Goal: Task Accomplishment & Management: Manage account settings

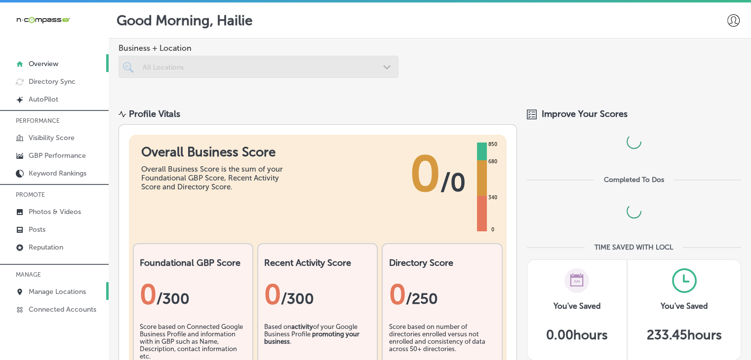
click at [41, 288] on p "Manage Locations" at bounding box center [57, 292] width 57 height 8
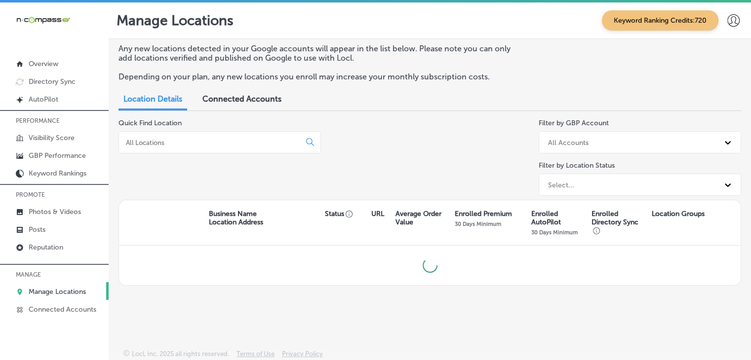
click at [206, 146] on input at bounding box center [211, 142] width 173 height 9
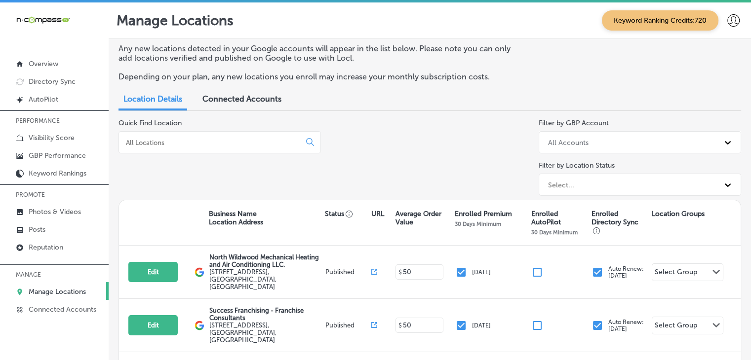
click at [207, 144] on input at bounding box center [211, 142] width 173 height 9
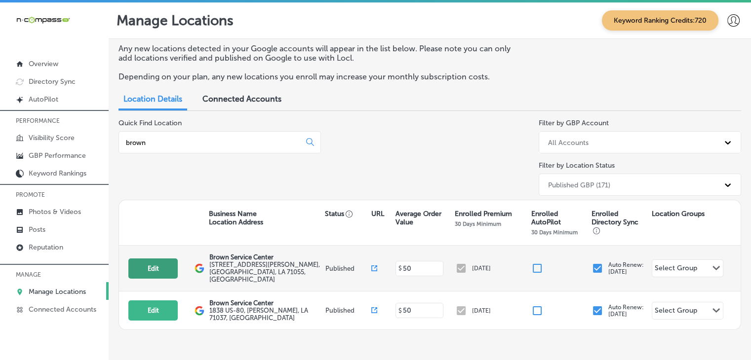
type input "brown"
click at [158, 271] on button "Edit" at bounding box center [152, 269] width 49 height 20
select select "US"
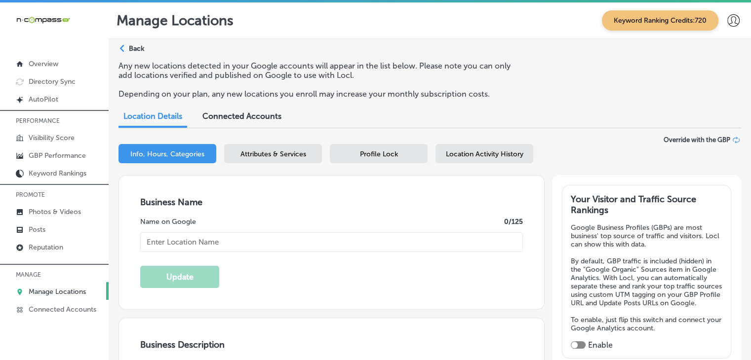
type input "Brown Service Center"
type input "[STREET_ADDRESS][PERSON_NAME]"
type input "Minden"
type input "71055"
type input "US"
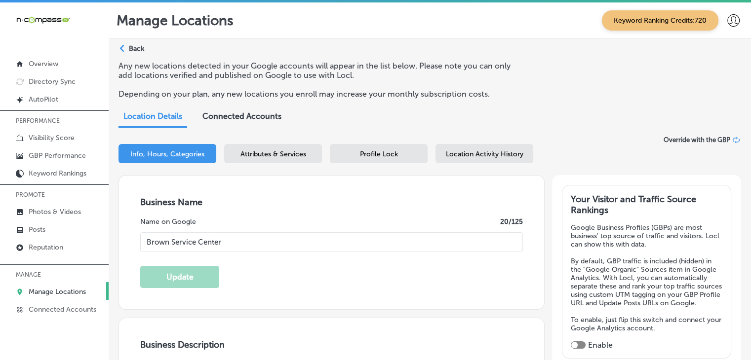
type input "[URL][DOMAIN_NAME]"
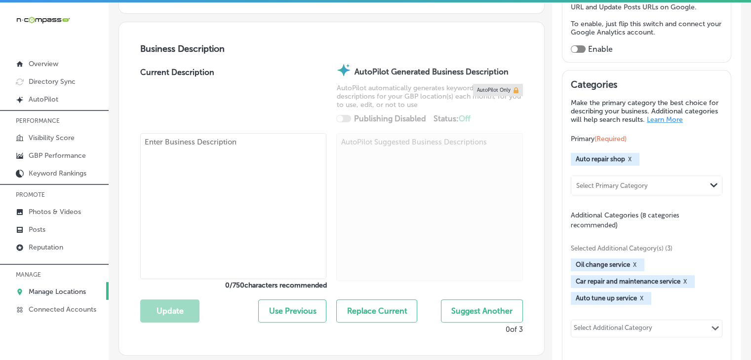
type textarea "Do you treat your truck like it's your child? Here at Brown Service Center, we …"
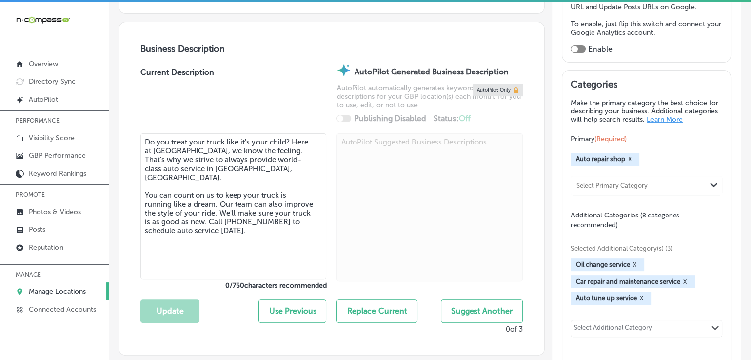
type input "+1 318 390 1520"
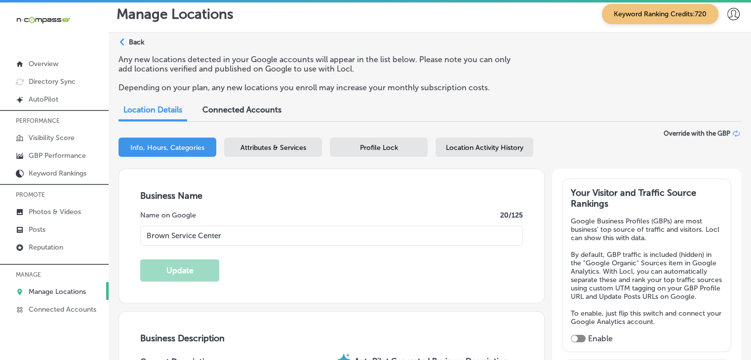
scroll to position [0, 0]
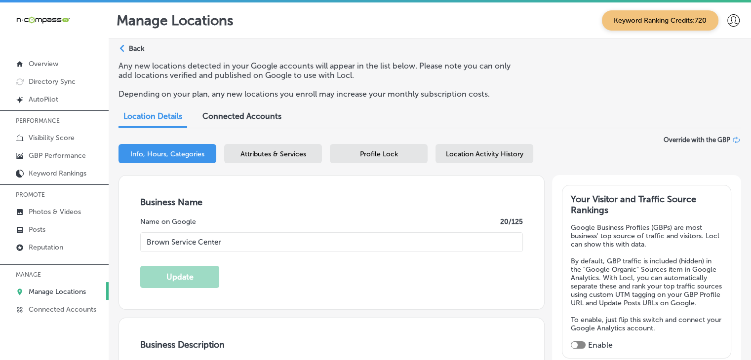
click at [136, 46] on p "Back" at bounding box center [136, 48] width 15 height 8
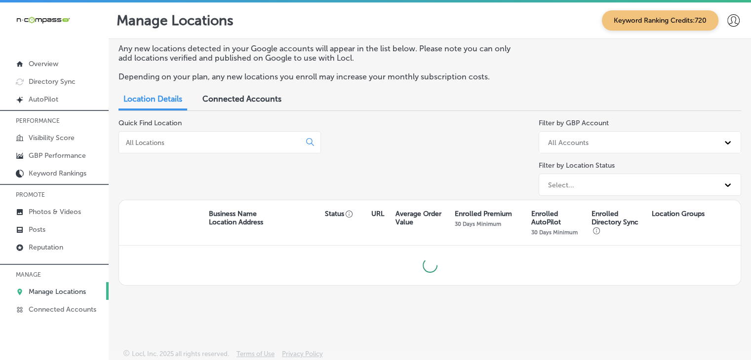
click at [230, 141] on input at bounding box center [211, 142] width 173 height 9
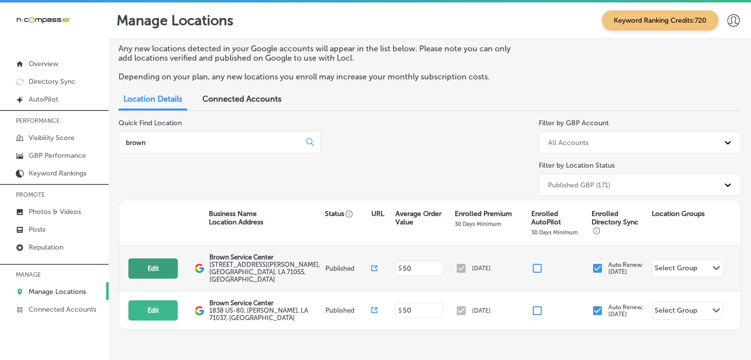
type input "brown"
click at [162, 265] on button "Edit" at bounding box center [152, 269] width 49 height 20
select select "US"
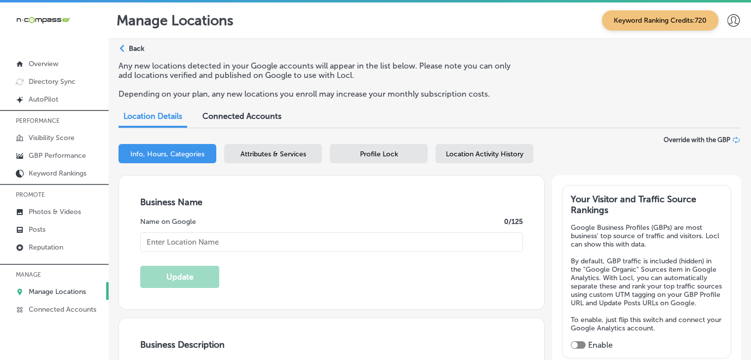
type input "Brown Service Center"
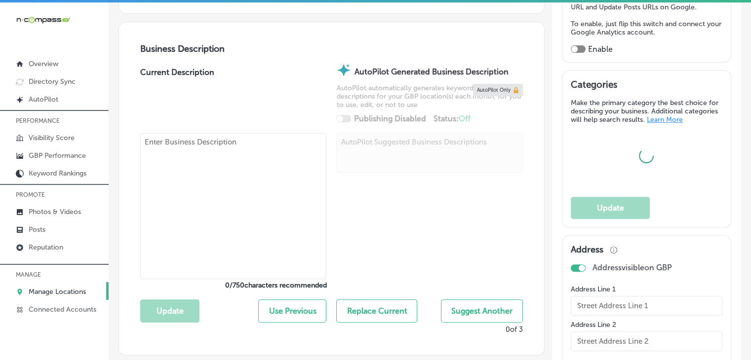
type input "[STREET_ADDRESS][PERSON_NAME]"
type input "Minden"
type input "71055"
type input "US"
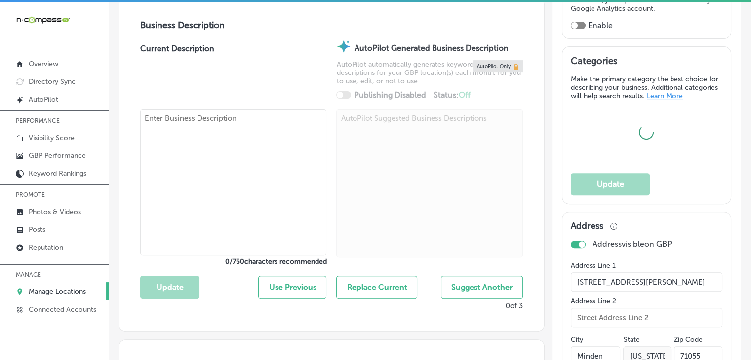
type input "[URL][DOMAIN_NAME]"
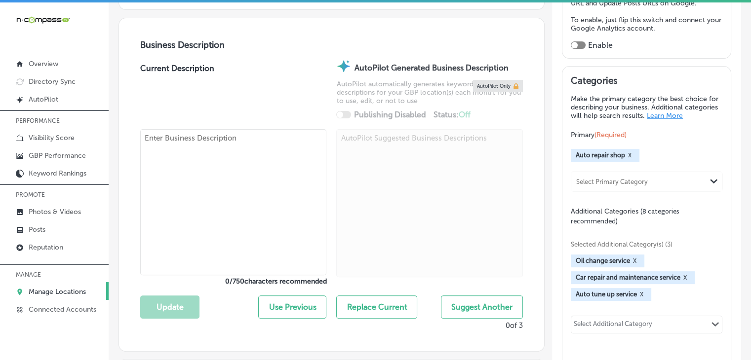
type textarea "Do you treat your truck like it's your child? Here at Brown Service Center, we …"
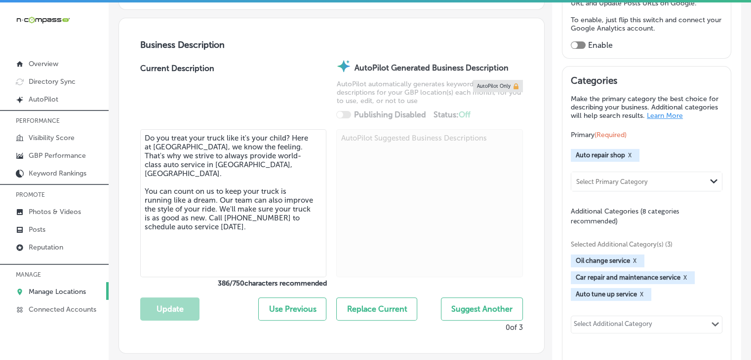
type input "+1 318 390 1520"
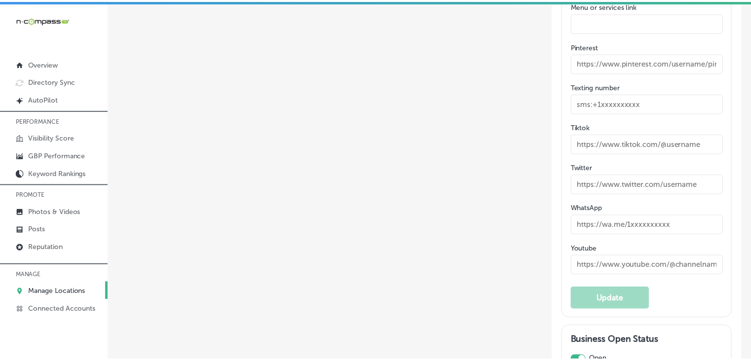
scroll to position [1675, 0]
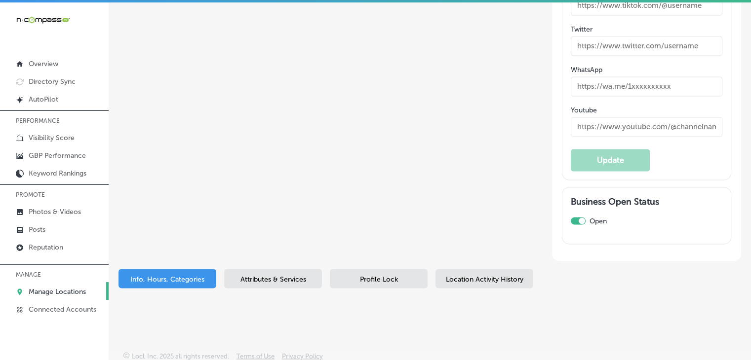
click at [271, 291] on div "Info, Hours, Categories Attributes & Services Profile Lock Location Activity Hi…" at bounding box center [430, 280] width 623 height 23
click at [275, 287] on div "Attributes & Services" at bounding box center [273, 278] width 98 height 19
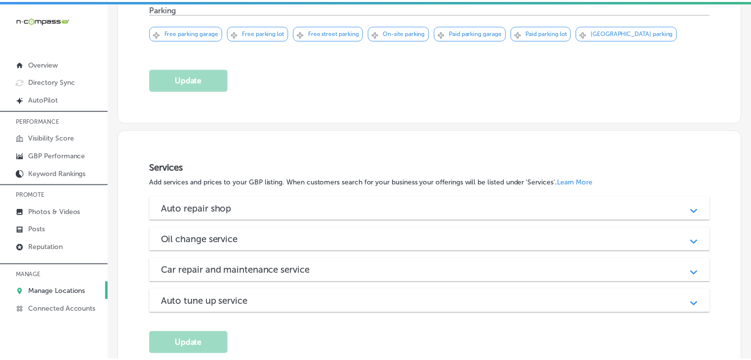
scroll to position [1037, 0]
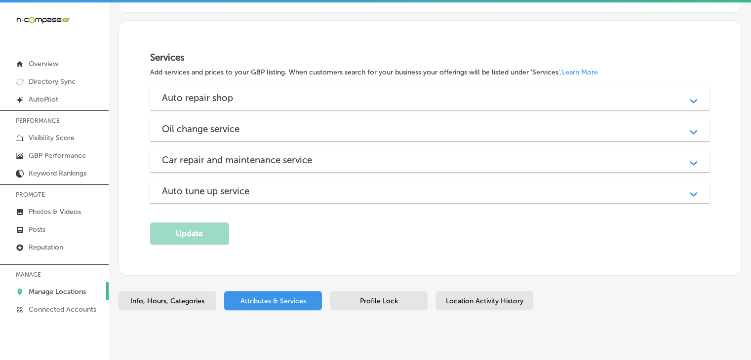
click at [381, 297] on span "Profile Lock" at bounding box center [379, 301] width 38 height 8
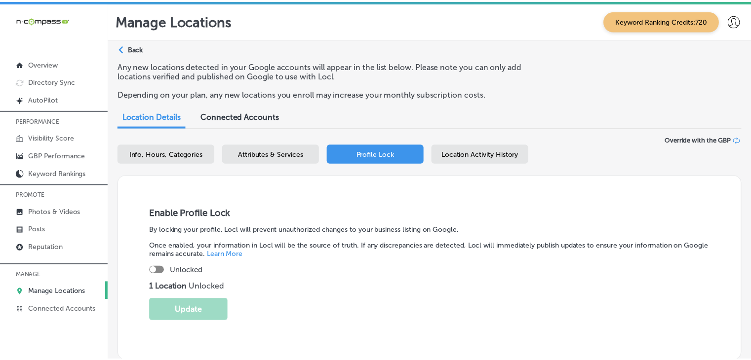
scroll to position [261, 0]
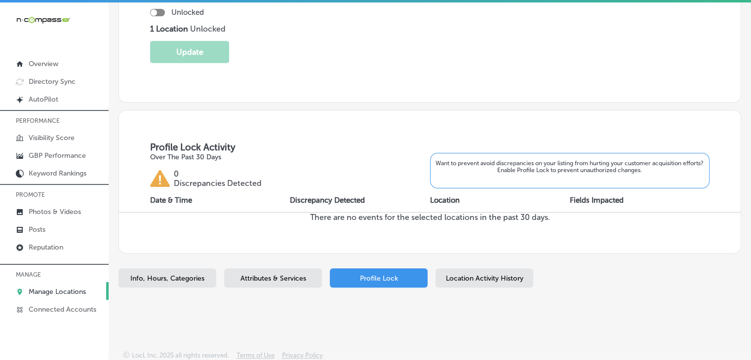
click at [478, 271] on div "Location Activity History" at bounding box center [485, 278] width 98 height 19
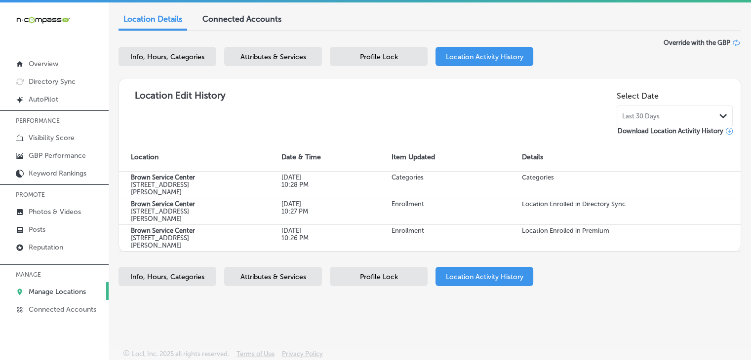
click at [395, 63] on div "Profile Lock" at bounding box center [379, 56] width 98 height 19
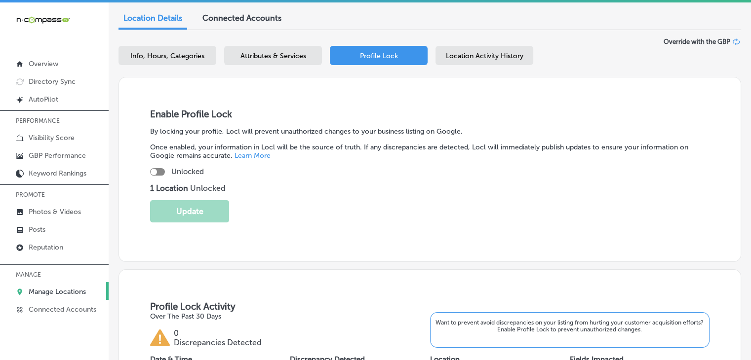
click at [155, 174] on div at bounding box center [157, 171] width 15 height 7
checkbox input "true"
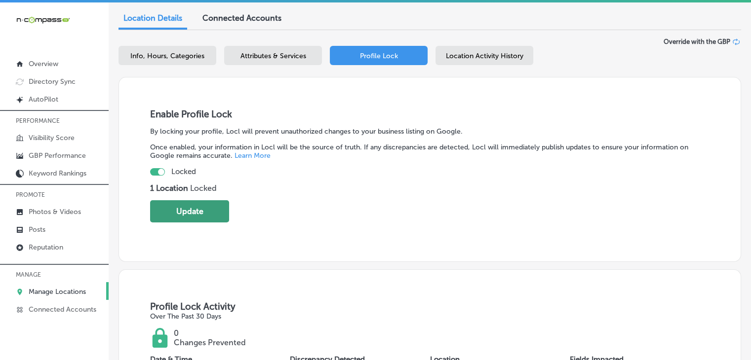
click at [179, 200] on button "Update" at bounding box center [189, 211] width 79 height 22
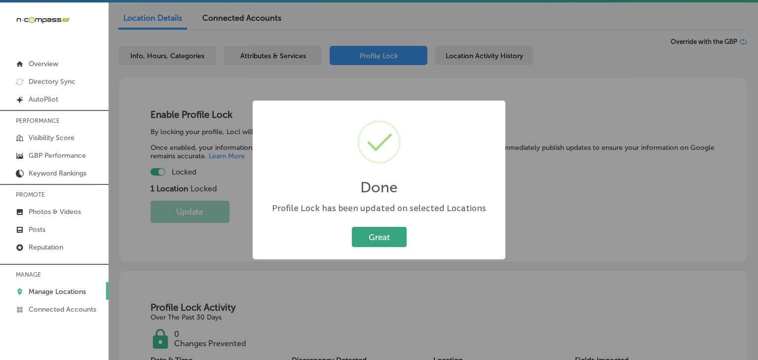
click at [364, 229] on button "Great" at bounding box center [379, 237] width 55 height 20
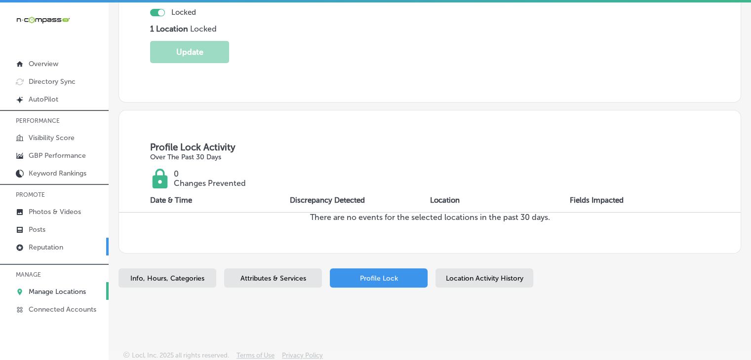
click at [76, 247] on link "Reputation" at bounding box center [54, 247] width 109 height 18
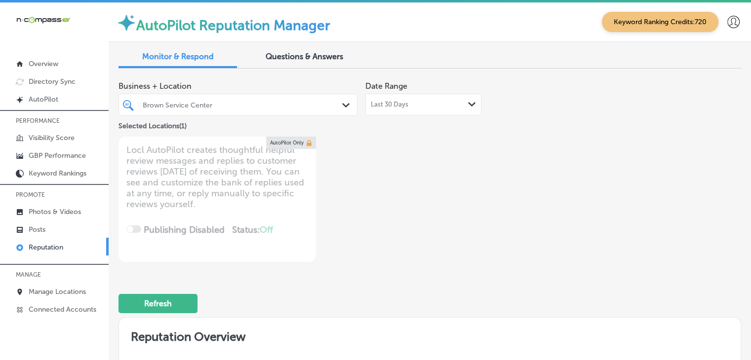
click at [423, 102] on div "Last 30 Days Path Created with Sketch." at bounding box center [423, 105] width 105 height 8
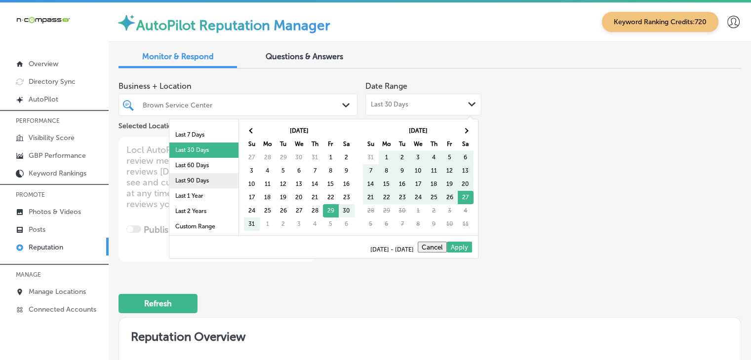
click at [194, 184] on li "Last 90 Days" at bounding box center [203, 180] width 69 height 15
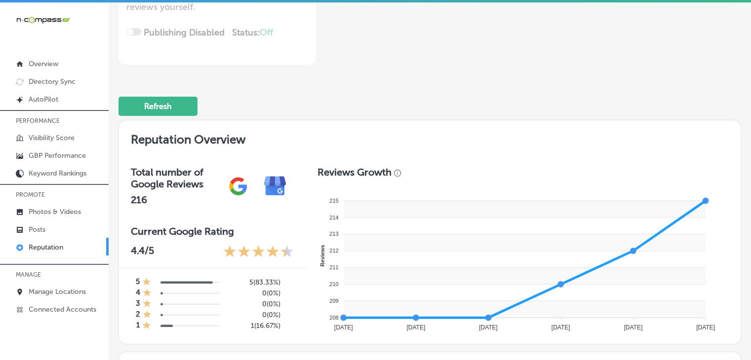
type textarea "x"
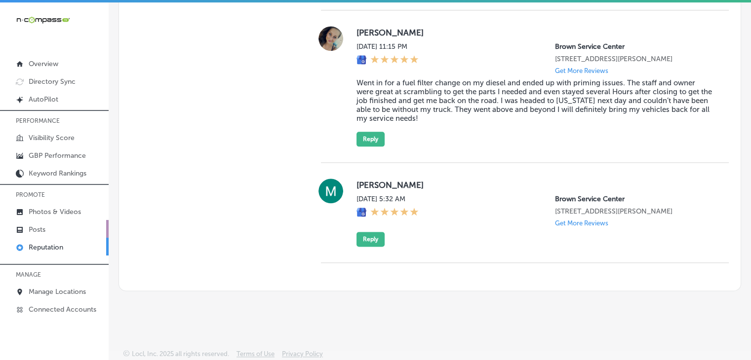
click at [61, 234] on link "Posts" at bounding box center [54, 229] width 109 height 18
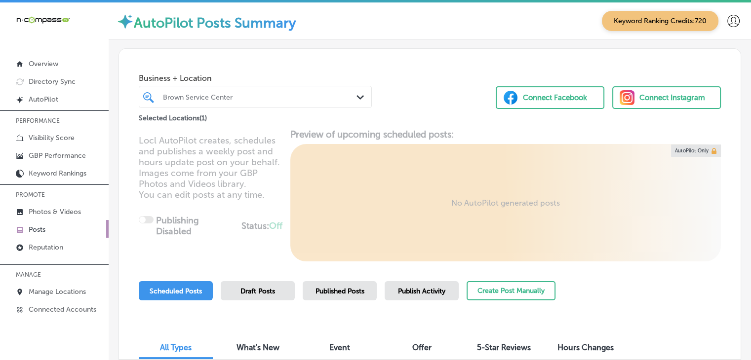
click at [437, 284] on div "Publish Activity" at bounding box center [422, 290] width 74 height 19
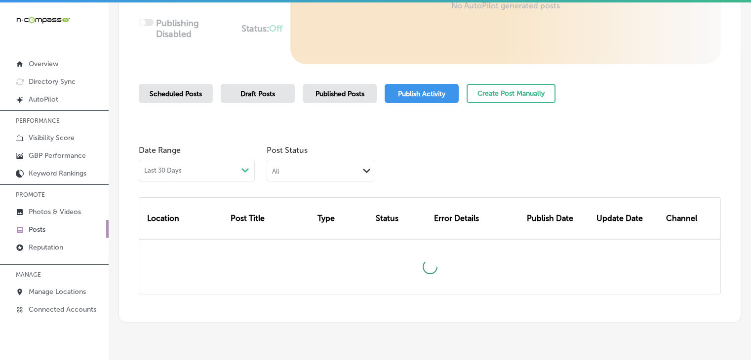
click at [278, 184] on div "Location Post Title Type Status Error Details Publish Date Update Date Channel" at bounding box center [430, 238] width 582 height 113
click at [278, 179] on div "All Path Created with Sketch." at bounding box center [321, 171] width 109 height 22
click at [174, 174] on span "Last 30 Days" at bounding box center [163, 171] width 38 height 8
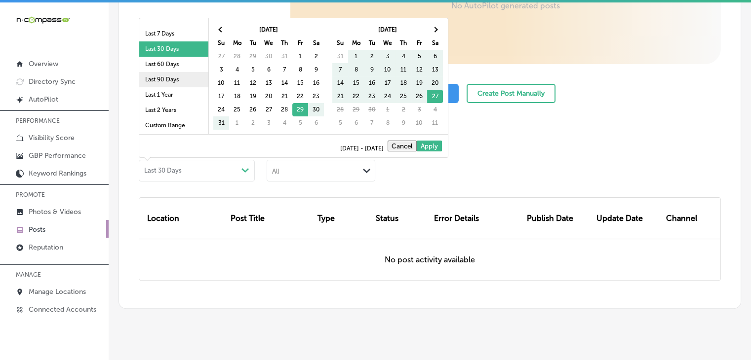
click at [183, 77] on li "Last 90 Days" at bounding box center [173, 79] width 69 height 15
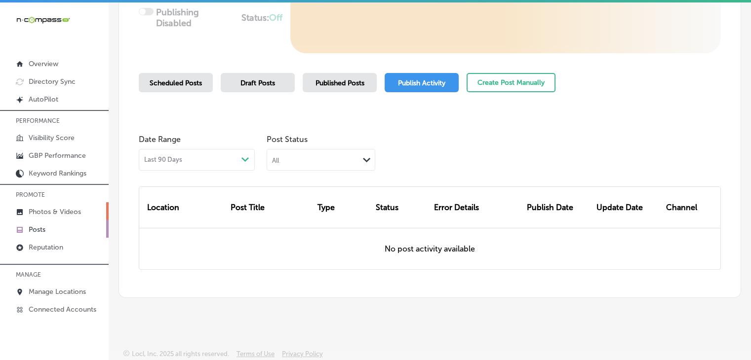
click at [70, 210] on p "Photos & Videos" at bounding box center [55, 212] width 52 height 8
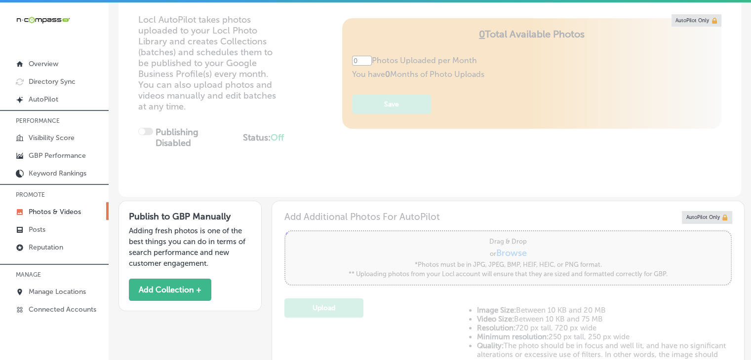
type input "5"
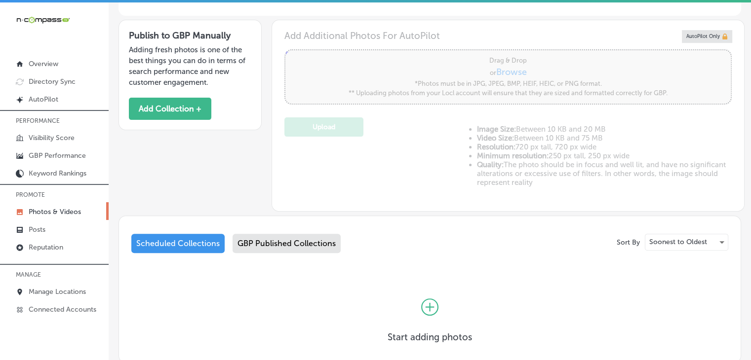
click at [316, 236] on div "GBP Published Collections" at bounding box center [287, 243] width 108 height 19
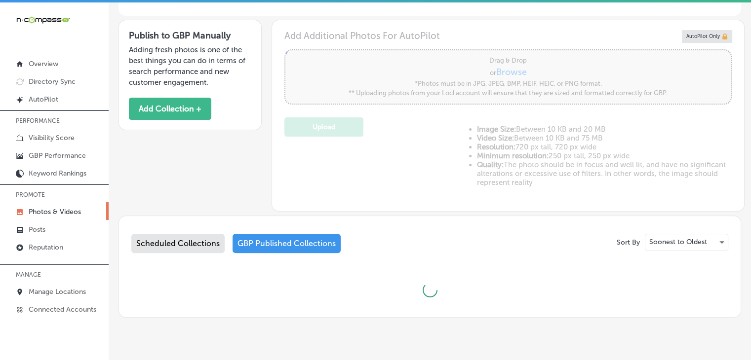
click at [684, 249] on div "Scheduled Collections GBP Published Collections" at bounding box center [429, 245] width 597 height 23
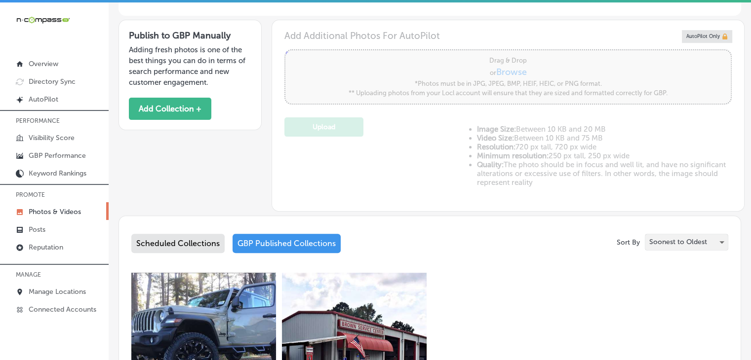
click at [684, 246] on div "Soonest to Oldest" at bounding box center [686, 243] width 82 height 16
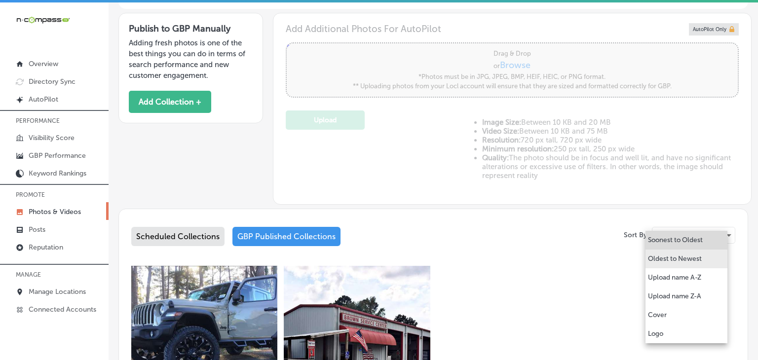
click at [667, 258] on p "Oldest to Newest" at bounding box center [675, 259] width 54 height 10
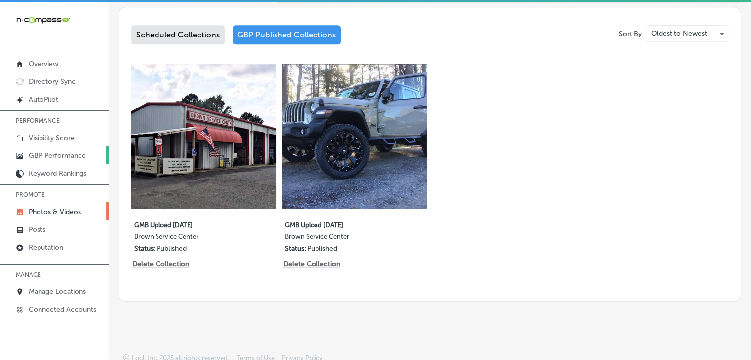
click at [80, 151] on link "GBP Performance" at bounding box center [54, 155] width 109 height 18
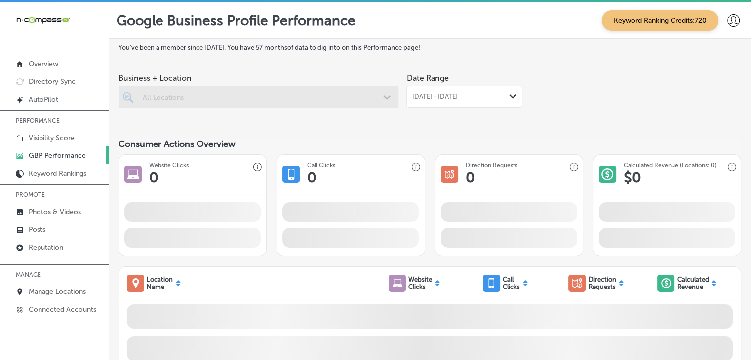
click at [458, 102] on div "Aug 01, 2025 - Aug 31, 2025 Path Created with Sketch." at bounding box center [464, 97] width 116 height 22
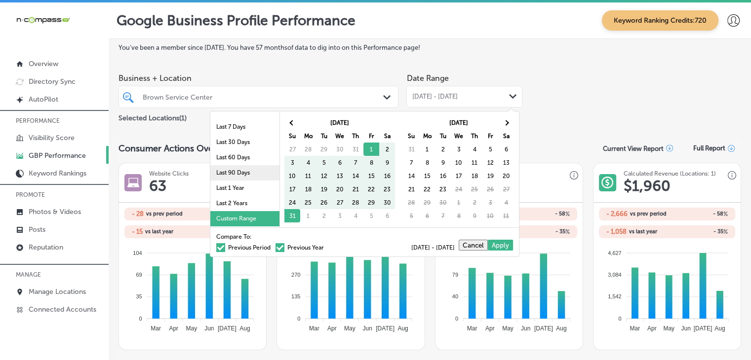
click at [238, 173] on li "Last 90 Days" at bounding box center [244, 172] width 69 height 15
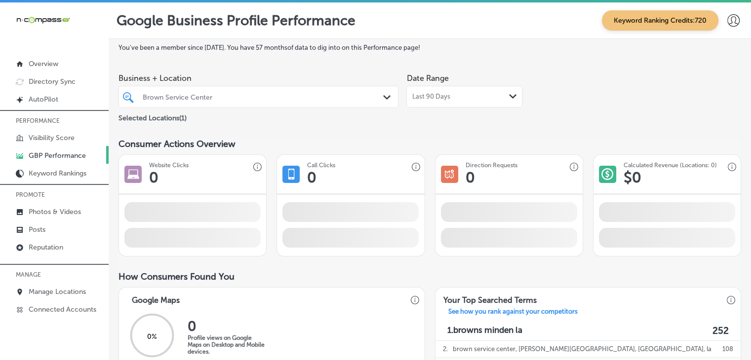
click at [522, 204] on span at bounding box center [509, 212] width 136 height 20
click at [539, 214] on span at bounding box center [509, 212] width 136 height 20
drag, startPoint x: 201, startPoint y: 226, endPoint x: 309, endPoint y: 217, distance: 108.5
click at [291, 217] on div "Website Clicks 0 Call Clicks 0 iconmonstr-map-5 copy 2 Created with Sketch. Dir…" at bounding box center [430, 206] width 623 height 102
click at [370, 216] on span at bounding box center [350, 212] width 136 height 20
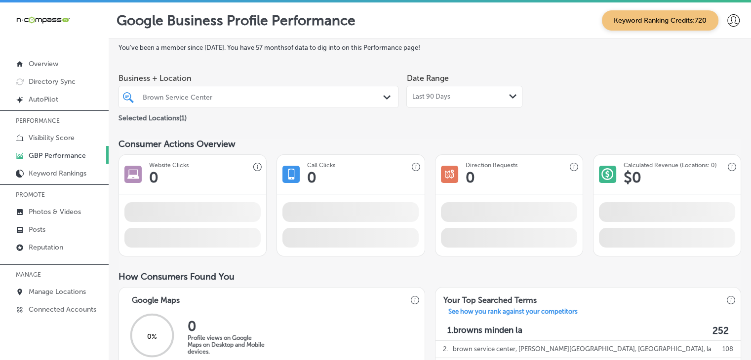
click at [386, 189] on div "Call Clicks 0" at bounding box center [350, 175] width 147 height 40
click at [390, 220] on span at bounding box center [350, 212] width 136 height 20
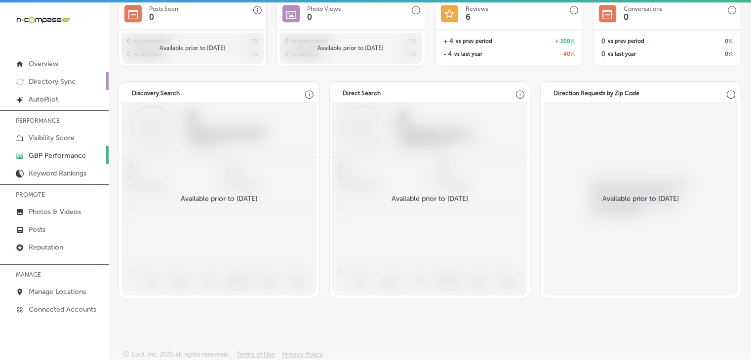
click at [61, 80] on p "Directory Sync" at bounding box center [52, 82] width 47 height 8
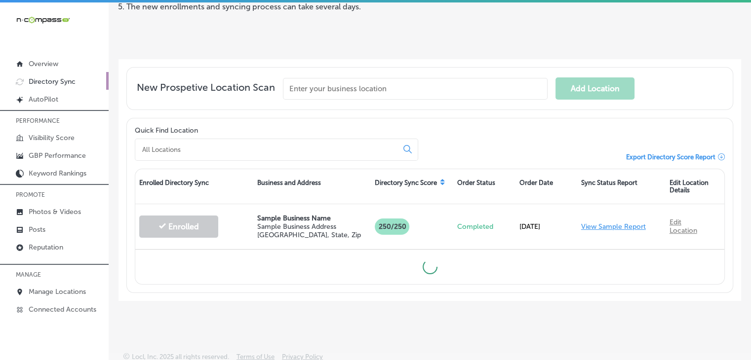
click at [284, 139] on div at bounding box center [276, 150] width 283 height 22
click at [284, 155] on div at bounding box center [276, 150] width 283 height 22
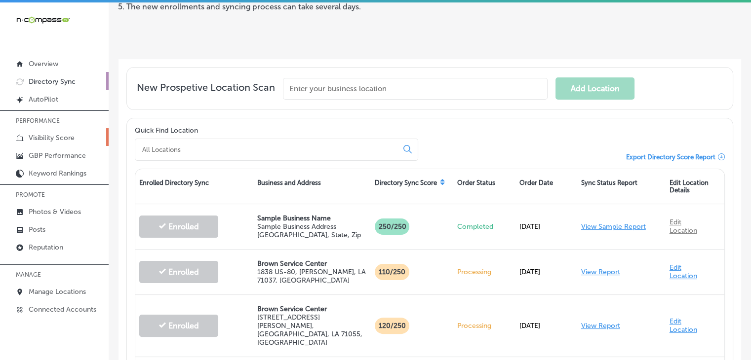
click at [65, 129] on link "Visibility Score" at bounding box center [54, 137] width 109 height 18
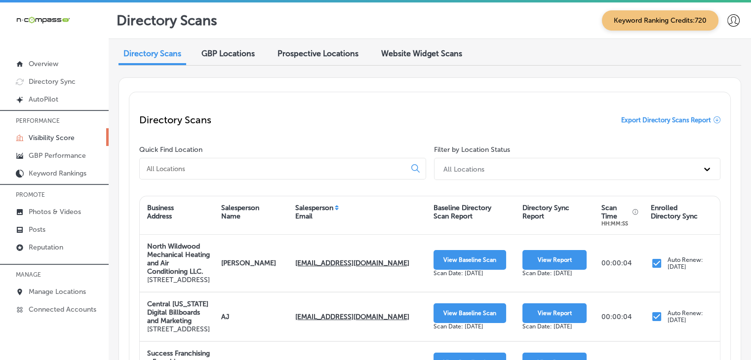
click at [320, 159] on div at bounding box center [282, 169] width 287 height 22
click at [318, 164] on input at bounding box center [275, 168] width 258 height 9
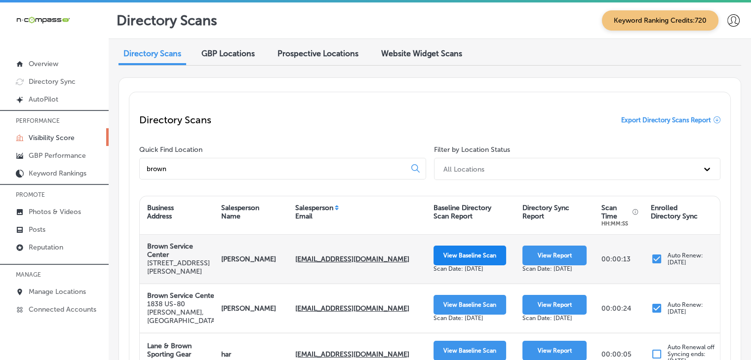
type input "brown"
click at [474, 258] on button "View Baseline Scan" at bounding box center [470, 256] width 73 height 20
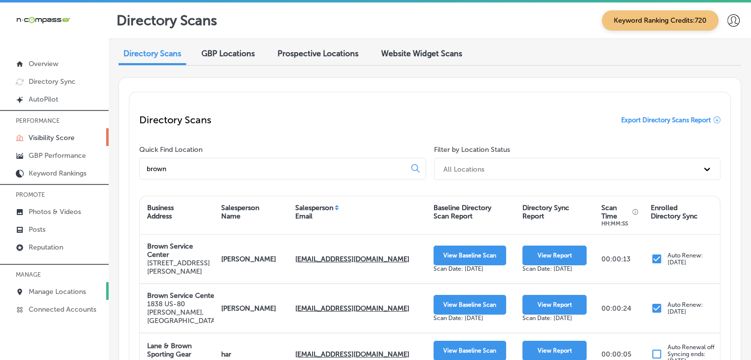
click at [67, 288] on p "Manage Locations" at bounding box center [57, 292] width 57 height 8
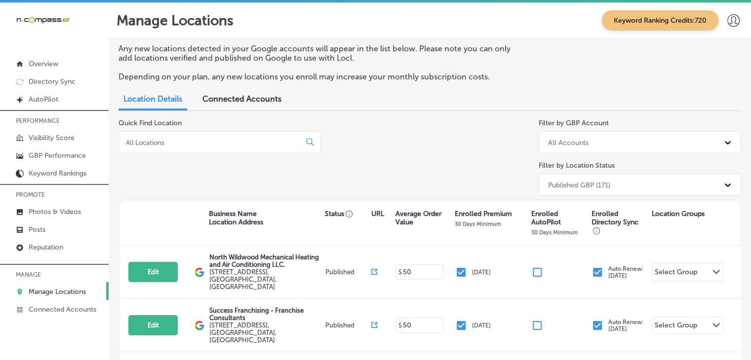
click at [197, 140] on input at bounding box center [211, 142] width 173 height 9
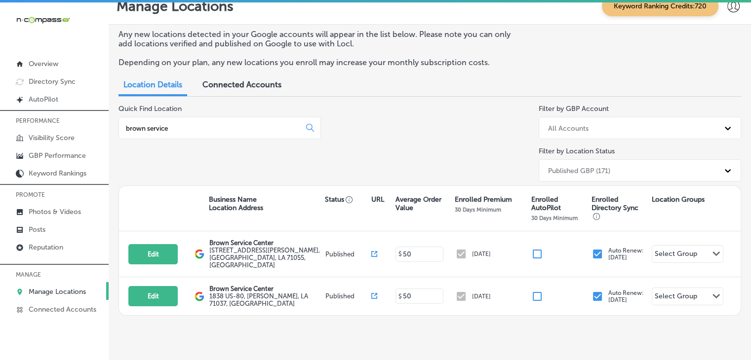
scroll to position [23, 0]
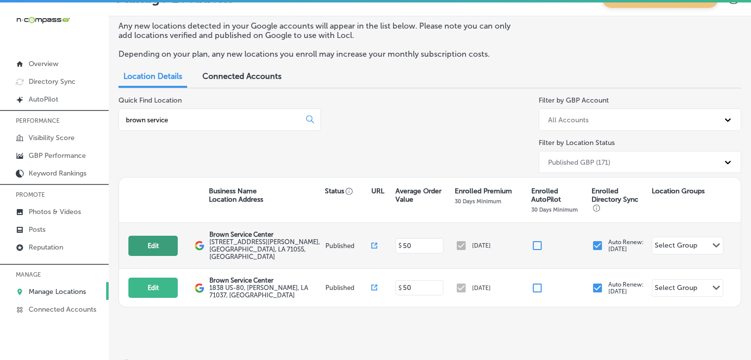
type input "brown service"
click at [150, 239] on button "Edit" at bounding box center [152, 246] width 49 height 20
select select "US"
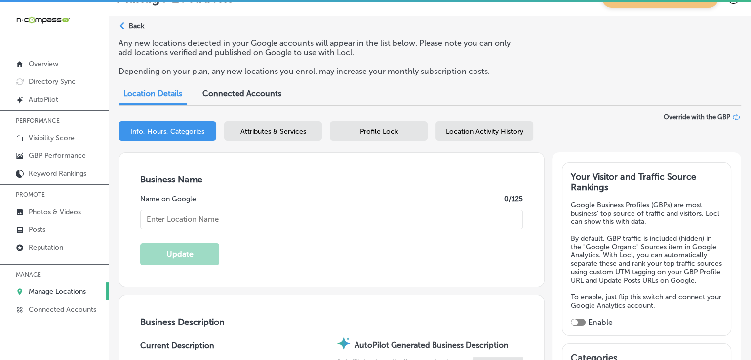
type input "Brown Service Center"
type input "[STREET_ADDRESS][PERSON_NAME]"
type input "Minden"
type input "71055"
type input "US"
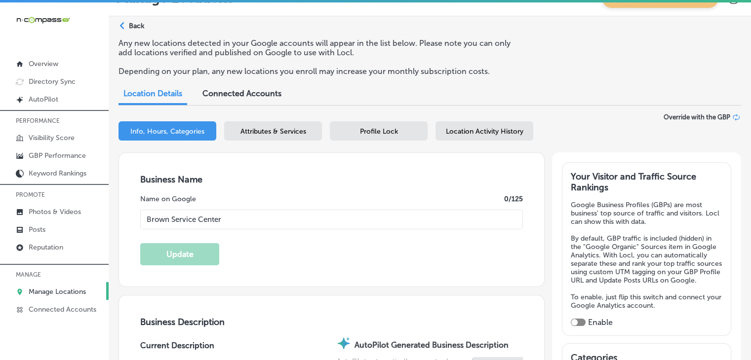
type input "[URL][DOMAIN_NAME]"
type textarea "Do you treat your truck like it's your child? Here at Brown Service Center, we …"
type input "+1 318 390 1520"
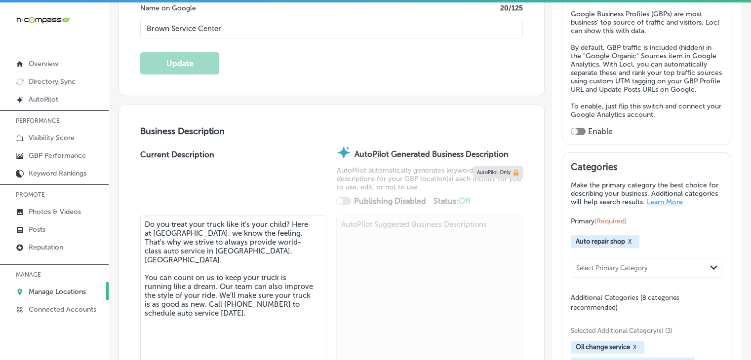
scroll to position [198, 0]
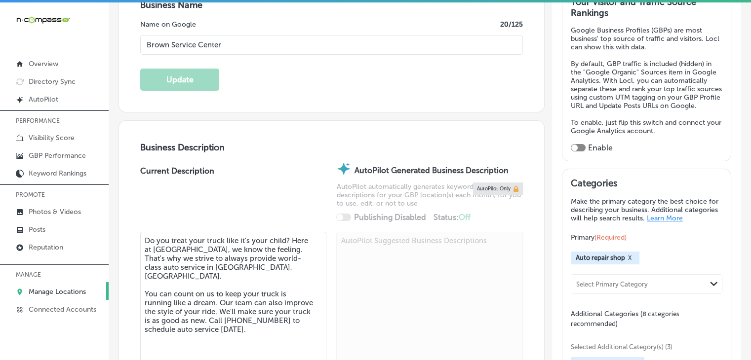
click at [573, 151] on div at bounding box center [578, 147] width 15 height 7
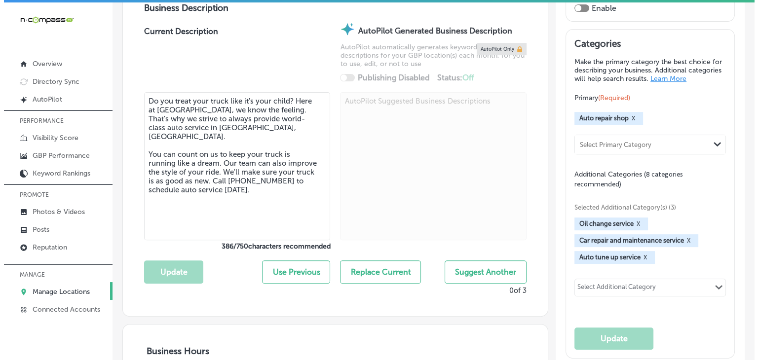
scroll to position [395, 0]
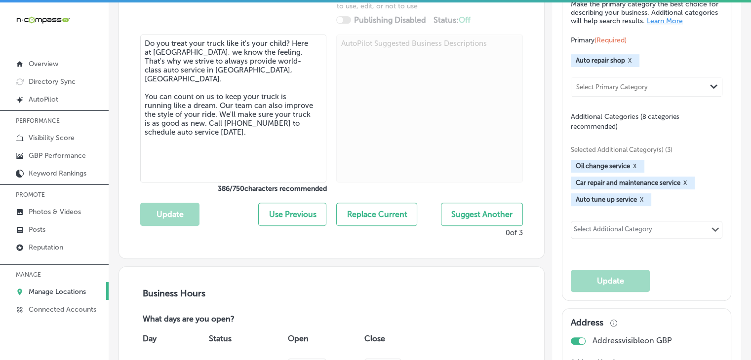
checkbox input "true"
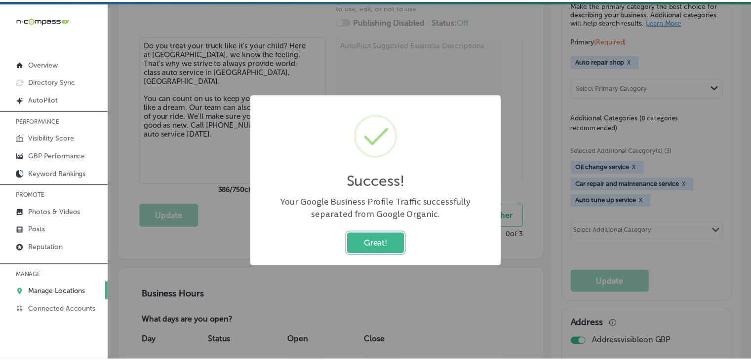
scroll to position [396, 0]
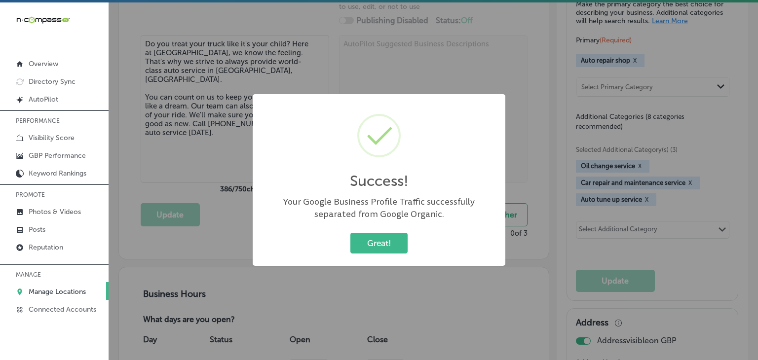
click at [389, 260] on div "Success! × Your Google Business Profile Traffic successfully separated from Goo…" at bounding box center [379, 180] width 253 height 172
click at [385, 243] on button "Great!" at bounding box center [379, 243] width 57 height 20
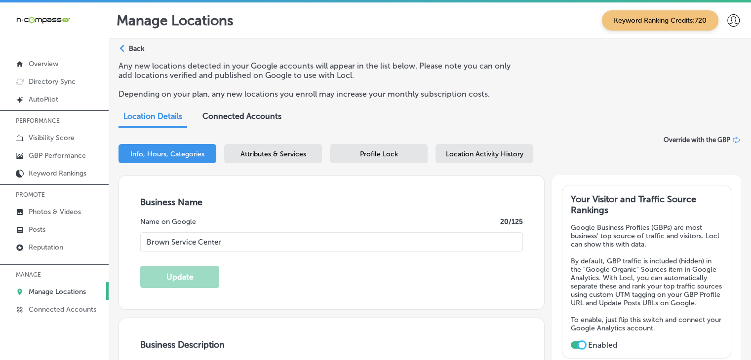
scroll to position [198, 0]
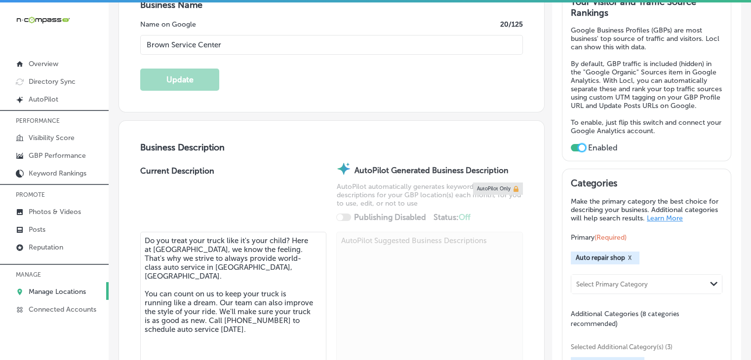
click at [175, 310] on textarea "Do you treat your truck like it's your child? Here at Brown Service Center, we …" at bounding box center [233, 306] width 186 height 148
paste textarea "Brown Service Center in Minden is your reliable auto repair shop, dedicated to …"
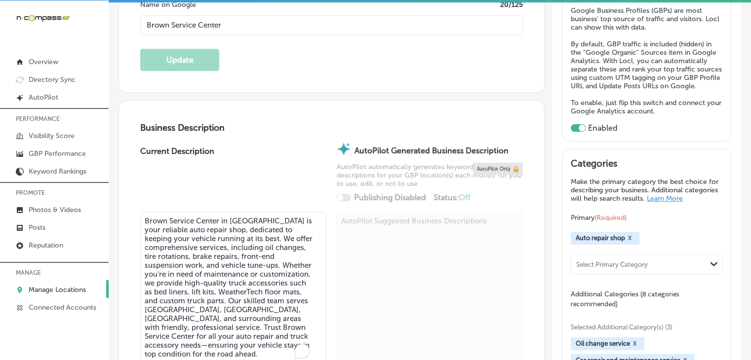
scroll to position [413, 0]
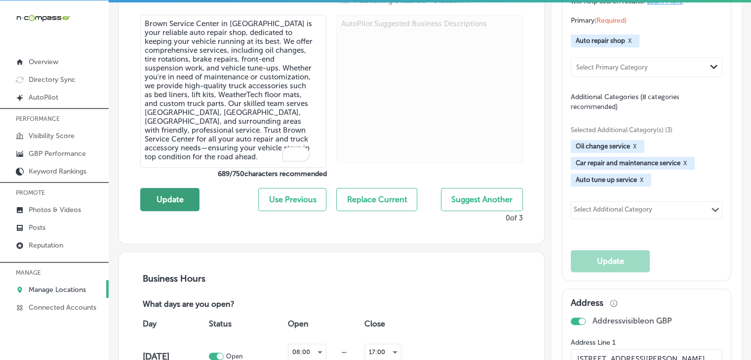
type textarea "Brown Service Center in Minden is your reliable auto repair shop, dedicated to …"
click at [171, 203] on button "Update" at bounding box center [169, 199] width 59 height 23
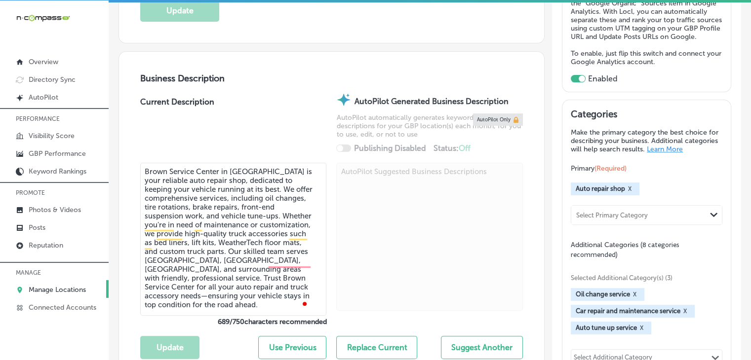
scroll to position [216, 0]
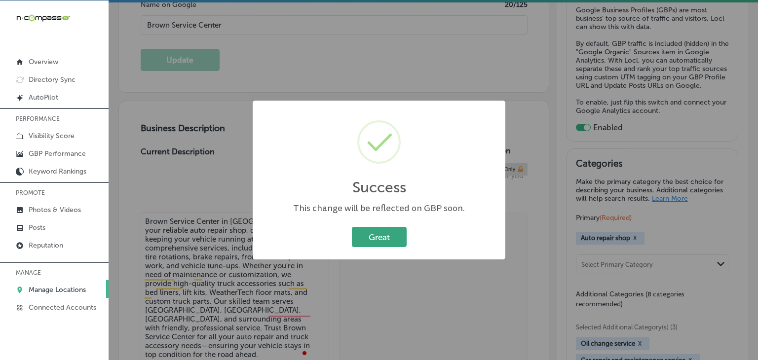
click at [375, 234] on button "Great" at bounding box center [379, 237] width 55 height 20
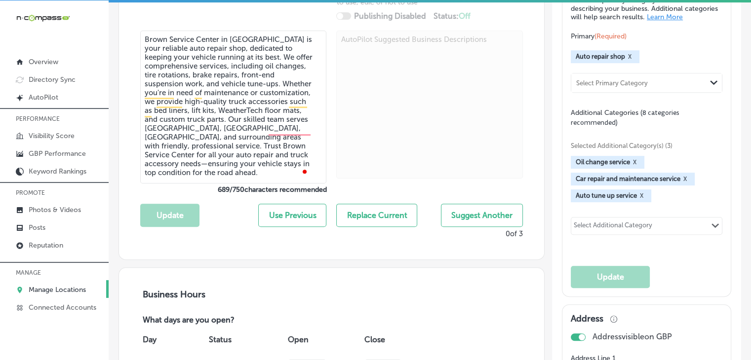
scroll to position [413, 0]
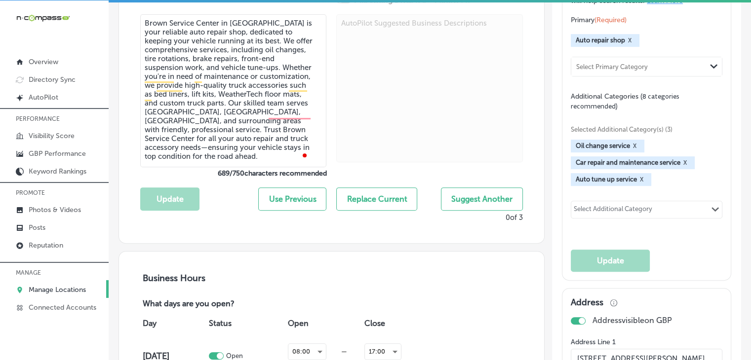
click at [600, 226] on div "Selected Additional Category(s) (3) Oil change service X Car repair and mainten…" at bounding box center [647, 171] width 152 height 120
click at [599, 217] on div "Select Additional Category" at bounding box center [613, 210] width 79 height 11
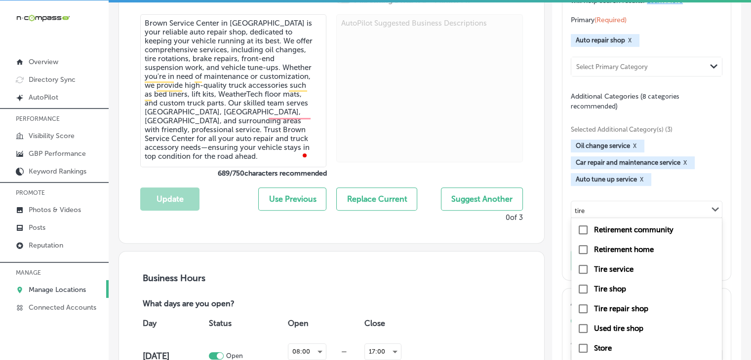
click at [610, 294] on label "Tire shop" at bounding box center [610, 289] width 32 height 9
type input "tire"
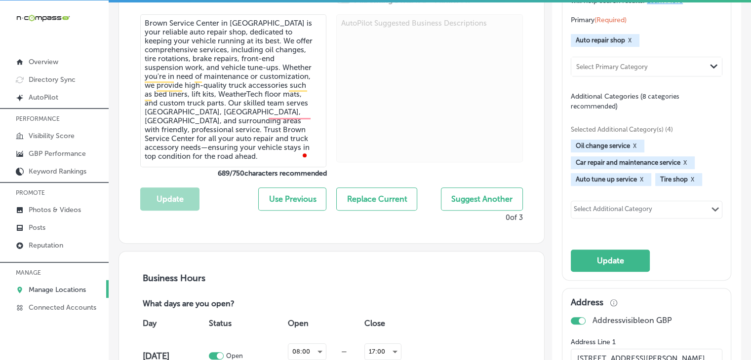
click at [621, 217] on div "Select Additional Category" at bounding box center [613, 210] width 79 height 11
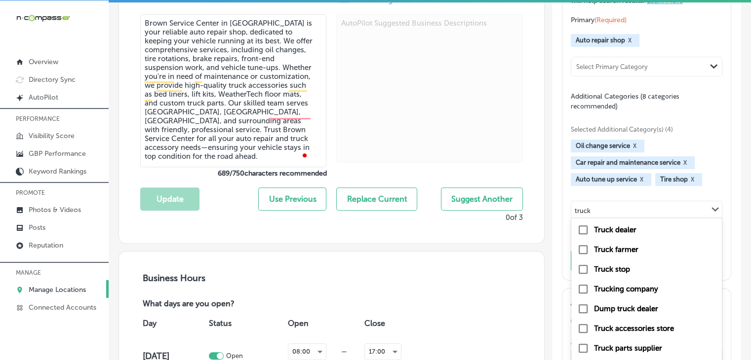
click at [614, 333] on label "Truck accessories store" at bounding box center [634, 328] width 80 height 9
type input "truck"
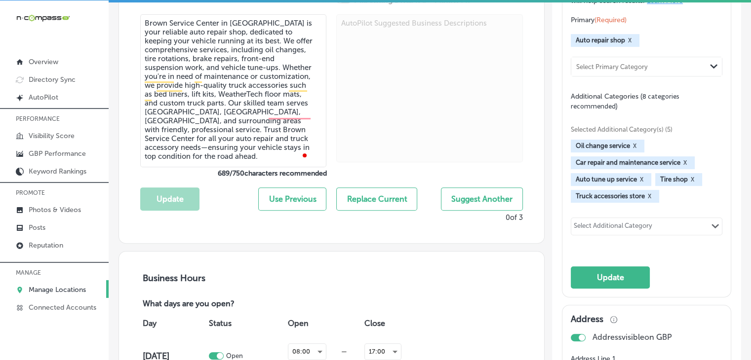
click at [610, 229] on div "Select Additional Category" at bounding box center [613, 227] width 79 height 11
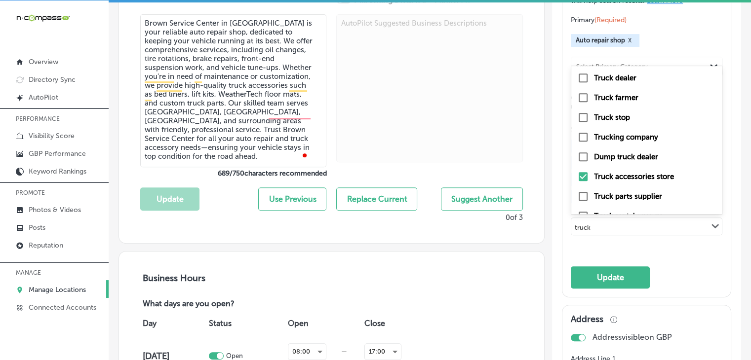
scroll to position [99, 0]
click at [634, 142] on label "Truck repair shop" at bounding box center [624, 137] width 60 height 9
type input "truck"
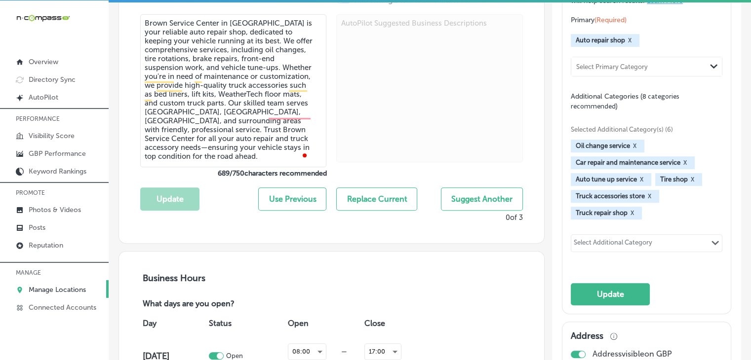
click at [636, 250] on div "Select Additional Category" at bounding box center [613, 244] width 79 height 11
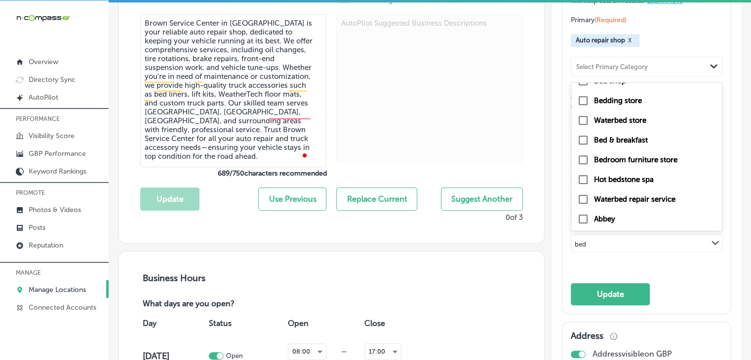
scroll to position [0, 0]
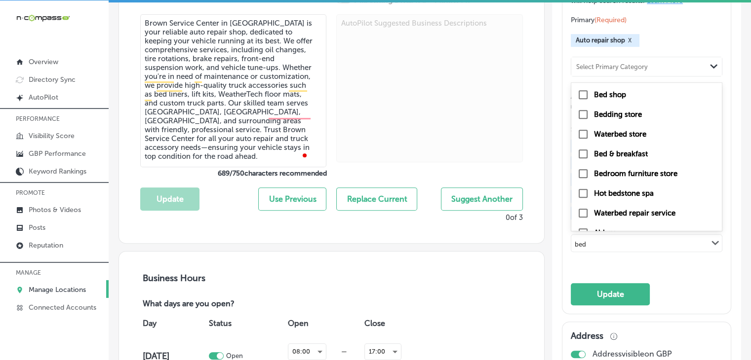
type input "bed"
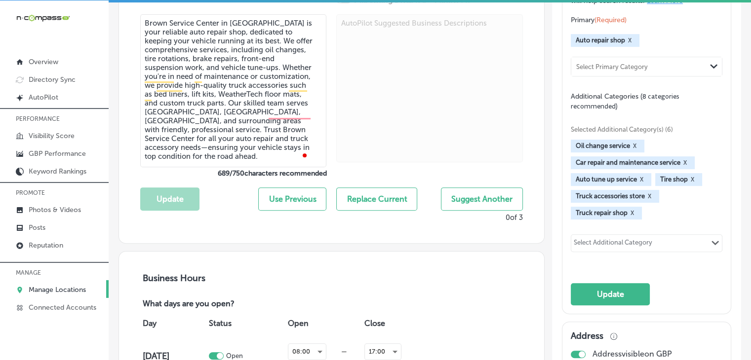
click at [685, 248] on div "Select Additional Category Path Created with Sketch." at bounding box center [646, 243] width 151 height 17
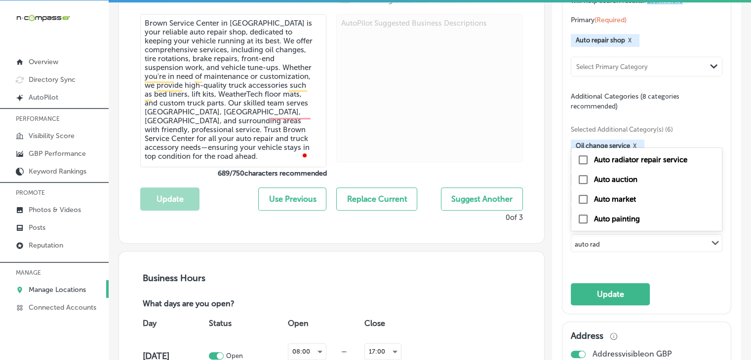
click at [648, 164] on label "Auto radiator repair service" at bounding box center [640, 160] width 93 height 9
type input "auto rad"
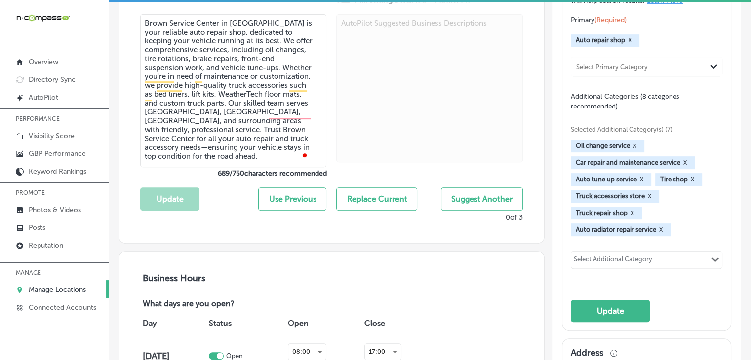
click at [581, 258] on div "Select Additional Category Path Created with Sketch." at bounding box center [647, 260] width 152 height 18
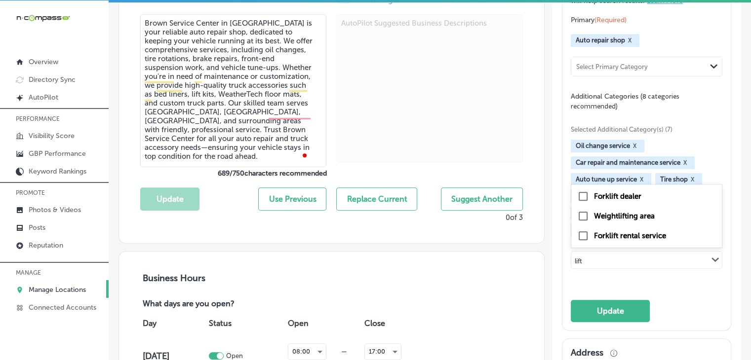
type input "lift"
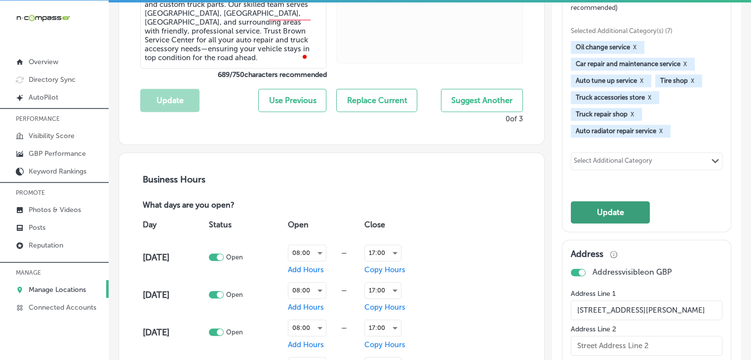
click at [616, 224] on button "Update" at bounding box center [610, 212] width 79 height 22
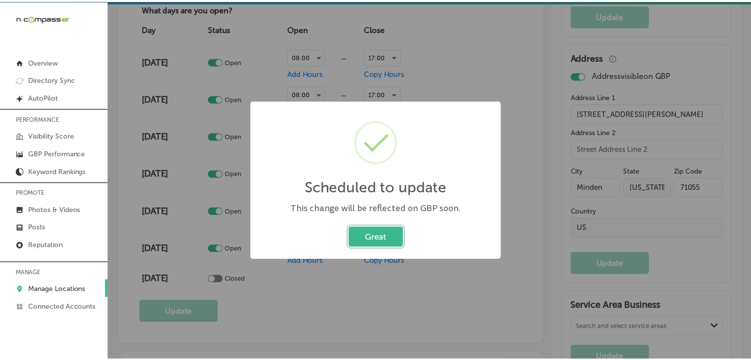
scroll to position [711, 0]
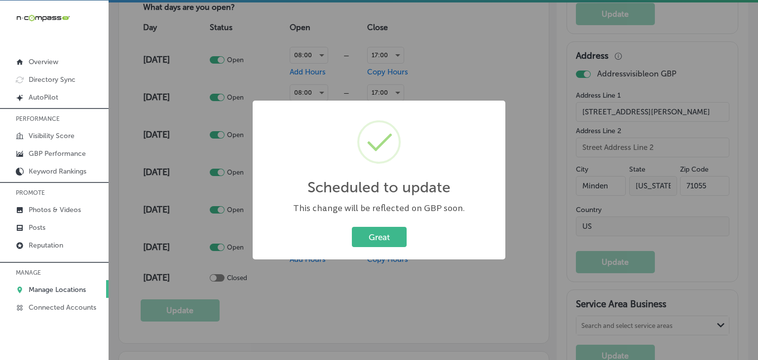
click at [599, 212] on div "Scheduled to update × This change will be reflected on GBP soon. Great Cancel" at bounding box center [379, 180] width 758 height 360
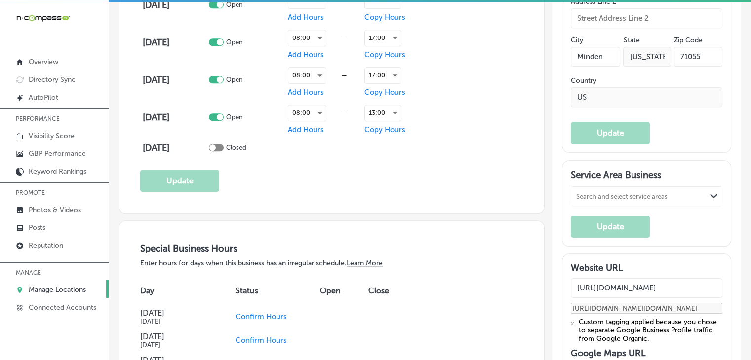
scroll to position [907, 0]
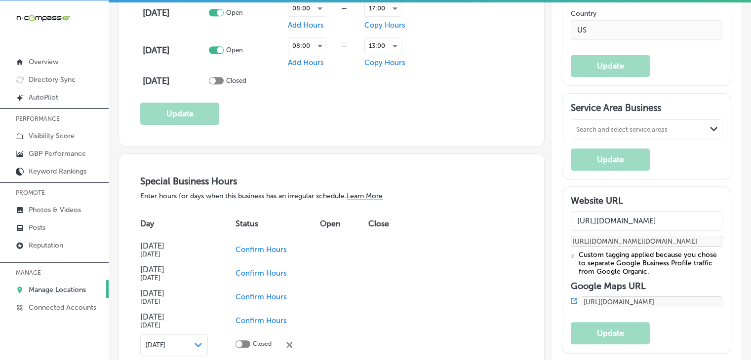
click at [644, 151] on div "Service Area Business Search and select service areas Path Created with Sketch.…" at bounding box center [647, 136] width 152 height 69
click at [643, 127] on div "Search and select service areas Path Created with Sketch." at bounding box center [646, 129] width 151 height 19
paste input "Minden"
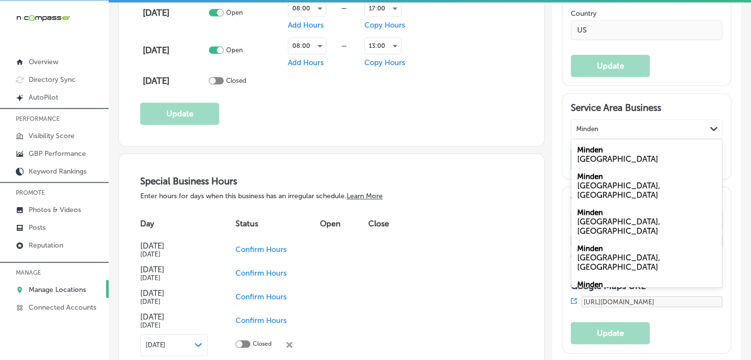
type input "Minden"
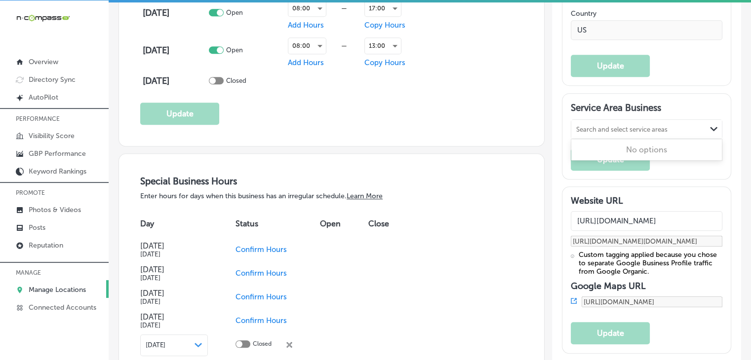
click at [638, 130] on div "Search and select service areas" at bounding box center [638, 128] width 135 height 13
paste input "Minden"
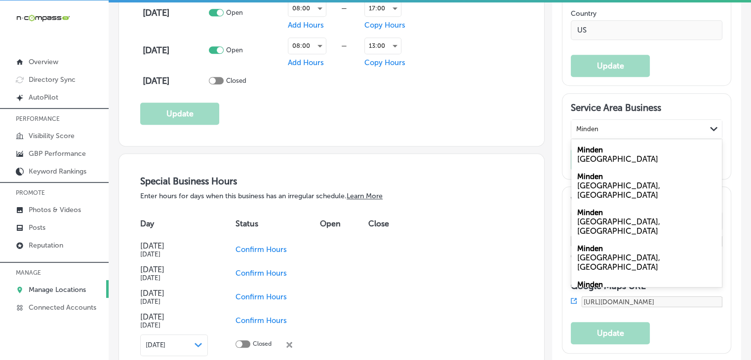
click at [598, 220] on div "LA, USA" at bounding box center [646, 226] width 139 height 19
type input "Minden"
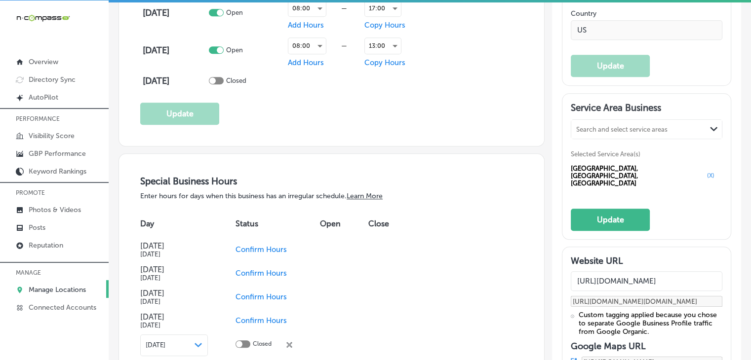
click at [613, 133] on div "Search and select service areas" at bounding box center [621, 128] width 91 height 7
paste input "[PERSON_NAME]"
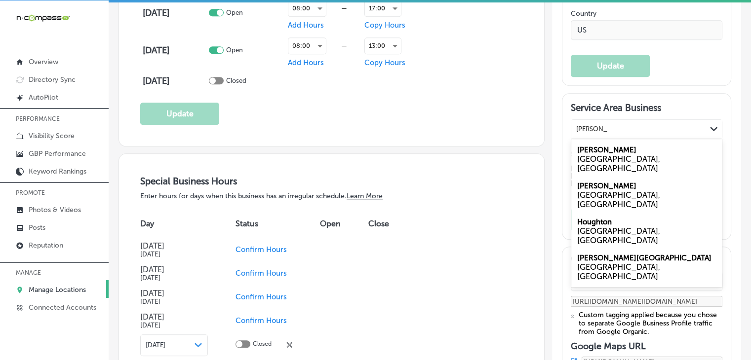
click at [606, 156] on div "Haughton LA, USA" at bounding box center [646, 159] width 151 height 36
type input "[PERSON_NAME]"
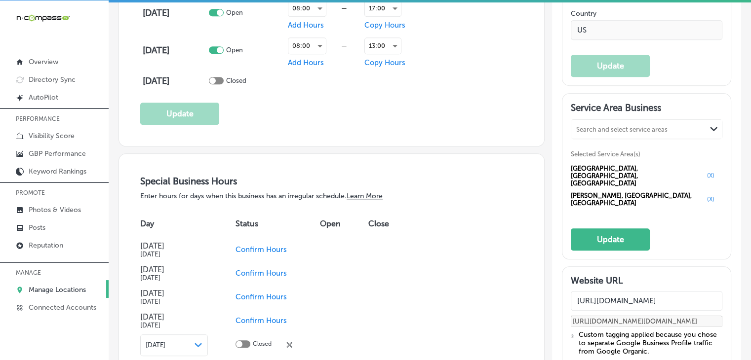
click at [582, 132] on div "Search and select service areas" at bounding box center [621, 128] width 91 height 7
paste input "Shreveport"
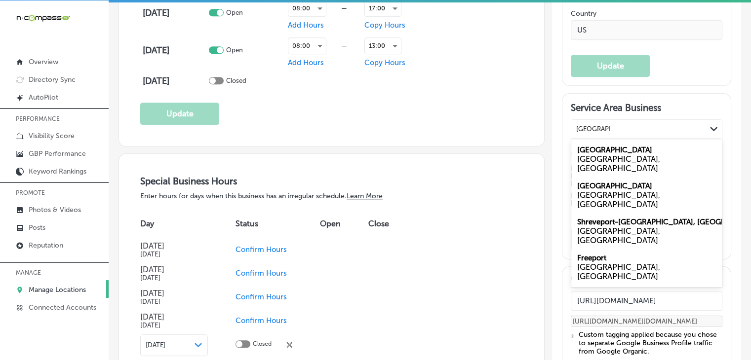
click at [606, 167] on div "LA, USA" at bounding box center [646, 164] width 139 height 19
type input "Shreveport"
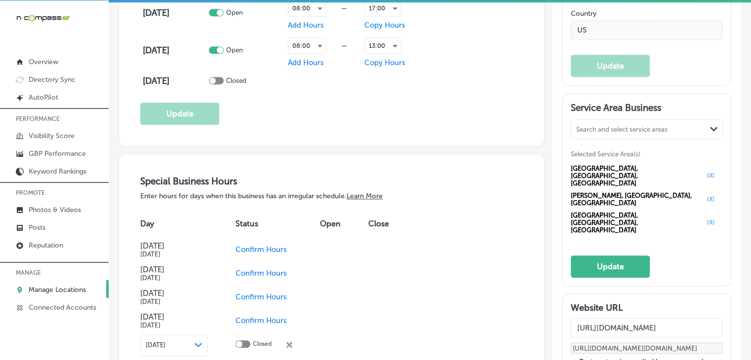
click at [610, 133] on div "Search and select service areas" at bounding box center [621, 128] width 91 height 7
paste input "[GEOGRAPHIC_DATA]"
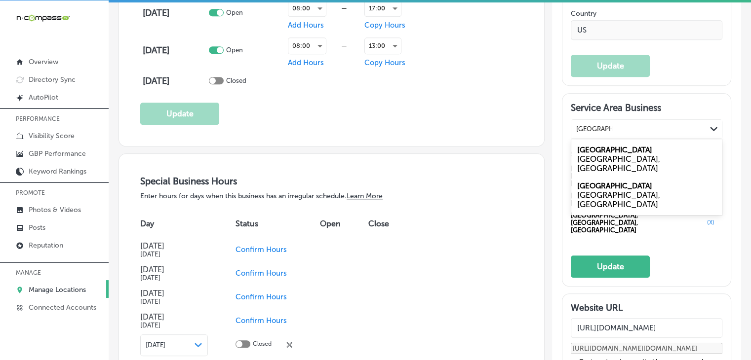
click at [604, 153] on label "[GEOGRAPHIC_DATA]" at bounding box center [614, 150] width 75 height 9
type input "[GEOGRAPHIC_DATA]"
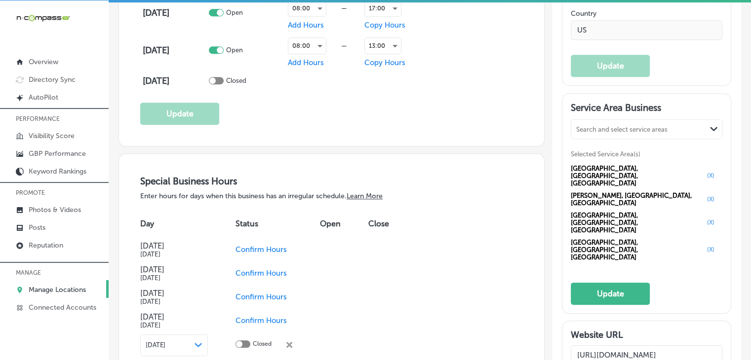
click at [628, 133] on div "Search and select service areas" at bounding box center [621, 128] width 91 height 7
paste input "Springhill"
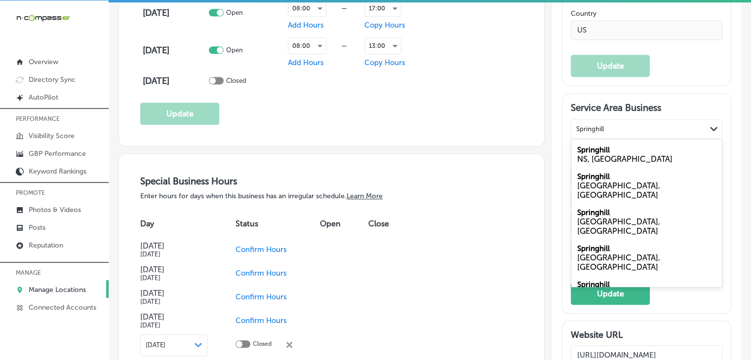
click at [603, 181] on label "Springhill" at bounding box center [593, 176] width 33 height 9
type input "Springhill"
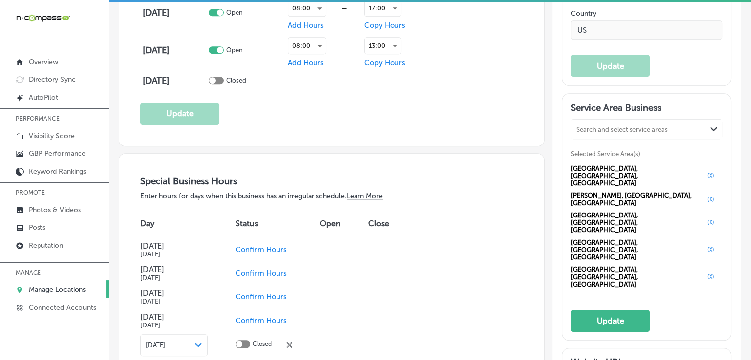
click at [624, 139] on div "Search and select service areas Path Created with Sketch." at bounding box center [646, 129] width 151 height 19
paste input "Sibley"
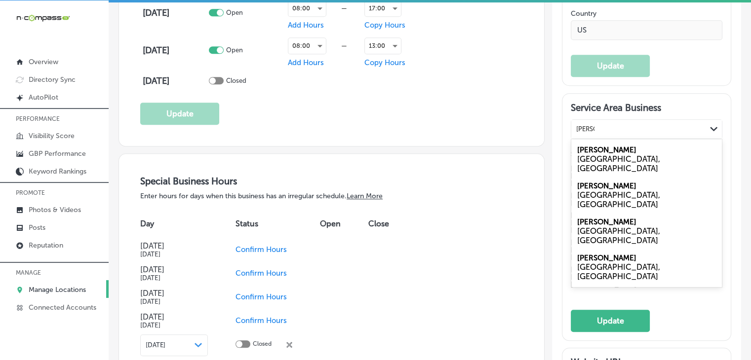
click at [583, 263] on div "LA, USA" at bounding box center [646, 272] width 139 height 19
type input "Sibley"
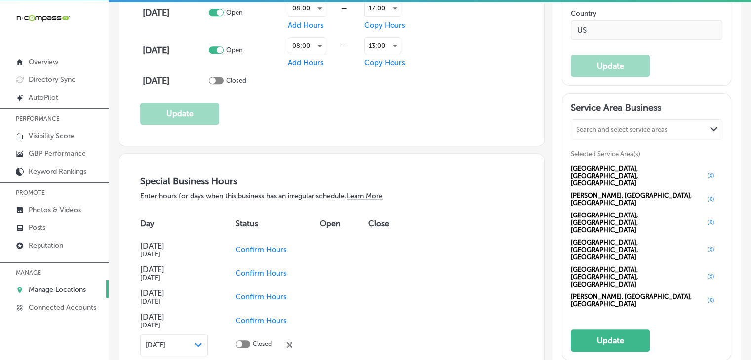
click at [620, 136] on div "Search and select service areas" at bounding box center [638, 128] width 135 height 13
paste input "Doyline"
click at [616, 169] on div "LA, USA" at bounding box center [646, 164] width 139 height 19
type input "Doyline"
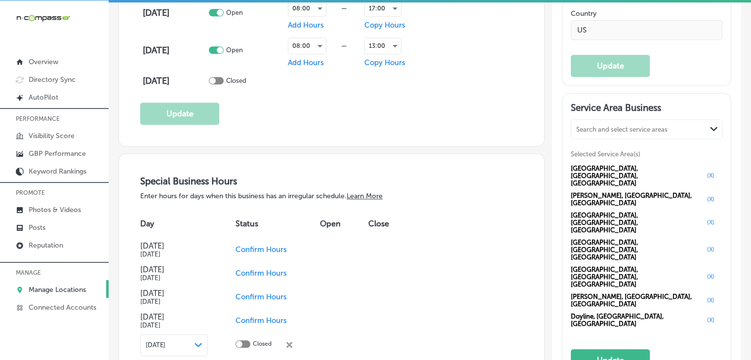
click at [615, 133] on div "Search and select service areas" at bounding box center [621, 128] width 91 height 7
paste input "Dixie Inn"
click at [605, 159] on div "Dixie Inn LA, USA" at bounding box center [646, 159] width 151 height 36
type input "Dixie Inn"
click at [608, 129] on div "Search and select service areas" at bounding box center [638, 128] width 135 height 13
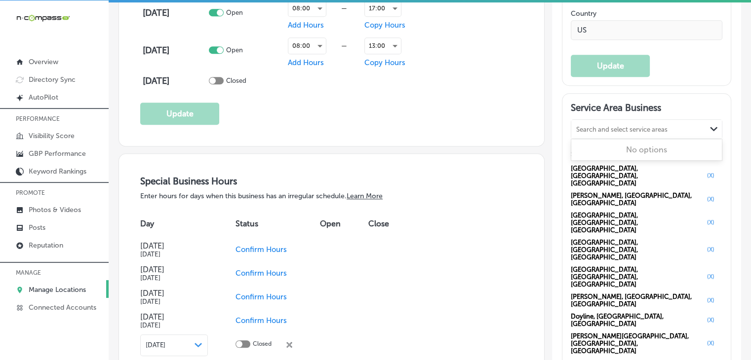
paste input "Dubberly"
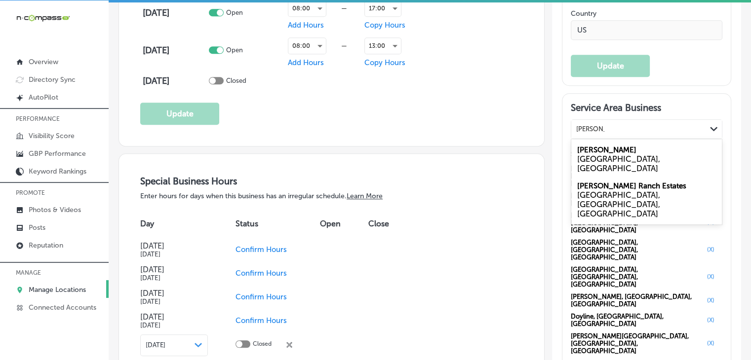
click at [626, 162] on div "LA, USA" at bounding box center [646, 164] width 139 height 19
type input "Dubberly"
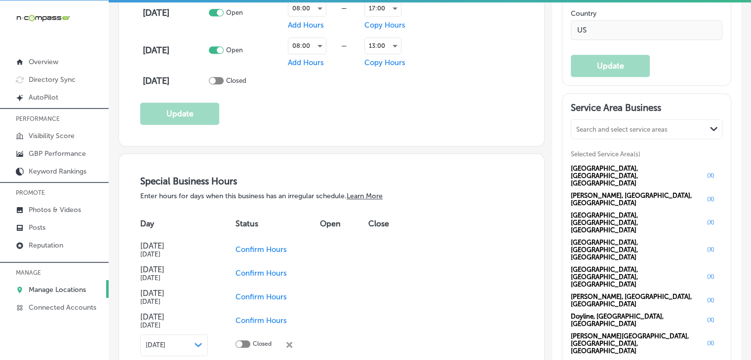
click at [645, 180] on div "Minden, LA, USA (X) Haughton, LA, USA (X) Shreveport, LA, USA (X) Bossier City,…" at bounding box center [647, 269] width 152 height 215
click at [635, 133] on div "Search and select service areas" at bounding box center [621, 128] width 91 height 7
paste input "Ruston"
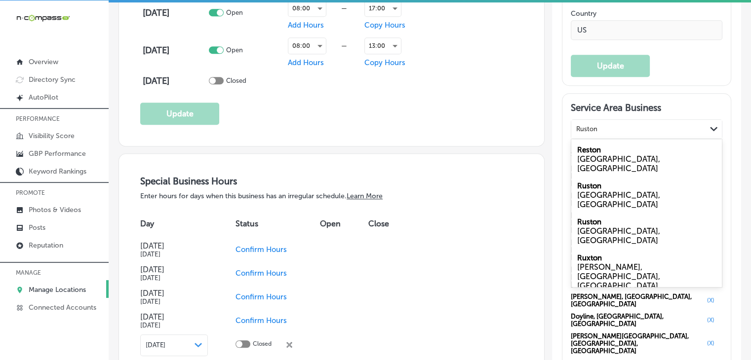
click at [608, 196] on div "LA, USA" at bounding box center [646, 200] width 139 height 19
type input "Ruston"
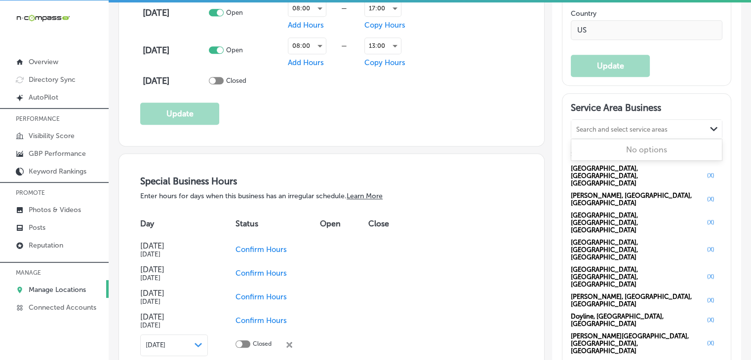
click at [617, 129] on div "Search and select service areas" at bounding box center [638, 128] width 135 height 13
paste input "Princeton"
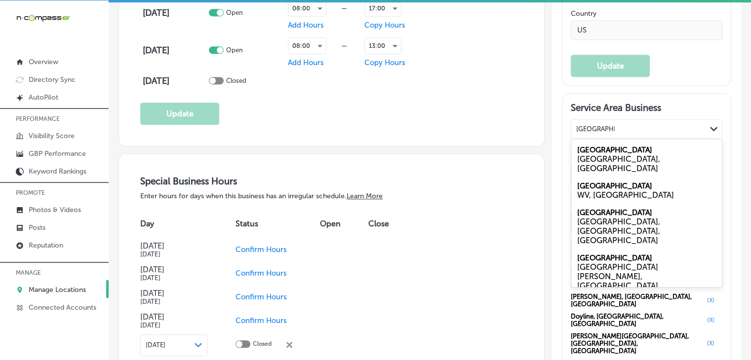
click at [595, 166] on div "LA, USA" at bounding box center [646, 164] width 139 height 19
type input "Princeton, la"
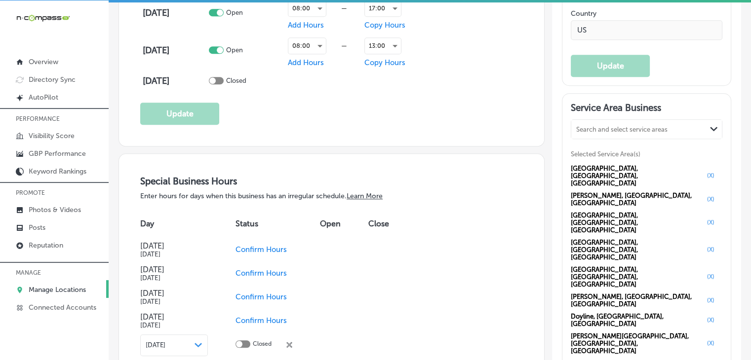
click at [597, 147] on div "Search and select service areas Path Created with Sketch. Selected Service Area…" at bounding box center [647, 275] width 152 height 312
click at [597, 145] on div "Search and select service areas Path Created with Sketch. Selected Service Area…" at bounding box center [647, 275] width 152 height 312
click at [597, 133] on div "Search and select service areas" at bounding box center [621, 128] width 91 height 7
paste input "Benton"
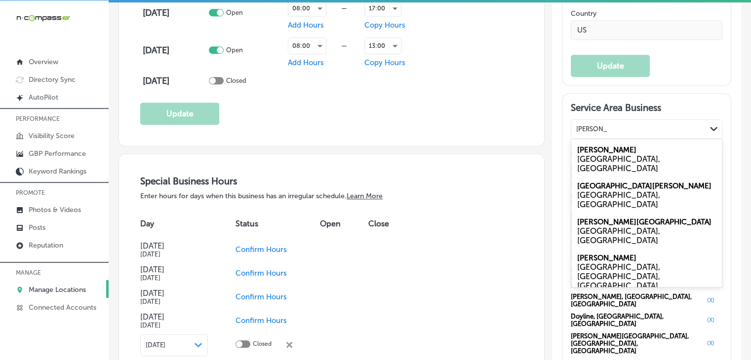
click at [616, 156] on div "Benton LA, USA" at bounding box center [646, 159] width 151 height 36
type input "Benton, la"
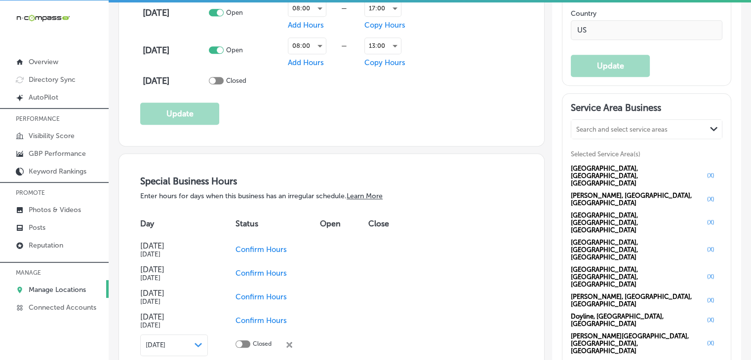
click at [634, 133] on div "Search and select service areas" at bounding box center [621, 128] width 91 height 7
paste input "Red Chute"
click at [620, 149] on div "Red Chute LA, USA" at bounding box center [646, 159] width 151 height 36
type input "Red Chute"
click at [614, 128] on div "Search and select service areas Path Created with Sketch." at bounding box center [646, 129] width 151 height 19
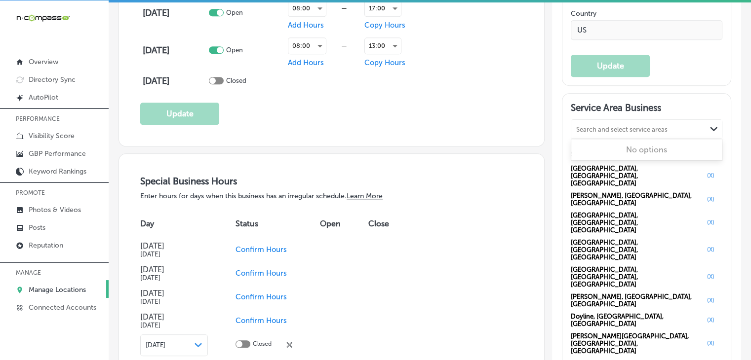
paste input "Blanchard"
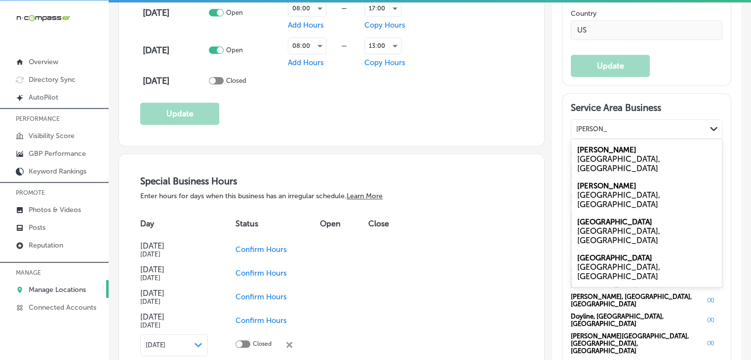
click at [604, 166] on div "OK, USA" at bounding box center [646, 164] width 139 height 19
type input "Blanchard"
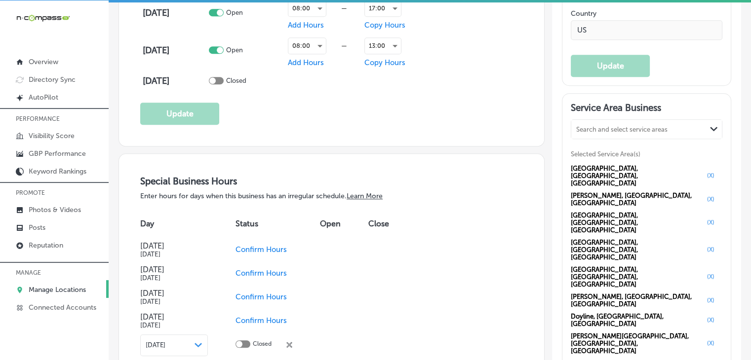
click at [618, 136] on div "Search and select service areas" at bounding box center [638, 128] width 135 height 13
paste input "Blanchard"
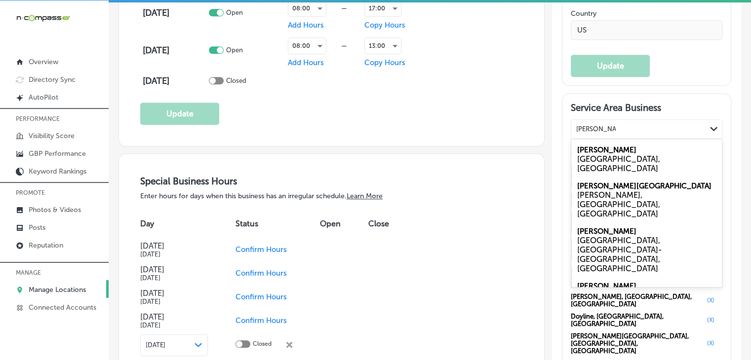
click at [602, 161] on div "LA, USA" at bounding box center [646, 164] width 139 height 19
type input "Blanchard, la"
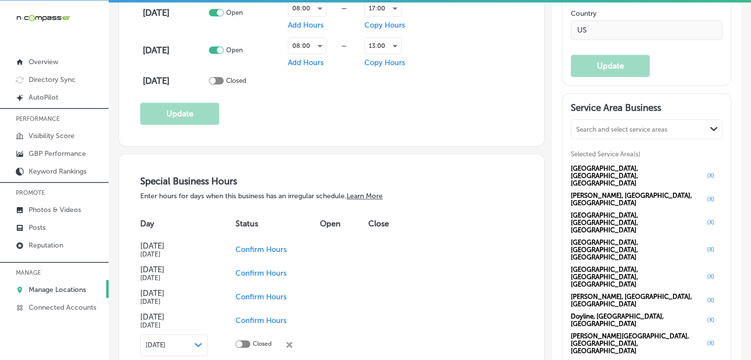
click at [607, 133] on div "Search and select service areas" at bounding box center [621, 128] width 91 height 7
paste input "Sarepta"
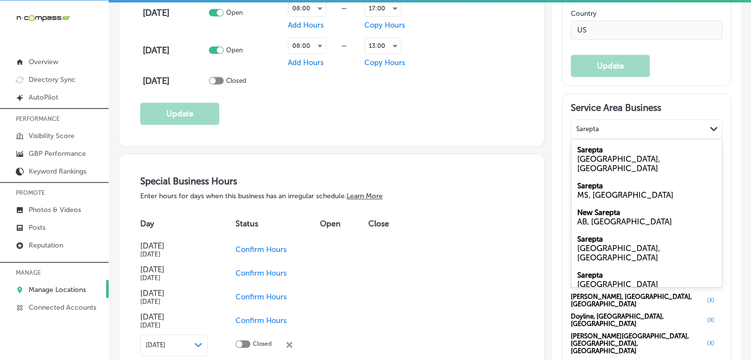
click at [600, 164] on div "LA, USA" at bounding box center [646, 164] width 139 height 19
type input "Sarepta"
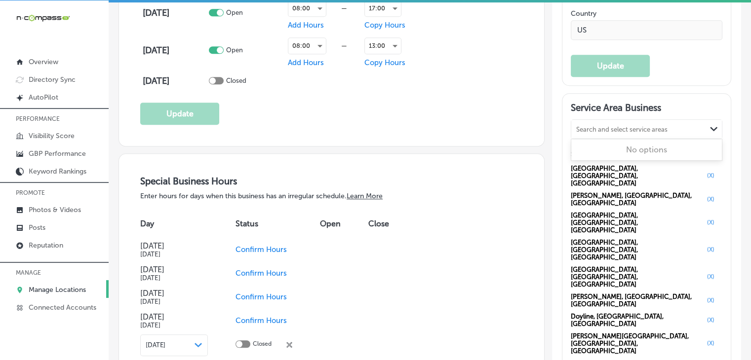
click at [628, 125] on div "Search and select service areas Path Created with Sketch." at bounding box center [646, 129] width 151 height 19
paste input "Plain Dealing"
type input "Plain Dealing"
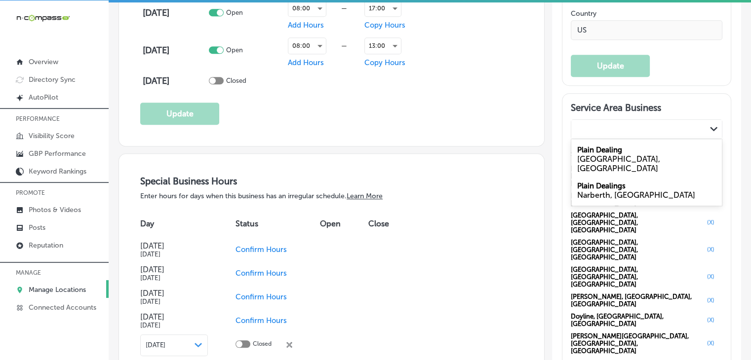
click at [622, 139] on div "Plain Dealing Path Created with Sketch." at bounding box center [646, 129] width 151 height 19
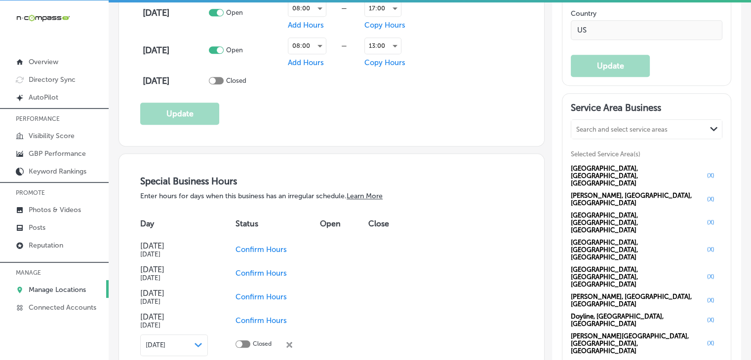
click at [618, 133] on div "Search and select service areas" at bounding box center [621, 128] width 91 height 7
paste input "Plain Dealing"
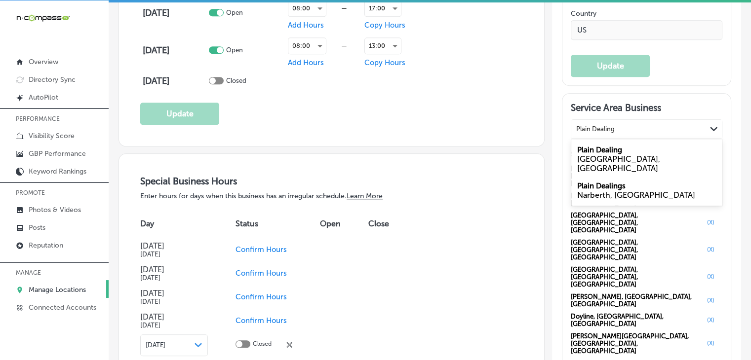
click at [618, 151] on div "Plain Dealing LA, USA" at bounding box center [646, 159] width 151 height 36
type input "Plain Dealing"
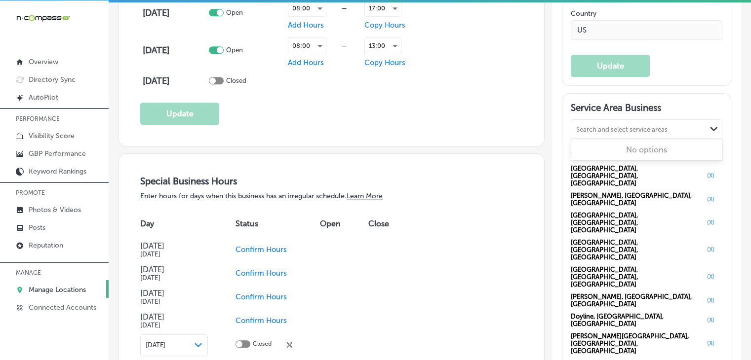
click at [576, 133] on div "Search and select service areas" at bounding box center [621, 128] width 91 height 7
paste input "Ringgold"
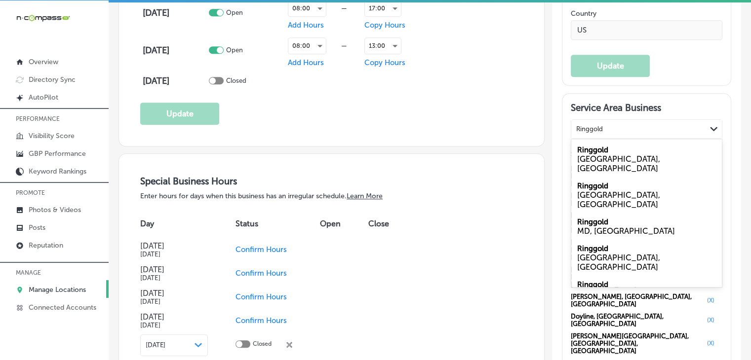
click at [585, 280] on label "Ringgold" at bounding box center [592, 284] width 31 height 9
type input "Ringgold"
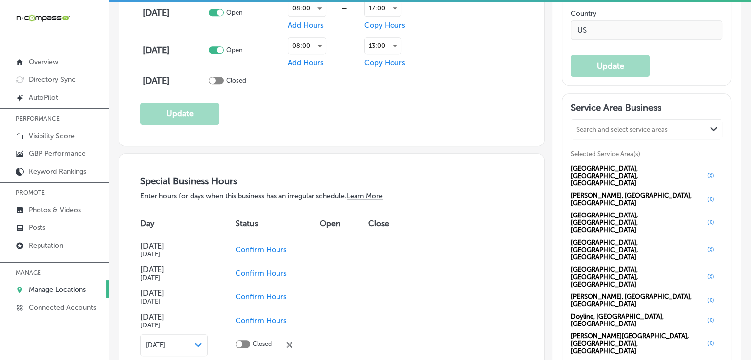
click at [614, 133] on div "Search and select service areas" at bounding box center [621, 128] width 91 height 7
paste input "Gibsland"
click at [604, 158] on div "Gibsland LA, USA" at bounding box center [646, 159] width 151 height 36
type input "Gibsland"
click at [588, 133] on div "Search and select service areas" at bounding box center [621, 128] width 91 height 7
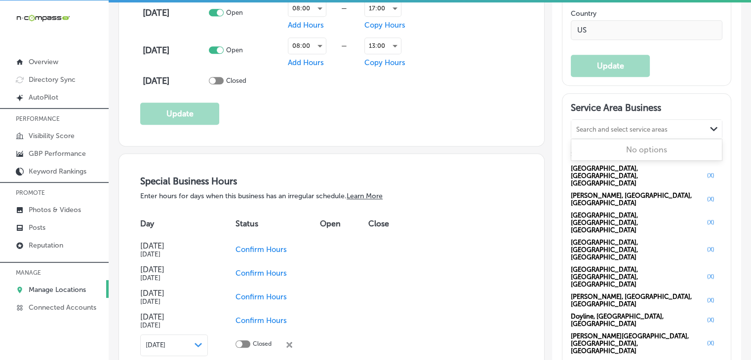
paste input "Arcadia"
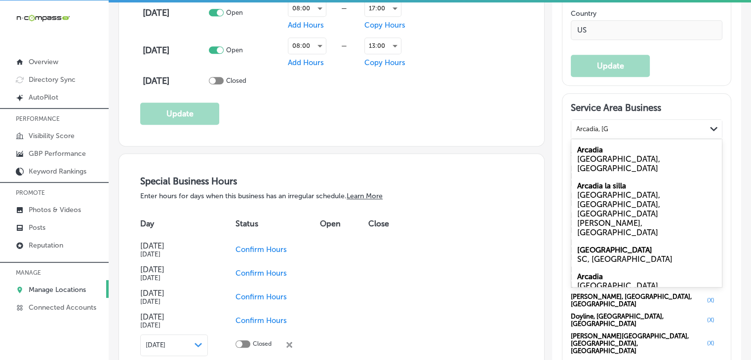
click at [595, 155] on label "Arcadia" at bounding box center [590, 150] width 26 height 9
type input "Arcadia, la"
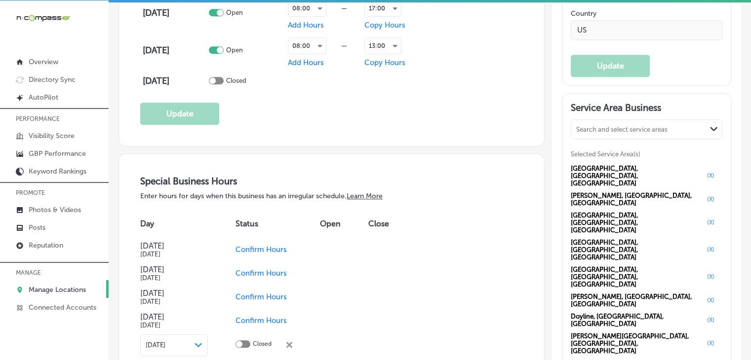
click at [607, 133] on div "Search and select service areas" at bounding box center [621, 128] width 91 height 7
paste input "Coushatta"
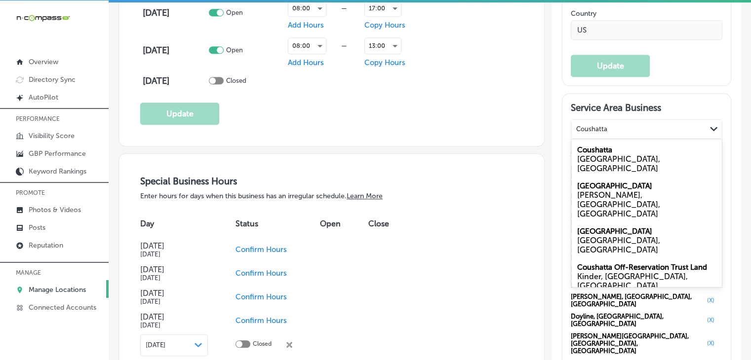
click at [618, 157] on div "Coushatta LA, USA" at bounding box center [646, 159] width 151 height 36
type input "Coushatta"
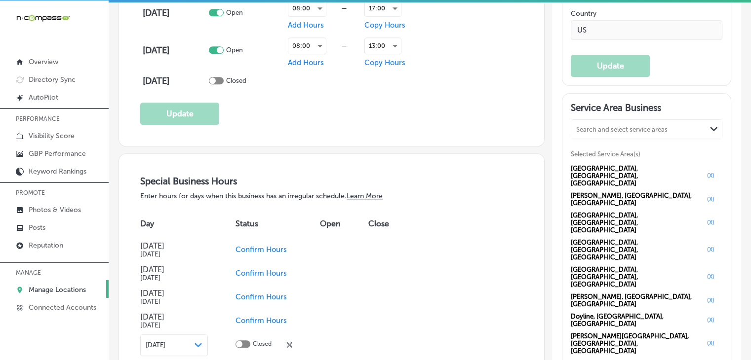
scroll to position [909, 0]
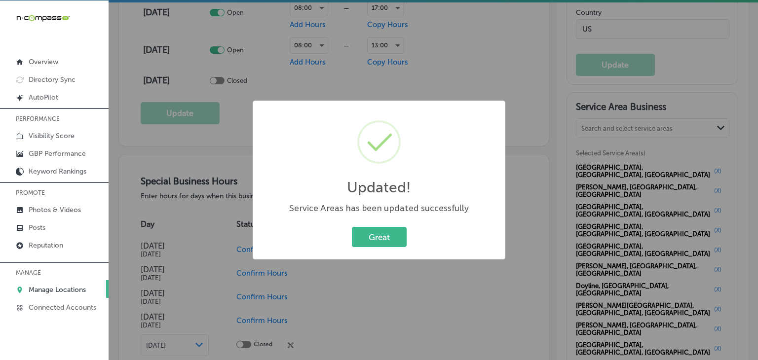
click at [401, 76] on div "Updated! × Service Areas has been updated successfully Great Cancel" at bounding box center [379, 180] width 758 height 360
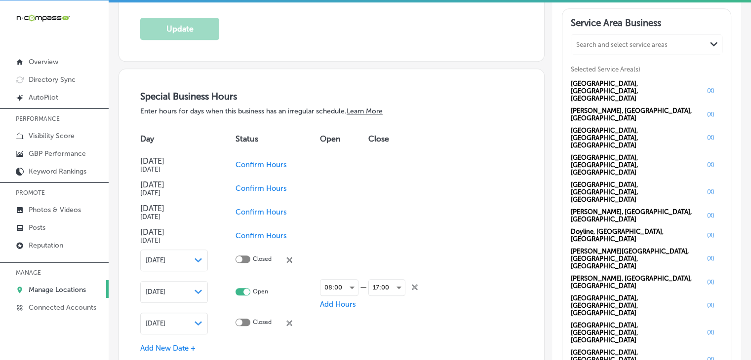
scroll to position [1006, 0]
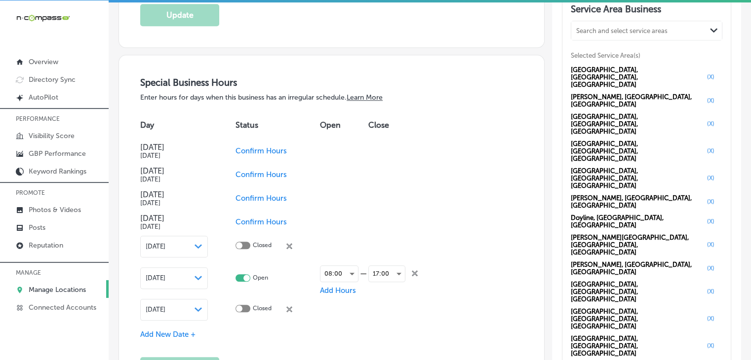
click at [280, 210] on td "Confirm Hours" at bounding box center [278, 222] width 84 height 24
click at [280, 221] on span "Confirm Hours" at bounding box center [261, 222] width 51 height 9
click at [248, 197] on span "Confirm Hours" at bounding box center [261, 198] width 51 height 9
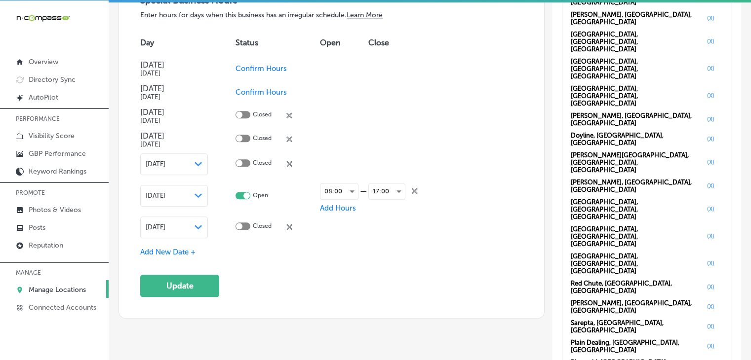
scroll to position [1105, 0]
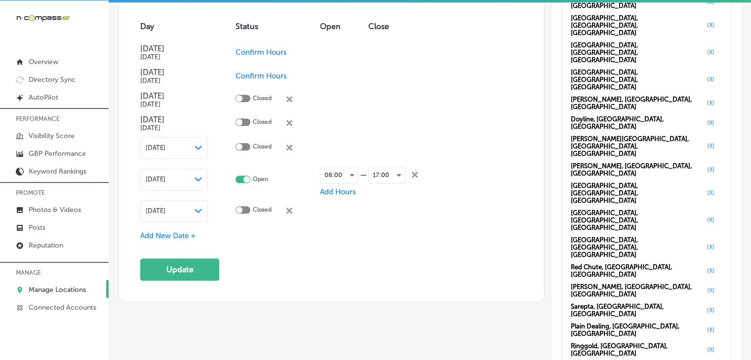
click at [176, 235] on span "Add New Date +" at bounding box center [167, 236] width 55 height 9
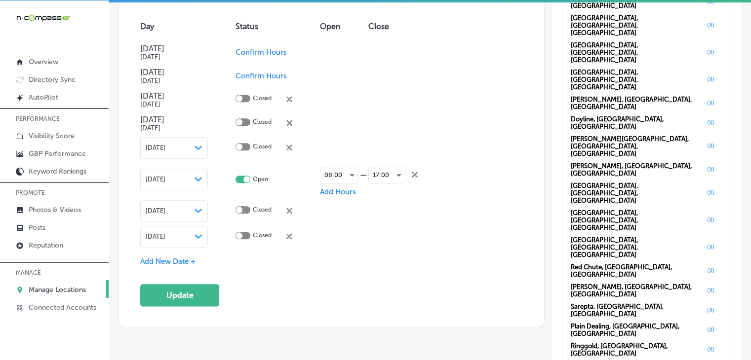
click at [191, 246] on div "Special Business Hours Enter hours for days when this business has an irregular…" at bounding box center [331, 142] width 383 height 328
click at [193, 237] on div "Sep 27, 2025 Path Created with Sketch." at bounding box center [174, 237] width 68 height 22
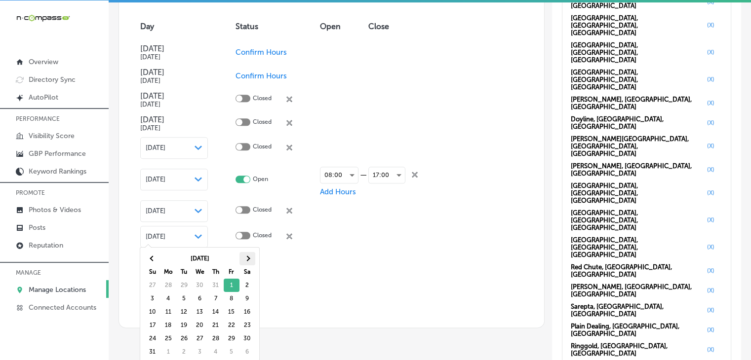
click at [243, 255] on th at bounding box center [247, 258] width 16 height 13
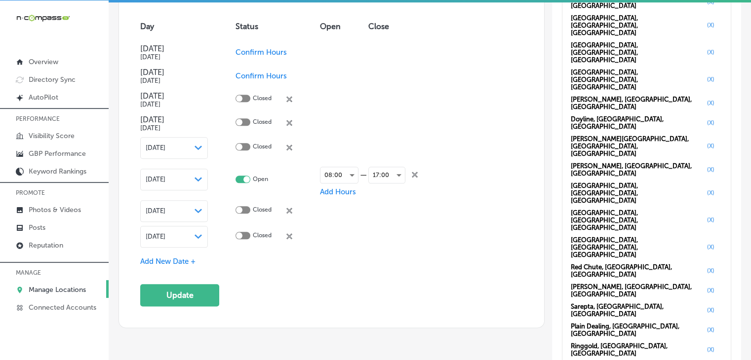
click at [180, 265] on div "Special Business Hours Enter hours for days when this business has an irregular…" at bounding box center [331, 142] width 383 height 328
click at [179, 260] on span "Add New Date +" at bounding box center [167, 261] width 55 height 9
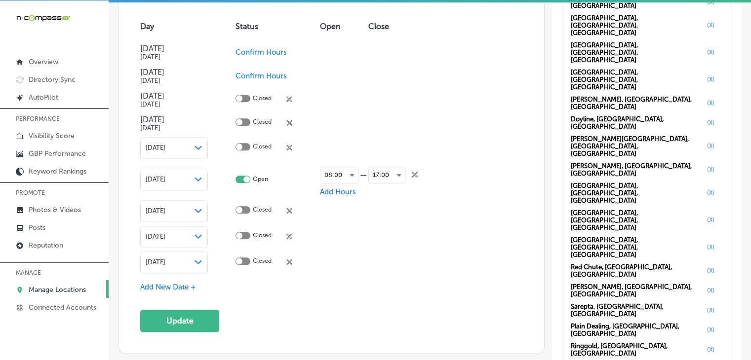
click at [165, 260] on span "Sep 27, 2025" at bounding box center [156, 262] width 20 height 7
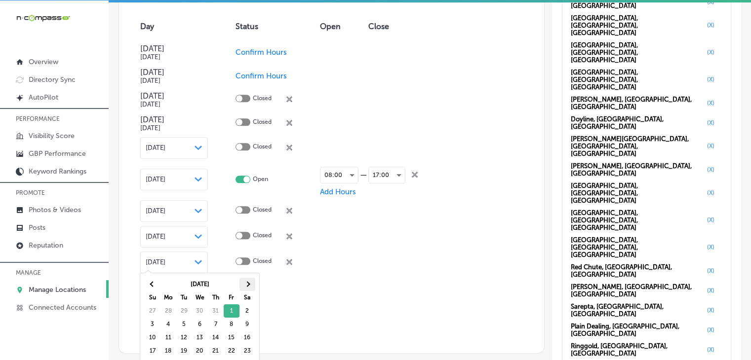
click at [246, 286] on th at bounding box center [247, 284] width 16 height 13
click at [246, 285] on span at bounding box center [246, 283] width 5 height 5
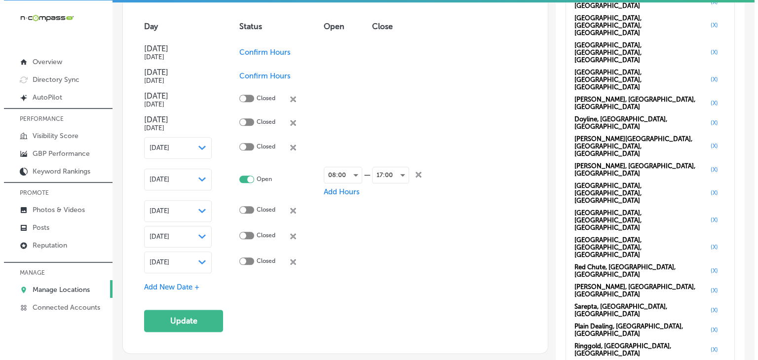
scroll to position [1203, 0]
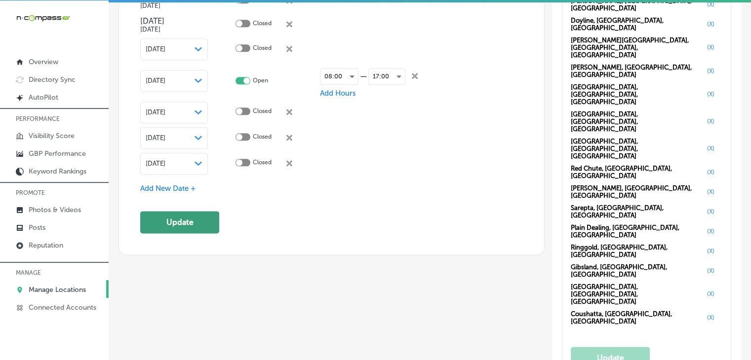
click at [207, 221] on button "Update" at bounding box center [179, 222] width 79 height 22
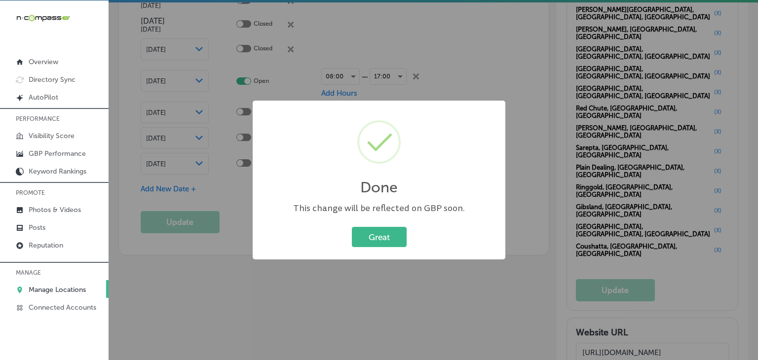
click at [458, 70] on div "Done × This change will be reflected on GBP soon. Great Cancel" at bounding box center [379, 180] width 758 height 360
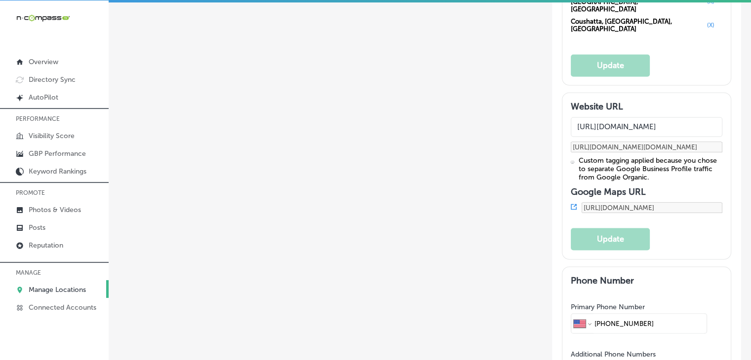
scroll to position [1598, 0]
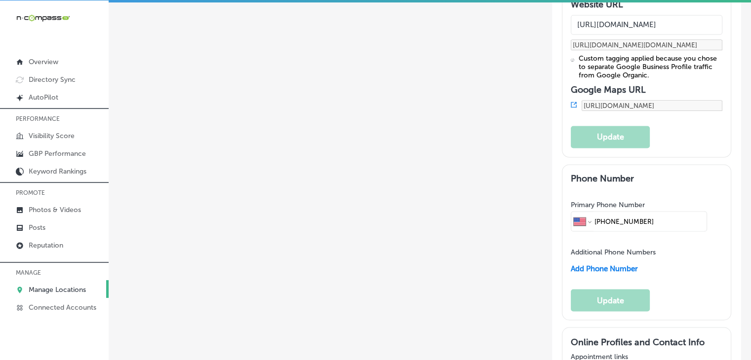
paste input "https://www.facebook.com/brownservicecenter"
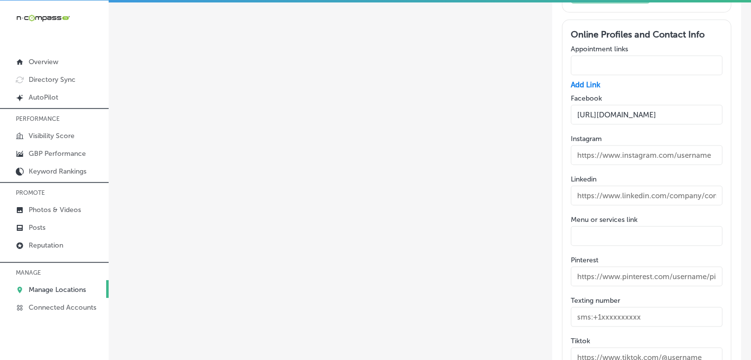
scroll to position [1796, 0]
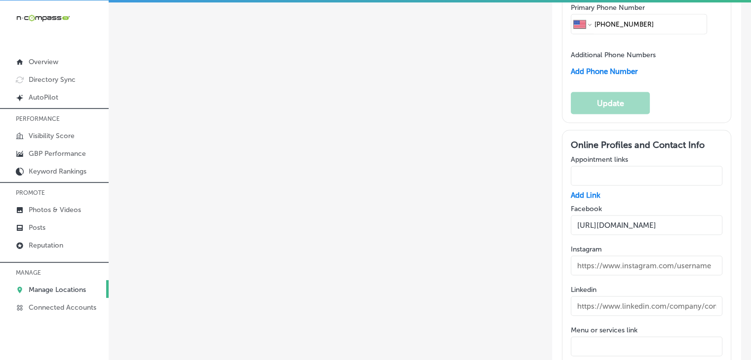
type input "https://www.facebook.com/brownservicecenter"
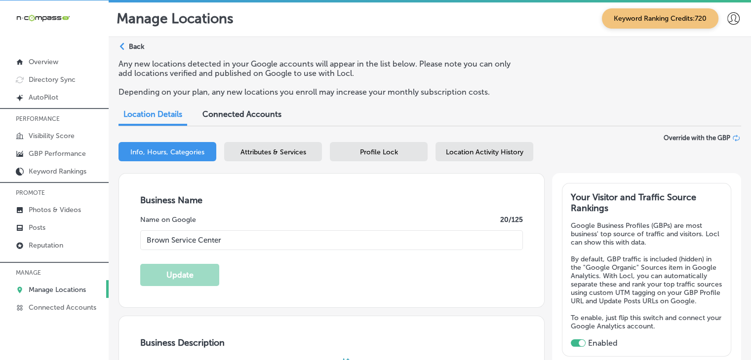
scroll to position [0, 0]
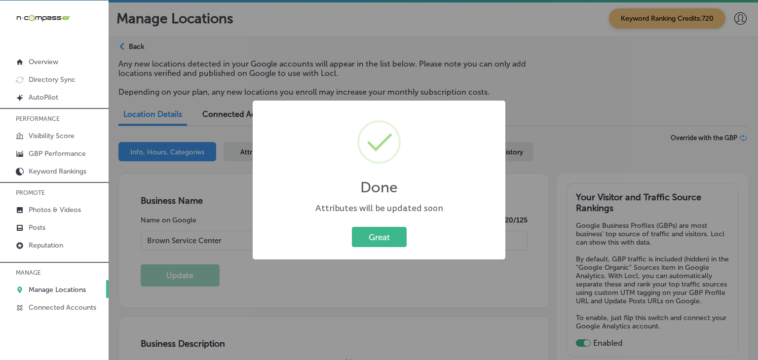
click at [392, 63] on div "Done × Attributes will be updated soon Great Cancel" at bounding box center [379, 180] width 758 height 360
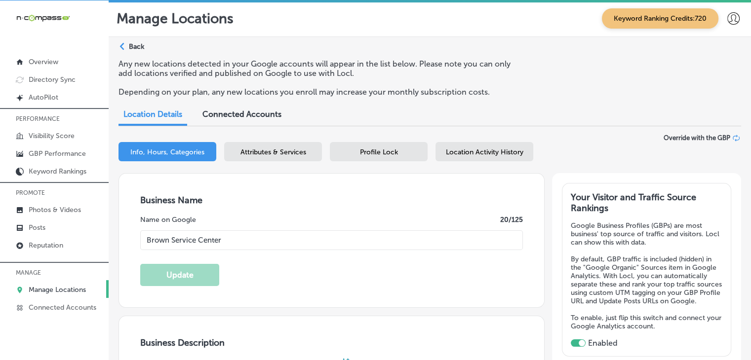
click at [306, 153] on div "Attributes & Services" at bounding box center [273, 151] width 98 height 19
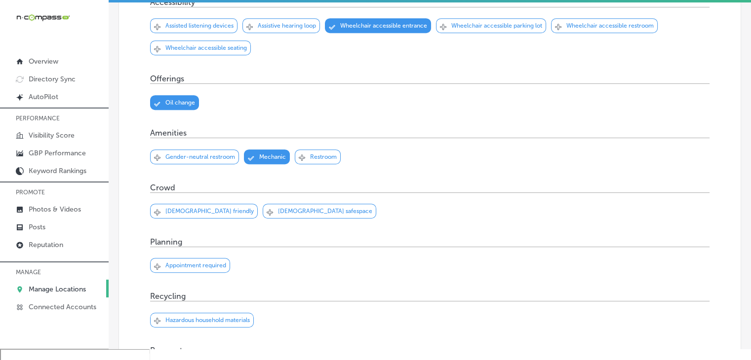
scroll to position [494, 0]
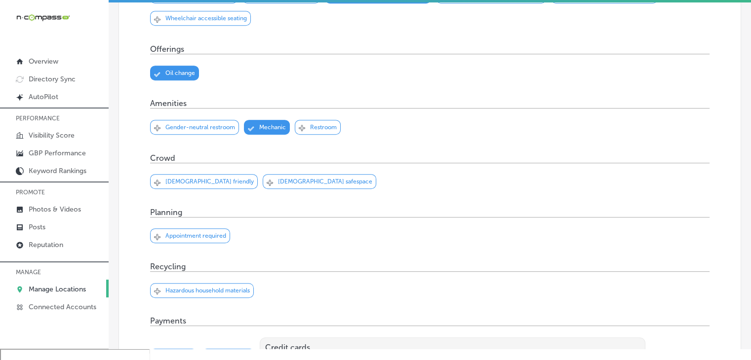
click at [169, 174] on div "Svg Vector Icons : http://www.onlinewebfonts.com/icon Checked Created with Sket…" at bounding box center [204, 181] width 108 height 15
click at [203, 163] on div "Svg Vector Icons : http://www.onlinewebfonts.com/icon Checked Created with Sket…" at bounding box center [429, 185] width 559 height 44
click at [180, 178] on p "LGBTQ+ friendly" at bounding box center [209, 181] width 88 height 7
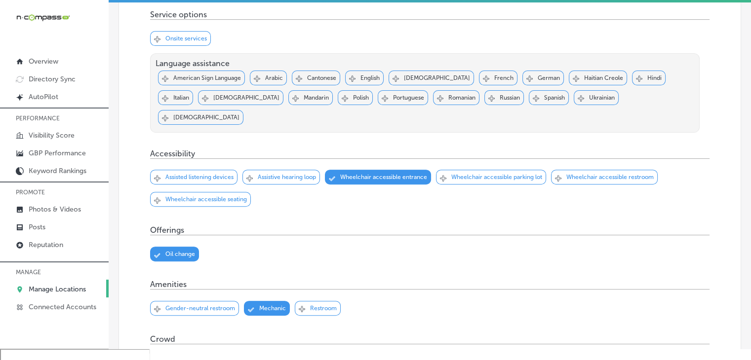
scroll to position [296, 0]
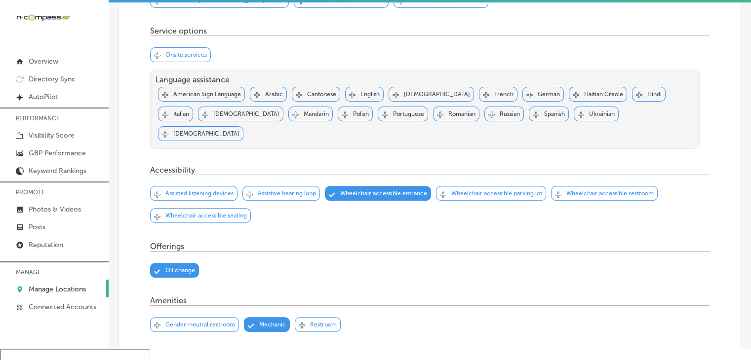
click at [544, 186] on div "Svg Vector Icons : http://www.onlinewebfonts.com/icon Checked Created with Sket…" at bounding box center [491, 193] width 110 height 15
click at [561, 192] on icon "Svg Vector Icons : http://www.onlinewebfonts.com/icon" at bounding box center [558, 195] width 6 height 6
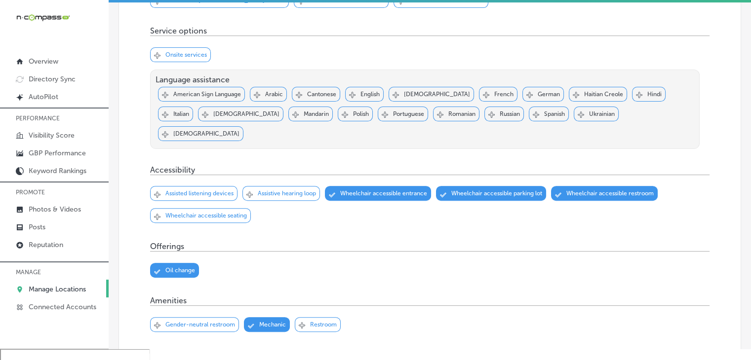
click at [225, 208] on div "Svg Vector Icons : http://www.onlinewebfonts.com/icon Checked Created with Sket…" at bounding box center [200, 215] width 101 height 15
click at [226, 212] on p "Wheelchair accessible seating" at bounding box center [205, 215] width 81 height 7
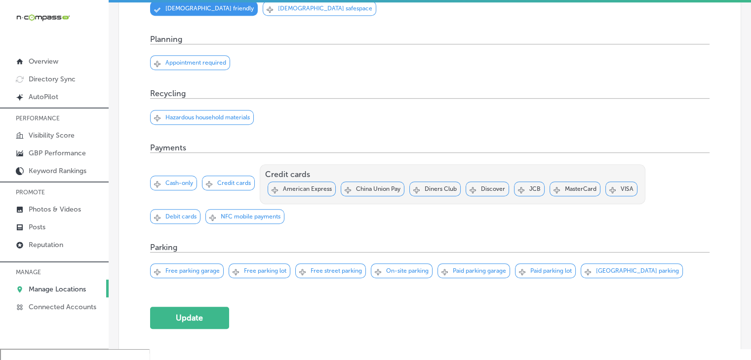
scroll to position [691, 0]
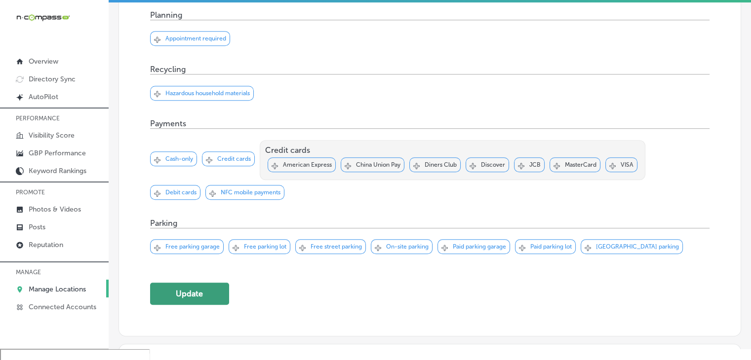
click at [212, 283] on button "Update" at bounding box center [189, 294] width 79 height 22
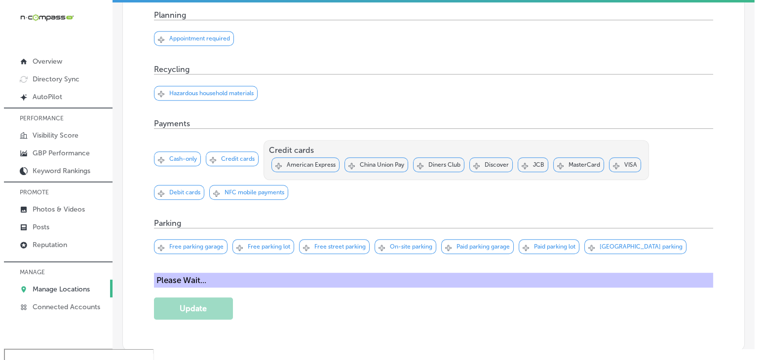
scroll to position [988, 0]
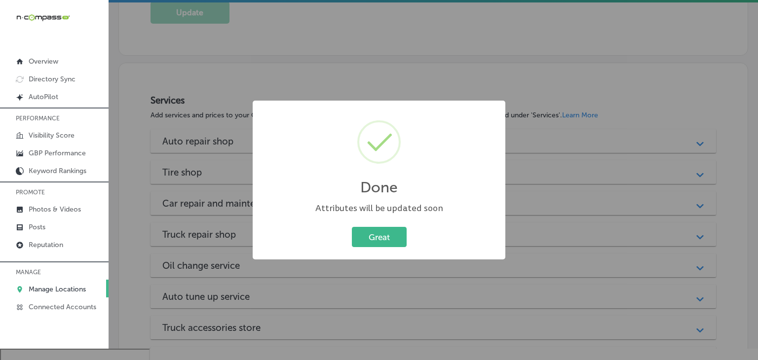
click at [381, 58] on div "Done × Attributes will be updated soon Great Cancel" at bounding box center [379, 180] width 758 height 360
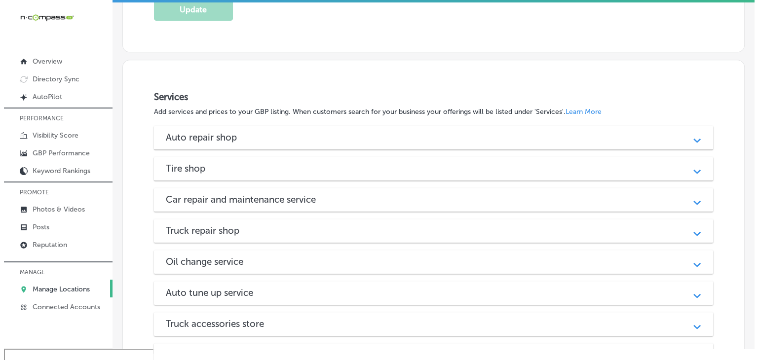
scroll to position [972, 0]
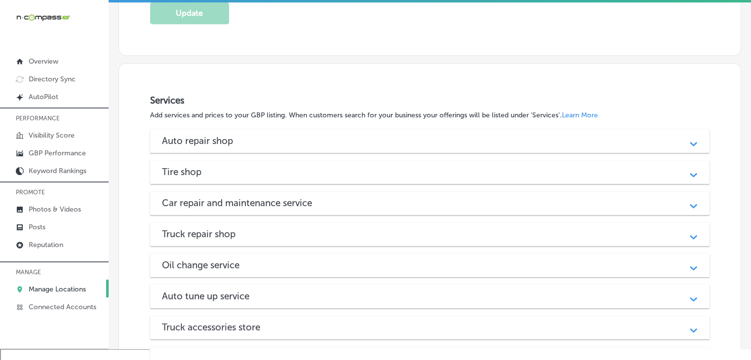
click at [359, 135] on div "Auto repair shop" at bounding box center [430, 140] width 536 height 11
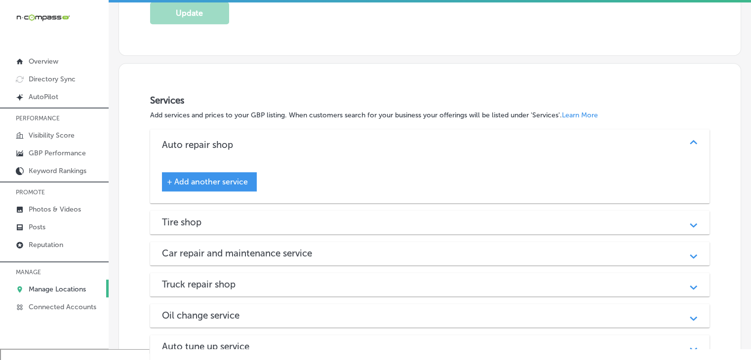
click at [359, 139] on div "Auto repair shop" at bounding box center [430, 144] width 536 height 11
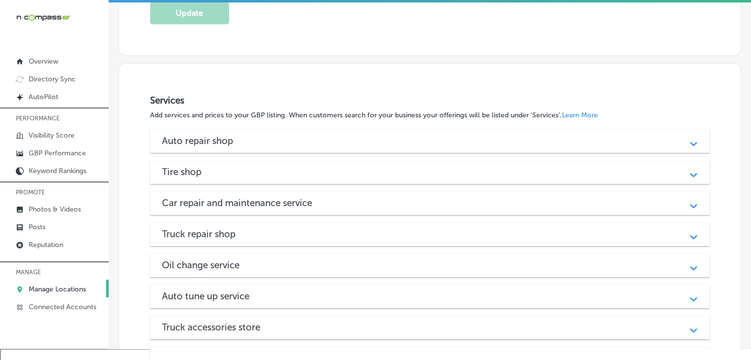
click at [282, 192] on div "Car repair and maintenance service Path Created with Sketch." at bounding box center [429, 204] width 559 height 24
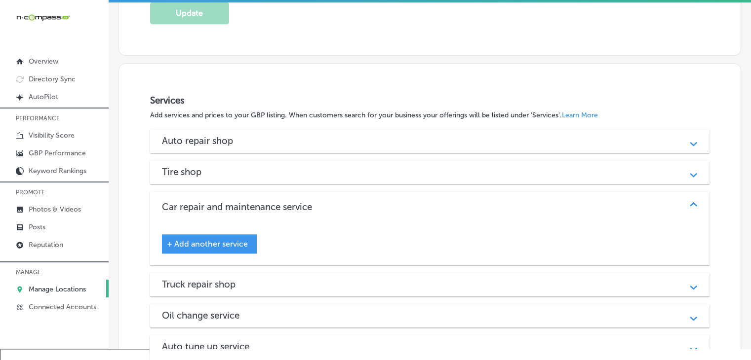
click at [282, 201] on h3 "Car repair and maintenance service" at bounding box center [245, 206] width 166 height 11
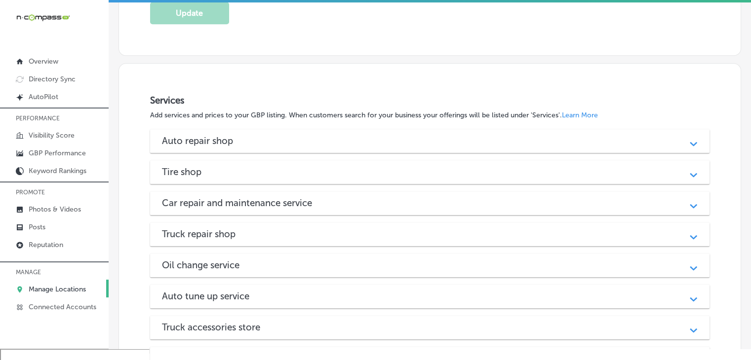
click at [277, 129] on div "Auto repair shop Path Created with Sketch." at bounding box center [429, 141] width 559 height 24
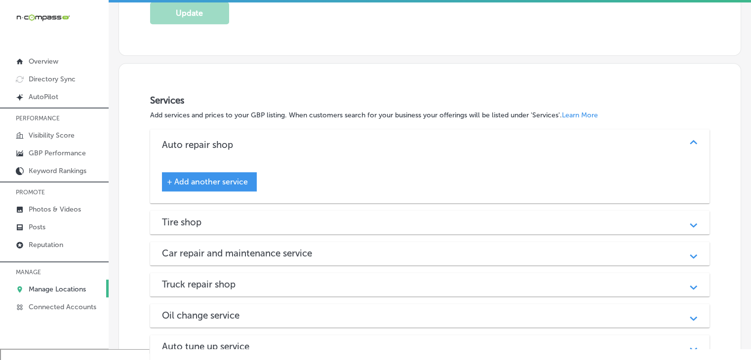
click at [225, 177] on span "+ Add another service" at bounding box center [207, 181] width 81 height 9
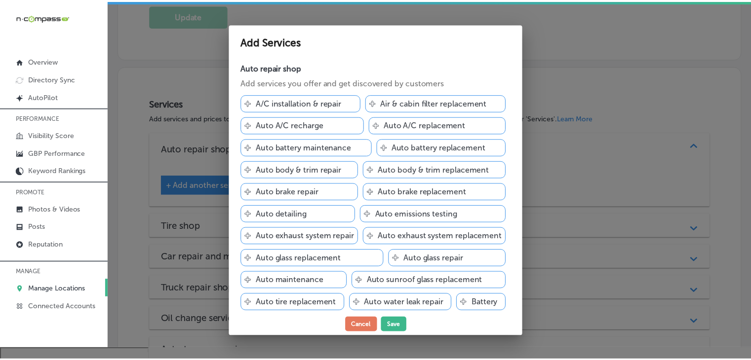
scroll to position [976, 0]
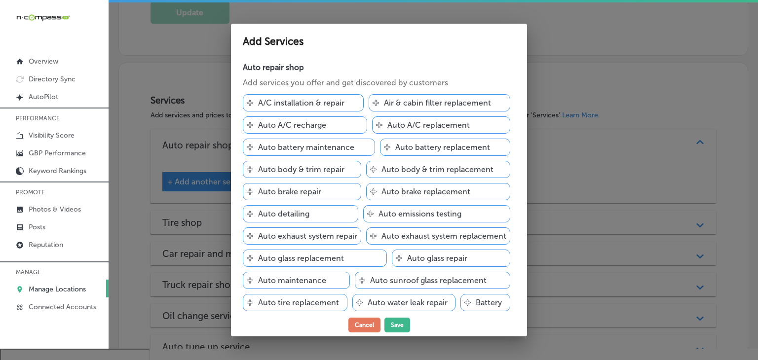
click at [152, 252] on div at bounding box center [379, 180] width 758 height 360
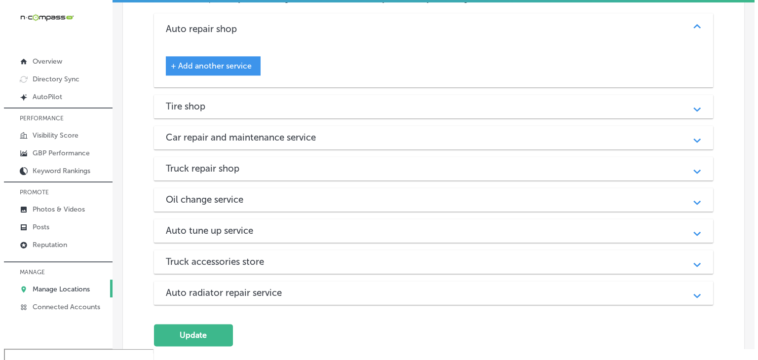
scroll to position [1170, 0]
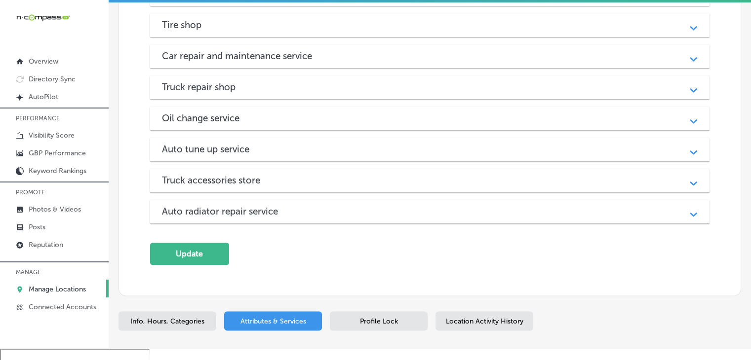
click at [283, 144] on div "Auto tune up service" at bounding box center [430, 149] width 536 height 11
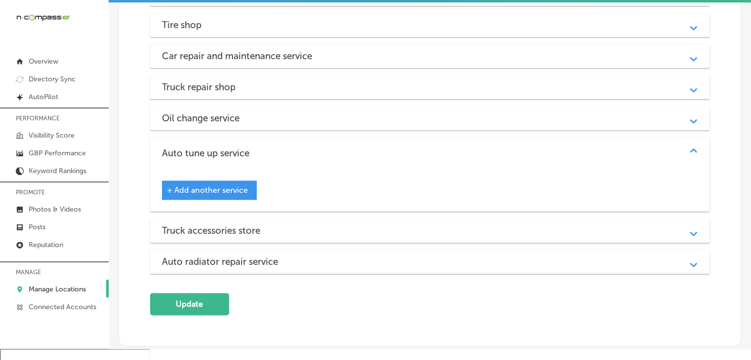
click at [243, 186] on span "+ Add another service" at bounding box center [207, 190] width 81 height 9
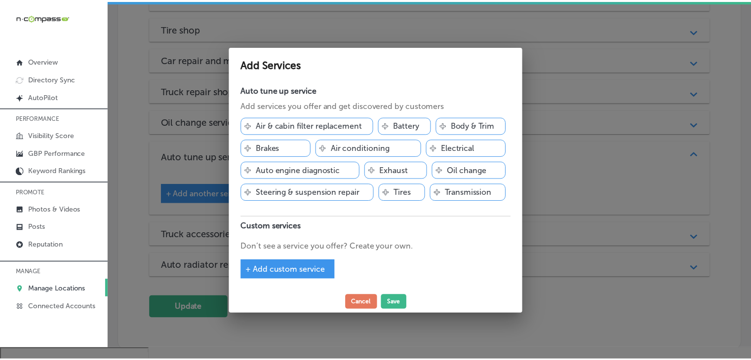
scroll to position [1173, 0]
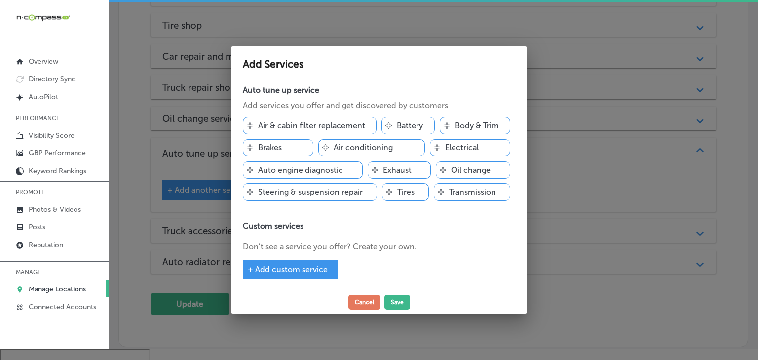
click at [555, 160] on div at bounding box center [379, 180] width 758 height 360
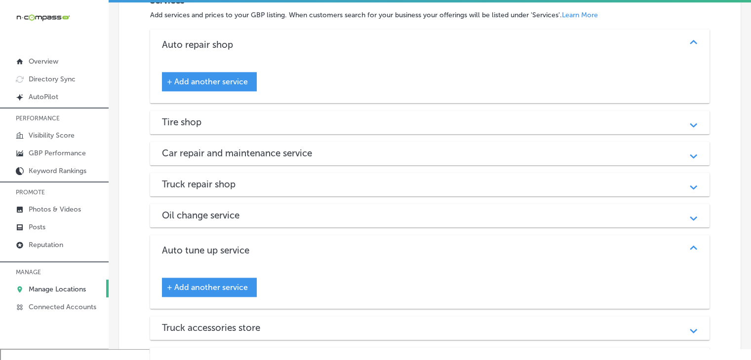
scroll to position [1057, 0]
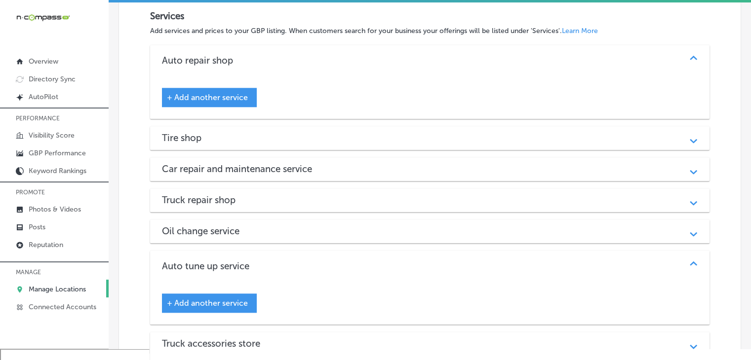
click at [249, 132] on div "Tire shop" at bounding box center [430, 137] width 536 height 11
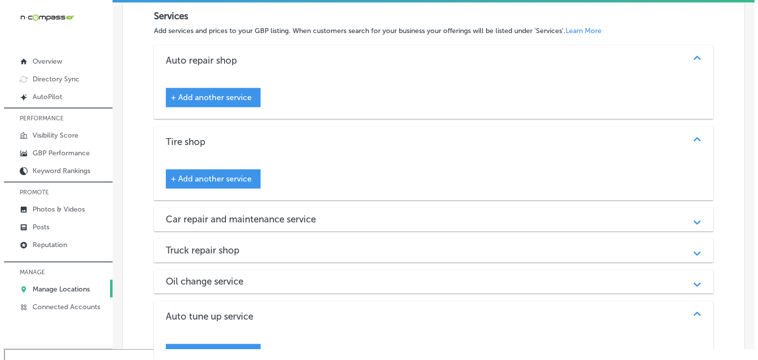
scroll to position [958, 0]
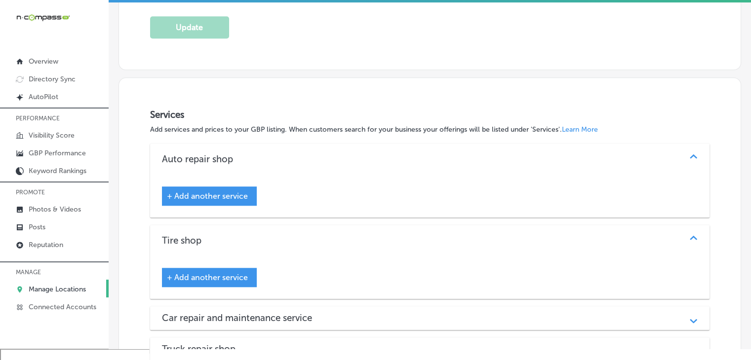
click at [196, 192] on span "+ Add another service" at bounding box center [207, 196] width 81 height 9
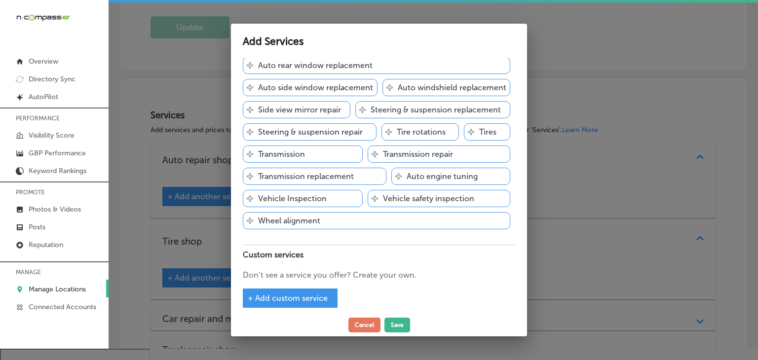
scroll to position [440, 0]
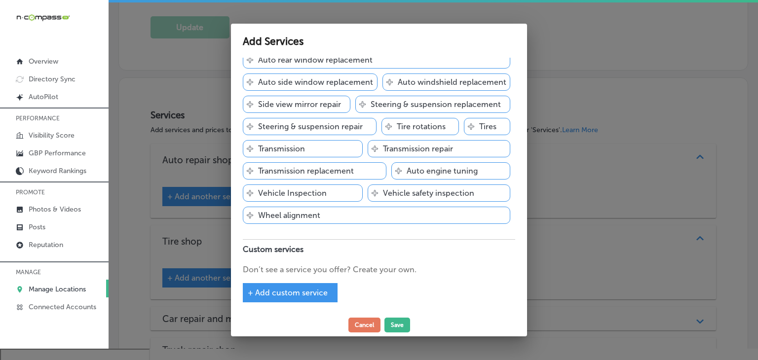
click at [332, 289] on div "+ Add custom service" at bounding box center [290, 292] width 95 height 19
click at [516, 48] on div "Add Services" at bounding box center [379, 41] width 296 height 34
click at [590, 34] on div at bounding box center [379, 180] width 758 height 360
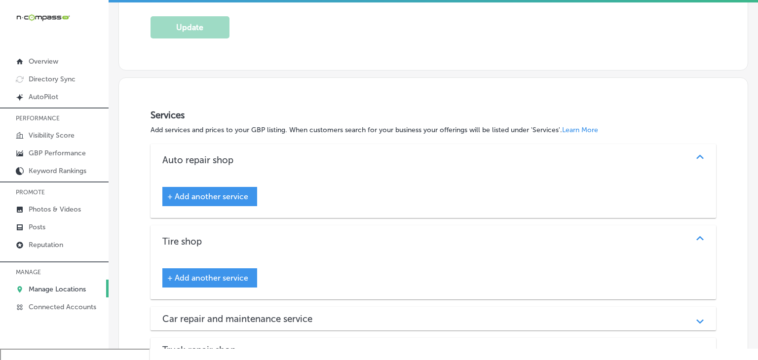
scroll to position [958, 0]
click at [239, 192] on span "+ Add another service" at bounding box center [207, 196] width 81 height 9
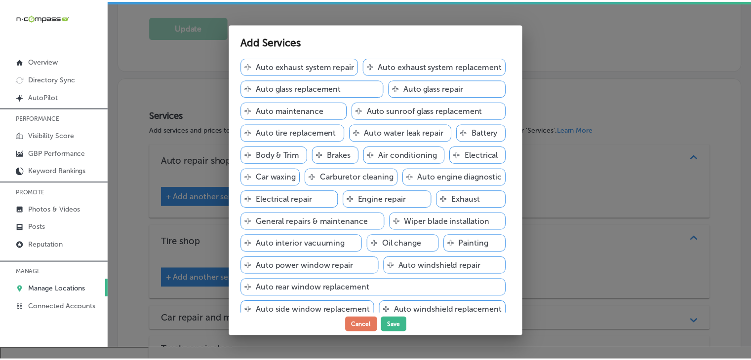
scroll to position [45, 0]
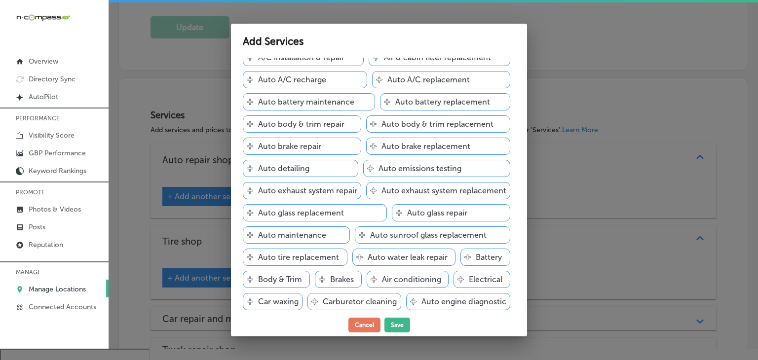
click at [612, 133] on div at bounding box center [379, 180] width 758 height 360
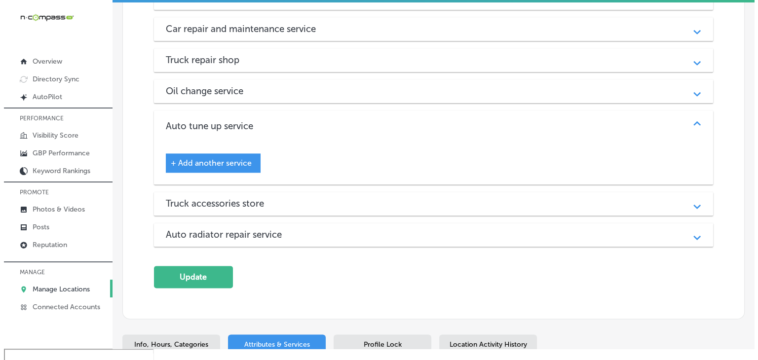
scroll to position [1254, 0]
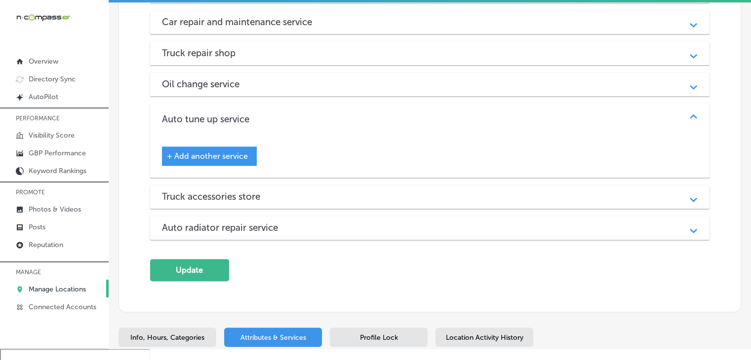
click at [359, 191] on div "Truck accessories store" at bounding box center [430, 196] width 536 height 11
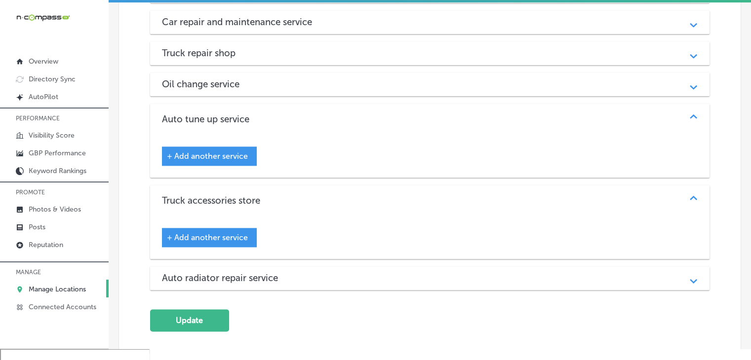
click at [245, 228] on div "+ Add another service" at bounding box center [209, 237] width 95 height 19
click at [249, 228] on div "+ Add another service" at bounding box center [209, 237] width 95 height 19
click at [239, 233] on span "+ Add another service" at bounding box center [207, 237] width 81 height 9
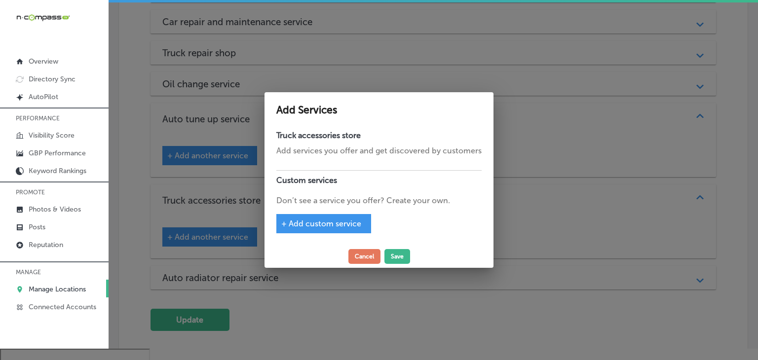
drag, startPoint x: 329, startPoint y: 119, endPoint x: 329, endPoint y: 135, distance: 15.3
click at [329, 121] on div "Add Services" at bounding box center [379, 109] width 229 height 34
drag, startPoint x: 330, startPoint y: 151, endPoint x: 398, endPoint y: 154, distance: 68.7
click at [398, 154] on p "Add services you offer and get discovered by customers" at bounding box center [379, 151] width 205 height 12
click at [460, 154] on p "Add services you offer and get discovered by customers" at bounding box center [379, 151] width 205 height 12
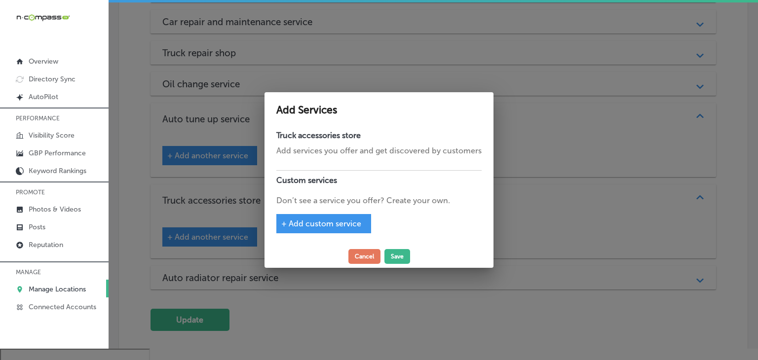
click at [429, 159] on div at bounding box center [379, 161] width 205 height 8
click at [360, 220] on span "+ Add custom service" at bounding box center [321, 223] width 80 height 9
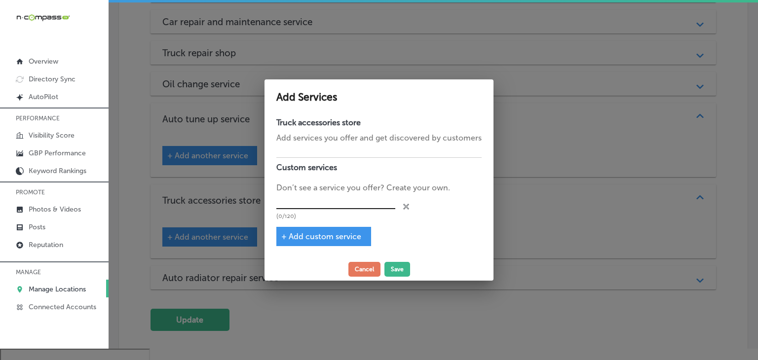
click at [350, 207] on input "text" at bounding box center [336, 201] width 119 height 15
paste input "Truck accessories"
type input "Truck accessories"
click at [304, 238] on span "+ Add custom service" at bounding box center [321, 236] width 80 height 9
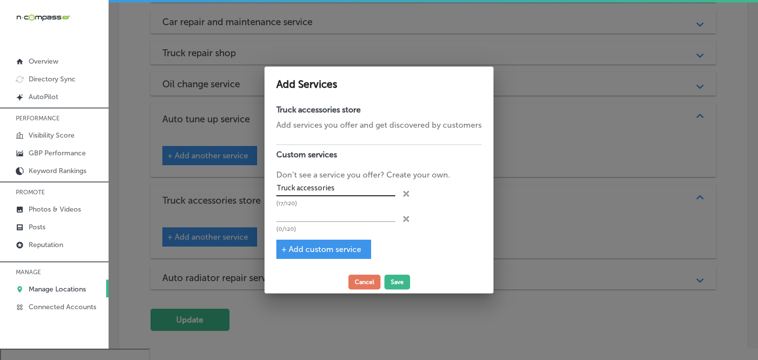
drag, startPoint x: 312, startPoint y: 216, endPoint x: 317, endPoint y: 193, distance: 23.8
click at [312, 216] on input "text" at bounding box center [336, 214] width 119 height 15
paste input "WeatherTech floor mats"
type input "WeatherTech floor mats"
click at [329, 245] on span "+ Add custom service" at bounding box center [321, 249] width 80 height 9
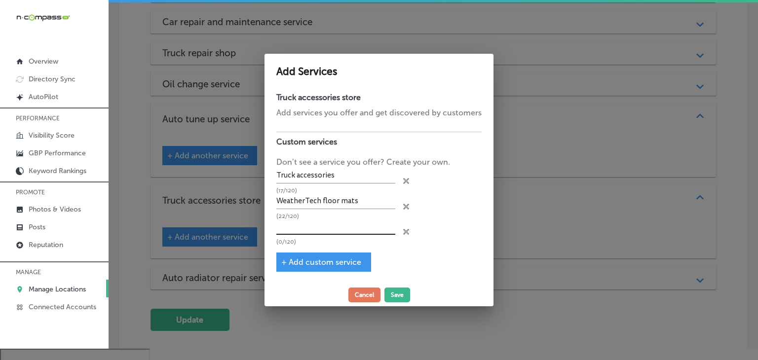
drag, startPoint x: 359, startPoint y: 234, endPoint x: 358, endPoint y: 224, distance: 9.6
click at [359, 234] on input "text" at bounding box center [336, 227] width 119 height 15
paste input "Truck bed liners"
type input "Truck bed liners"
click at [304, 262] on span "+ Add custom service" at bounding box center [321, 262] width 80 height 9
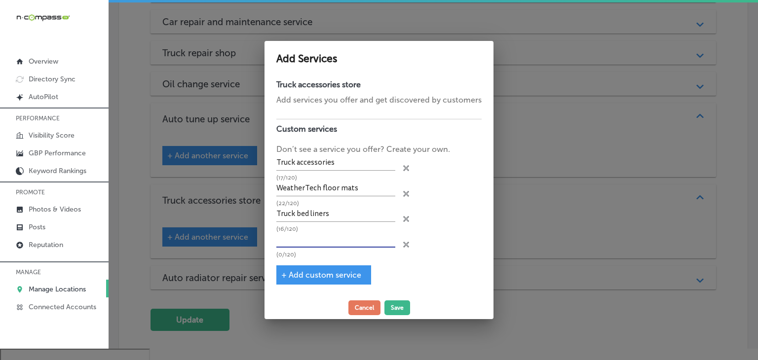
click at [312, 242] on input "text" at bounding box center [336, 240] width 119 height 15
paste input "Truck bed covers"
type input "Truck bed covers"
click at [301, 269] on div "+ Add custom service" at bounding box center [324, 275] width 95 height 19
click at [308, 282] on div "+ Add custom service" at bounding box center [324, 275] width 95 height 19
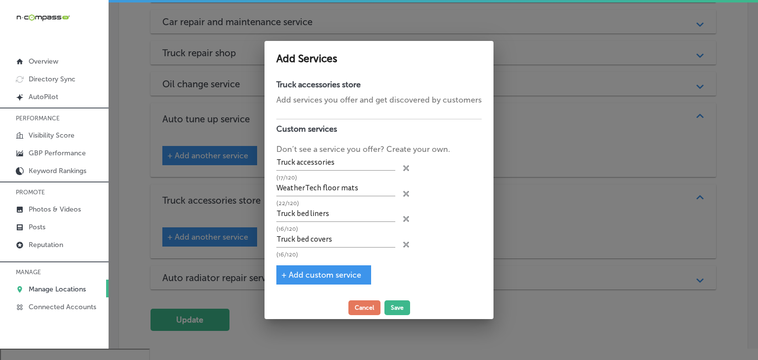
click at [313, 275] on span "+ Add custom service" at bounding box center [321, 275] width 80 height 9
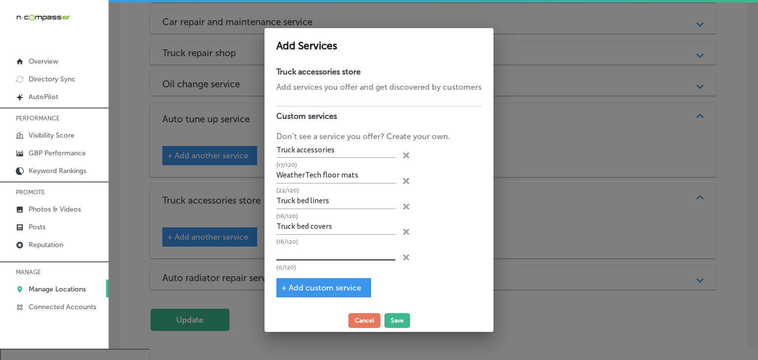
click at [318, 265] on p "(0/120)" at bounding box center [336, 268] width 119 height 6
click at [325, 247] on input "text" at bounding box center [336, 252] width 119 height 15
paste input "Winches"
type input "Winches"
click at [298, 278] on div "+ Add custom service" at bounding box center [324, 287] width 95 height 19
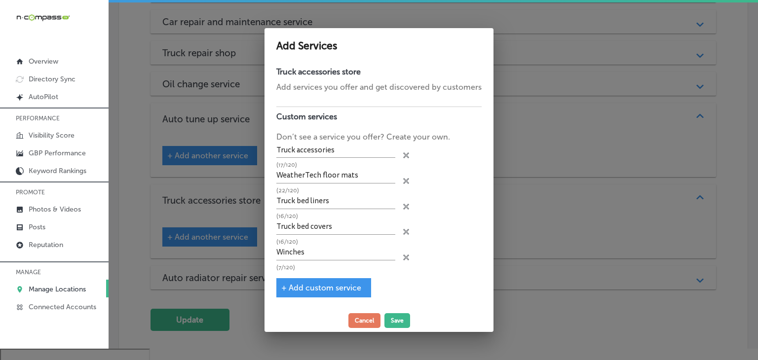
click at [303, 284] on span "+ Add custom service" at bounding box center [321, 287] width 80 height 9
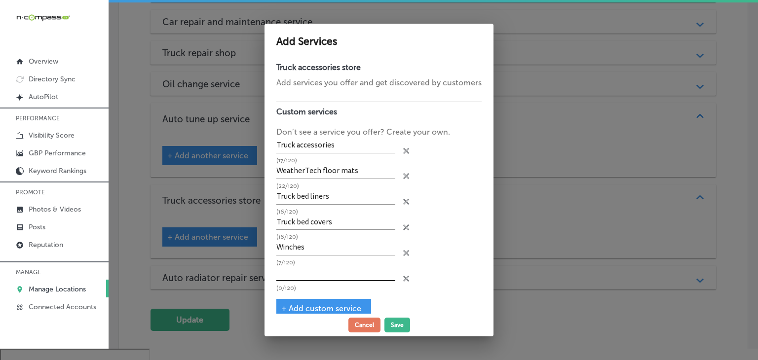
drag, startPoint x: 309, startPoint y: 275, endPoint x: 314, endPoint y: 266, distance: 10.2
click at [310, 275] on input "text" at bounding box center [336, 273] width 119 height 15
paste input "Toolboxes"
type input "Toolboxes"
click at [292, 299] on div "+ Add custom service" at bounding box center [324, 308] width 95 height 19
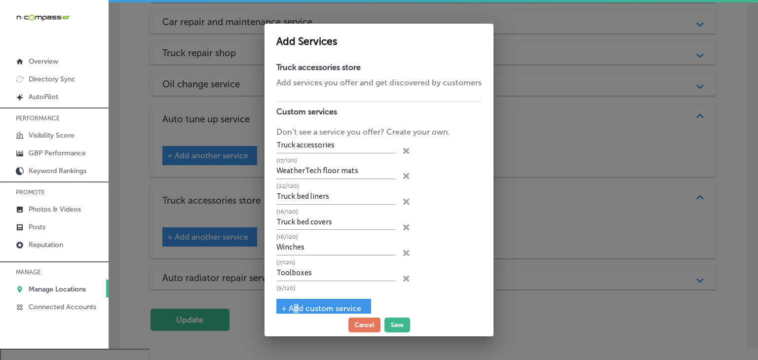
click at [293, 304] on span "+ Add custom service" at bounding box center [321, 308] width 80 height 9
click at [300, 292] on input "text" at bounding box center [336, 299] width 119 height 15
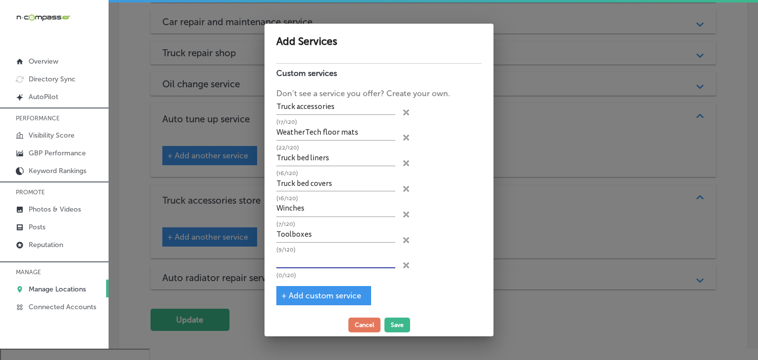
scroll to position [39, 0]
paste input "Fuel cells"
type input "Fuel cells"
click at [307, 301] on div "+ Add custom service" at bounding box center [324, 295] width 95 height 19
click at [317, 286] on div "+ Add custom service" at bounding box center [324, 295] width 95 height 19
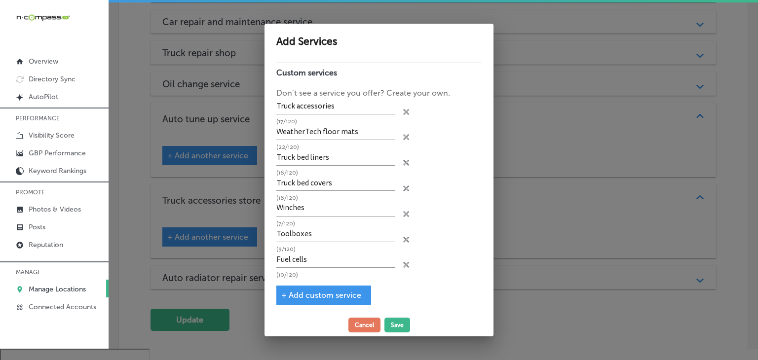
click at [317, 291] on span "+ Add custom service" at bounding box center [321, 295] width 80 height 9
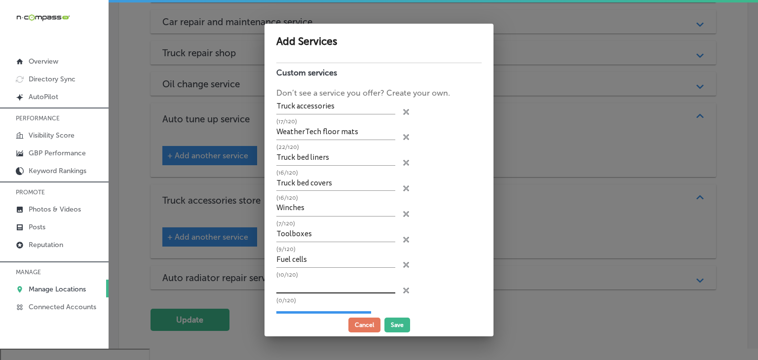
drag, startPoint x: 317, startPoint y: 289, endPoint x: 315, endPoint y: 281, distance: 8.6
click at [314, 287] on input "text" at bounding box center [336, 285] width 119 height 15
paste input "Lift kits"
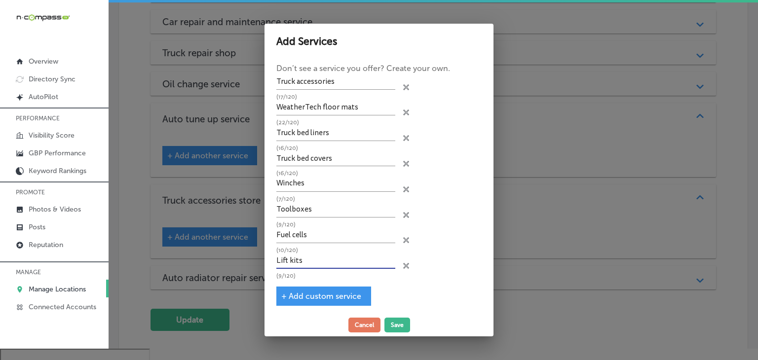
type input "Lift kits"
click at [319, 287] on div "+ Add custom service" at bounding box center [324, 296] width 95 height 19
click at [318, 292] on span "+ Add custom service" at bounding box center [321, 296] width 80 height 9
click at [316, 264] on input "Lift kits" at bounding box center [336, 261] width 119 height 15
click at [314, 281] on input "text" at bounding box center [336, 286] width 119 height 15
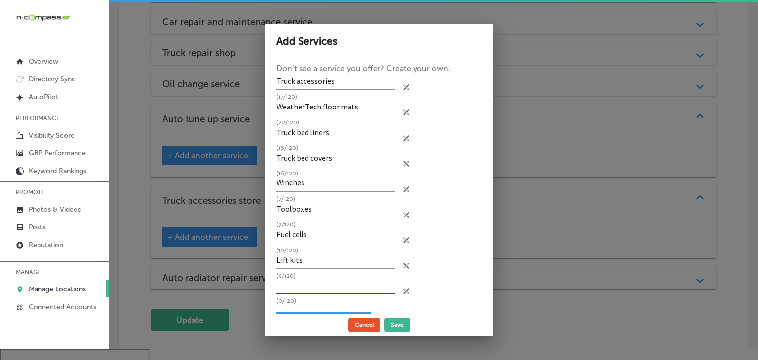
paste input "Leveling kits"
type input "Leveling kits"
click at [328, 307] on div "Truck accessories store Add services you offer and get discovered by customers …" at bounding box center [379, 186] width 229 height 257
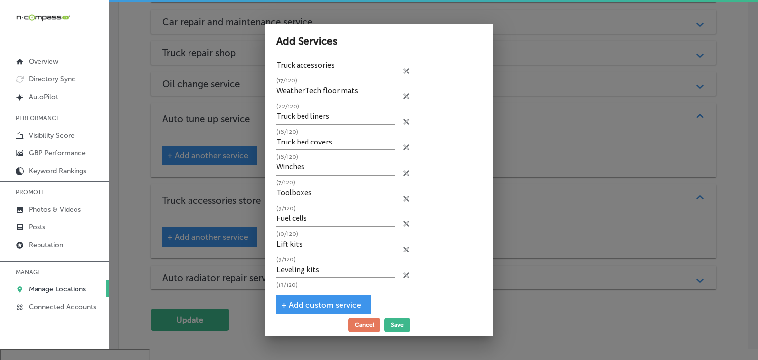
scroll to position [89, 0]
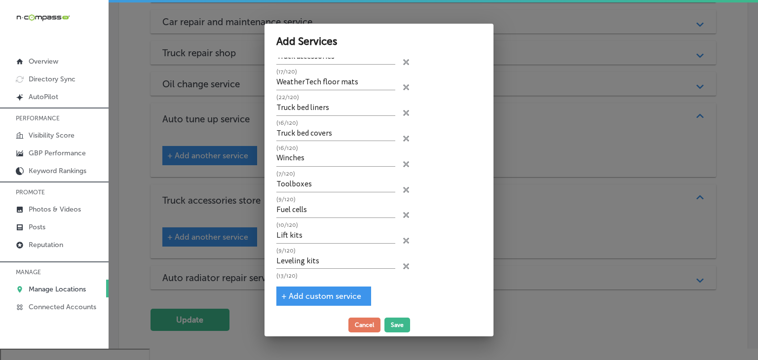
click at [339, 287] on div "+ Add custom service" at bounding box center [324, 296] width 95 height 19
click at [335, 297] on div "+ Add custom service" at bounding box center [324, 296] width 95 height 19
click at [331, 292] on span "+ Add custom service" at bounding box center [321, 296] width 80 height 9
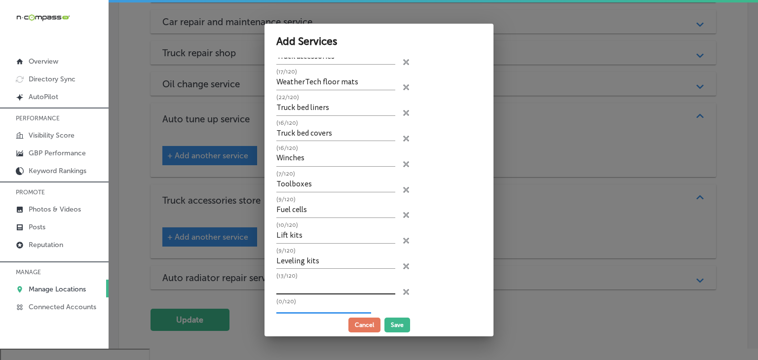
click at [331, 279] on input "text" at bounding box center [336, 286] width 119 height 15
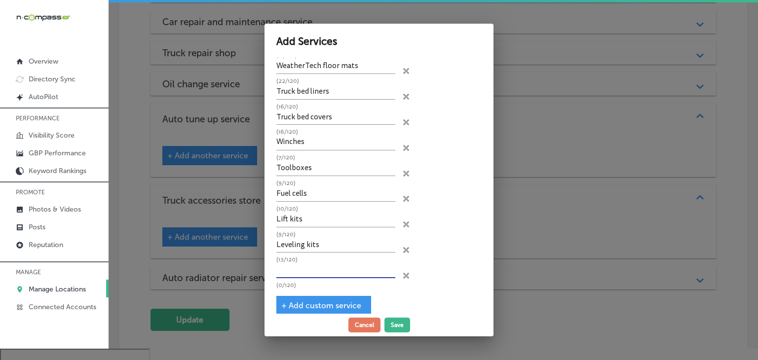
scroll to position [114, 0]
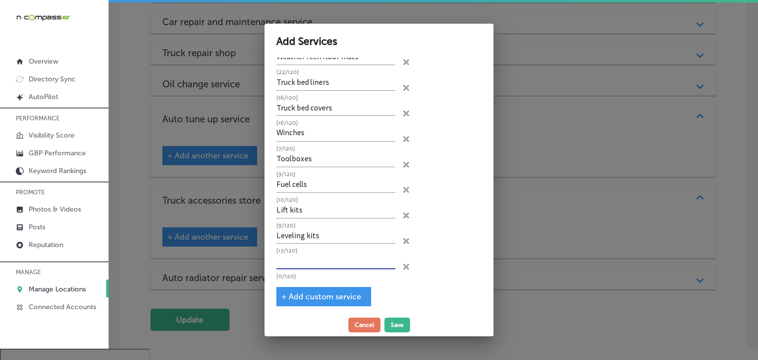
paste input "BW Gooseneck hitches"
type input "BW Gooseneck hitches"
click at [308, 299] on div "+ Add custom service" at bounding box center [324, 296] width 95 height 19
click at [311, 287] on div "+ Add custom service" at bounding box center [324, 296] width 95 height 19
click at [312, 292] on span "+ Add custom service" at bounding box center [321, 296] width 80 height 9
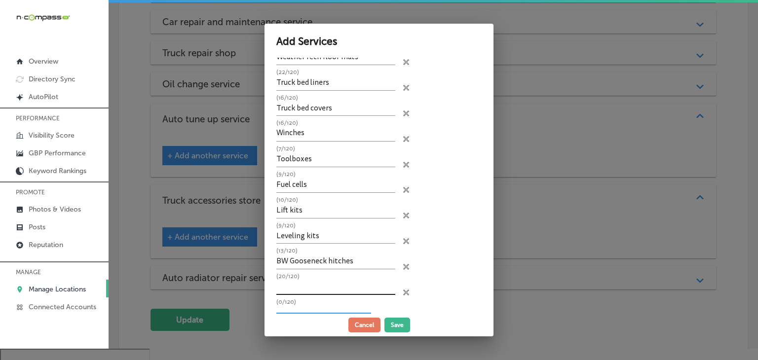
click at [315, 280] on input "text" at bounding box center [336, 287] width 119 height 15
paste input "Curt hitches"
type input "Curt hitches"
click at [325, 313] on div "+ Add custom service" at bounding box center [324, 322] width 95 height 19
click at [323, 313] on div "+ Add custom service" at bounding box center [324, 322] width 95 height 19
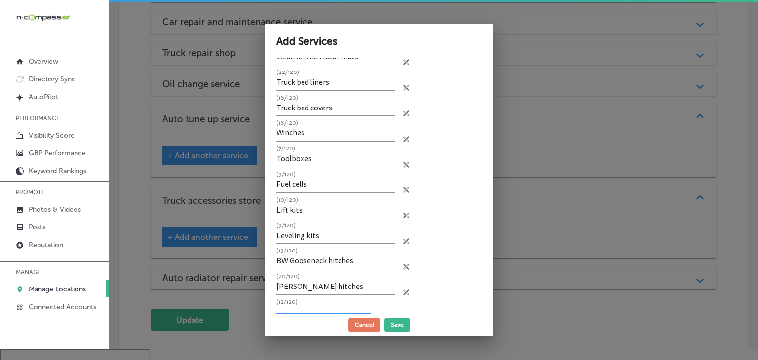
click at [316, 305] on div "Truck accessories store Add services you offer and get discovered by customers …" at bounding box center [379, 186] width 229 height 257
click at [315, 313] on div "+ Add custom service" at bounding box center [324, 322] width 95 height 19
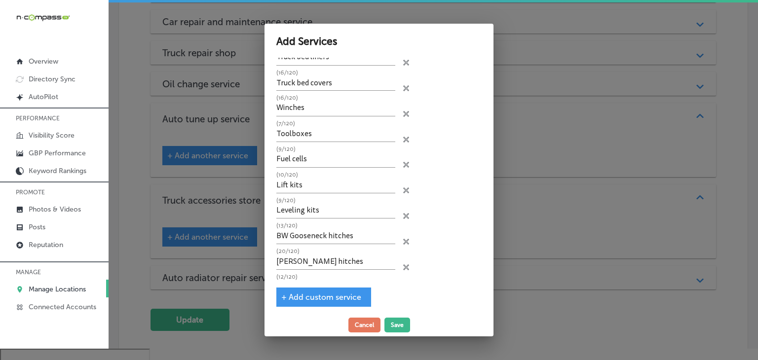
click at [349, 288] on div "+ Add custom service" at bounding box center [324, 297] width 95 height 19
click at [373, 287] on div "Truck accessories store Add services you offer and get discovered by customers …" at bounding box center [379, 186] width 229 height 257
click at [338, 293] on span "+ Add custom service" at bounding box center [321, 297] width 80 height 9
click at [318, 280] on input "text" at bounding box center [336, 287] width 119 height 15
paste input "Husky floor mats"
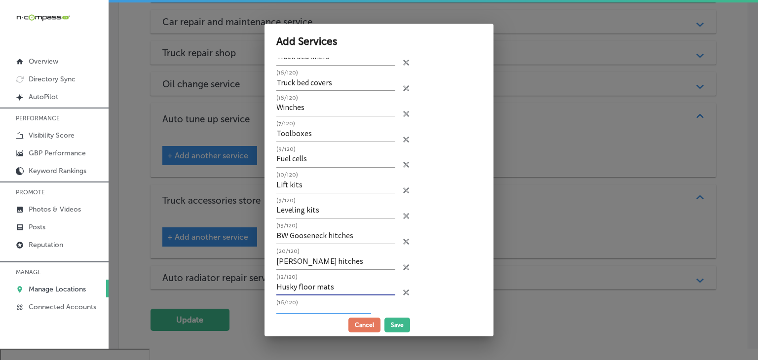
type input "Husky floor mats"
click at [300, 314] on div "+ Add custom service" at bounding box center [324, 323] width 95 height 19
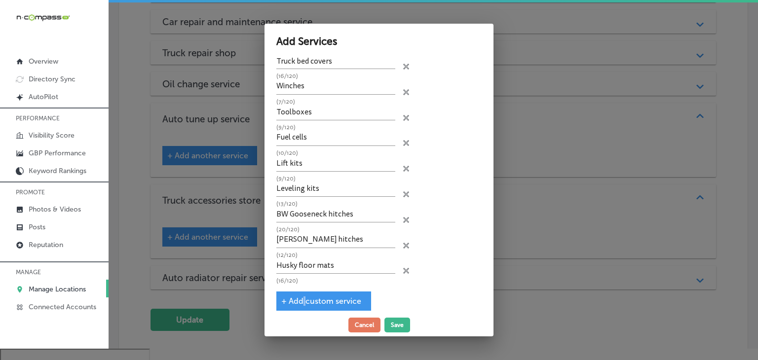
scroll to position [164, 0]
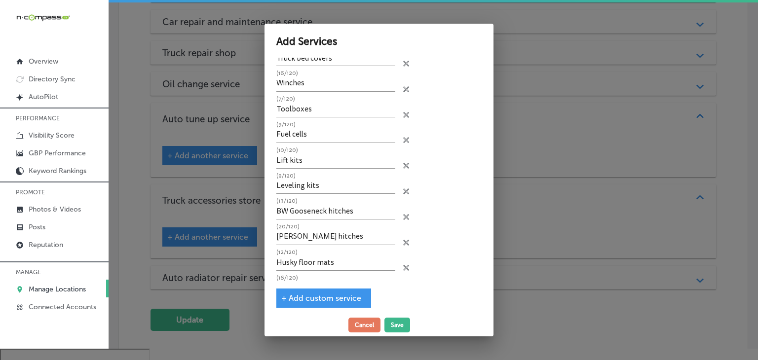
click at [314, 289] on div "+ Add custom service" at bounding box center [324, 298] width 95 height 19
click at [312, 295] on span "+ Add custom service" at bounding box center [321, 298] width 80 height 9
click at [316, 275] on p "(16/120)" at bounding box center [336, 278] width 119 height 6
click at [318, 286] on input "text" at bounding box center [336, 288] width 119 height 15
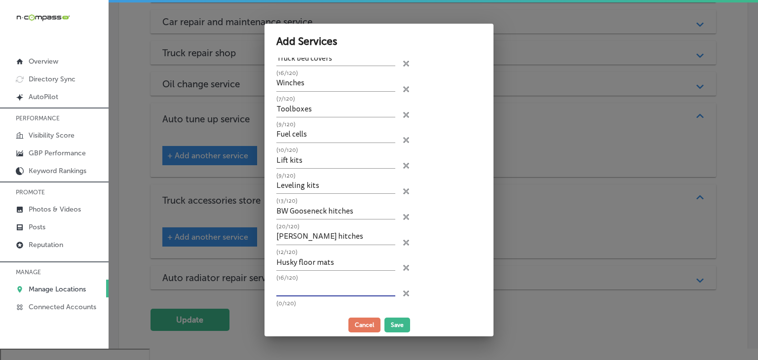
paste input "Custom wheels"
type input "Custom wheels"
click at [309, 315] on div "+ Add custom service" at bounding box center [324, 324] width 95 height 19
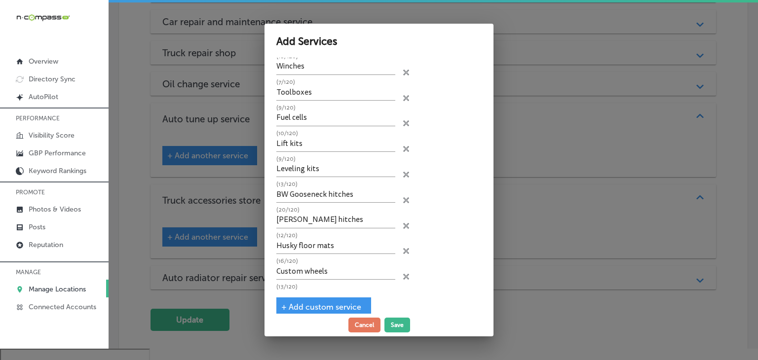
scroll to position [190, 0]
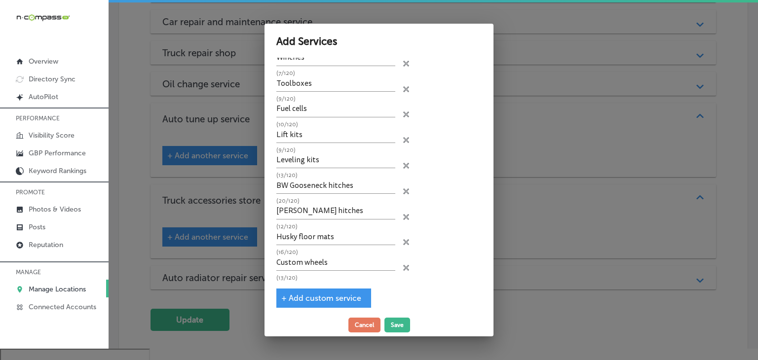
click at [326, 294] on span "+ Add custom service" at bounding box center [321, 298] width 80 height 9
drag, startPoint x: 326, startPoint y: 282, endPoint x: 330, endPoint y: 277, distance: 6.3
click at [326, 282] on input "text" at bounding box center [336, 288] width 119 height 15
paste input "Vent visors"
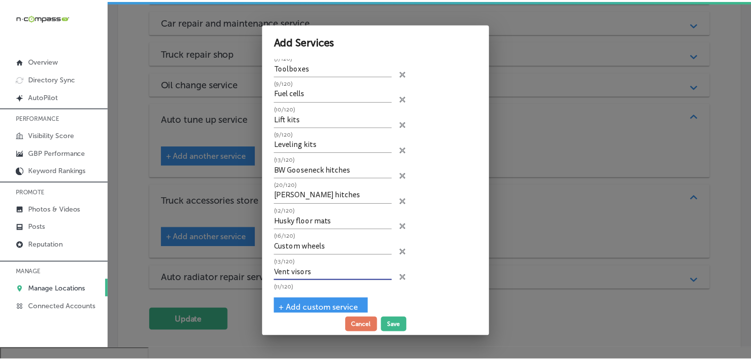
scroll to position [214, 0]
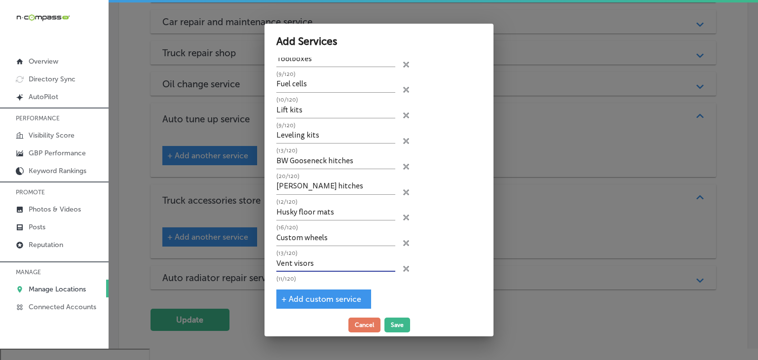
type input "Vent visors"
click at [318, 295] on span "+ Add custom service" at bounding box center [321, 299] width 80 height 9
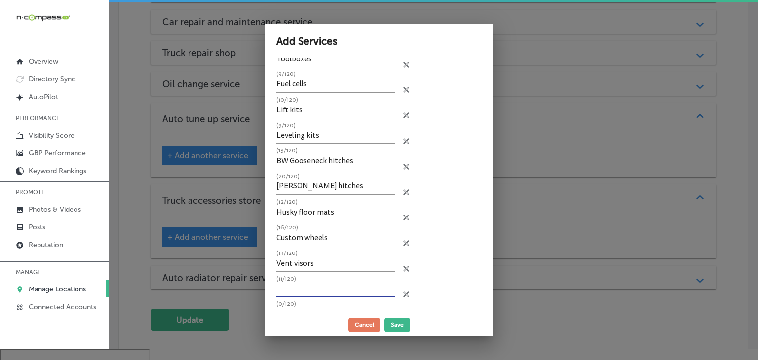
click at [319, 288] on input "text" at bounding box center [336, 289] width 119 height 15
paste input "Custom parts"
type input "Custom parts"
click at [402, 321] on button "Save" at bounding box center [398, 325] width 26 height 15
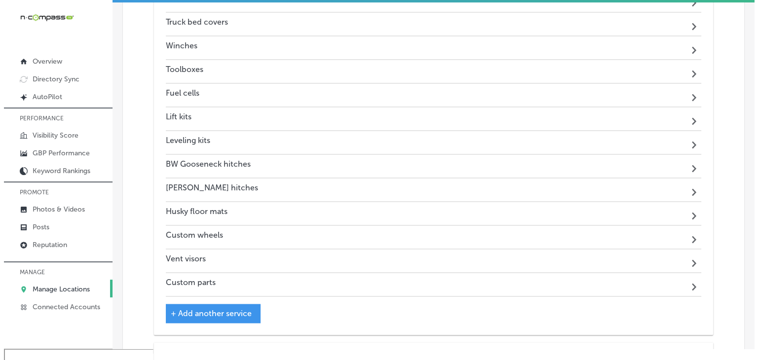
scroll to position [1711, 0]
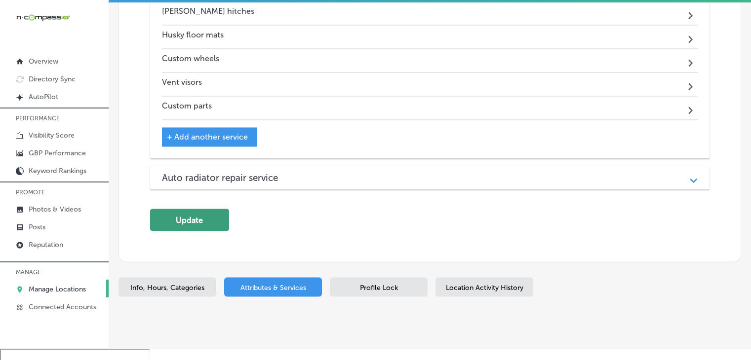
click at [205, 209] on button "Update" at bounding box center [189, 220] width 79 height 22
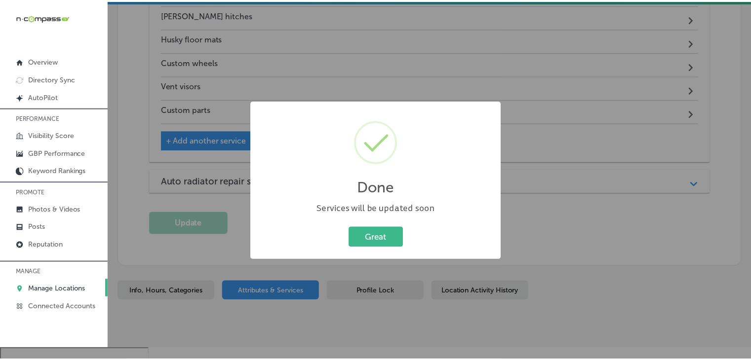
scroll to position [1714, 0]
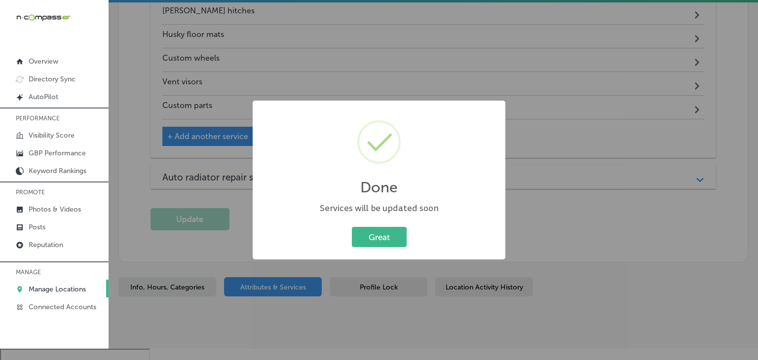
click at [372, 68] on div "Done × Services will be updated soon Great Cancel" at bounding box center [379, 180] width 758 height 360
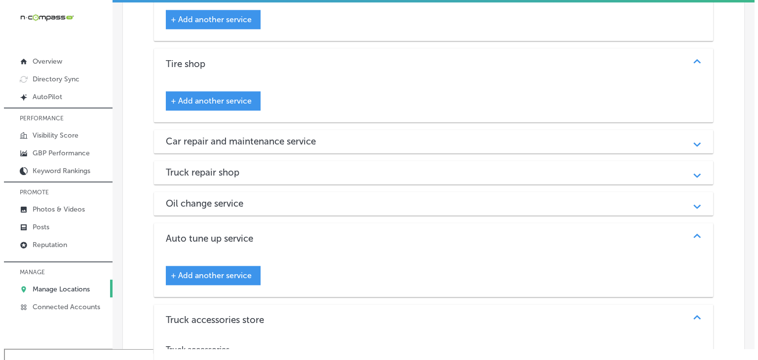
scroll to position [1118, 0]
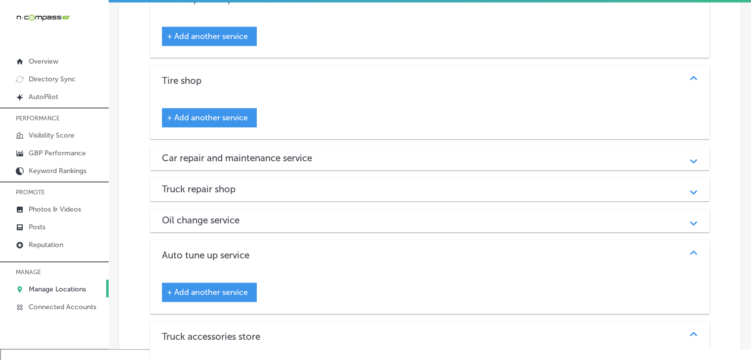
click at [264, 147] on div "Car repair and maintenance service Path Created with Sketch." at bounding box center [429, 159] width 559 height 24
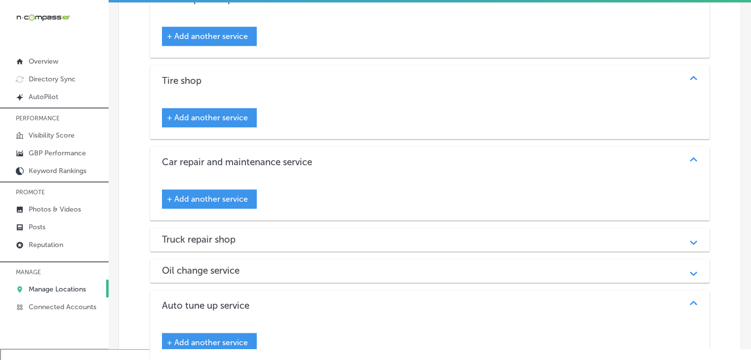
click at [254, 190] on div "+ Add another service" at bounding box center [209, 199] width 95 height 19
click at [219, 195] on span "+ Add another service" at bounding box center [207, 199] width 81 height 9
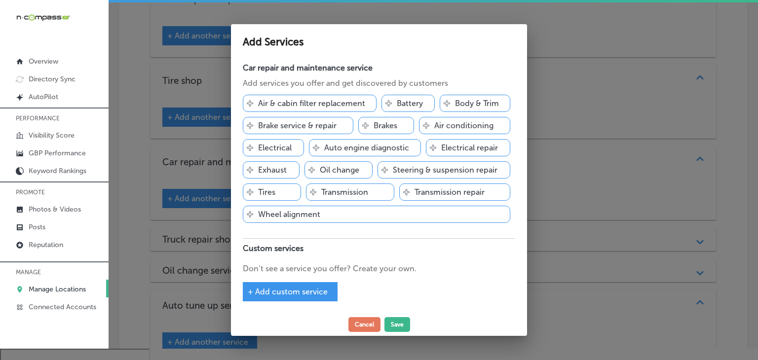
click at [597, 78] on div at bounding box center [379, 180] width 758 height 360
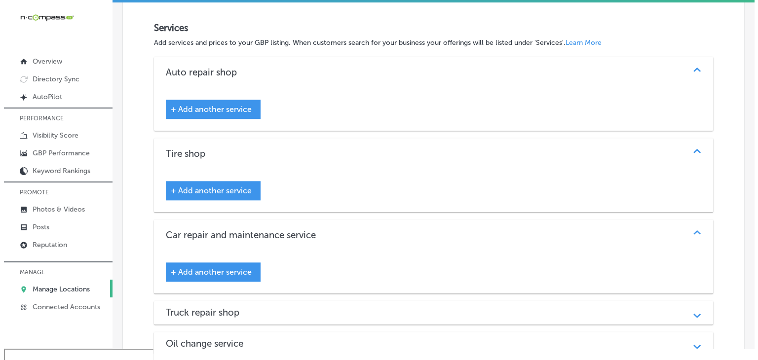
scroll to position [920, 0]
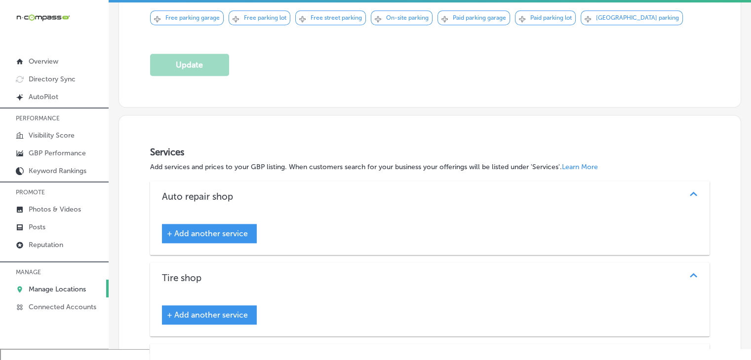
click at [221, 305] on div "+ Add another service" at bounding box center [429, 315] width 559 height 42
click at [229, 311] on span "+ Add another service" at bounding box center [207, 315] width 81 height 9
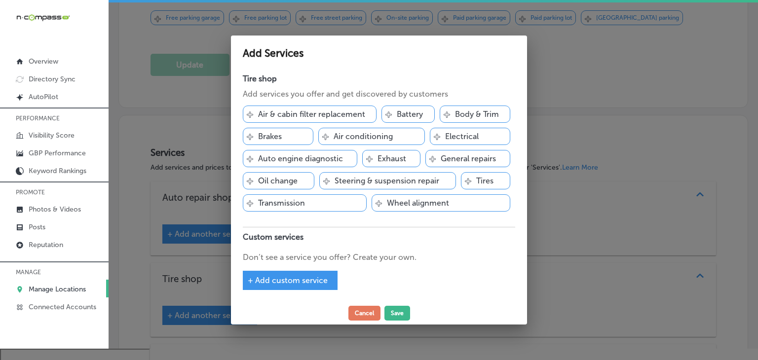
click at [598, 96] on div at bounding box center [379, 180] width 758 height 360
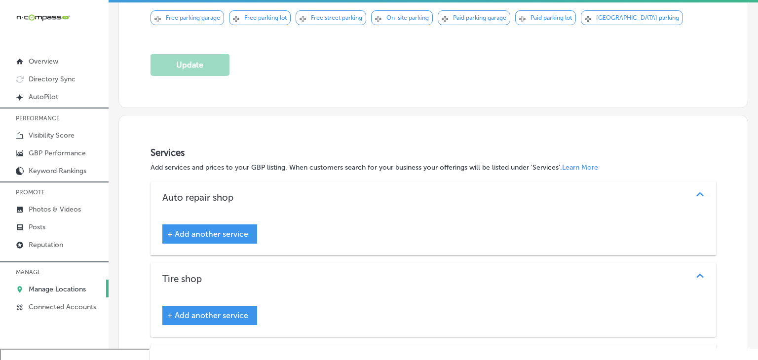
scroll to position [920, 0]
click at [203, 224] on div "+ Add another service" at bounding box center [209, 233] width 95 height 19
click at [208, 229] on span "+ Add another service" at bounding box center [207, 233] width 81 height 9
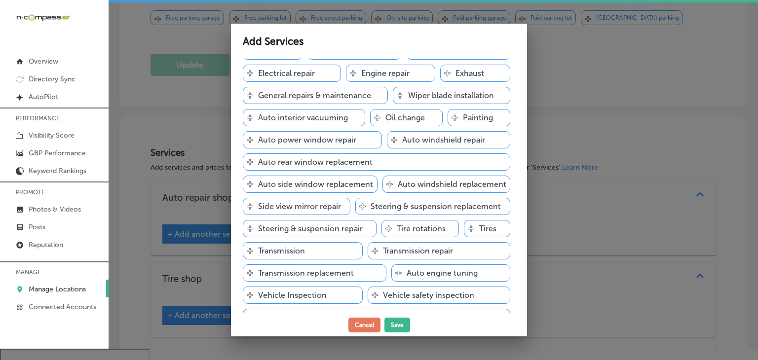
scroll to position [440, 0]
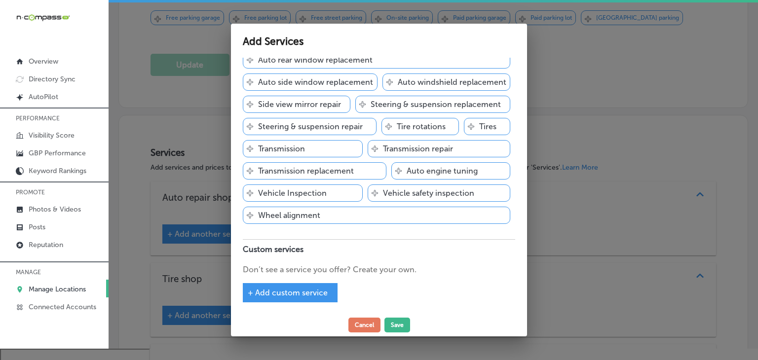
click at [432, 131] on p "Tire rotations" at bounding box center [421, 126] width 49 height 9
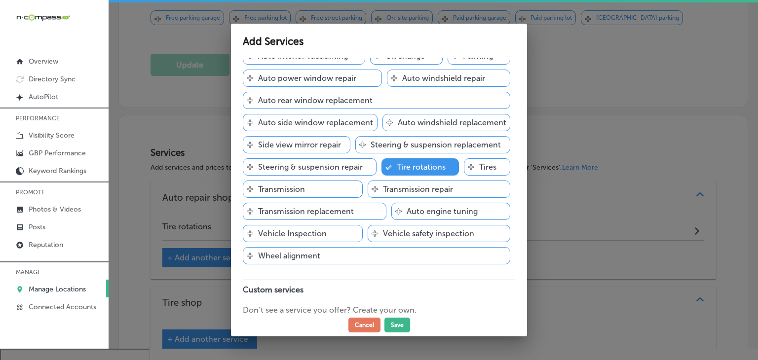
scroll to position [342, 0]
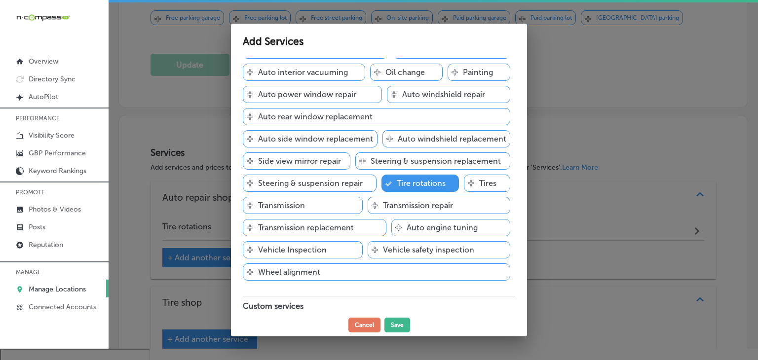
click at [441, 281] on div "Svg Vector Icons : http://www.onlinewebfonts.com/icon A/C installation & repair…" at bounding box center [379, 19] width 273 height 544
click at [441, 237] on div "Svg Vector Icons : http://www.onlinewebfonts.com/icon Auto engine tuning" at bounding box center [451, 227] width 119 height 17
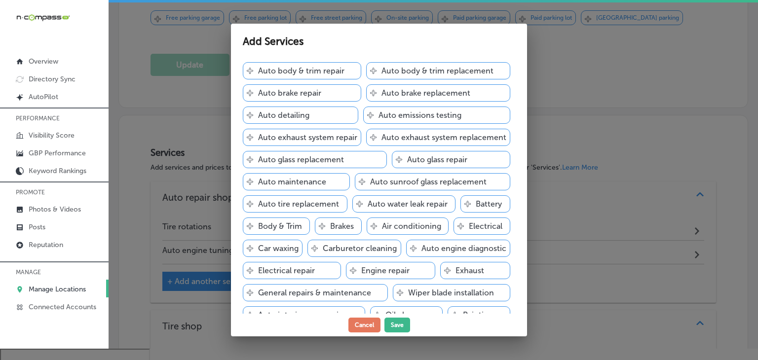
scroll to position [198, 0]
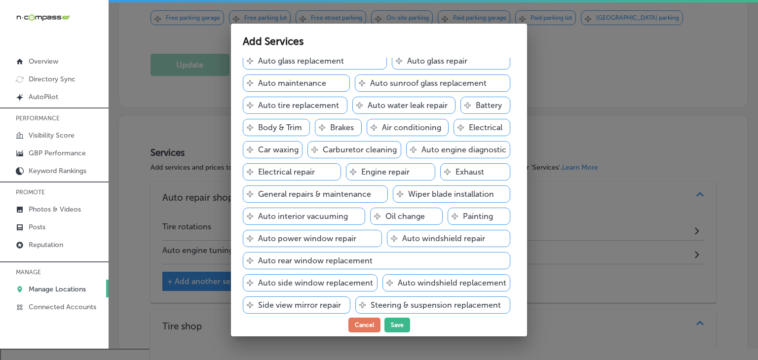
click at [409, 221] on p "Oil change" at bounding box center [406, 216] width 40 height 9
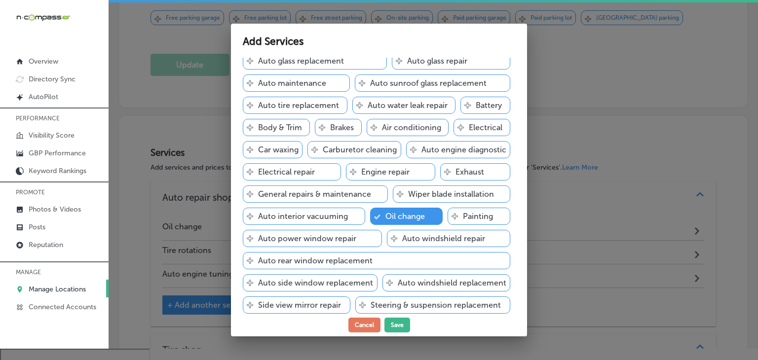
click at [330, 132] on p "Brakes" at bounding box center [342, 127] width 24 height 9
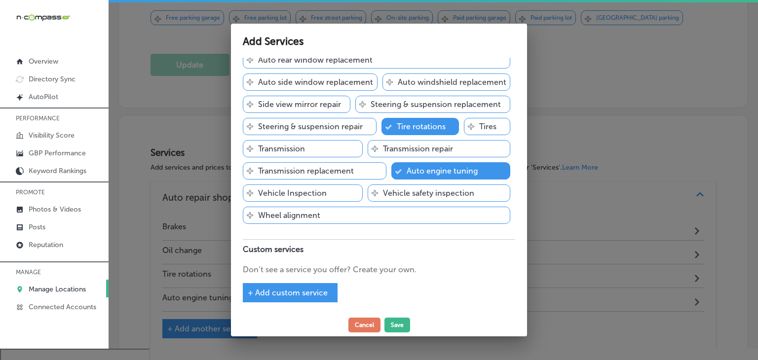
scroll to position [440, 0]
click at [324, 288] on span "+ Add custom service" at bounding box center [288, 292] width 80 height 9
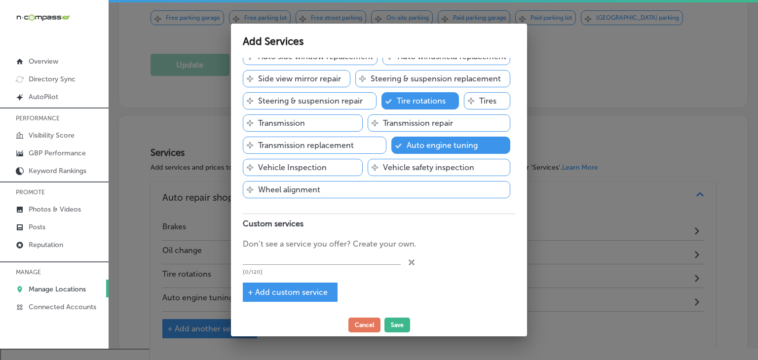
scroll to position [466, 0]
click at [334, 256] on input "text" at bounding box center [322, 257] width 158 height 15
paste input "ake pad and rotor checks"
type input "Brake pad and rotor checks"
click at [274, 285] on div "+ Add custom service" at bounding box center [290, 292] width 95 height 19
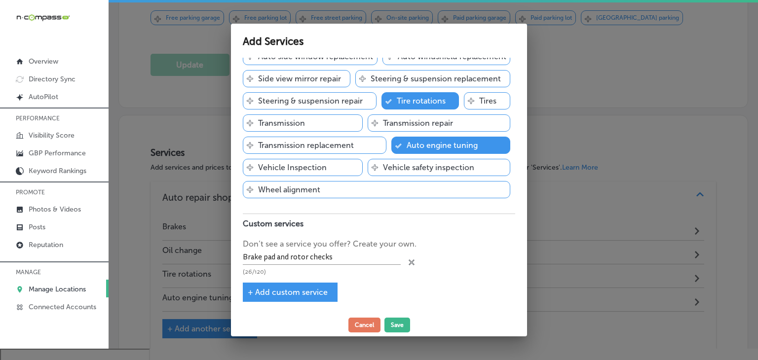
click at [274, 290] on span "+ Add custom service" at bounding box center [288, 292] width 80 height 9
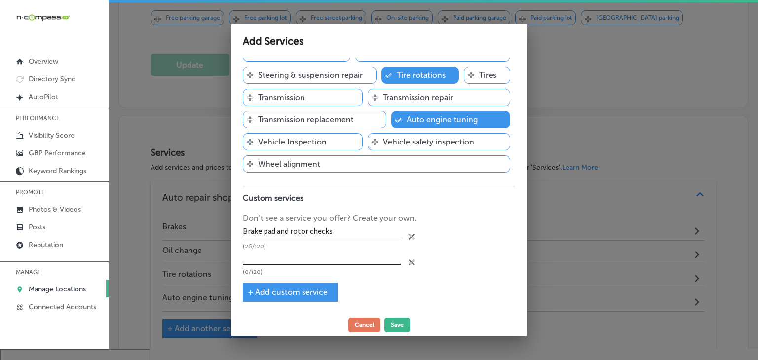
click at [275, 265] on input "text" at bounding box center [322, 257] width 158 height 15
paste input "Front-end suspension work"
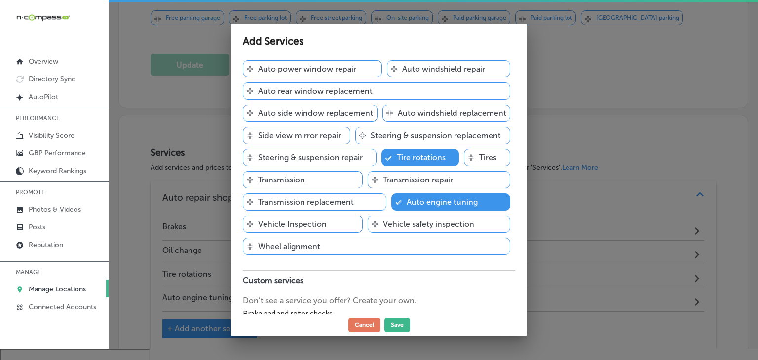
type input "Front-end suspension work"
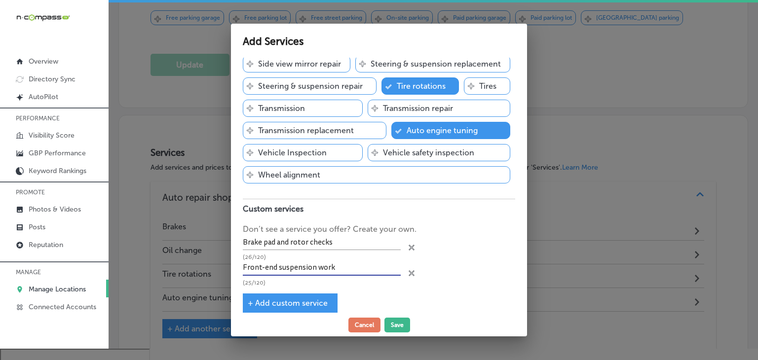
scroll to position [491, 0]
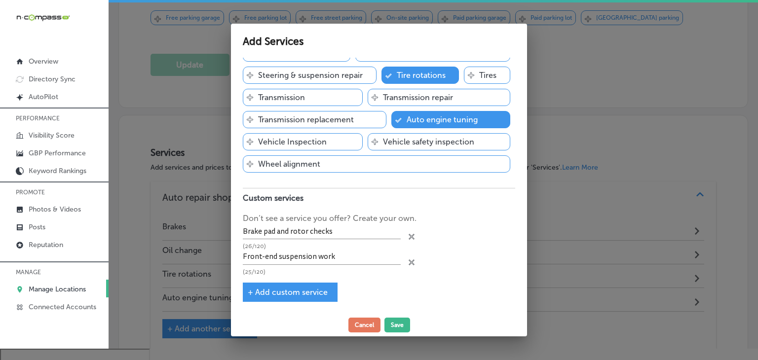
click at [297, 285] on div "+ Add custom service" at bounding box center [290, 292] width 95 height 19
click at [293, 295] on span "+ Add custom service" at bounding box center [288, 292] width 80 height 9
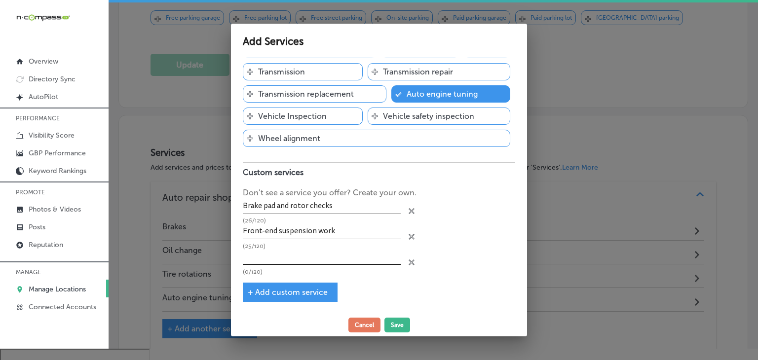
click at [293, 265] on input "text" at bounding box center [322, 257] width 158 height 15
paste input "Refilling transmission fluid, coolant, and antifreeze"
type input "Refilling transmission fluid, coolant, and antifreeze"
click at [435, 147] on div "Svg Vector Icons : http://www.onlinewebfonts.com/icon Wheel alignment" at bounding box center [377, 138] width 268 height 17
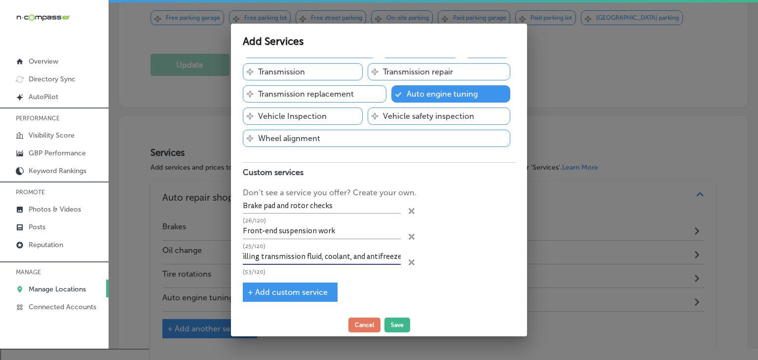
scroll to position [0, 0]
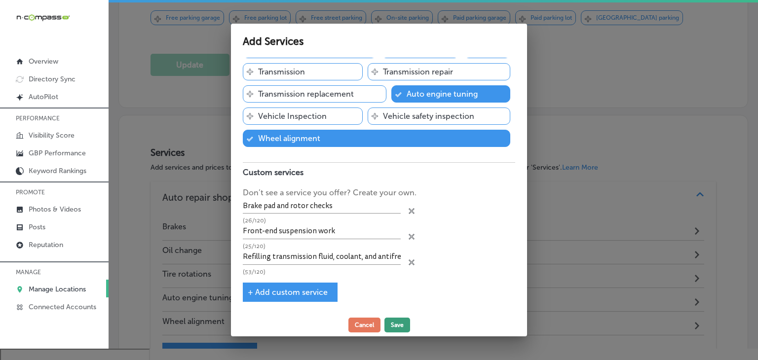
click at [393, 329] on button "Save" at bounding box center [398, 325] width 26 height 15
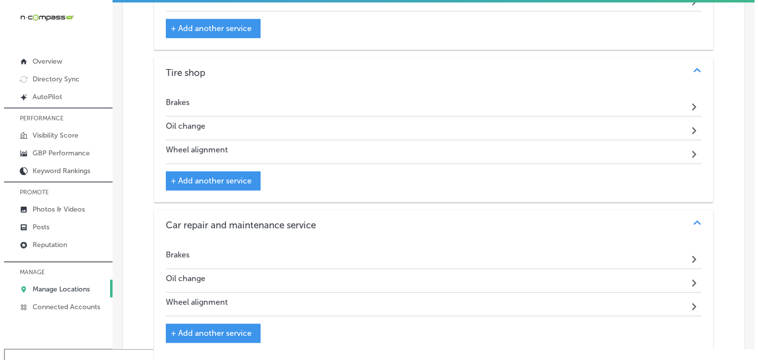
scroll to position [1414, 0]
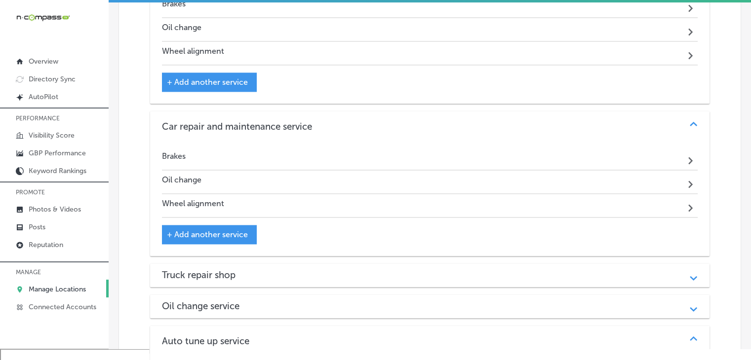
click at [247, 225] on div "+ Add another service" at bounding box center [209, 234] width 95 height 19
click at [216, 225] on div "+ Add another service" at bounding box center [209, 234] width 95 height 19
click at [216, 230] on span "+ Add another service" at bounding box center [207, 234] width 81 height 9
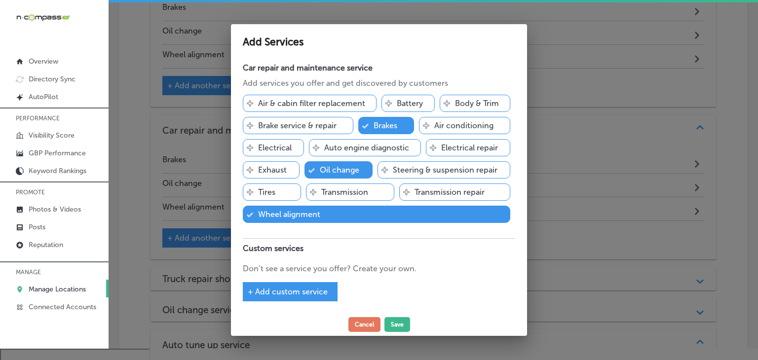
scroll to position [1418, 0]
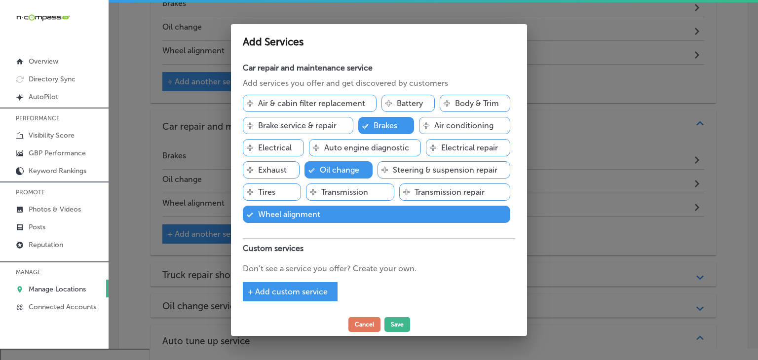
click at [278, 192] on div "Svg Vector Icons : http://www.onlinewebfonts.com/icon Tires" at bounding box center [272, 192] width 58 height 17
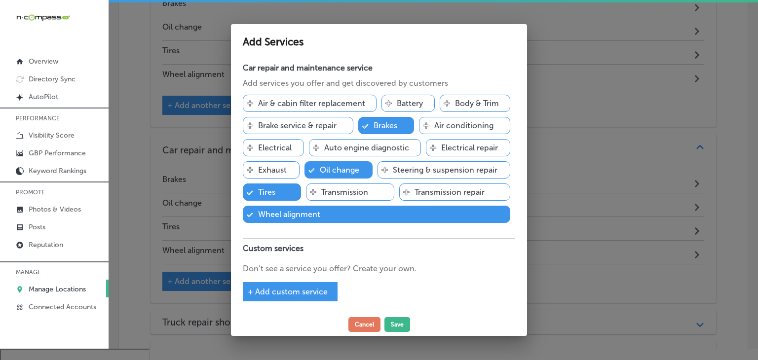
click at [303, 122] on p "Brake service & repair" at bounding box center [297, 125] width 79 height 9
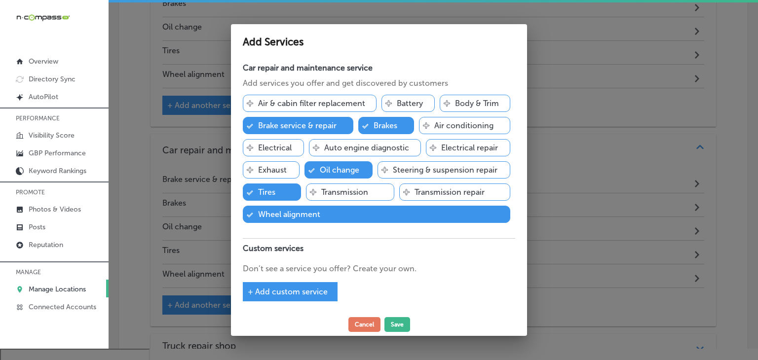
click at [435, 195] on p "Transmission repair" at bounding box center [450, 192] width 70 height 9
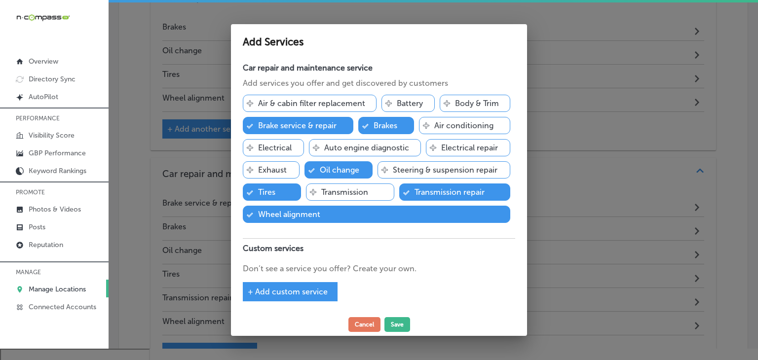
scroll to position [1466, 0]
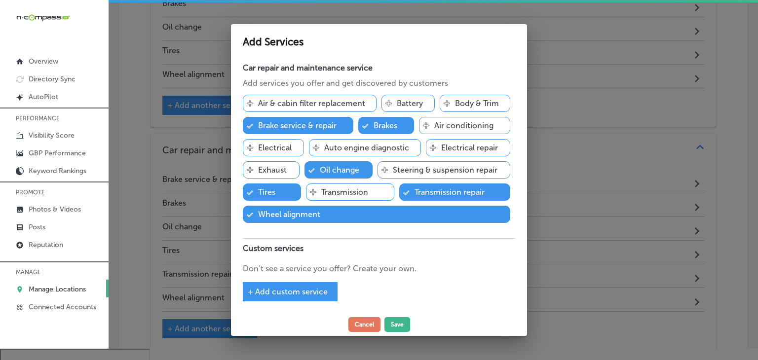
click at [474, 168] on p "Steering & suspension repair" at bounding box center [445, 169] width 105 height 9
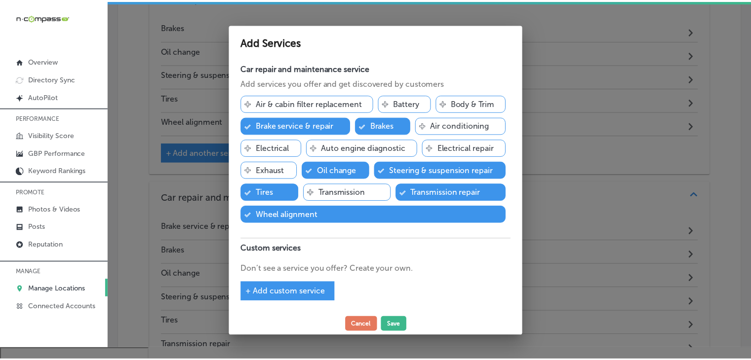
scroll to position [1489, 0]
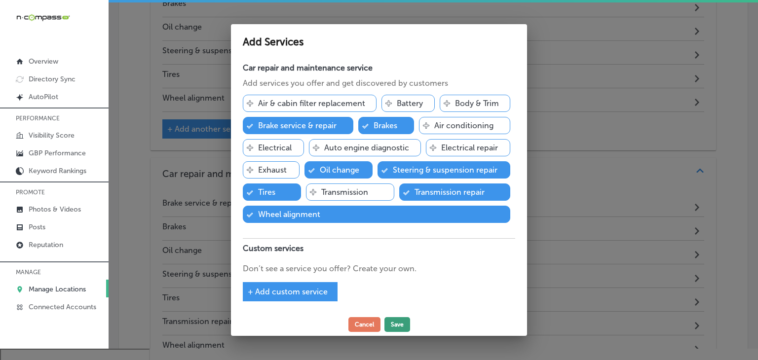
click at [399, 323] on button "Save" at bounding box center [398, 325] width 26 height 15
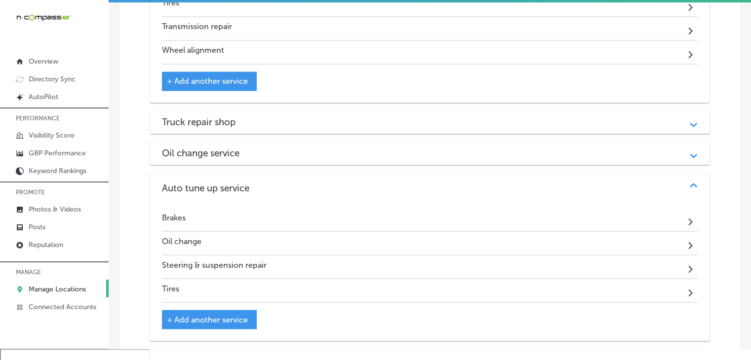
scroll to position [1782, 0]
click at [238, 110] on div "Truck repair shop Path Created with Sketch." at bounding box center [429, 122] width 559 height 24
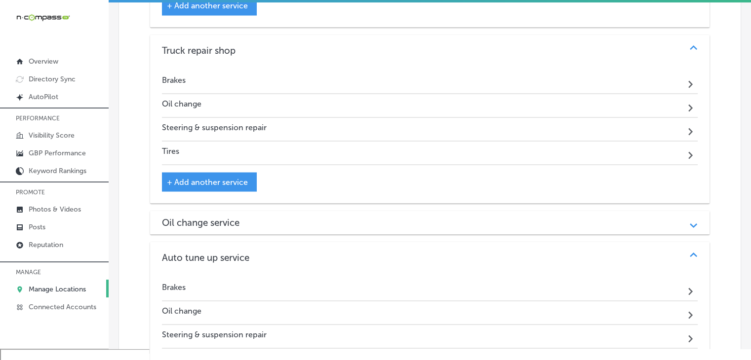
scroll to position [1880, 0]
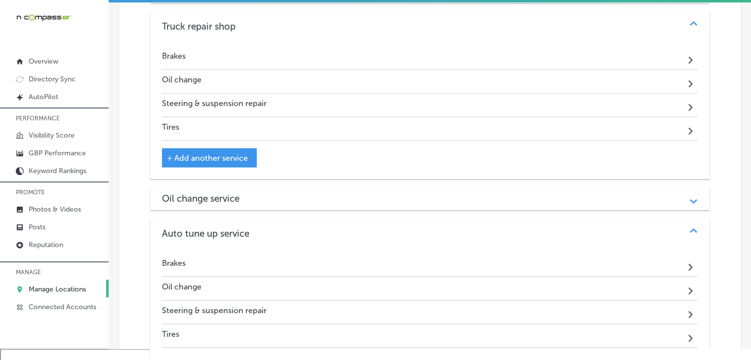
click at [288, 156] on div "Auto repair shop Path Created with Sketch. Brakes Path Created with Sketch. Oil…" at bounding box center [429, 38] width 559 height 1634
click at [292, 193] on div "Oil change service" at bounding box center [430, 198] width 536 height 11
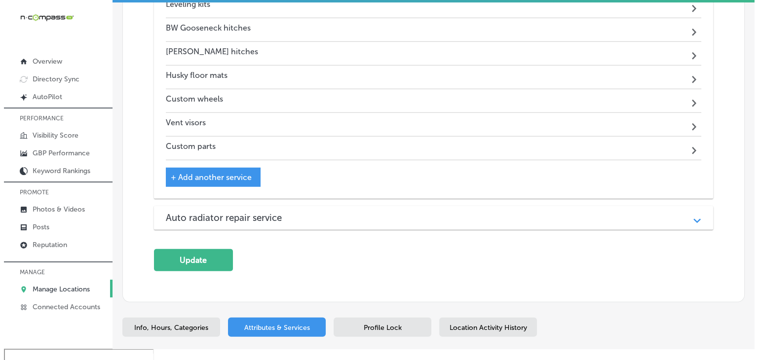
scroll to position [2692, 0]
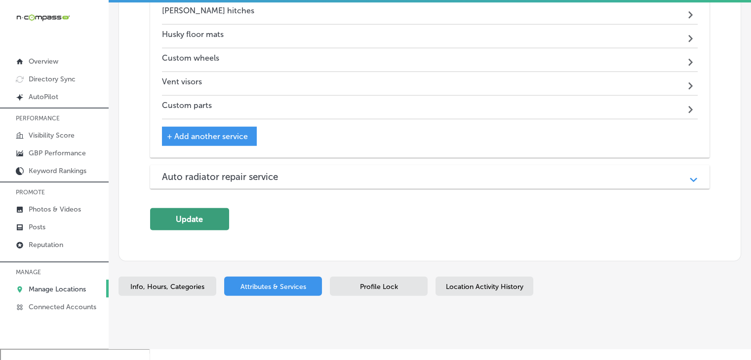
click at [213, 208] on button "Update" at bounding box center [189, 219] width 79 height 22
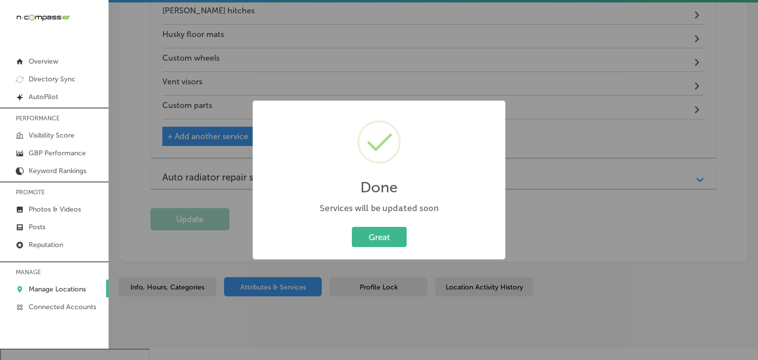
click at [494, 60] on div "Done × Services will be updated soon Great Cancel" at bounding box center [379, 180] width 758 height 360
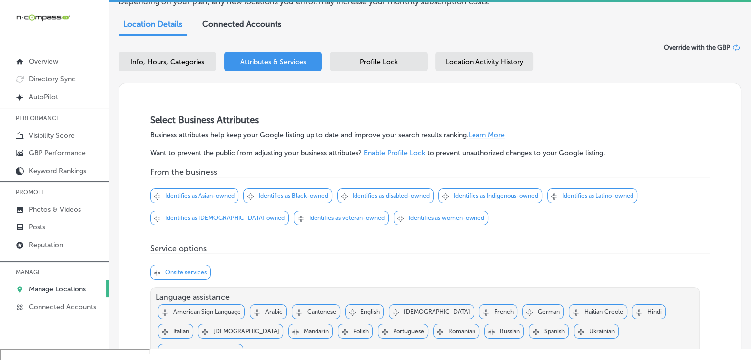
scroll to position [0, 0]
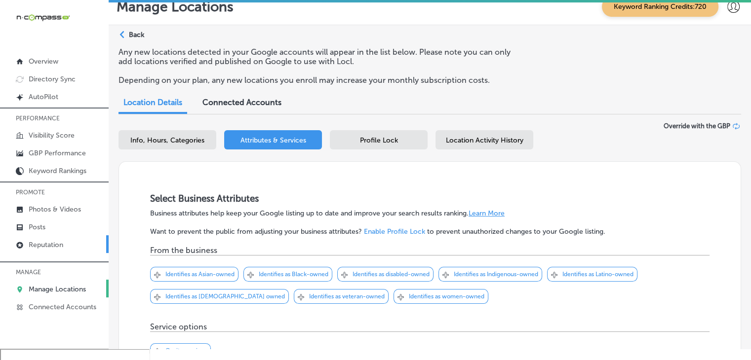
click at [9, 236] on link "Reputation" at bounding box center [54, 245] width 109 height 18
type textarea "x"
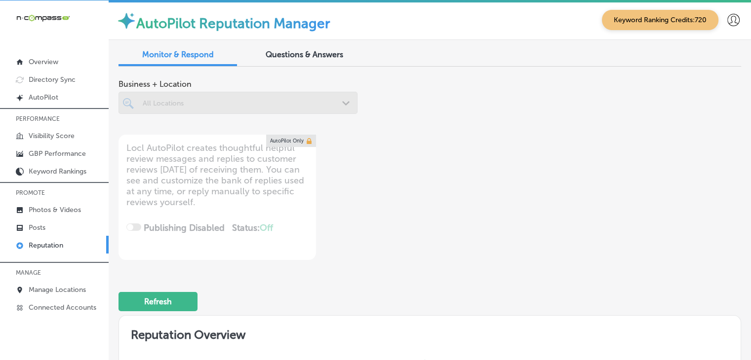
click at [15, 231] on link "Posts" at bounding box center [54, 227] width 109 height 18
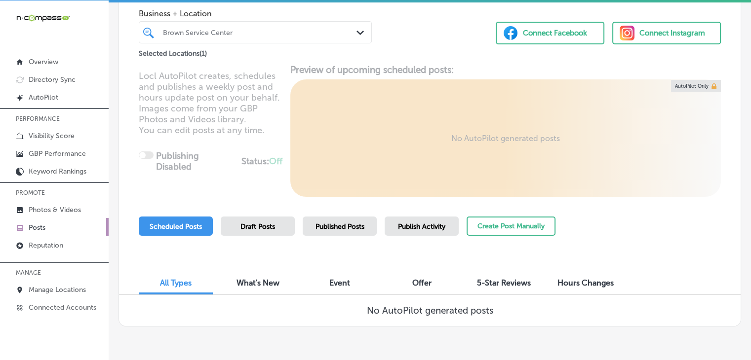
scroll to position [93, 0]
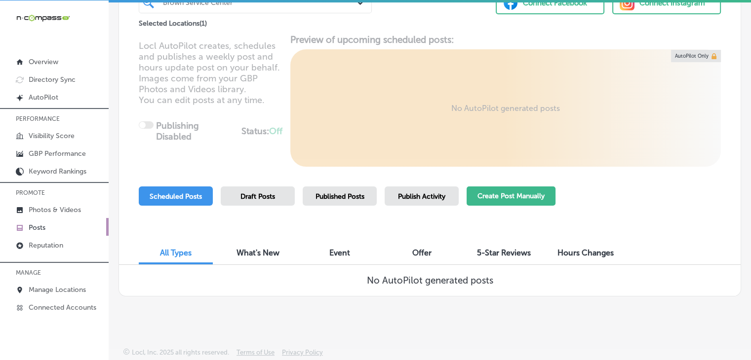
click at [514, 202] on button "Create Post Manually" at bounding box center [511, 196] width 89 height 19
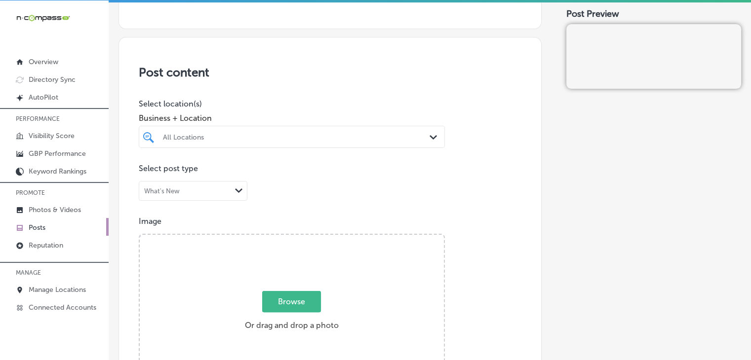
scroll to position [198, 0]
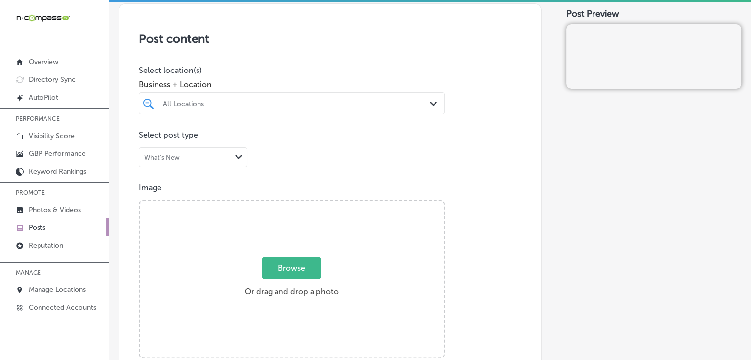
click at [289, 115] on div at bounding box center [292, 123] width 306 height 16
click at [287, 107] on div "All Locations" at bounding box center [297, 103] width 268 height 8
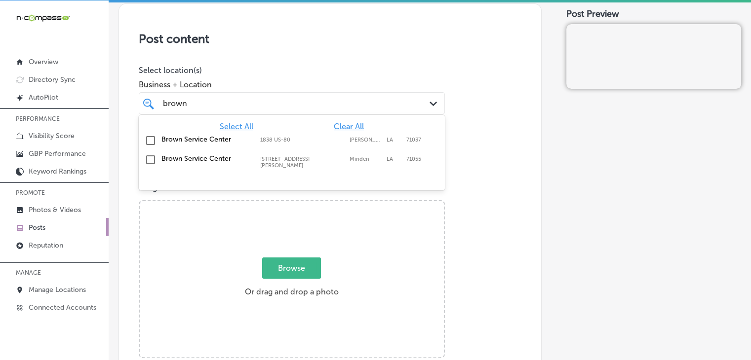
click at [293, 160] on label "[STREET_ADDRESS][PERSON_NAME]" at bounding box center [302, 162] width 84 height 13
type input "brown"
click at [295, 72] on p "Select location(s)" at bounding box center [292, 70] width 306 height 9
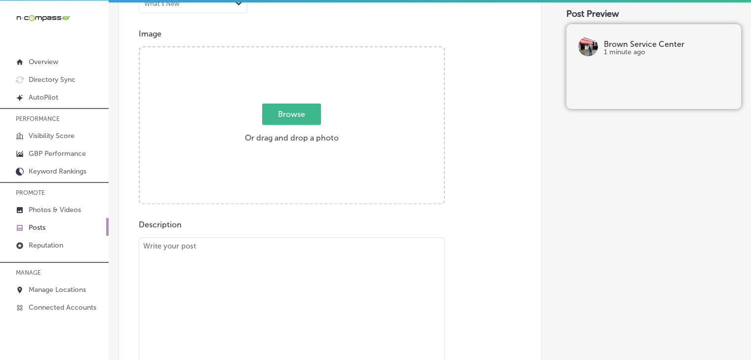
scroll to position [395, 0]
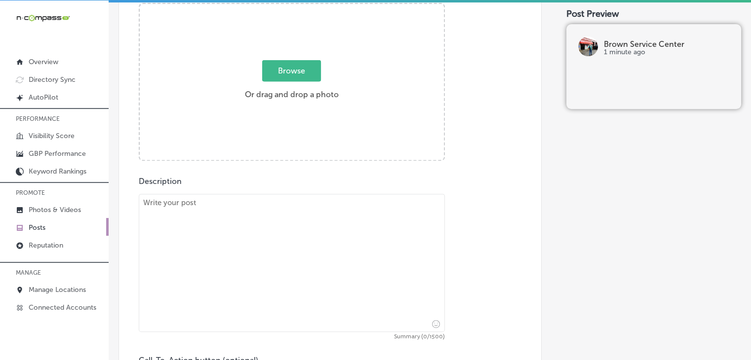
click at [313, 219] on textarea at bounding box center [292, 263] width 306 height 138
paste textarea "At [GEOGRAPHIC_DATA], we know how important it is to have brakes that you can r…"
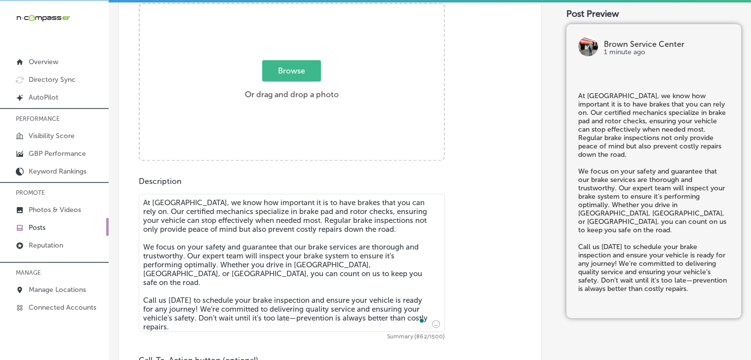
scroll to position [296, 0]
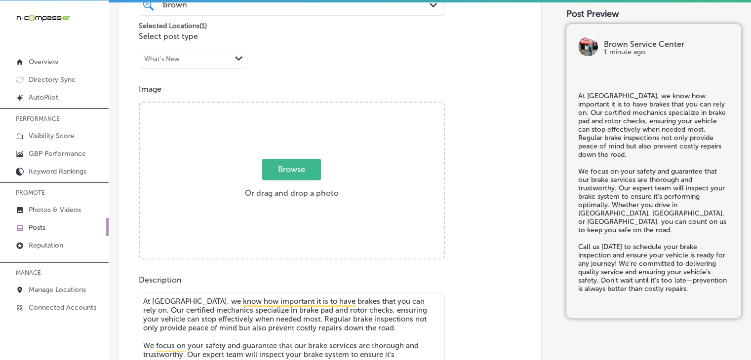
type textarea "At [GEOGRAPHIC_DATA], we know how important it is to have brakes that you can r…"
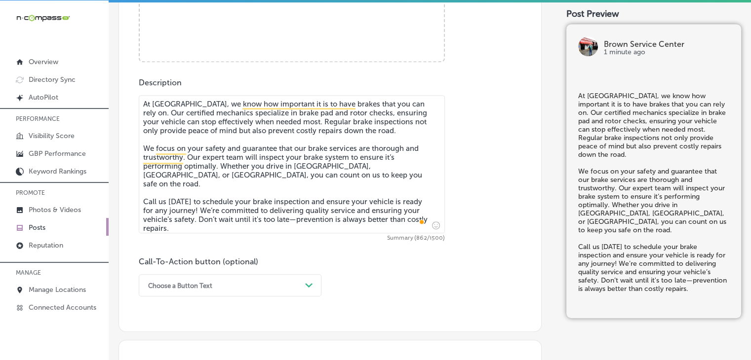
scroll to position [395, 0]
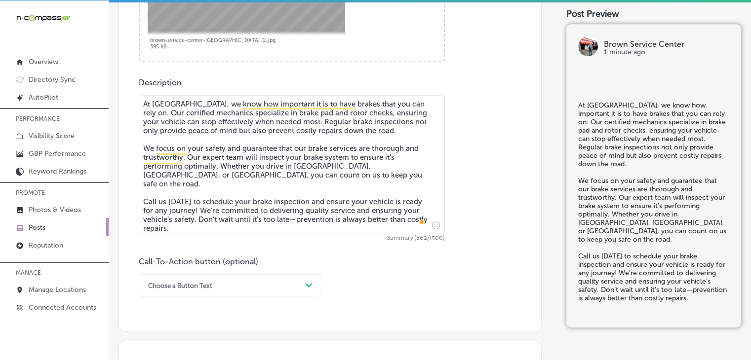
click at [175, 272] on div "Call-To-Action button (optional) Choose a Button Text Path Created with Sketch." at bounding box center [230, 277] width 183 height 40
click at [175, 290] on div "option Buy focused, 4 of 7. 7 results available. Use Up and Down to choose opti…" at bounding box center [230, 286] width 183 height 22
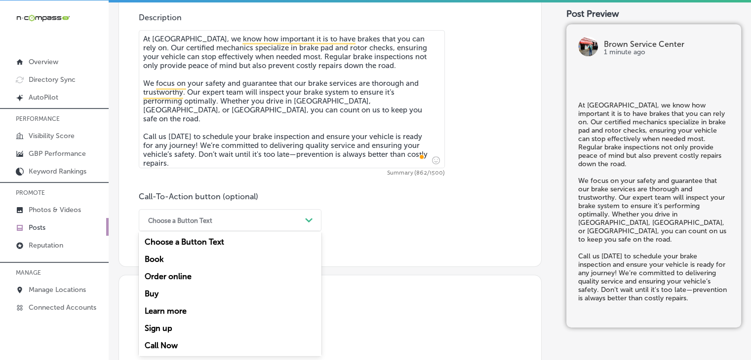
click at [172, 338] on div "Call Now" at bounding box center [230, 345] width 183 height 17
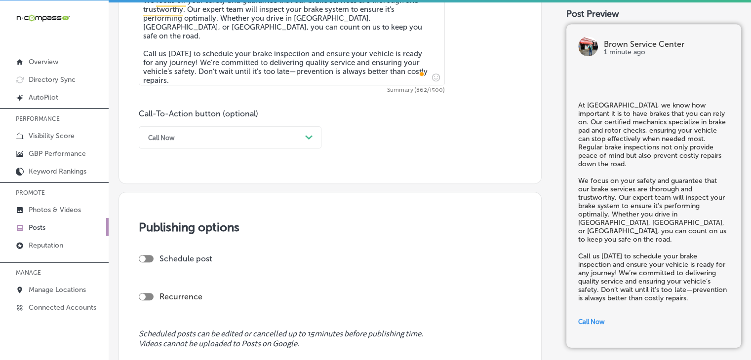
scroll to position [658, 0]
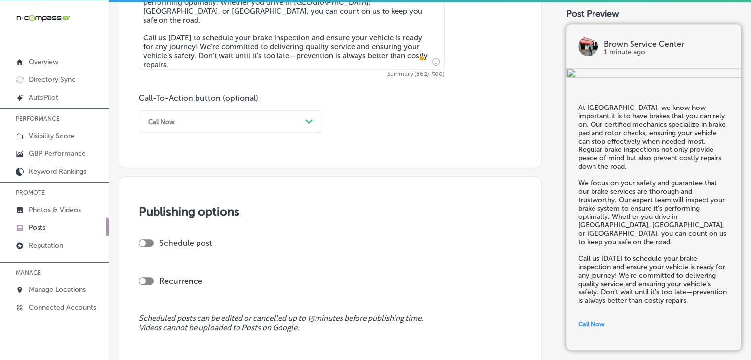
drag, startPoint x: 146, startPoint y: 230, endPoint x: 146, endPoint y: 238, distance: 7.4
click at [146, 234] on div "Publishing options Schedule post Recurrence Scheduled posts can be edited or ca…" at bounding box center [330, 275] width 423 height 199
click at [146, 242] on div at bounding box center [146, 242] width 15 height 7
checkbox input "true"
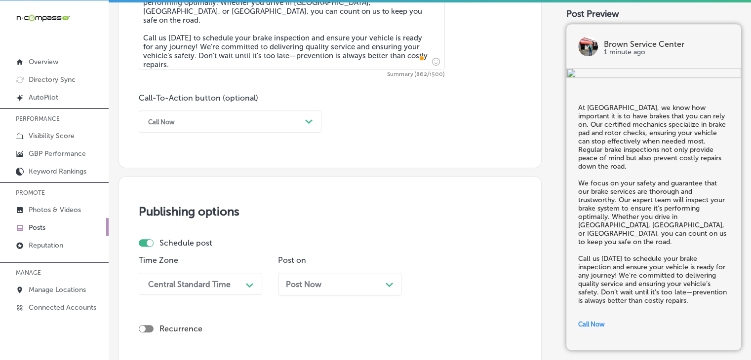
click at [213, 280] on div "Central Standard Time Path Created with Sketch." at bounding box center [200, 284] width 123 height 22
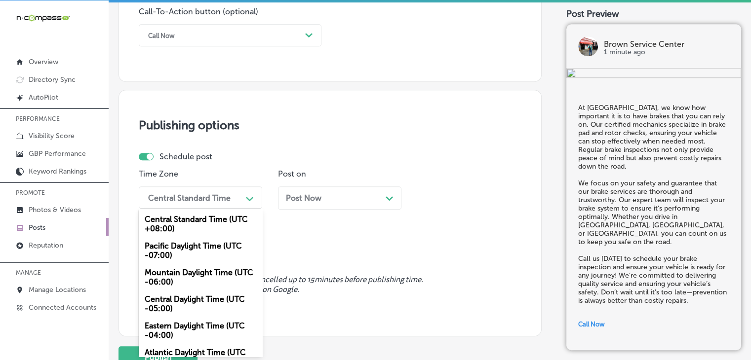
click at [213, 274] on div "Mountain Daylight Time (UTC -06:00)" at bounding box center [200, 277] width 123 height 27
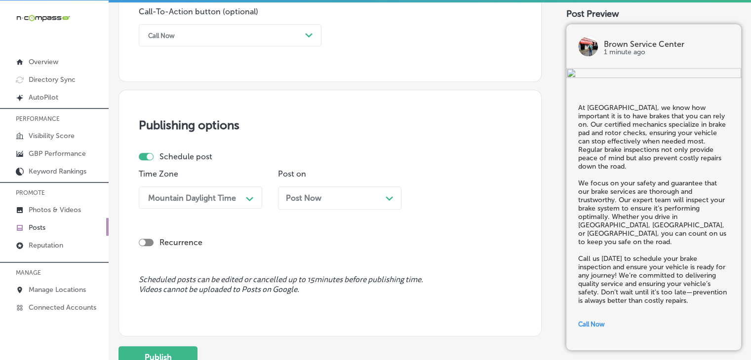
click at [311, 190] on div "Post Now Path Created with Sketch." at bounding box center [339, 198] width 123 height 23
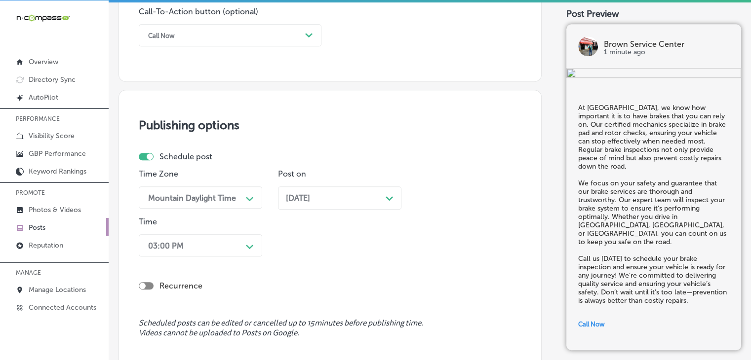
click at [205, 251] on div "03:00 PM Path Created with Sketch." at bounding box center [200, 246] width 123 height 22
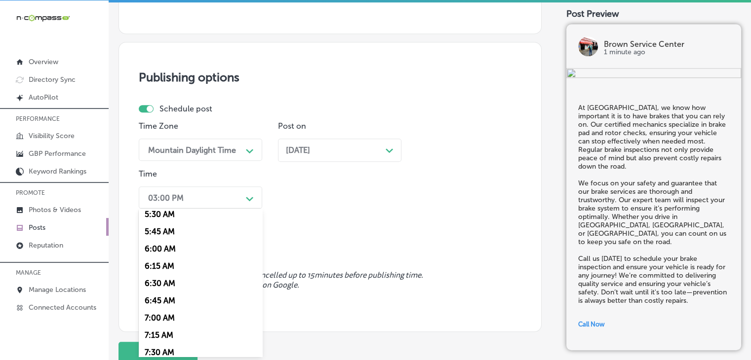
scroll to position [395, 0]
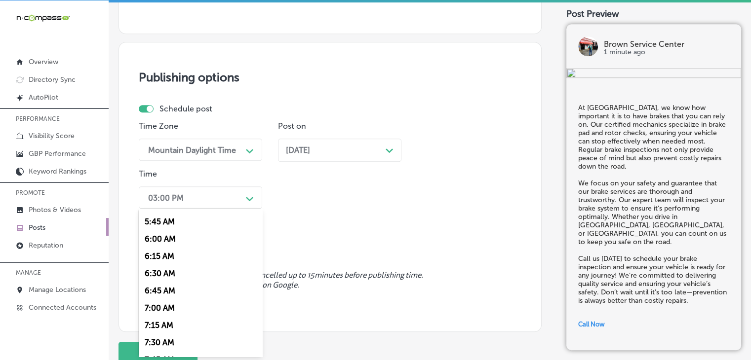
click at [172, 310] on div "7:00 AM" at bounding box center [200, 308] width 123 height 17
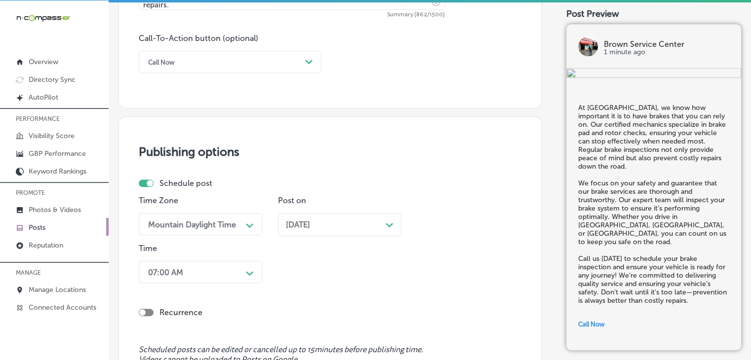
scroll to position [870, 0]
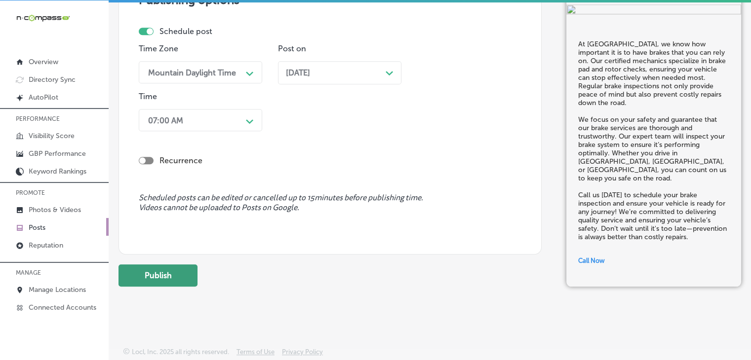
click at [188, 275] on button "Publish" at bounding box center [158, 276] width 79 height 22
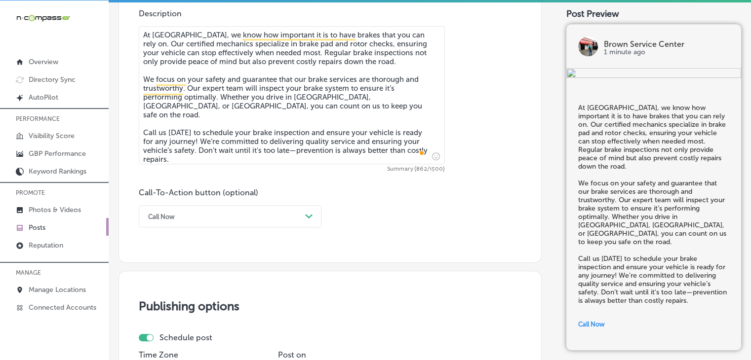
scroll to position [573, 0]
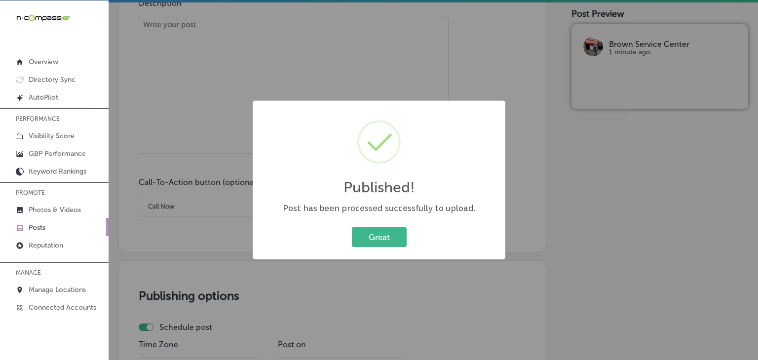
click at [175, 77] on div "Published! × Post has been processed successfully to upload. Great Cancel" at bounding box center [379, 180] width 758 height 360
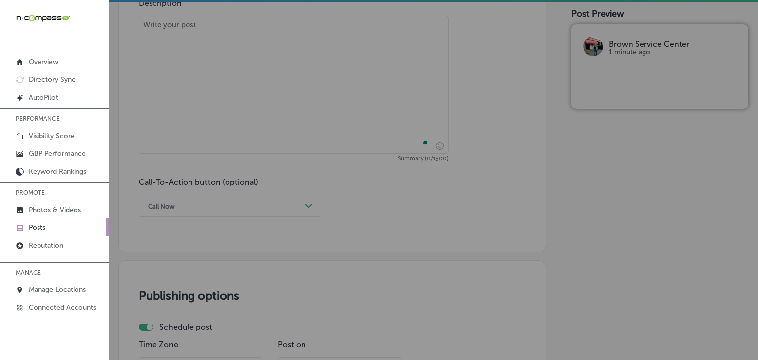
click at [187, 62] on textarea "To enrich screen reader interactions, please activate Accessibility in Grammarl…" at bounding box center [294, 85] width 310 height 138
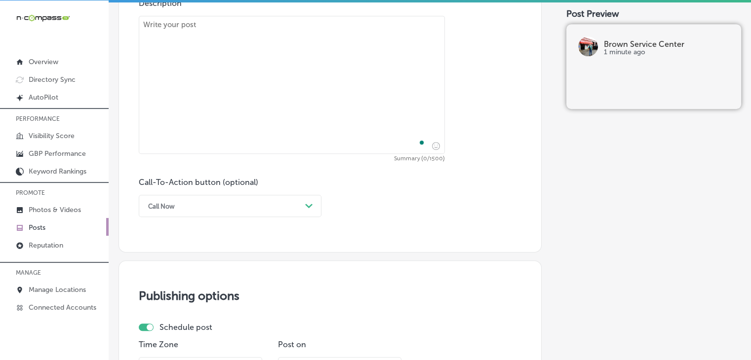
paste textarea "If you're looking to enhance your truck’s appearance and performance, a lift ki…"
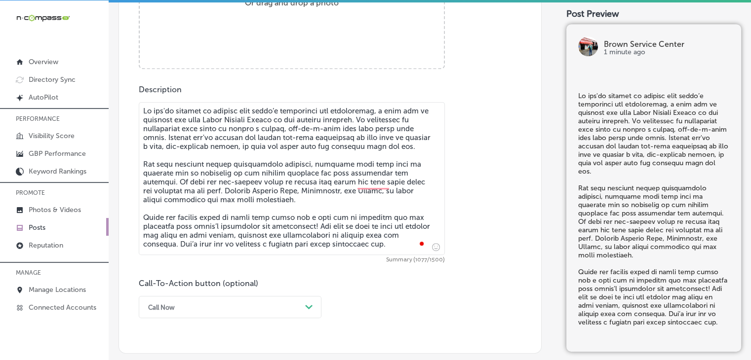
scroll to position [475, 0]
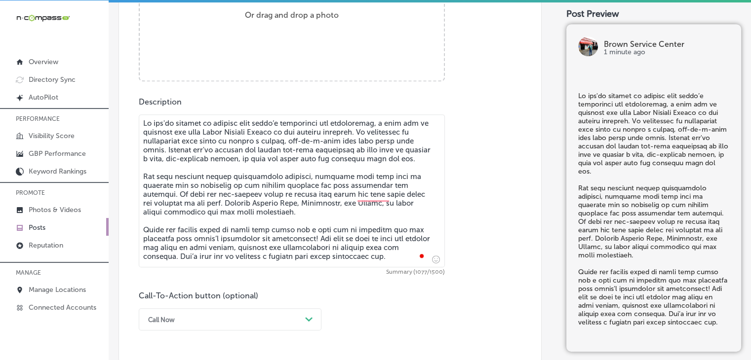
type textarea "If you're looking to enhance your truck’s appearance and performance, a lift ki…"
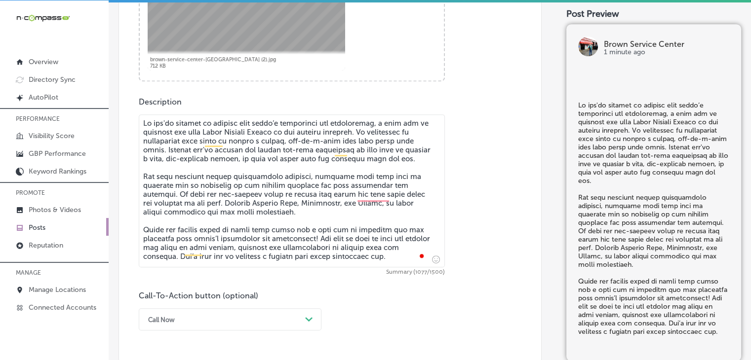
click at [182, 312] on div "option Call Now, selected. 0 results available. Select is focused , press Down …" at bounding box center [230, 320] width 183 height 22
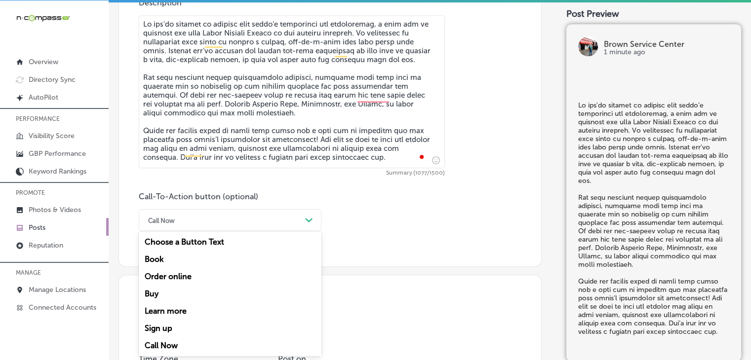
click at [181, 314] on div "Learn more" at bounding box center [230, 311] width 183 height 17
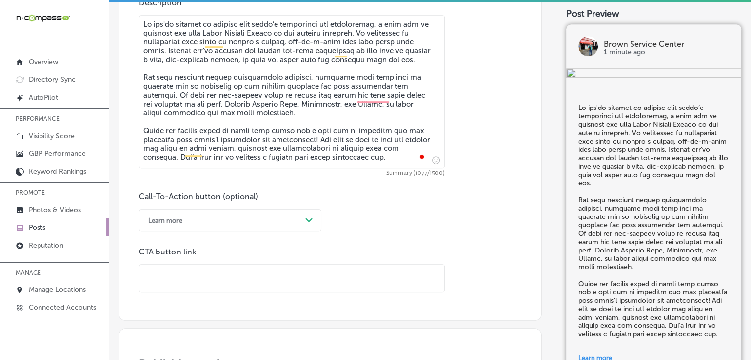
click at [278, 278] on input "text" at bounding box center [291, 278] width 305 height 27
paste input "[URL][DOMAIN_NAME]"
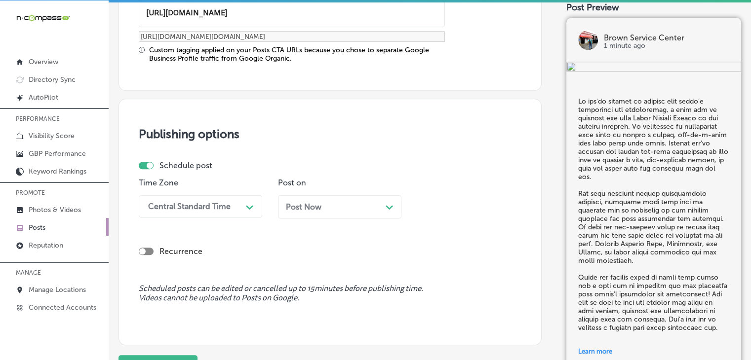
scroll to position [870, 0]
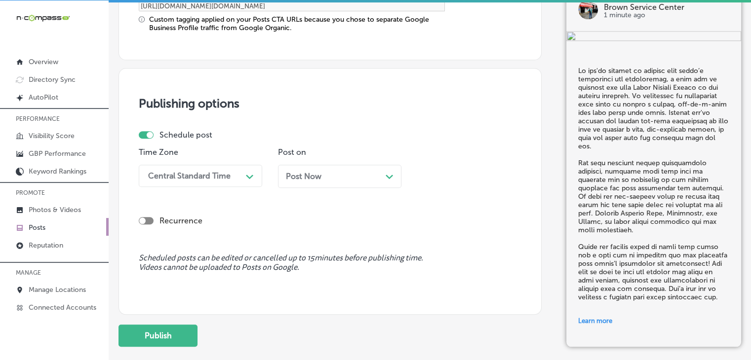
type input "[URL][DOMAIN_NAME]"
click at [235, 165] on div "Central Standard Time Path Created with Sketch." at bounding box center [200, 176] width 123 height 22
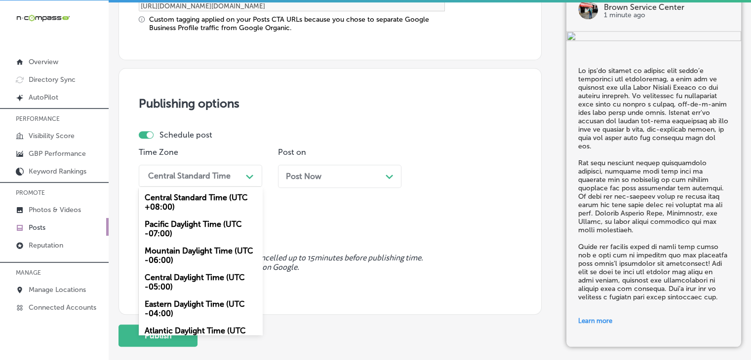
click at [198, 253] on div "Mountain Daylight Time (UTC -06:00)" at bounding box center [200, 255] width 123 height 27
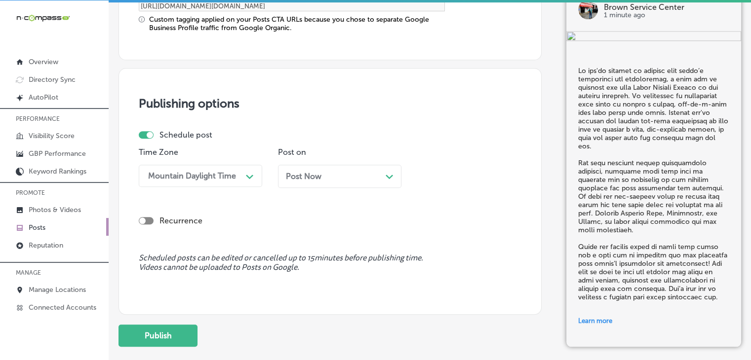
click at [311, 180] on div "Post Now Path Created with Sketch." at bounding box center [339, 176] width 123 height 23
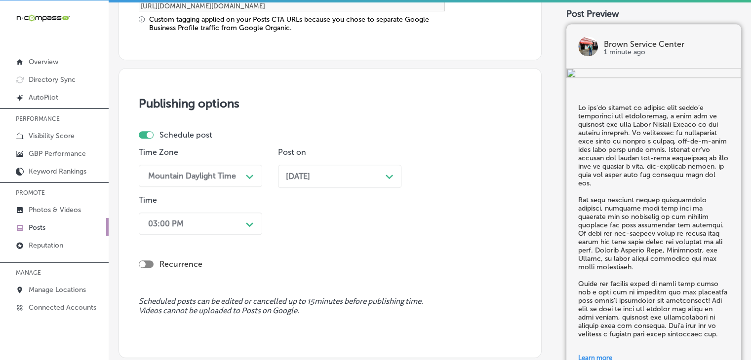
click at [235, 226] on div "03:00 PM Path Created with Sketch." at bounding box center [200, 224] width 123 height 22
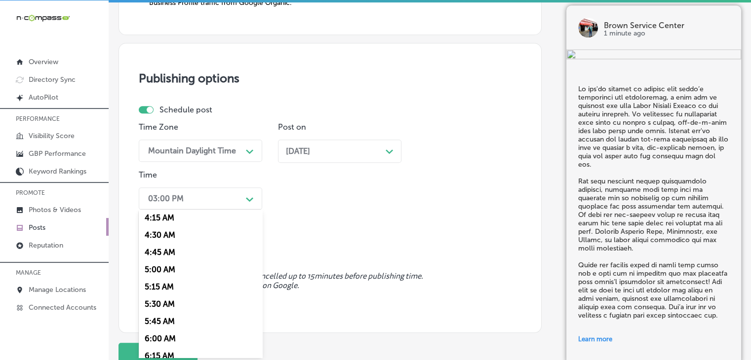
scroll to position [395, 0]
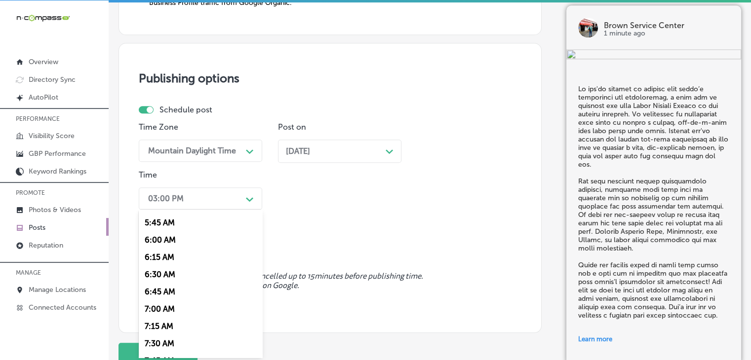
click at [164, 310] on div "7:00 AM" at bounding box center [200, 309] width 123 height 17
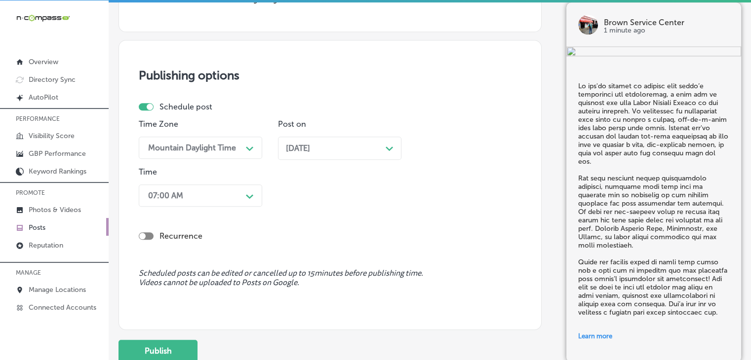
scroll to position [973, 0]
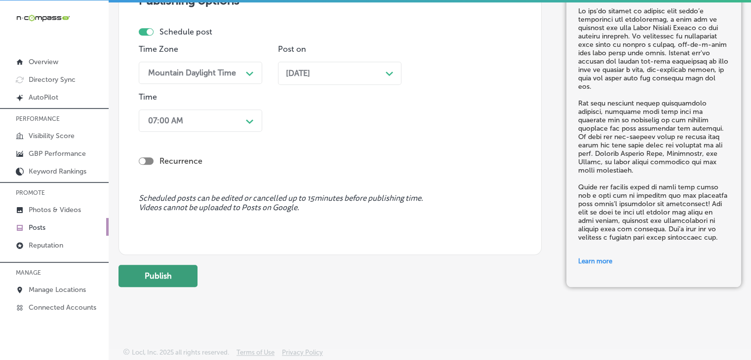
click at [169, 271] on button "Publish" at bounding box center [158, 276] width 79 height 22
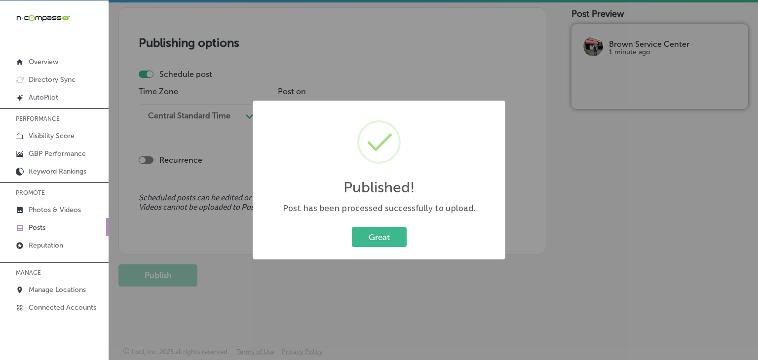
click at [359, 83] on div "Published! × Post has been processed successfully to upload. Great Cancel" at bounding box center [379, 180] width 758 height 360
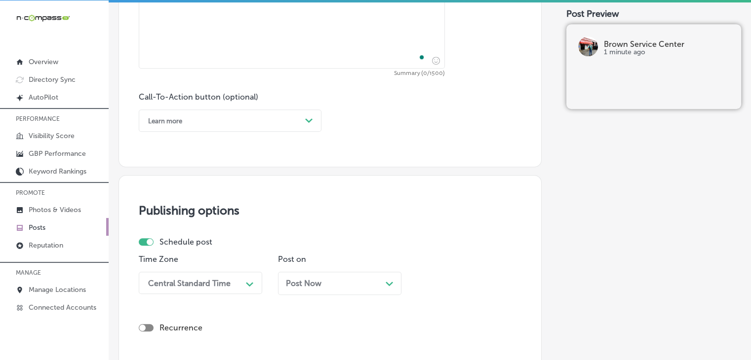
scroll to position [643, 0]
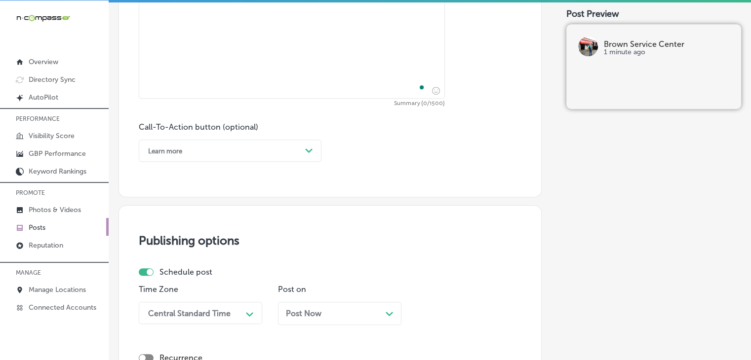
click at [349, 101] on span "Summary (0/1500)" at bounding box center [292, 104] width 306 height 6
click at [353, 84] on textarea "To enrich screen reader interactions, please activate Accessibility in Grammarl…" at bounding box center [292, 22] width 306 height 153
paste textarea "Tire alignment is crucial for ensuring even tire wear and preventing unnecessar…"
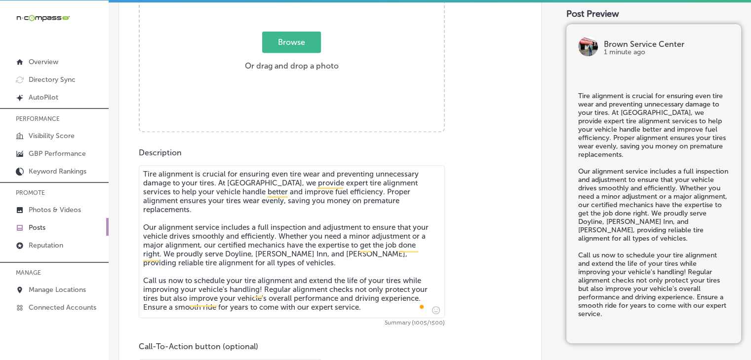
scroll to position [347, 0]
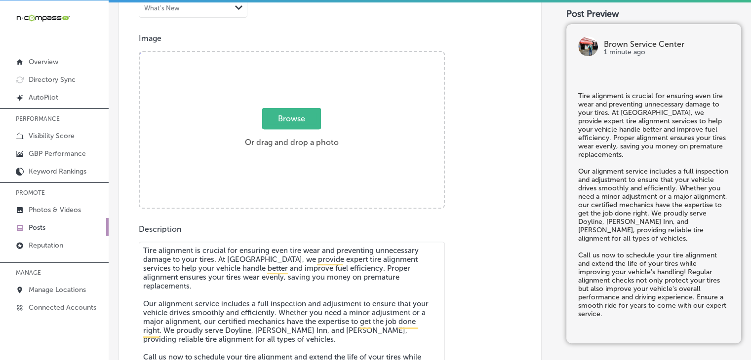
type textarea "Tire alignment is crucial for ensuring even tire wear and preventing unnecessar…"
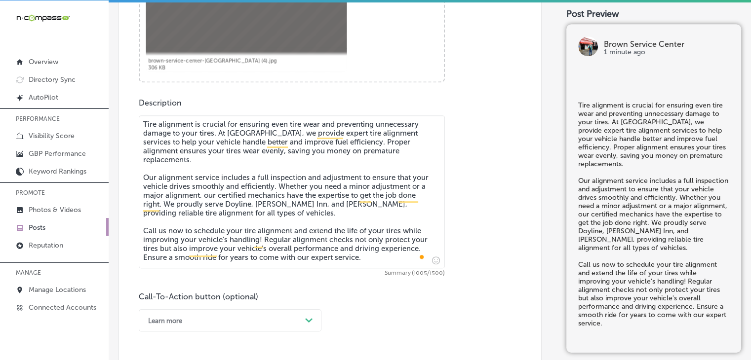
scroll to position [643, 0]
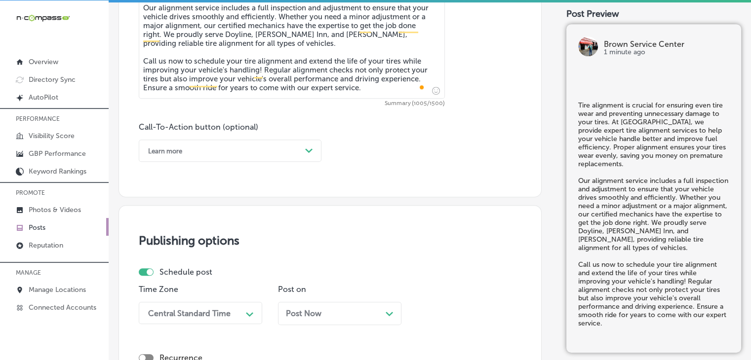
click at [213, 139] on div "Call-To-Action button (optional) Learn more Path Created with Sketch." at bounding box center [230, 142] width 183 height 40
click at [203, 140] on div "Learn more Path Created with Sketch." at bounding box center [230, 151] width 183 height 22
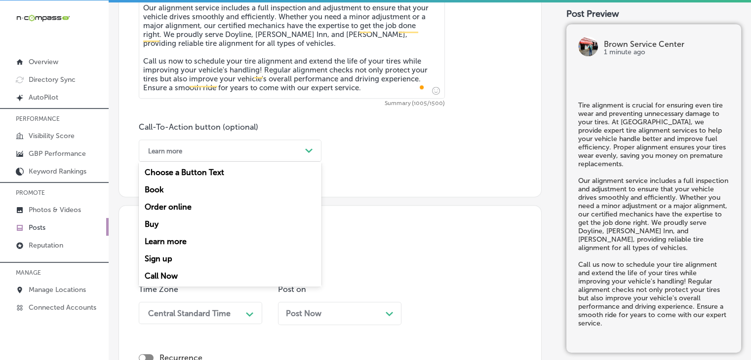
click at [184, 275] on div "Call Now" at bounding box center [230, 276] width 183 height 17
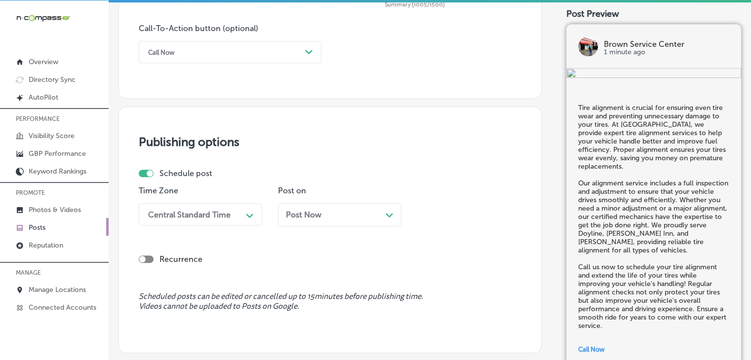
click at [228, 214] on div "Central Standard Time Path Created with Sketch." at bounding box center [200, 214] width 123 height 22
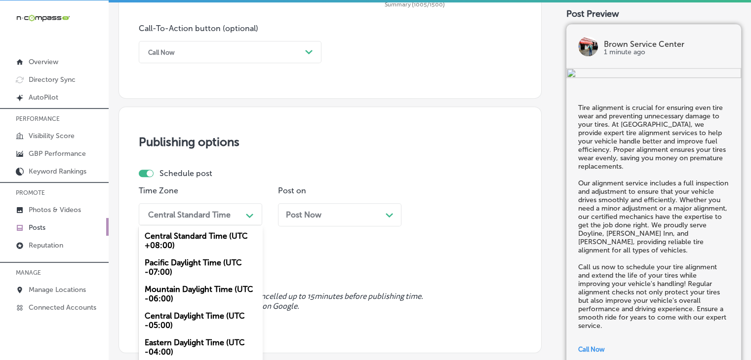
scroll to position [758, 0]
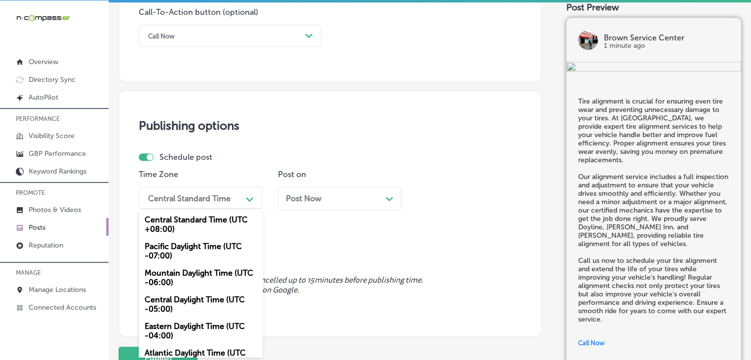
click at [200, 282] on div "Mountain Daylight Time (UTC -06:00)" at bounding box center [200, 278] width 123 height 27
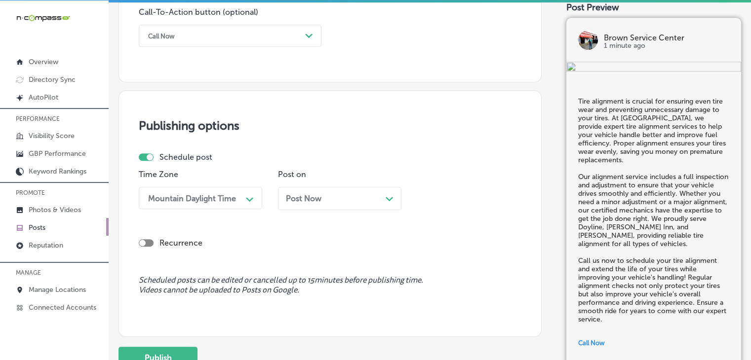
click at [367, 183] on div "Post on Post Now Path Created with Sketch." at bounding box center [339, 194] width 123 height 48
click at [359, 202] on div "Post Now Path Created with Sketch." at bounding box center [340, 198] width 108 height 9
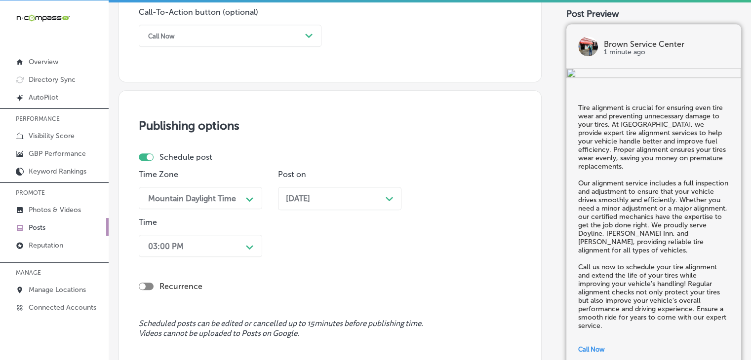
click at [245, 242] on div "03:00 PM Path Created with Sketch." at bounding box center [200, 246] width 123 height 22
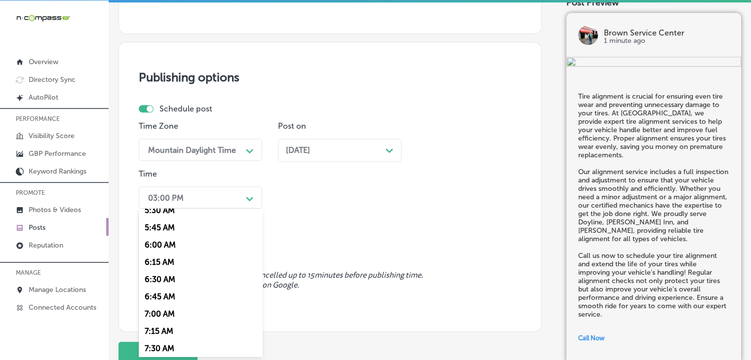
scroll to position [395, 0]
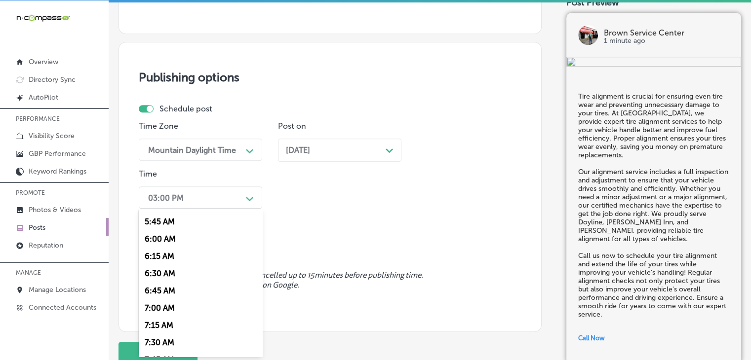
click at [160, 309] on div "7:00 AM" at bounding box center [200, 308] width 123 height 17
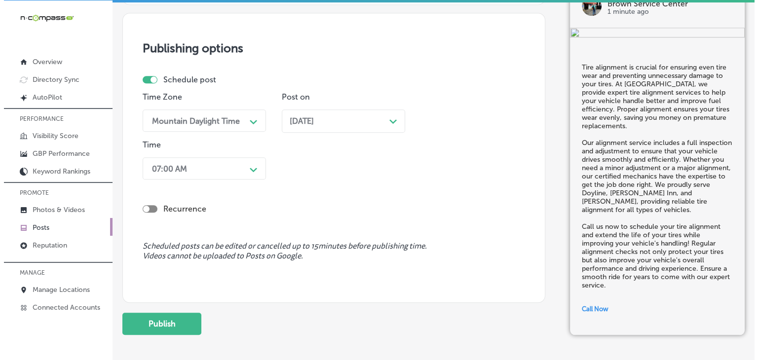
scroll to position [885, 0]
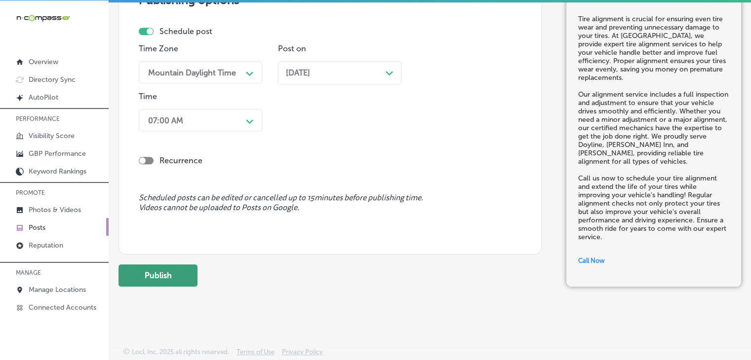
click at [162, 270] on button "Publish" at bounding box center [158, 276] width 79 height 22
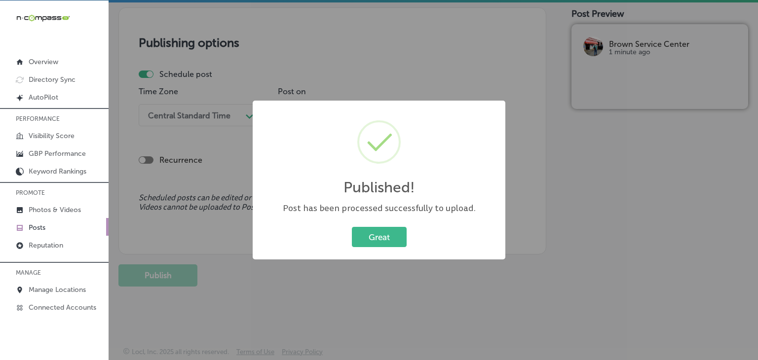
click at [413, 70] on div "Published! × Post has been processed successfully to upload. Great Cancel" at bounding box center [379, 180] width 758 height 360
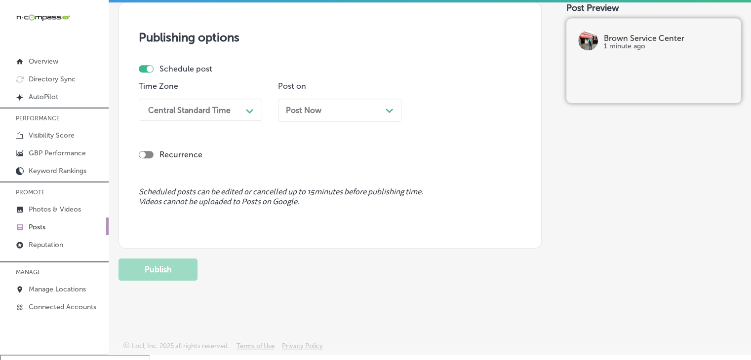
scroll to position [0, 0]
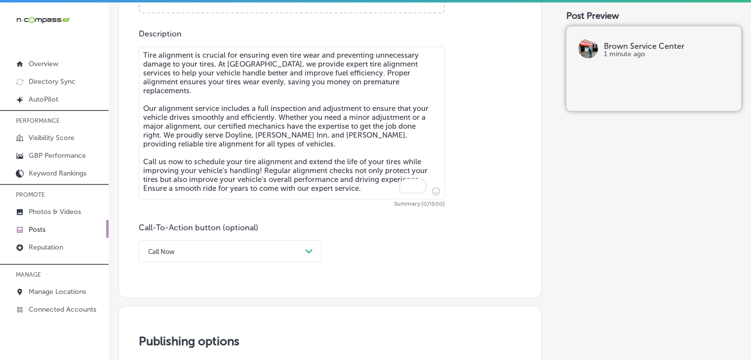
click at [365, 162] on textarea "Tire alignment is crucial for ensuring even tire wear and preventing unnecessar…" at bounding box center [292, 122] width 306 height 153
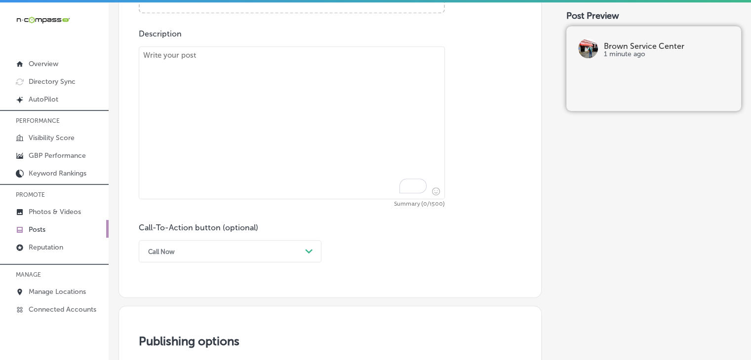
paste textarea "Loremip dolo sitamet’c adipiscingel seddo, eiusmod, tem incididunt ut laboree d…"
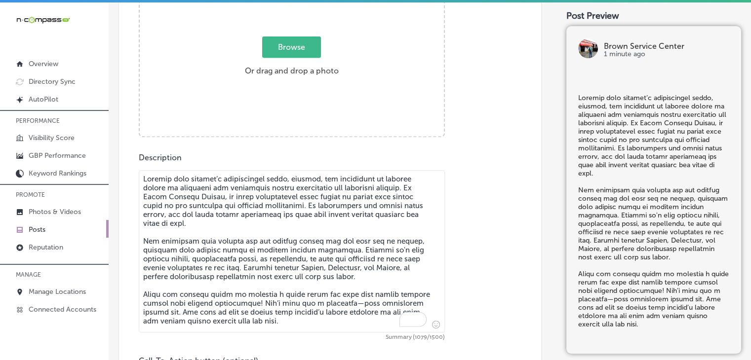
scroll to position [347, 0]
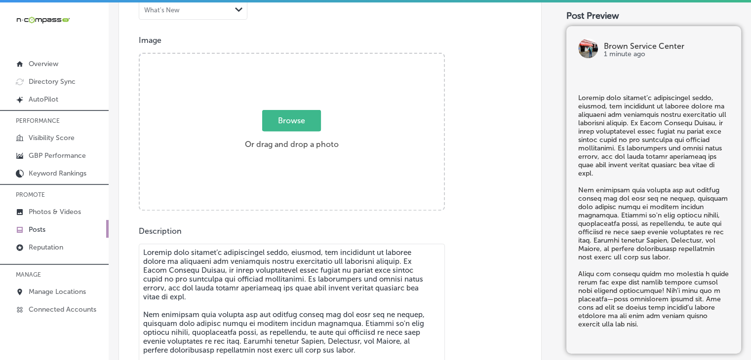
type textarea "Loremip dolo sitamet’c adipiscingel seddo, eiusmod, tem incididunt ut laboree d…"
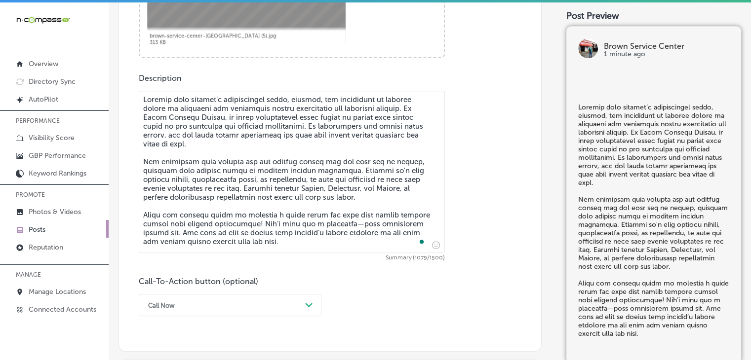
scroll to position [643, 0]
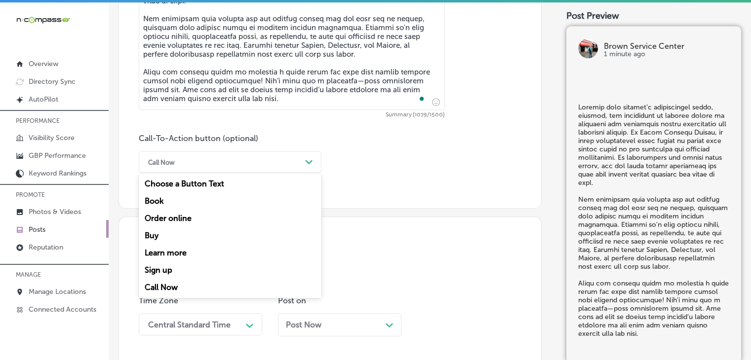
click at [212, 172] on div "Call Now Path Created with Sketch." at bounding box center [230, 162] width 183 height 22
click at [178, 205] on div "Book" at bounding box center [230, 201] width 183 height 17
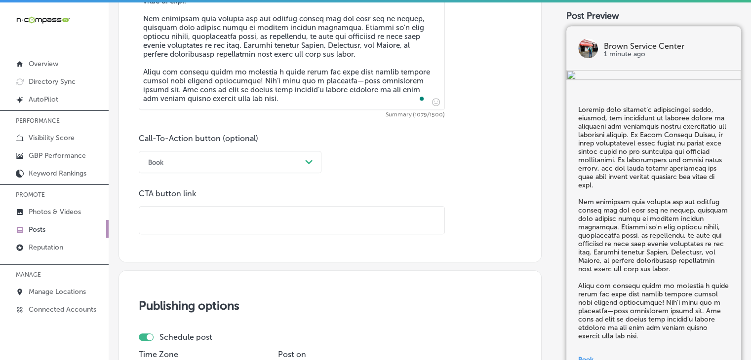
click at [323, 222] on input "text" at bounding box center [291, 220] width 305 height 27
paste input "[URL][DOMAIN_NAME]"
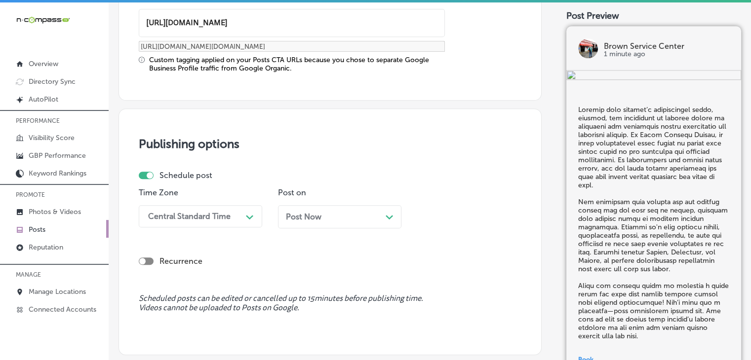
type input "[URL][DOMAIN_NAME]"
click at [189, 186] on div "Schedule post Time Zone Central Standard Time Path Created with Sketch. Post on…" at bounding box center [326, 203] width 375 height 65
click at [196, 215] on div "Central Standard Time Path Created with Sketch." at bounding box center [200, 216] width 123 height 22
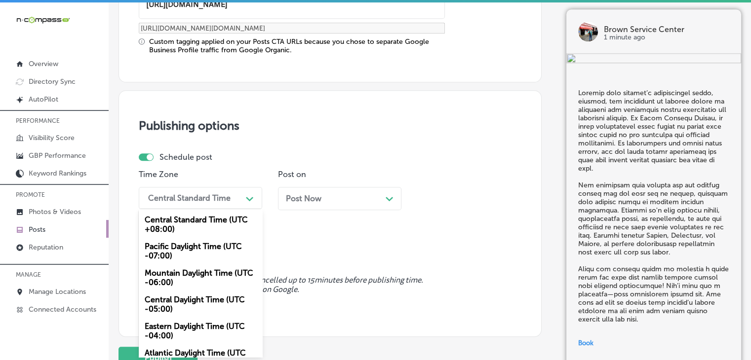
click at [202, 279] on div "Mountain Daylight Time (UTC -06:00)" at bounding box center [200, 278] width 123 height 27
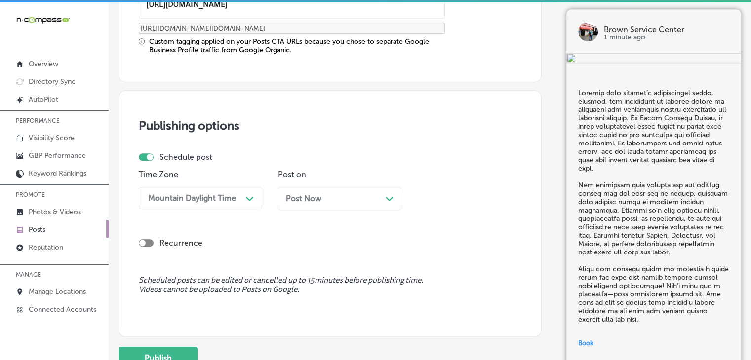
click at [311, 193] on div "Post Now Path Created with Sketch." at bounding box center [339, 198] width 123 height 23
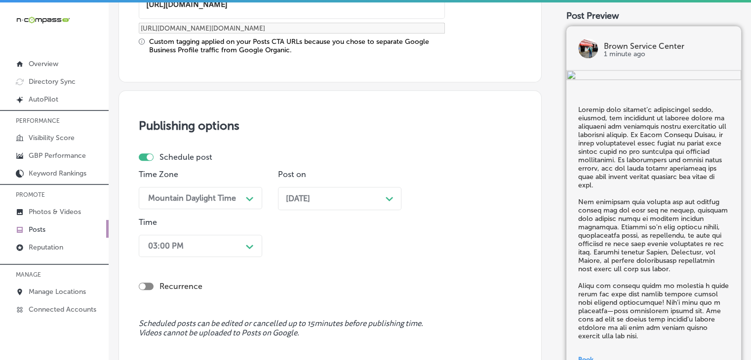
click at [221, 230] on div "Time 03:00 PM Path Created with Sketch." at bounding box center [200, 239] width 123 height 43
click at [219, 241] on div "03:00 PM Path Created with Sketch." at bounding box center [200, 246] width 123 height 22
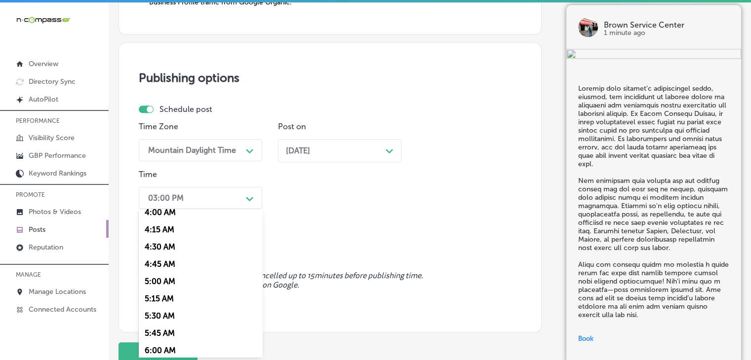
scroll to position [395, 0]
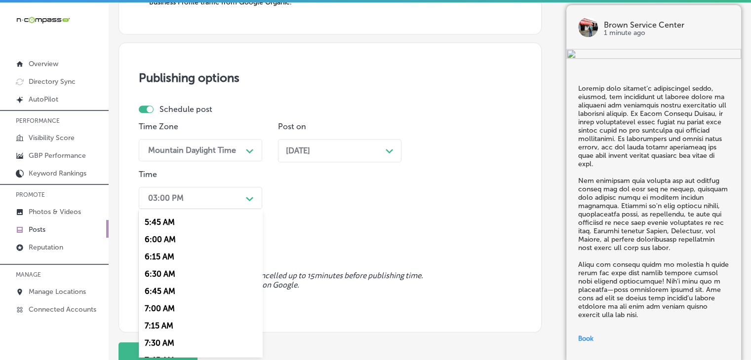
click at [165, 308] on div "7:00 AM" at bounding box center [200, 308] width 123 height 17
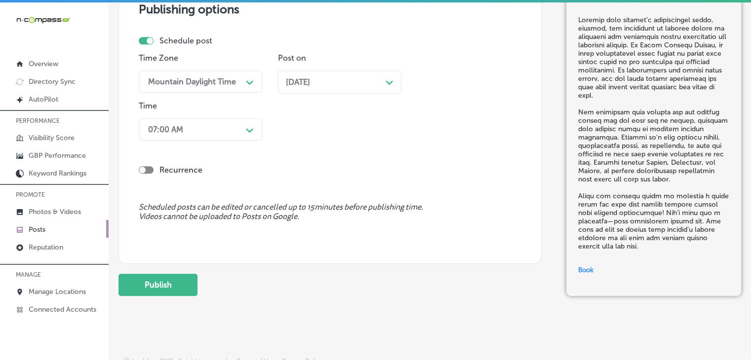
scroll to position [983, 0]
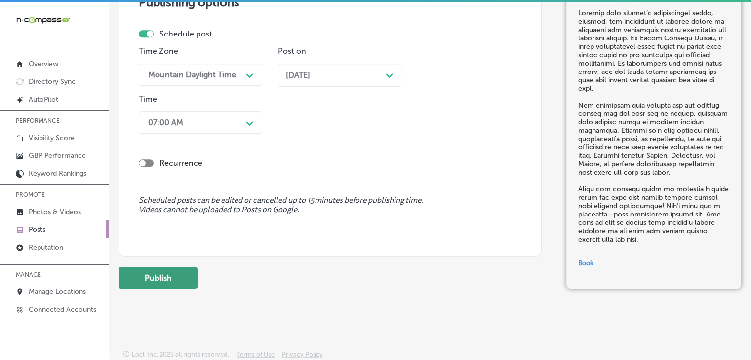
click at [149, 275] on button "Publish" at bounding box center [158, 278] width 79 height 22
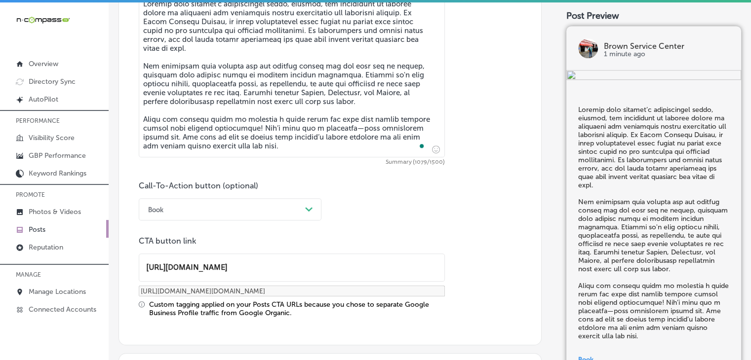
scroll to position [405, 0]
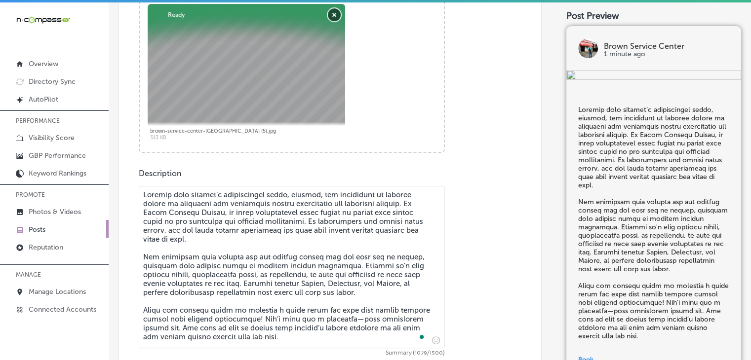
click at [328, 8] on button "Remove" at bounding box center [334, 14] width 13 height 13
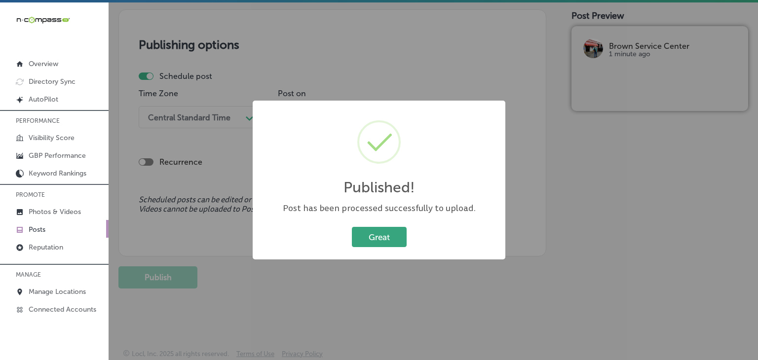
click at [372, 227] on button "Great" at bounding box center [379, 237] width 55 height 20
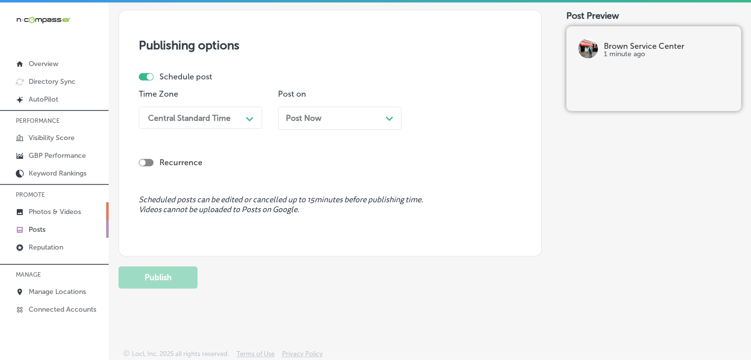
scroll to position [850, 0]
click at [72, 228] on link "Posts" at bounding box center [54, 229] width 109 height 18
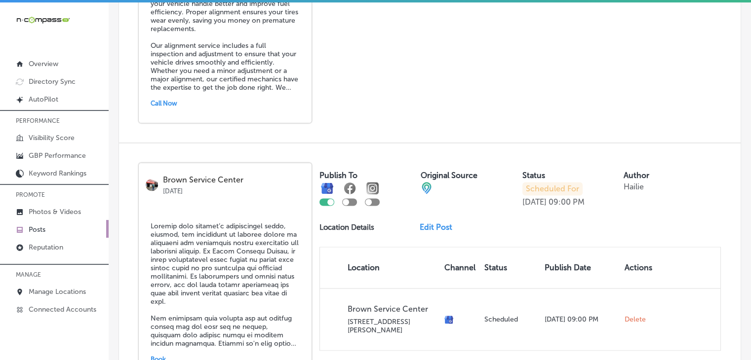
scroll to position [1397, 0]
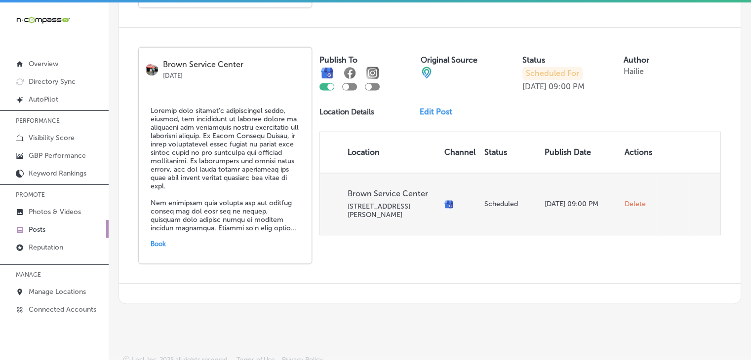
click at [638, 188] on td "Delete" at bounding box center [639, 204] width 36 height 62
click at [638, 200] on span "Delete" at bounding box center [635, 204] width 21 height 9
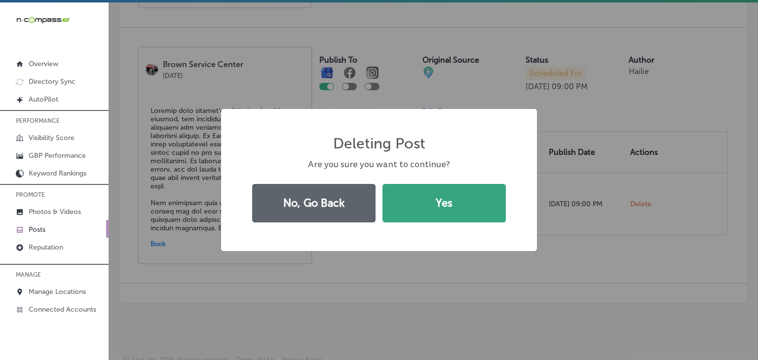
click at [477, 214] on button "Yes" at bounding box center [444, 203] width 123 height 39
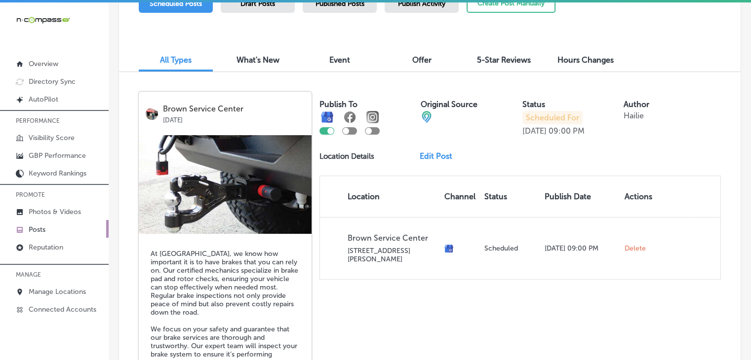
scroll to position [15, 0]
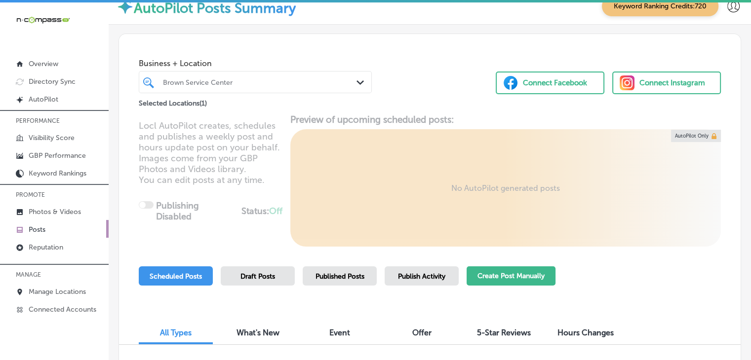
click at [531, 276] on button "Create Post Manually" at bounding box center [511, 276] width 89 height 19
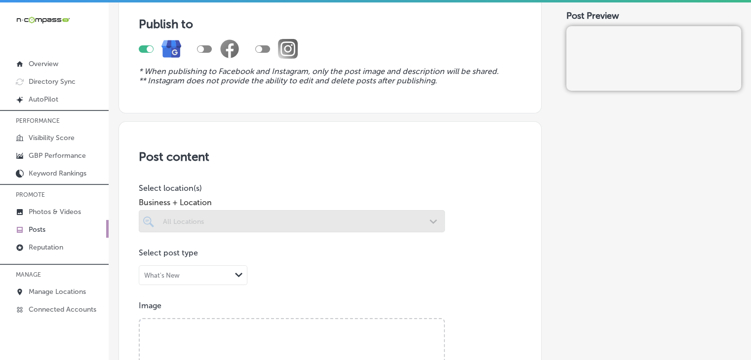
scroll to position [99, 0]
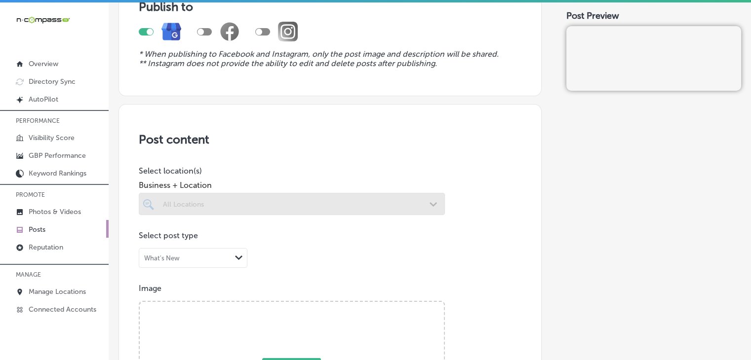
click at [302, 205] on div at bounding box center [292, 204] width 306 height 22
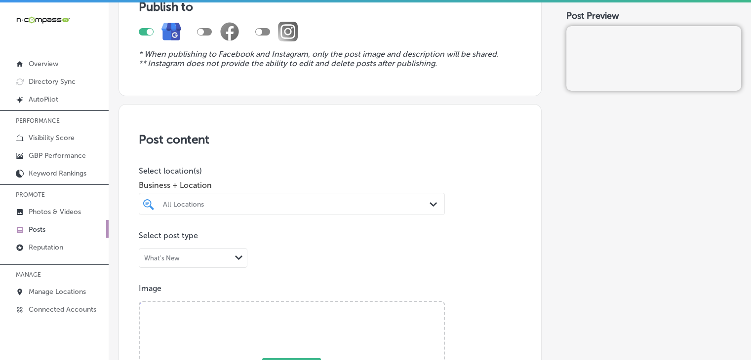
click at [308, 182] on span "Business + Location" at bounding box center [292, 185] width 306 height 9
click at [308, 188] on span "Business + Location" at bounding box center [292, 185] width 306 height 9
click at [313, 197] on div "All Locations Path Created with Sketch." at bounding box center [292, 204] width 306 height 22
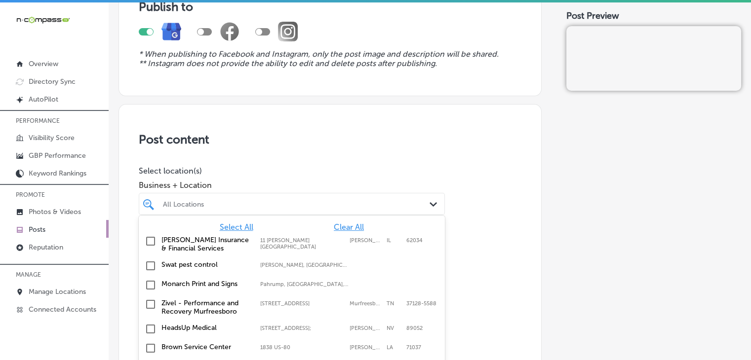
scroll to position [121, 0]
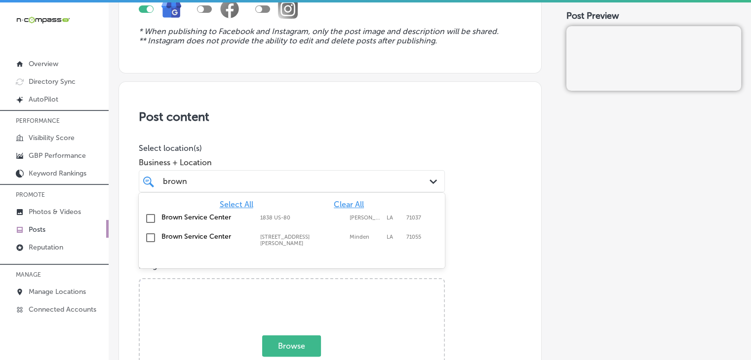
click at [310, 234] on label "[STREET_ADDRESS][PERSON_NAME]" at bounding box center [302, 240] width 84 height 13
type input "brown"
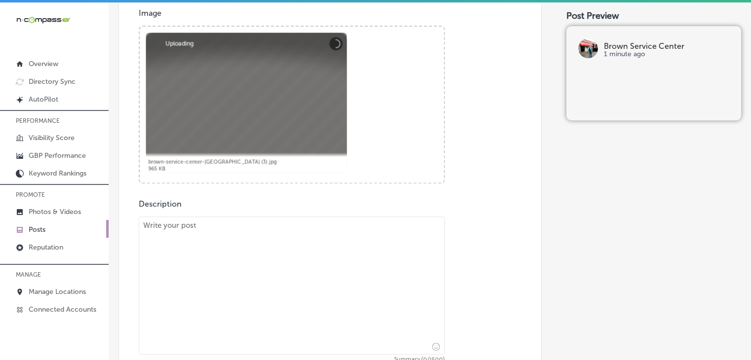
scroll to position [517, 0]
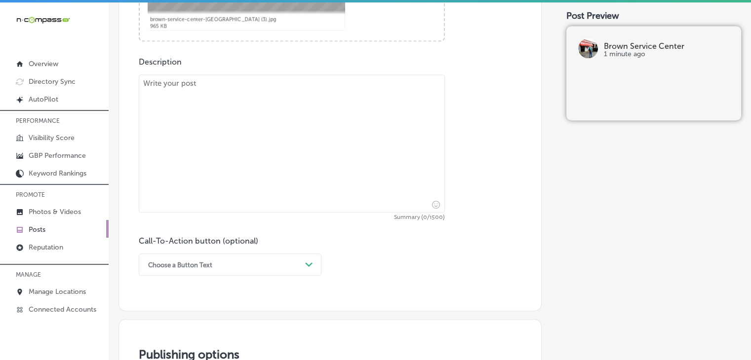
click at [244, 221] on div "Description Summary (0/1500) Call-To-Action button (optional) Choose a Button T…" at bounding box center [330, 166] width 383 height 219
click at [255, 185] on textarea at bounding box center [292, 144] width 306 height 138
paste textarea "Loremip dolo sitamet’c adipiscingel seddo, eiusmod, tem incididunt ut laboree d…"
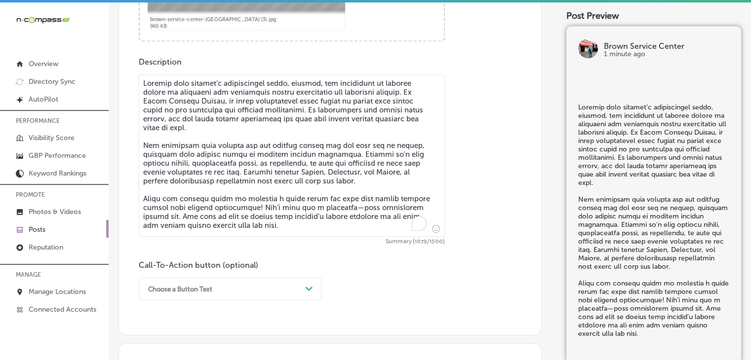
type textarea "Loremip dolo sitamet’c adipiscingel seddo, eiusmod, tem incididunt ut laboree d…"
click at [226, 273] on div "Call-To-Action button (optional) Choose a Button Text Path Created with Sketch." at bounding box center [230, 281] width 183 height 40
click at [225, 285] on div "option Buy focused, 4 of 7. 7 results available. Use Up and Down to choose opti…" at bounding box center [230, 289] width 183 height 22
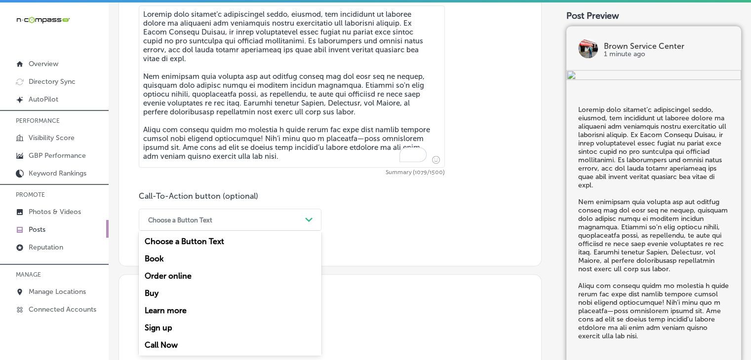
click at [193, 264] on div "Book" at bounding box center [230, 258] width 183 height 17
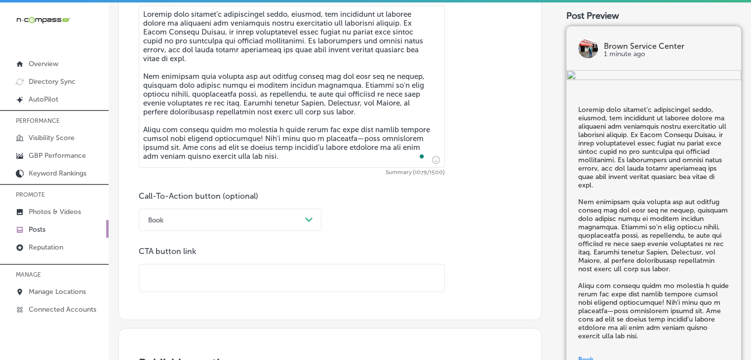
drag, startPoint x: 205, startPoint y: 281, endPoint x: 218, endPoint y: 269, distance: 18.2
click at [205, 281] on input "text" at bounding box center [291, 278] width 305 height 27
paste input "[URL][DOMAIN_NAME]"
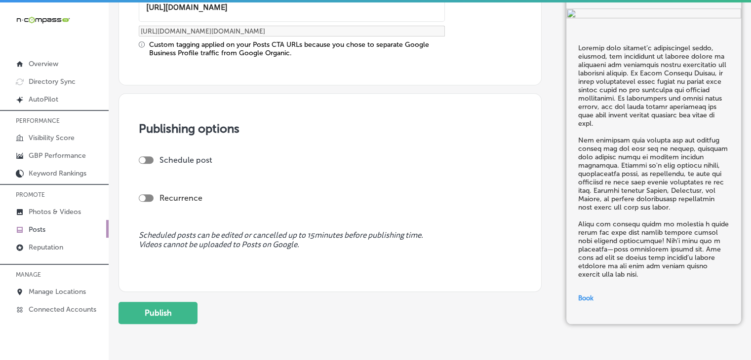
type input "[URL][DOMAIN_NAME]"
click at [142, 160] on div at bounding box center [142, 160] width 6 height 6
checkbox input "true"
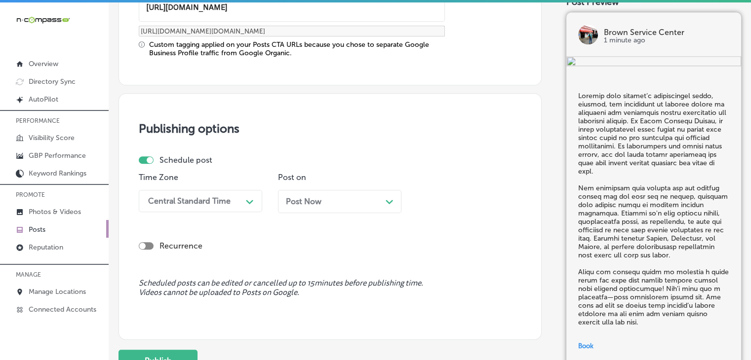
click at [185, 202] on div "Central Standard Time" at bounding box center [189, 201] width 82 height 9
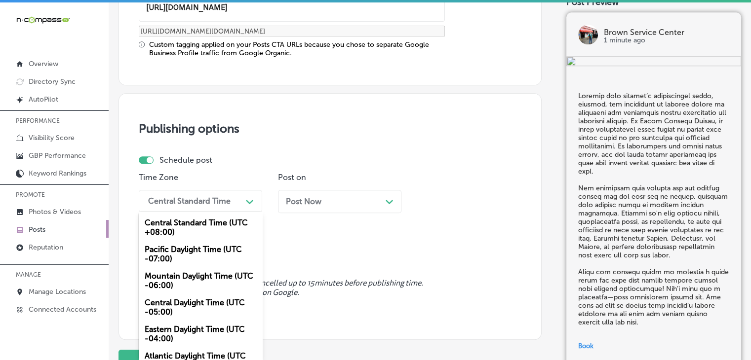
click at [200, 282] on div "Mountain Daylight Time (UTC -06:00)" at bounding box center [200, 281] width 123 height 27
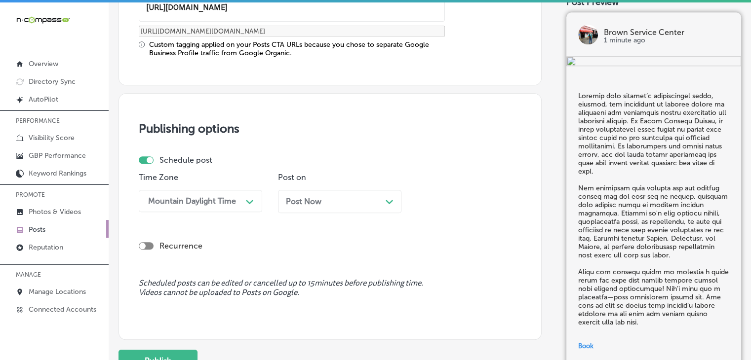
click at [321, 209] on div "Post Now Path Created with Sketch." at bounding box center [339, 201] width 123 height 23
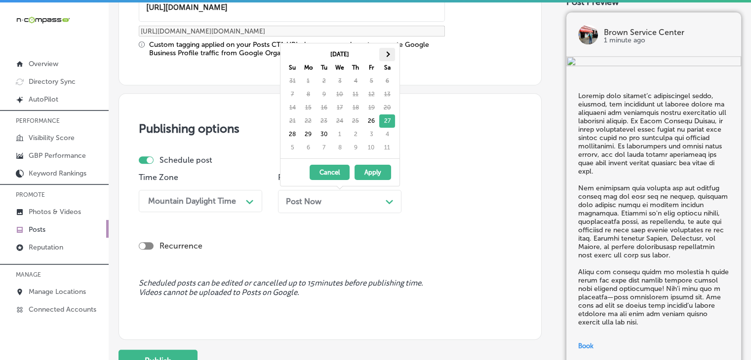
click at [393, 57] on th at bounding box center [387, 54] width 16 height 13
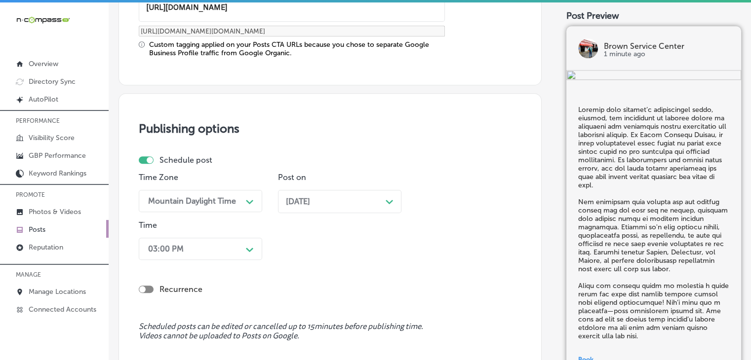
click at [194, 253] on div "03:00 PM Path Created with Sketch." at bounding box center [200, 249] width 123 height 22
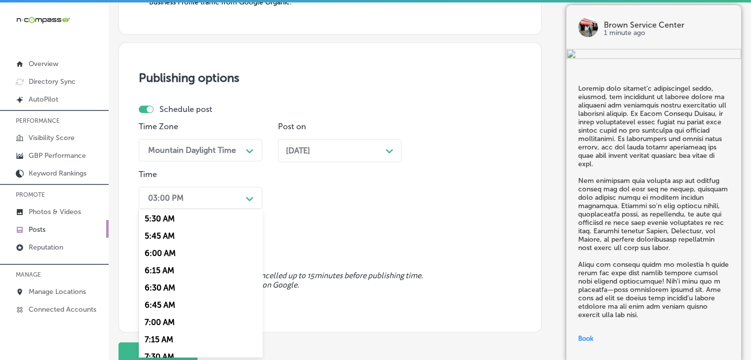
scroll to position [395, 0]
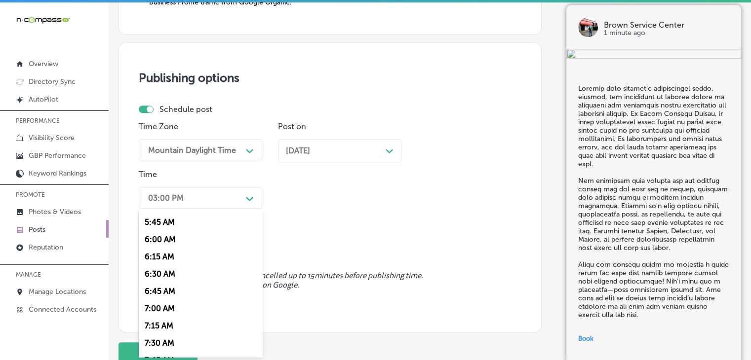
click at [176, 311] on div "7:00 AM" at bounding box center [200, 308] width 123 height 17
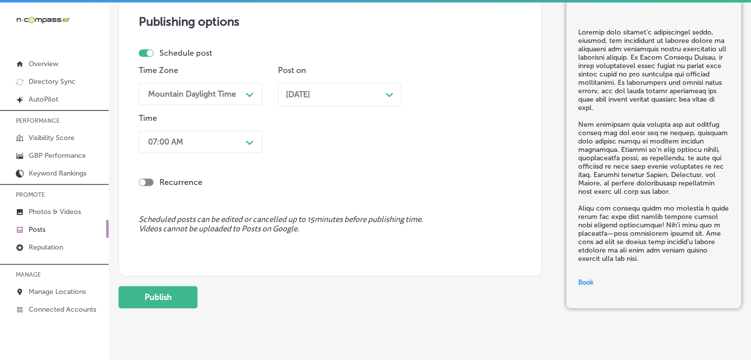
scroll to position [983, 0]
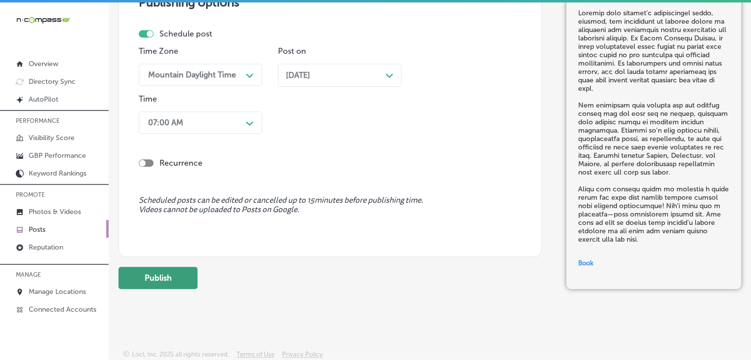
click at [191, 281] on button "Publish" at bounding box center [158, 278] width 79 height 22
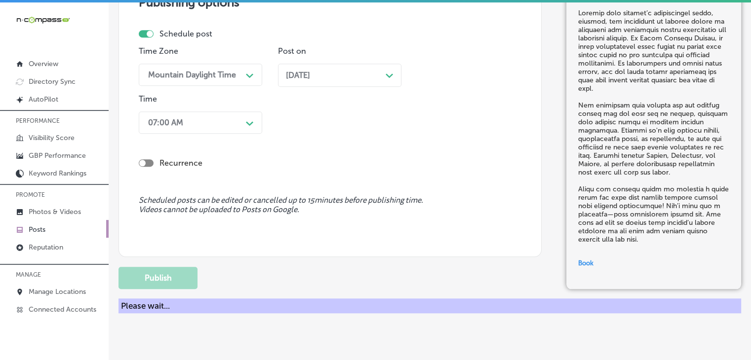
click at [403, 9] on h3 "Publishing options" at bounding box center [330, 2] width 383 height 14
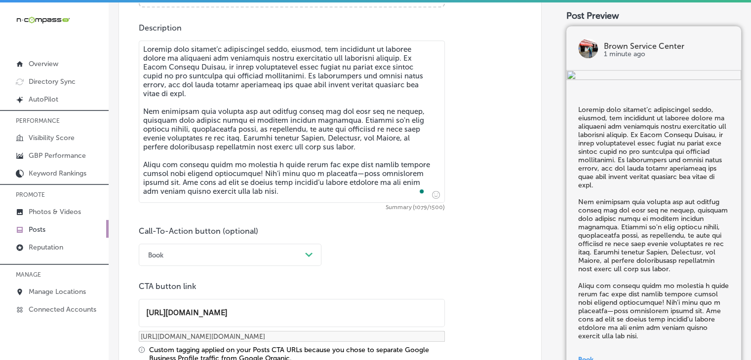
scroll to position [584, 0]
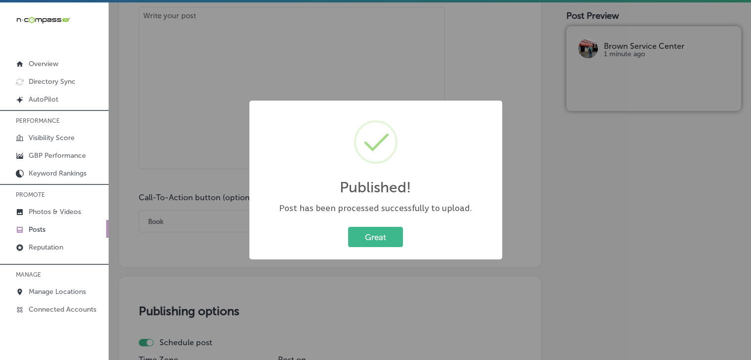
click at [239, 37] on div "Published! × Post has been processed successfully to upload. Great Cancel" at bounding box center [375, 180] width 751 height 360
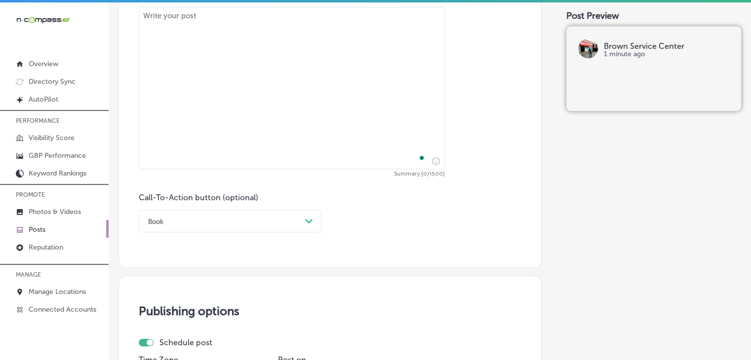
click at [210, 86] on textarea "To enrich screen reader interactions, please activate Accessibility in Grammarl…" at bounding box center [292, 88] width 306 height 162
paste textarea "At [GEOGRAPHIC_DATA], we offer WeatherTech and Husky floor mats designed to kee…"
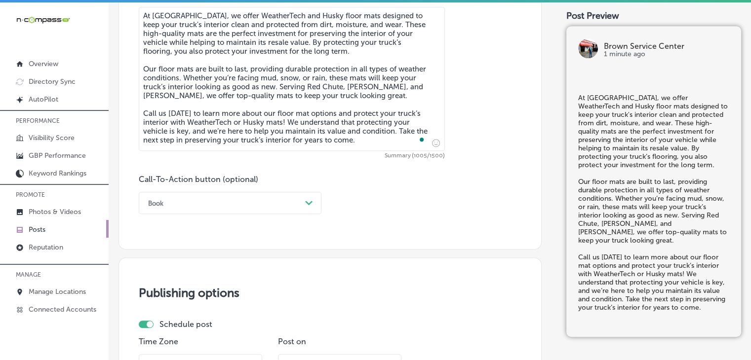
type textarea "At [GEOGRAPHIC_DATA], we offer WeatherTech and Husky floor mats designed to kee…"
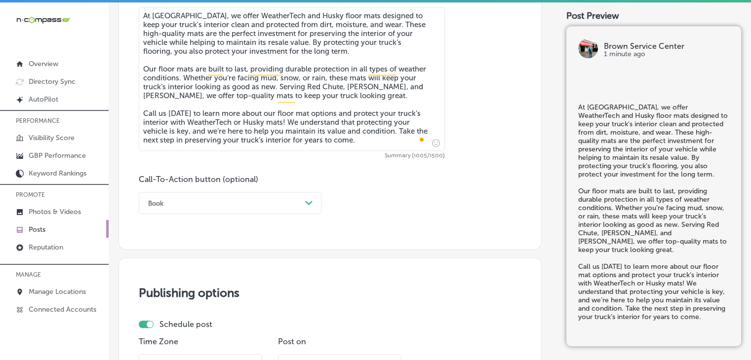
click at [219, 209] on div "Book" at bounding box center [222, 203] width 158 height 15
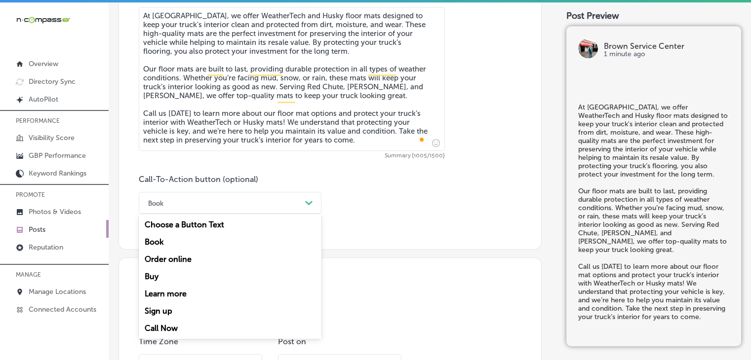
click at [188, 327] on div "Call Now" at bounding box center [230, 328] width 183 height 17
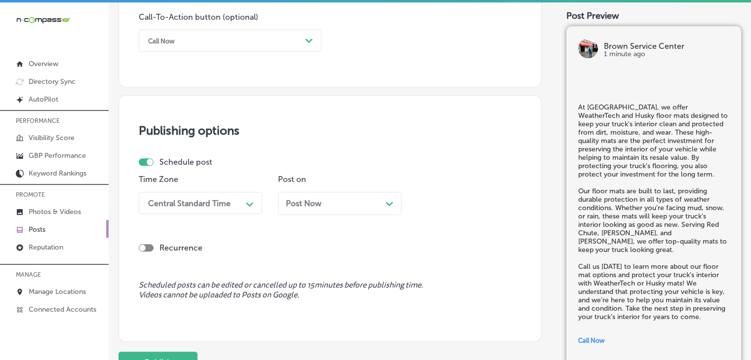
scroll to position [782, 0]
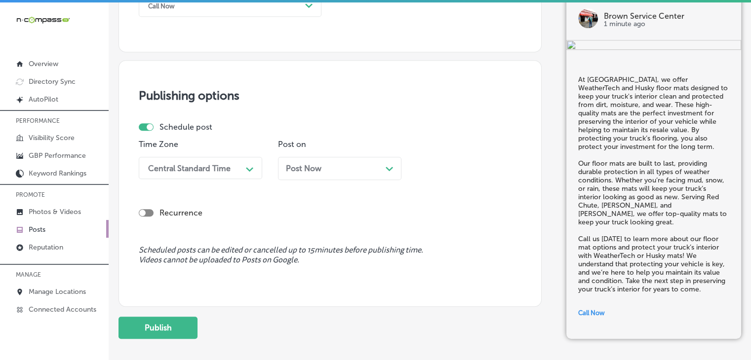
click at [241, 178] on div "Central Standard Time Path Created with Sketch." at bounding box center [200, 168] width 123 height 22
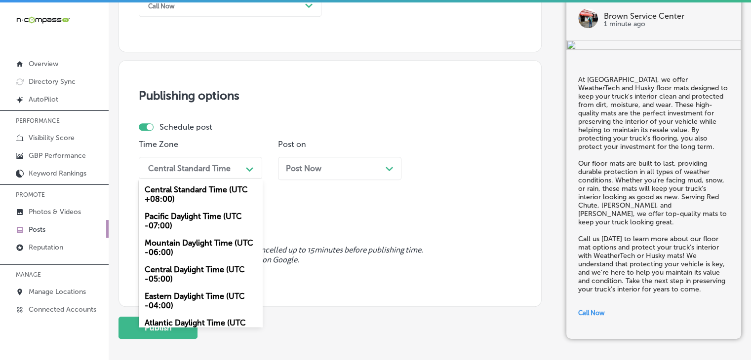
click at [218, 251] on div "Mountain Daylight Time (UTC -06:00)" at bounding box center [200, 248] width 123 height 27
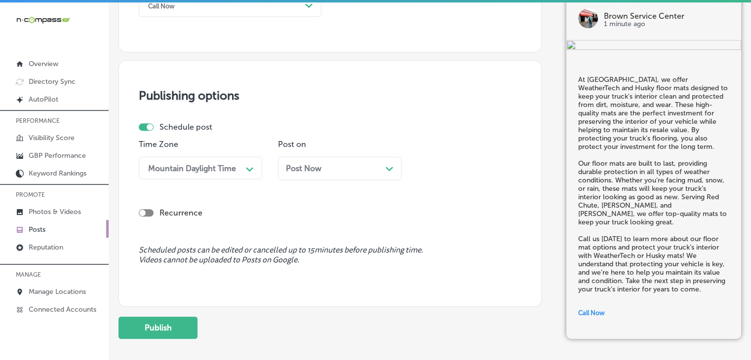
click at [346, 143] on p "Post on" at bounding box center [339, 144] width 123 height 9
click at [346, 162] on div "Post Now Path Created with Sketch." at bounding box center [339, 168] width 123 height 23
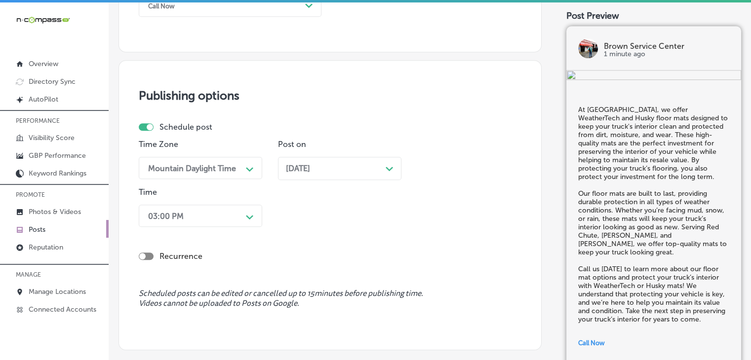
click at [245, 211] on div "03:00 PM Path Created with Sketch." at bounding box center [200, 216] width 123 height 22
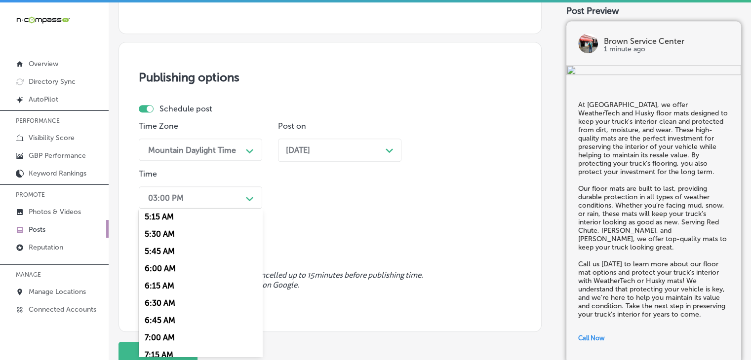
scroll to position [395, 0]
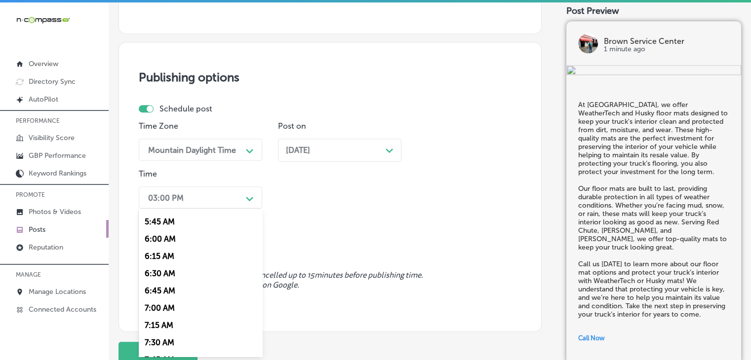
click at [168, 306] on div "7:00 AM" at bounding box center [200, 308] width 123 height 17
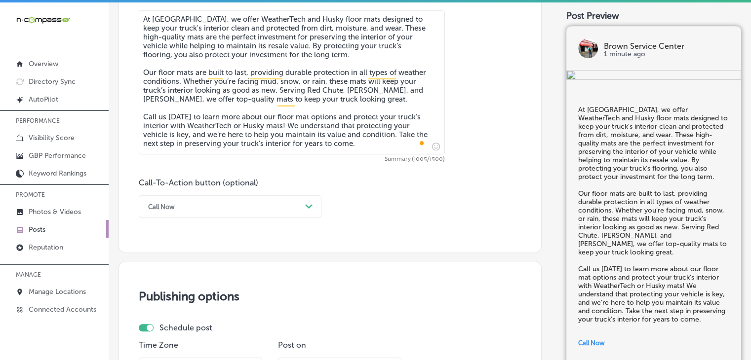
scroll to position [875, 0]
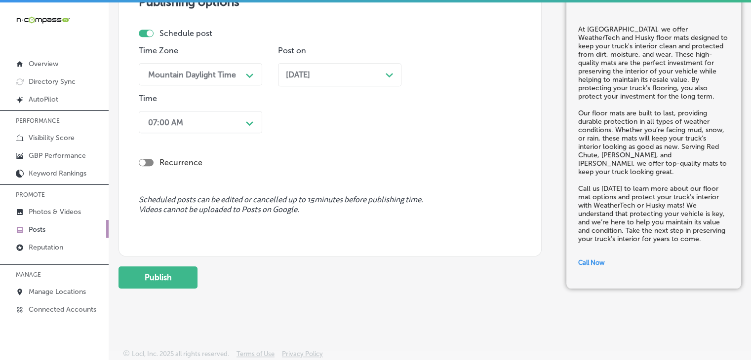
click at [170, 306] on div "Add a Post Keyword Ranking Credits: 720 Back Publish to * When publishing to Fa…" at bounding box center [430, 182] width 642 height 360
click at [184, 280] on button "Publish" at bounding box center [158, 278] width 79 height 22
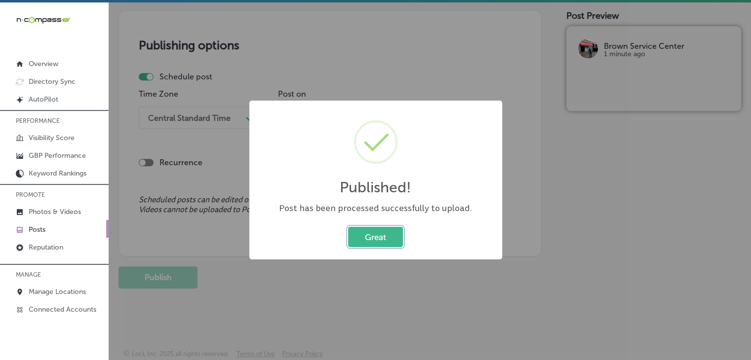
scroll to position [832, 0]
click at [370, 102] on div "Published! × Post has been processed successfully to upload. Great Cancel" at bounding box center [375, 180] width 253 height 159
click at [366, 79] on div "Published! × Post has been processed successfully to upload. Great Cancel" at bounding box center [375, 180] width 751 height 360
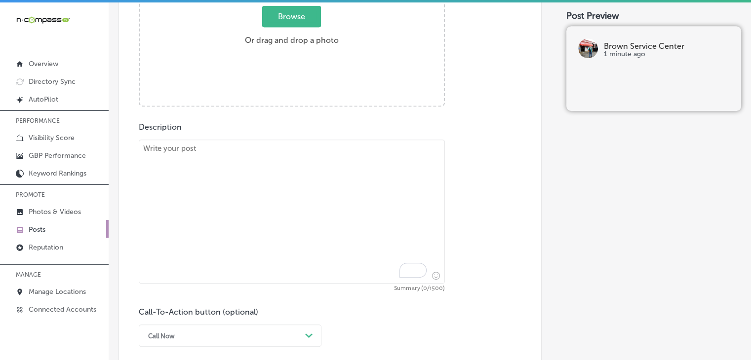
scroll to position [437, 0]
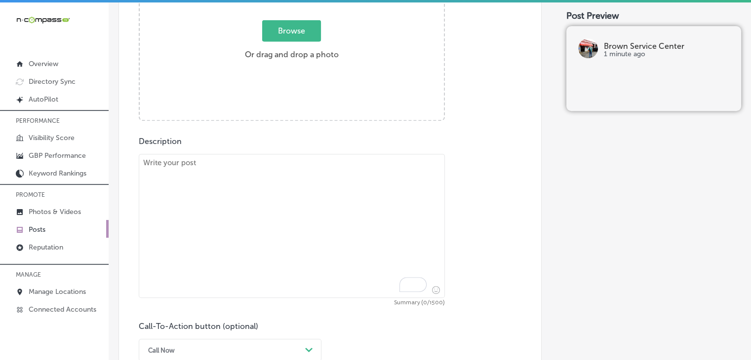
click at [326, 221] on textarea "To enrich screen reader interactions, please activate Accessibility in Grammarl…" at bounding box center [292, 226] width 306 height 144
paste textarea "A well-maintained vehicle is essential for a smooth and safe driving experience…"
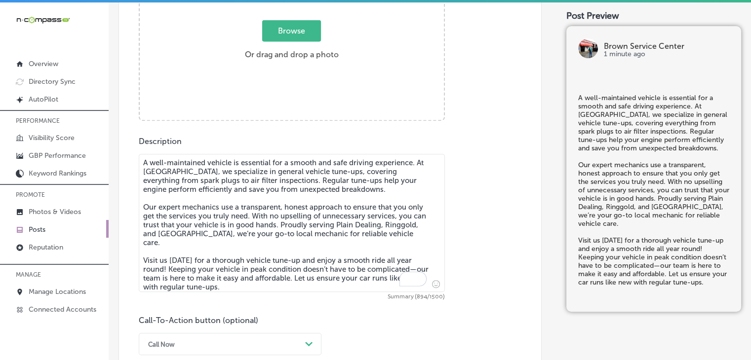
type textarea "A well-maintained vehicle is essential for a smooth and safe driving experience…"
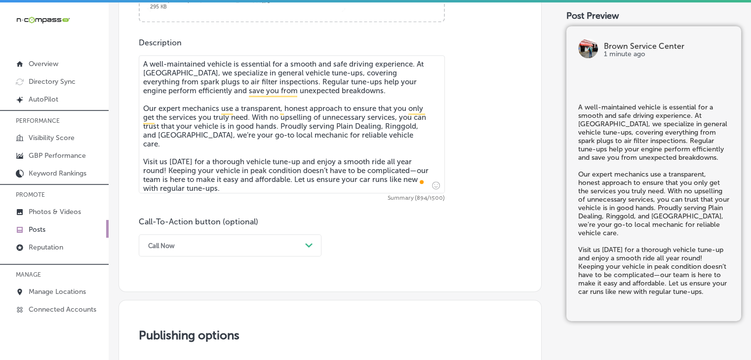
click at [209, 244] on div "Call Now Path Created with Sketch." at bounding box center [230, 246] width 183 height 22
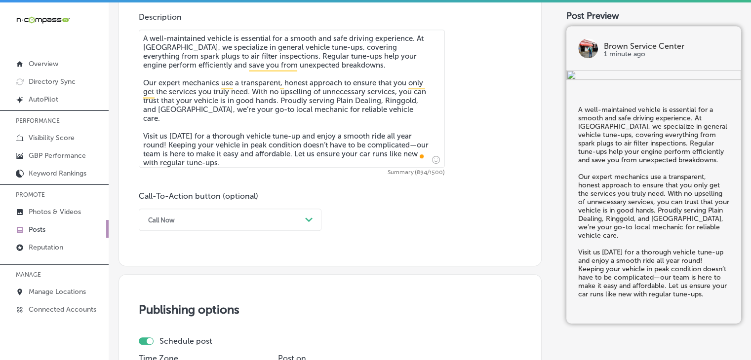
drag, startPoint x: 245, startPoint y: 206, endPoint x: 242, endPoint y: 212, distance: 6.4
click at [245, 207] on div "Call-To-Action button (optional) option Call Now, selected. 0 results available…" at bounding box center [230, 212] width 183 height 40
click at [205, 218] on div "Call Now" at bounding box center [222, 219] width 158 height 15
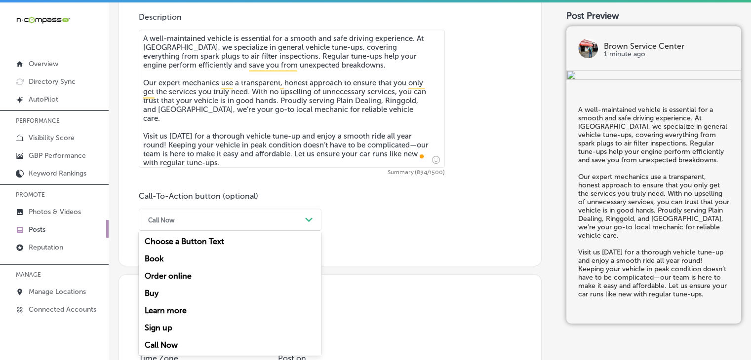
click at [184, 307] on div "Learn more" at bounding box center [230, 310] width 183 height 17
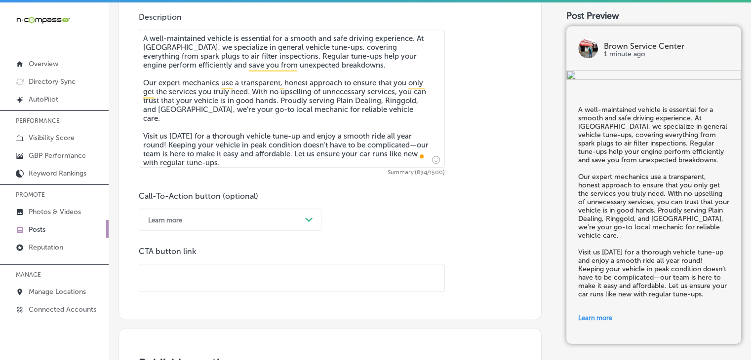
scroll to position [759, 0]
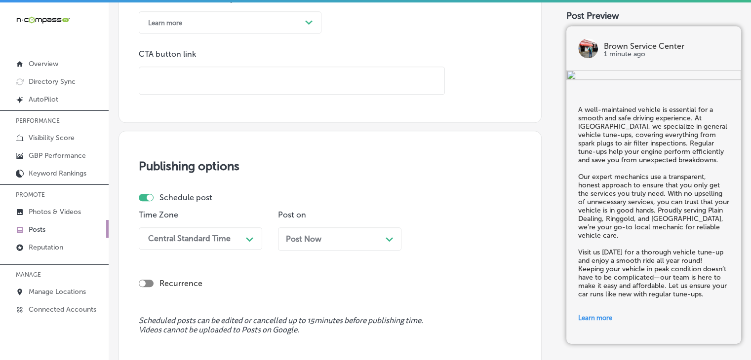
drag, startPoint x: 311, startPoint y: 90, endPoint x: 315, endPoint y: 84, distance: 7.3
click at [311, 90] on input "text" at bounding box center [291, 80] width 305 height 27
paste input "[URL][DOMAIN_NAME]"
type input "[URL][DOMAIN_NAME]"
click at [193, 242] on div "Schedule post Time Zone Central Standard Time Path Created with Sketch. Post on…" at bounding box center [326, 225] width 375 height 65
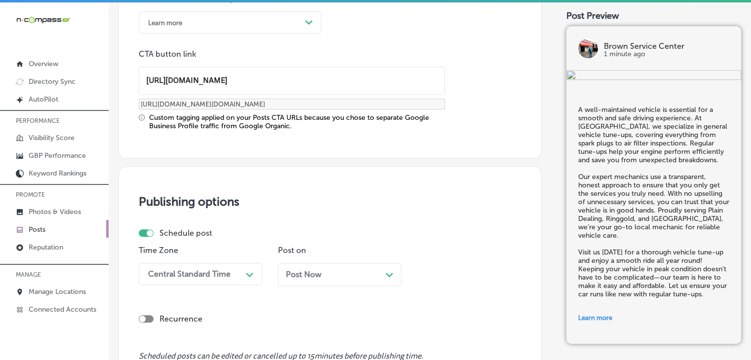
click at [190, 278] on div "Central Standard Time Path Created with Sketch." at bounding box center [200, 274] width 123 height 22
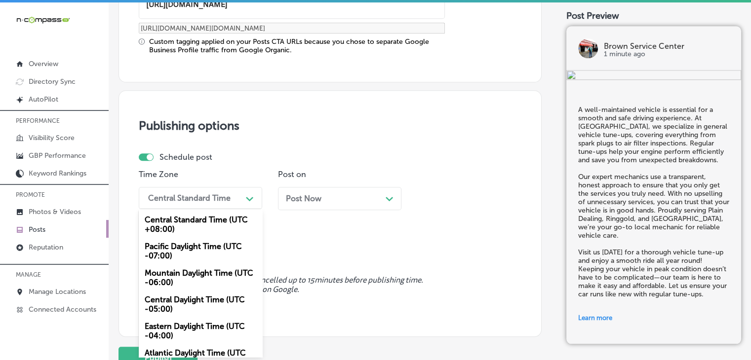
click at [187, 269] on div "Mountain Daylight Time (UTC -06:00)" at bounding box center [200, 278] width 123 height 27
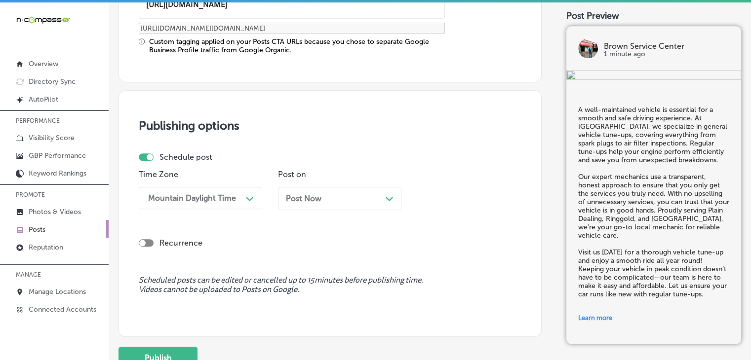
click at [325, 210] on div "Post Now Path Created with Sketch." at bounding box center [339, 202] width 123 height 31
click at [334, 195] on div "Post Now Path Created with Sketch." at bounding box center [340, 198] width 108 height 9
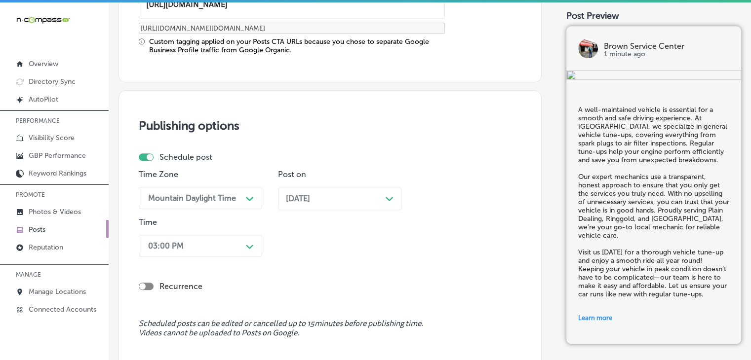
click at [231, 238] on div "03:00 PM Path Created with Sketch." at bounding box center [200, 246] width 123 height 22
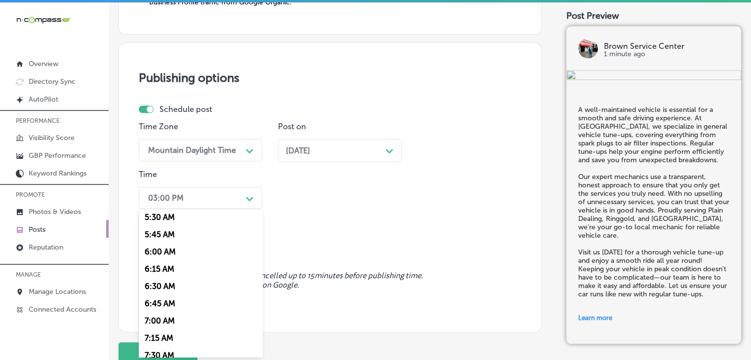
scroll to position [395, 0]
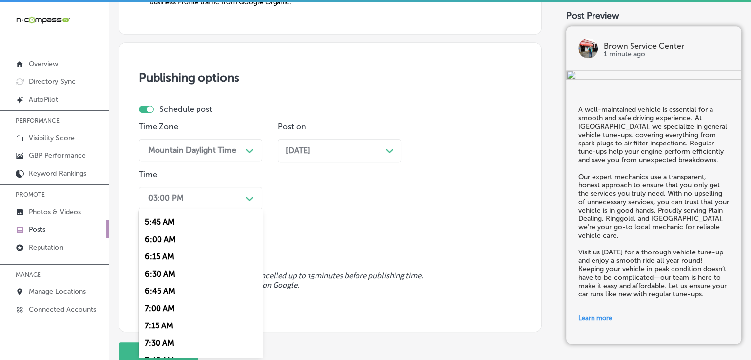
click at [179, 310] on div "7:00 AM" at bounding box center [200, 308] width 123 height 17
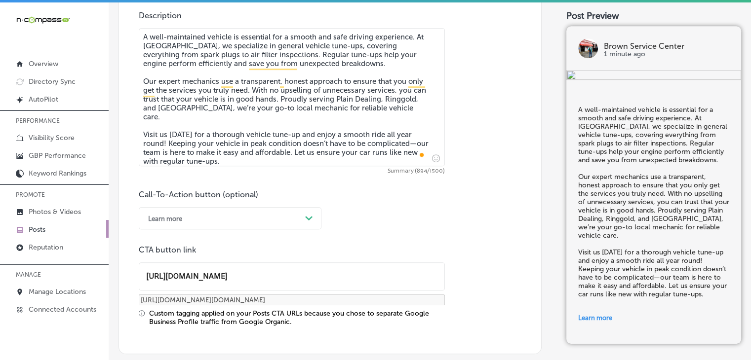
scroll to position [168, 0]
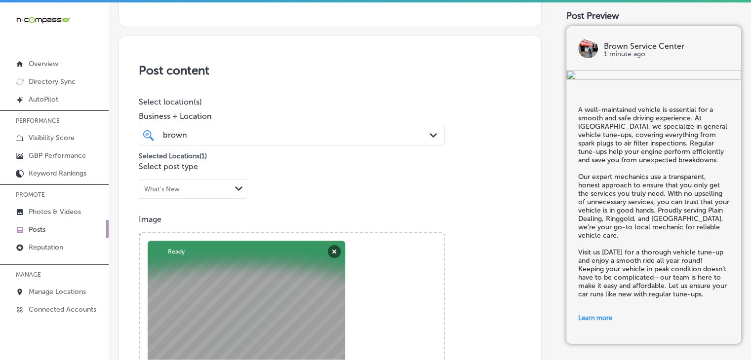
click at [283, 127] on div "brown brown" at bounding box center [292, 134] width 268 height 15
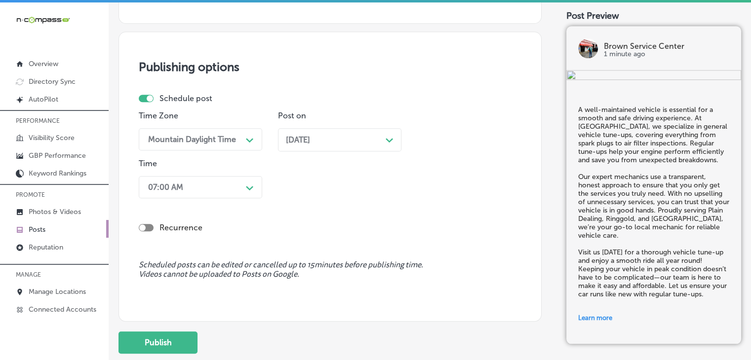
scroll to position [958, 0]
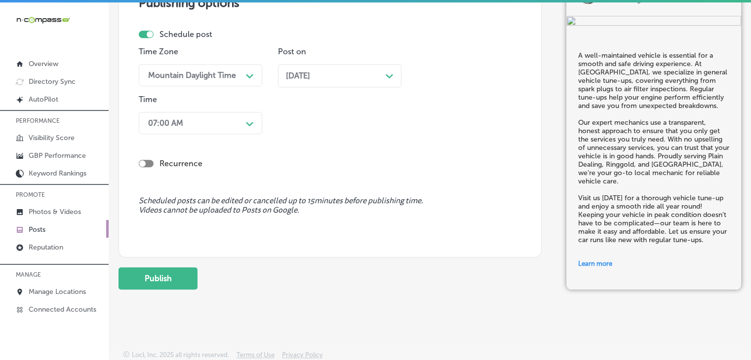
click at [192, 268] on button "Publish" at bounding box center [158, 279] width 79 height 22
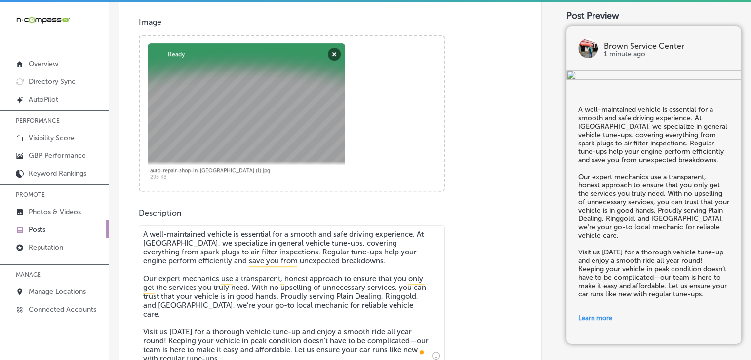
scroll to position [464, 0]
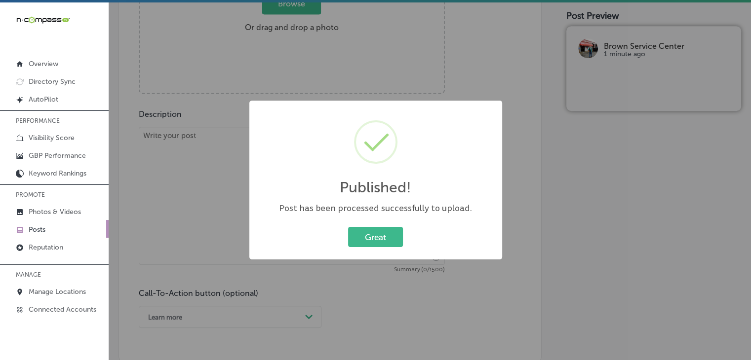
click at [170, 103] on div "Published! × Post has been processed successfully to upload. Great Cancel" at bounding box center [375, 180] width 751 height 360
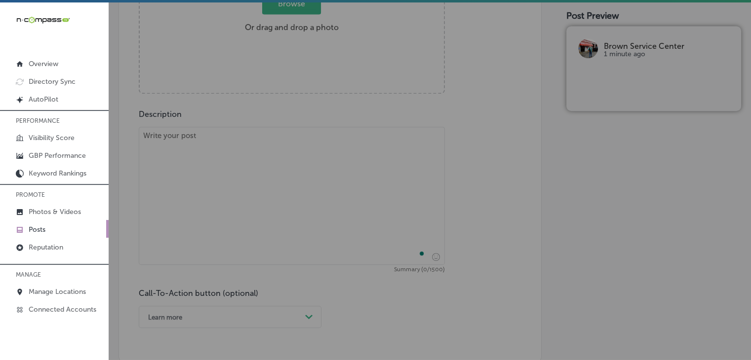
click at [188, 165] on textarea "To enrich screen reader interactions, please activate Accessibility in Grammarl…" at bounding box center [292, 196] width 306 height 138
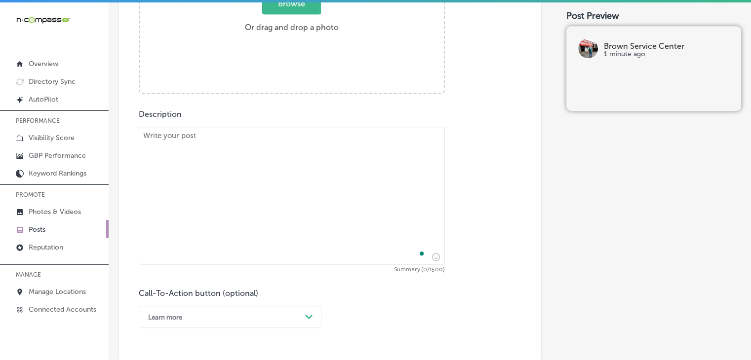
paste textarea "When it comes to tire replacement, choosing the right brand makes all the diffe…"
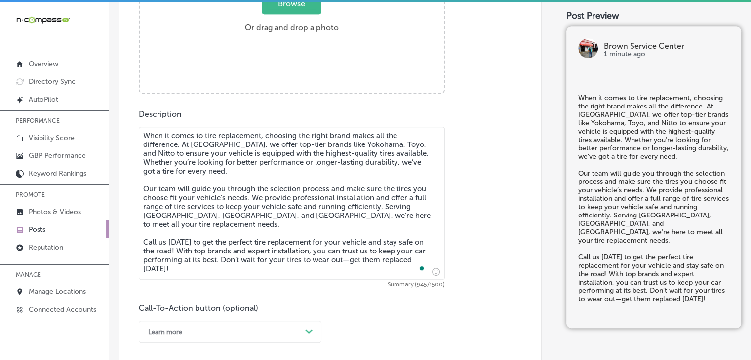
type textarea "When it comes to tire replacement, choosing the right brand makes all the diffe…"
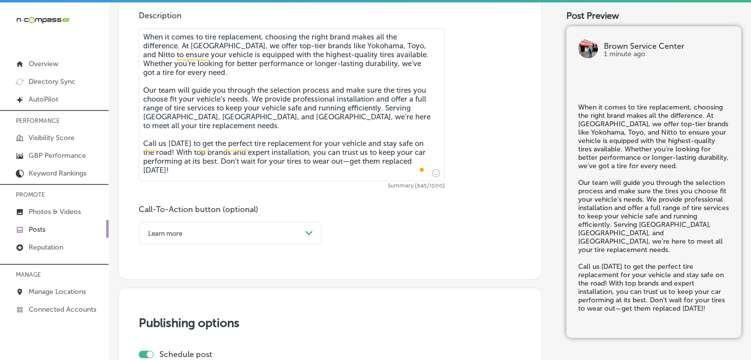
click at [190, 238] on div "Learn more Path Created with Sketch." at bounding box center [230, 233] width 183 height 22
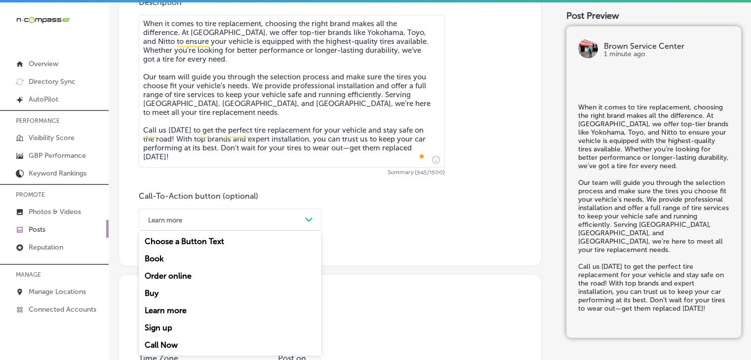
click at [179, 341] on div "Call Now" at bounding box center [230, 345] width 183 height 17
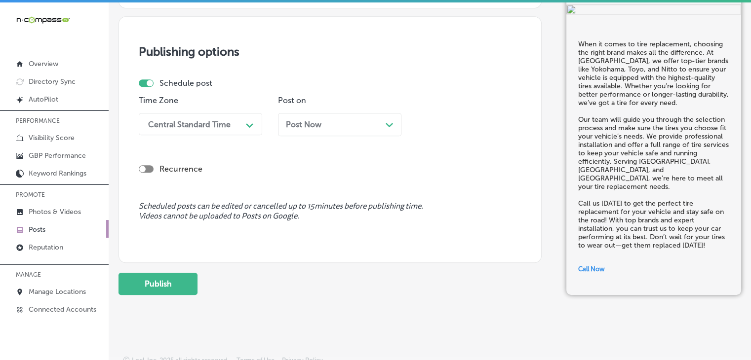
scroll to position [841, 0]
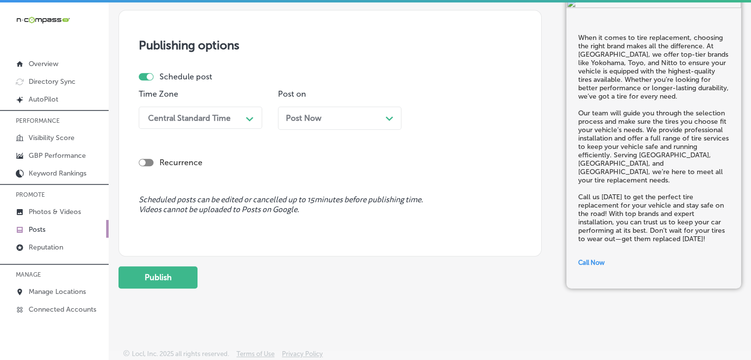
click at [196, 127] on div "Central Standard Time Path Created with Sketch." at bounding box center [200, 118] width 123 height 22
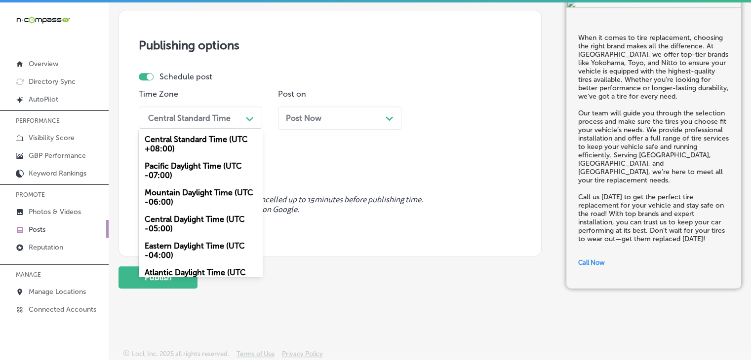
click at [203, 198] on div "Mountain Daylight Time (UTC -06:00)" at bounding box center [200, 197] width 123 height 27
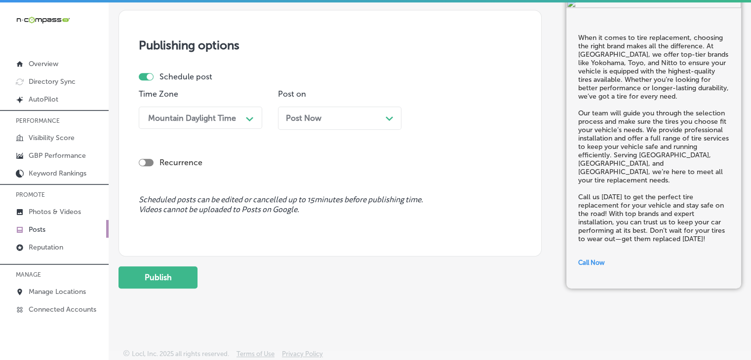
click at [318, 115] on span "Post Now" at bounding box center [304, 118] width 36 height 9
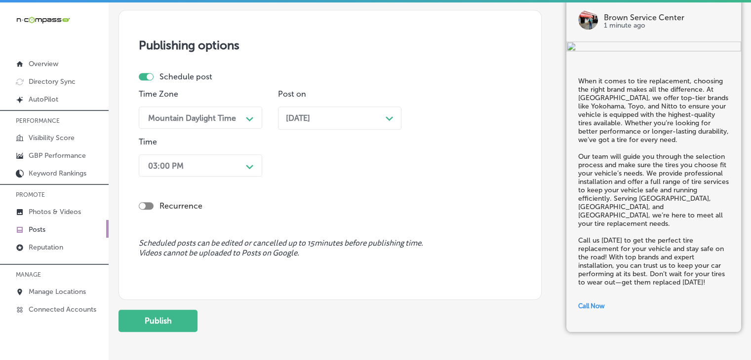
click at [237, 160] on div "03:00 PM" at bounding box center [192, 165] width 99 height 17
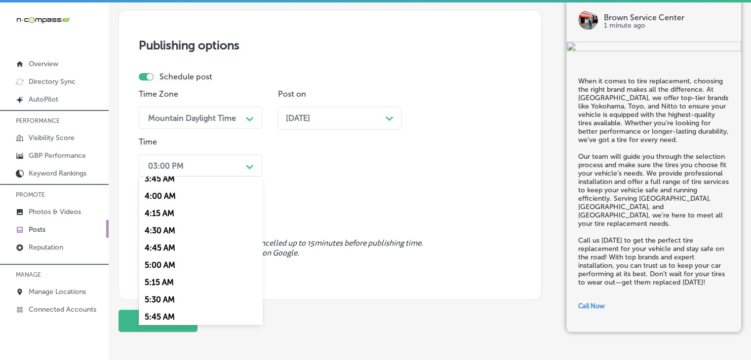
scroll to position [395, 0]
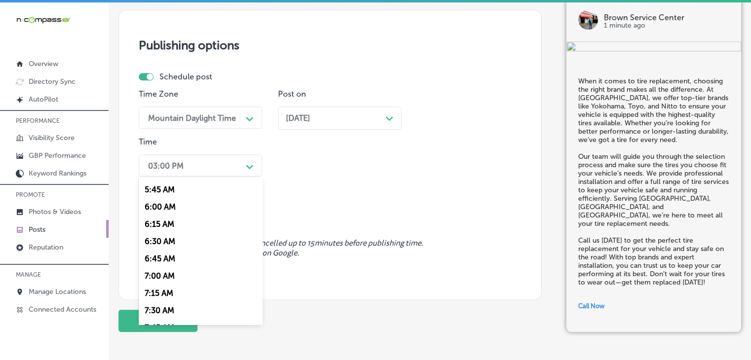
click at [172, 271] on div "7:00 AM" at bounding box center [200, 276] width 123 height 17
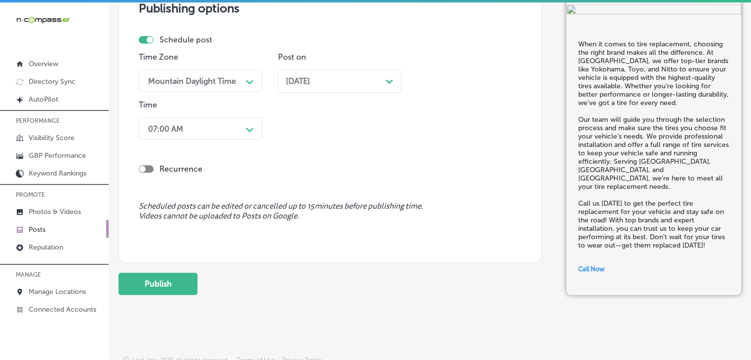
scroll to position [885, 0]
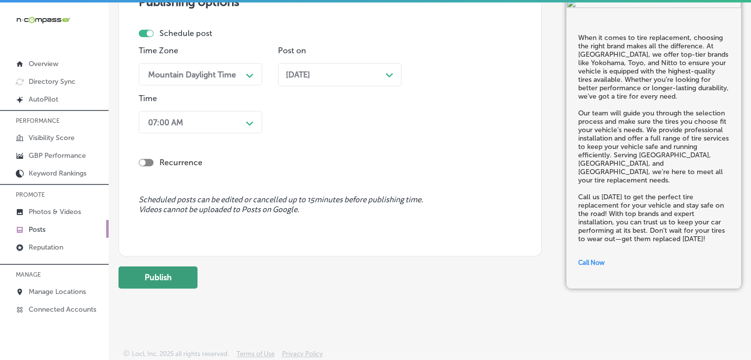
click at [180, 281] on button "Publish" at bounding box center [158, 278] width 79 height 22
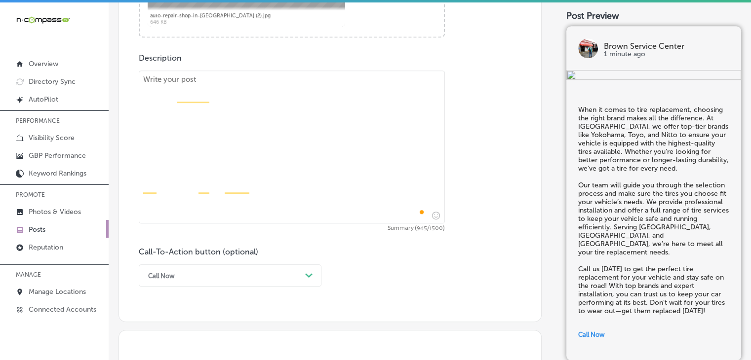
scroll to position [505, 0]
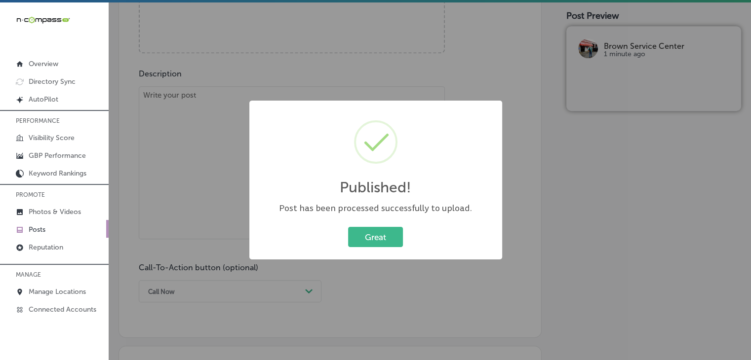
click at [202, 149] on div "Published! × Post has been processed successfully to upload. Great Cancel" at bounding box center [375, 180] width 751 height 360
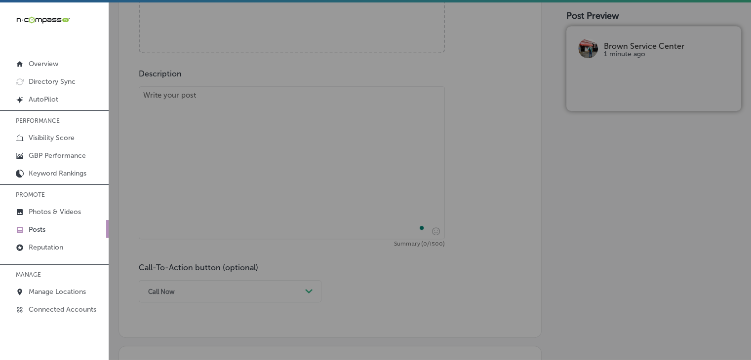
click at [219, 109] on textarea "To enrich screen reader interactions, please activate Accessibility in Grammarl…" at bounding box center [292, 162] width 306 height 153
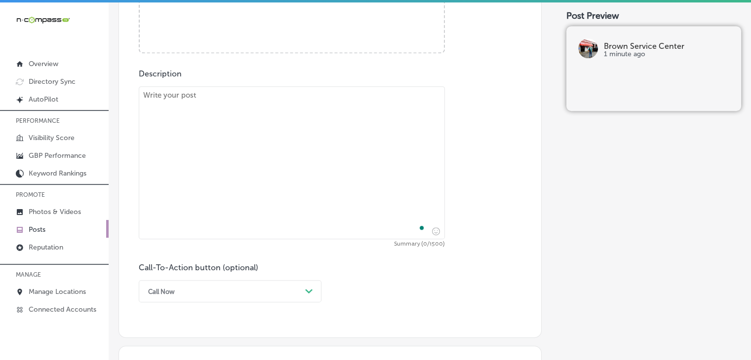
paste textarea "Is your truck ready for heavy-duty work? At [GEOGRAPHIC_DATA], we specialize in…"
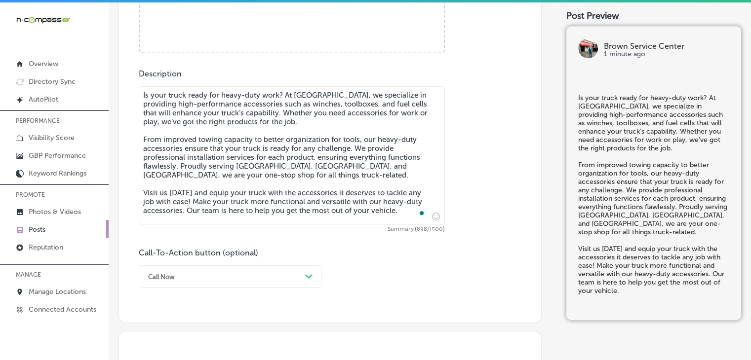
type textarea "Is your truck ready for heavy-duty work? At [GEOGRAPHIC_DATA], we specialize in…"
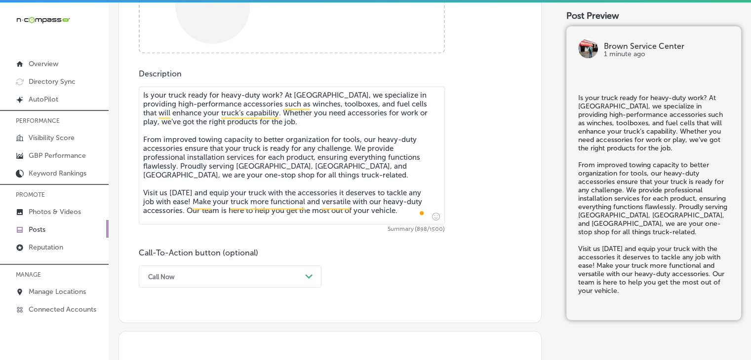
scroll to position [501, 0]
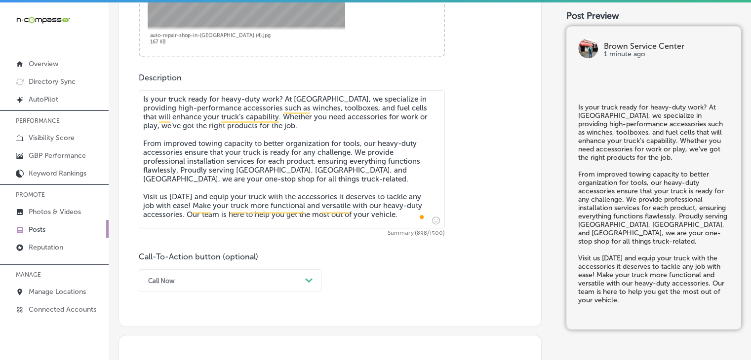
click at [191, 287] on div "Call Now Path Created with Sketch." at bounding box center [230, 281] width 183 height 22
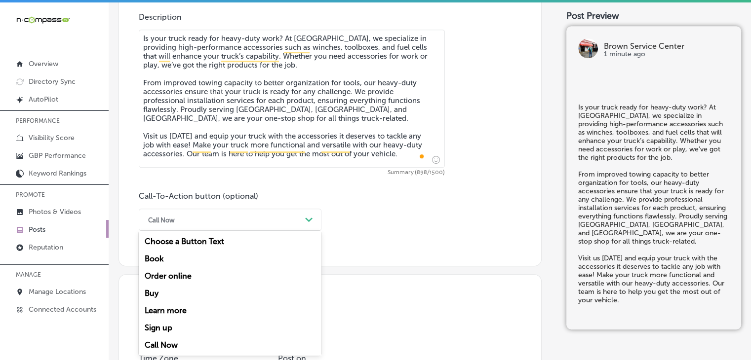
click at [175, 315] on div "Learn more" at bounding box center [230, 310] width 183 height 17
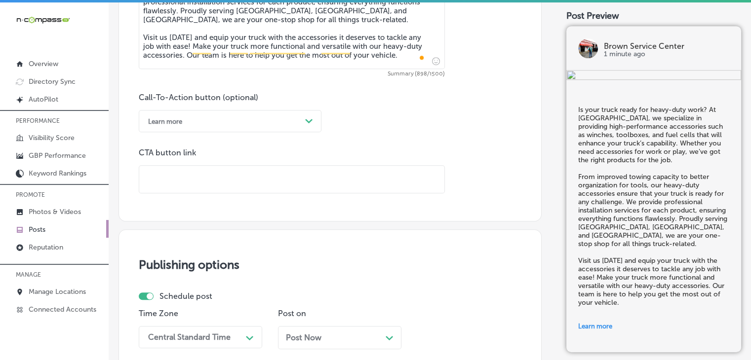
click at [296, 175] on input "text" at bounding box center [291, 179] width 305 height 27
paste input "[URL][DOMAIN_NAME]"
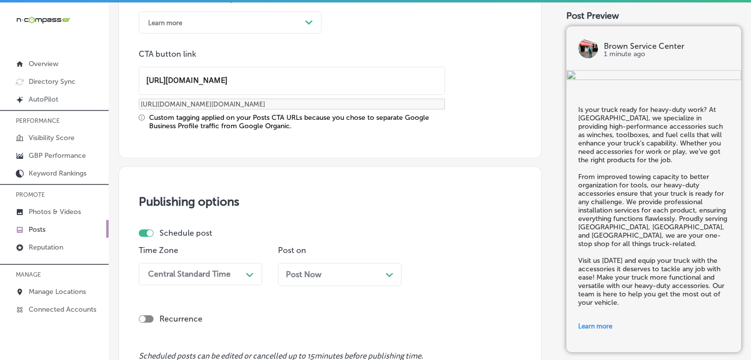
type input "[URL][DOMAIN_NAME]"
click at [219, 240] on div "Schedule post Time Zone Central Standard Time Path Created with Sketch. Post on…" at bounding box center [326, 261] width 375 height 65
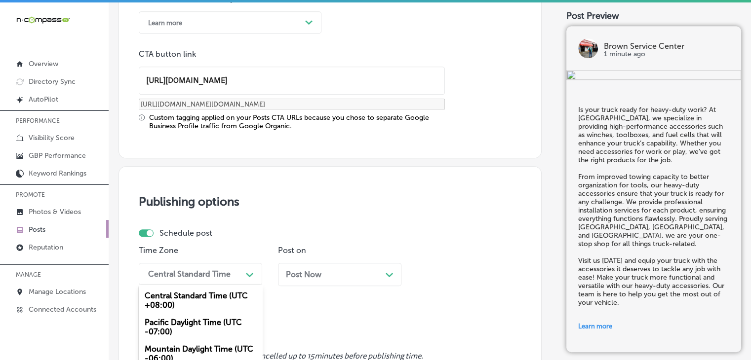
click at [213, 278] on div "option Mountain Daylight Time (UTC -06:00), selected. option Mountain Daylight …" at bounding box center [200, 274] width 123 height 22
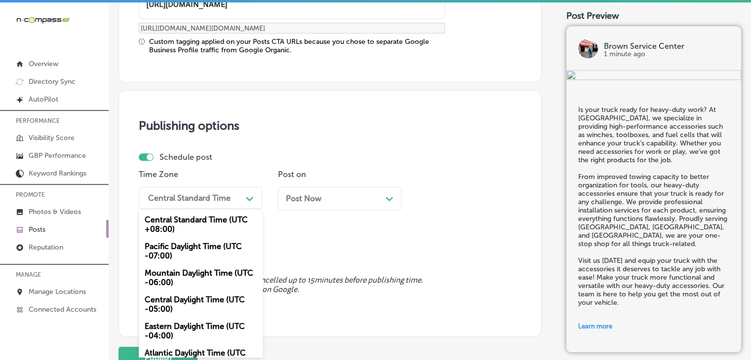
drag, startPoint x: 211, startPoint y: 279, endPoint x: 218, endPoint y: 273, distance: 9.1
click at [211, 279] on div "Mountain Daylight Time (UTC -06:00)" at bounding box center [200, 278] width 123 height 27
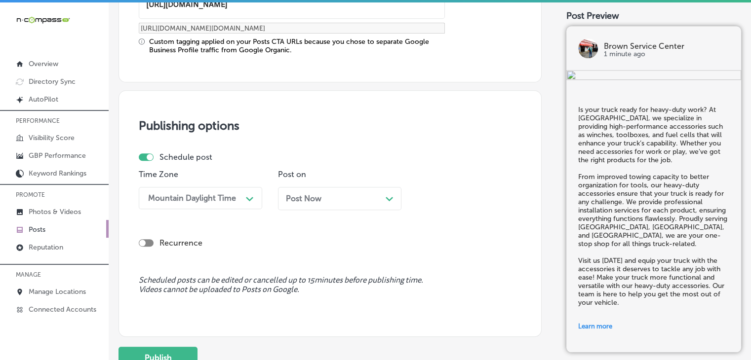
click at [314, 208] on div "Post Now Path Created with Sketch." at bounding box center [339, 198] width 123 height 23
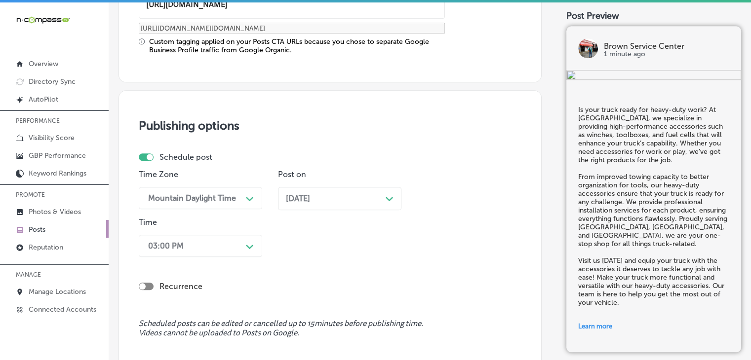
click at [239, 232] on div "Time 03:00 PM Path Created with Sketch." at bounding box center [200, 239] width 123 height 43
click at [231, 247] on div "03:00 PM Path Created with Sketch." at bounding box center [200, 246] width 123 height 22
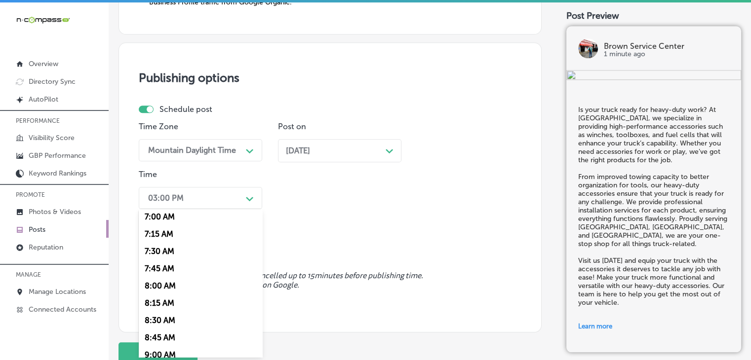
scroll to position [494, 0]
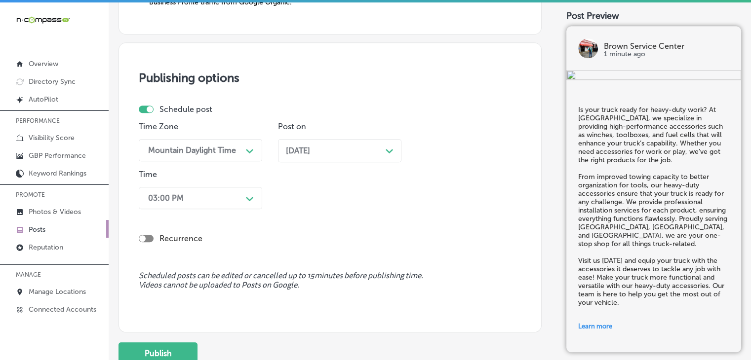
click at [155, 207] on div "03:00 PM Path Created with Sketch." at bounding box center [200, 198] width 123 height 22
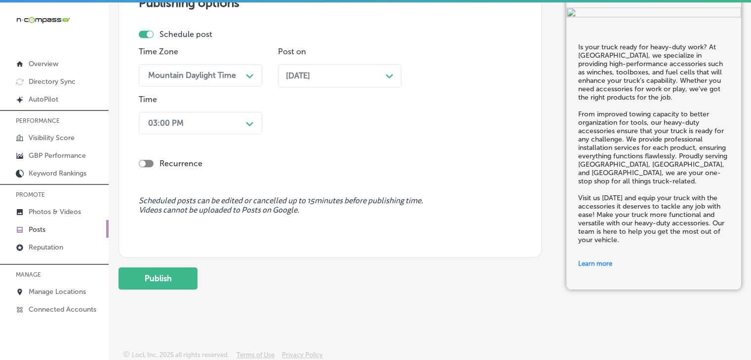
click at [241, 123] on div "03:00 PM" at bounding box center [192, 123] width 99 height 17
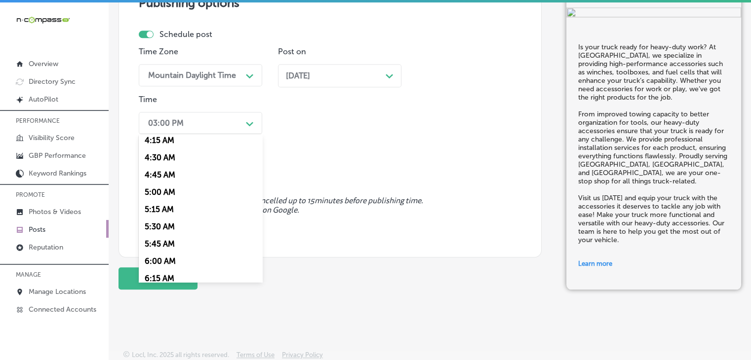
scroll to position [395, 0]
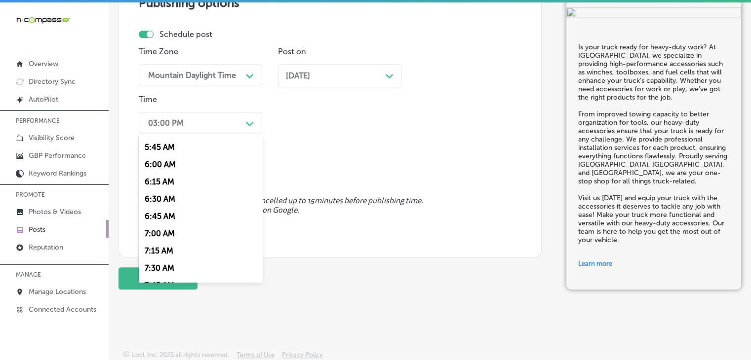
click at [178, 254] on div "7:15 AM" at bounding box center [200, 250] width 123 height 17
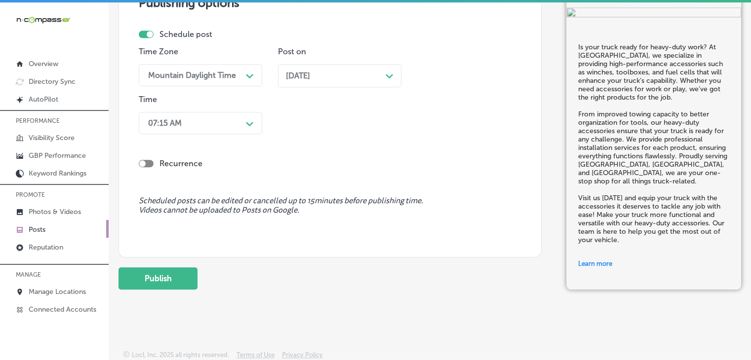
click at [203, 102] on p "Time" at bounding box center [200, 99] width 123 height 9
click at [203, 112] on div "07:15 AM Path Created with Sketch." at bounding box center [200, 123] width 123 height 22
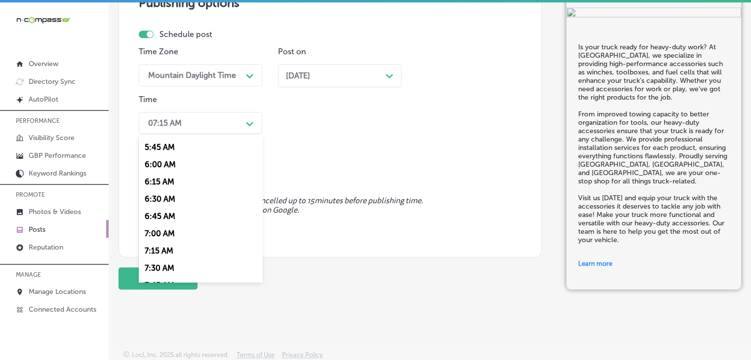
click at [181, 232] on div "7:00 AM" at bounding box center [200, 233] width 123 height 17
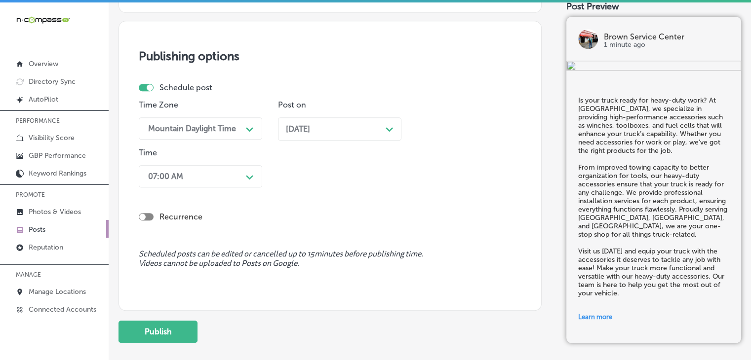
scroll to position [958, 0]
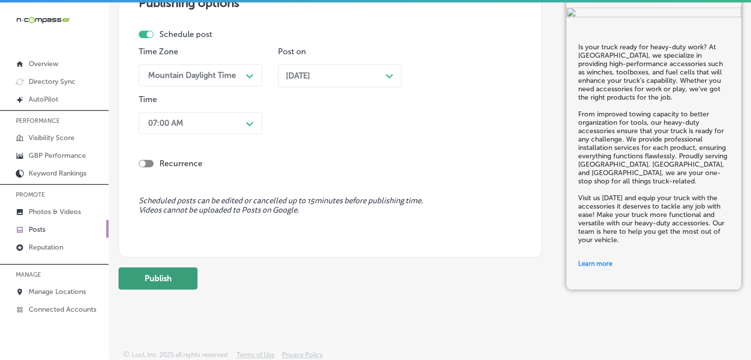
click at [177, 273] on button "Publish" at bounding box center [158, 279] width 79 height 22
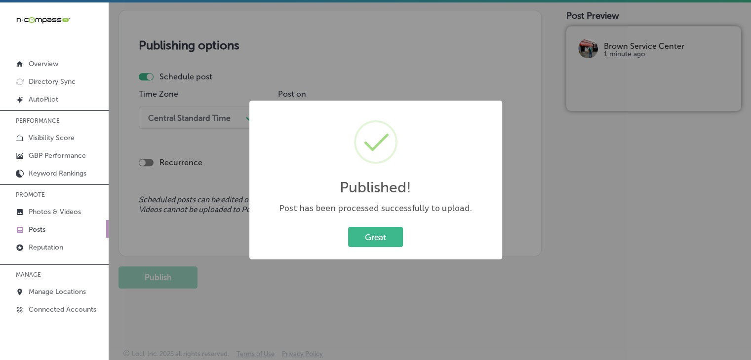
click at [422, 38] on div "Published! × Post has been processed successfully to upload. Great Cancel" at bounding box center [375, 180] width 751 height 360
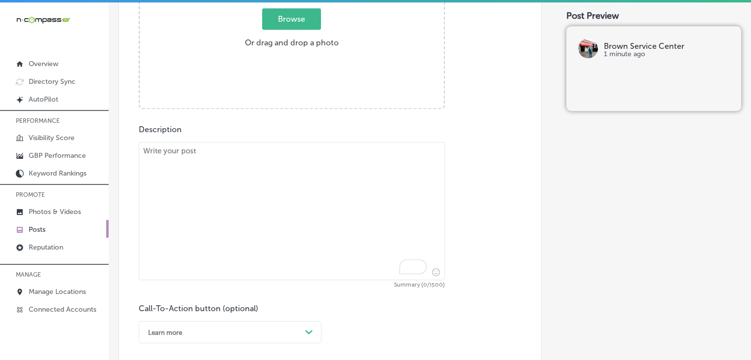
scroll to position [431, 0]
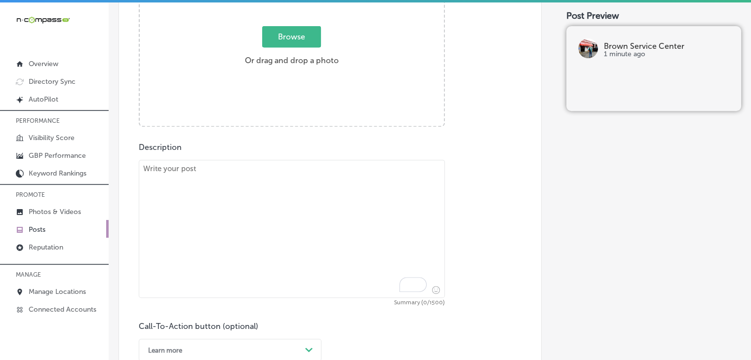
click at [236, 230] on textarea "To enrich screen reader interactions, please activate Accessibility in Grammarl…" at bounding box center [292, 229] width 306 height 138
paste textarea "Protect your truck bed from scratches, dents, and rust with our premium truck b…"
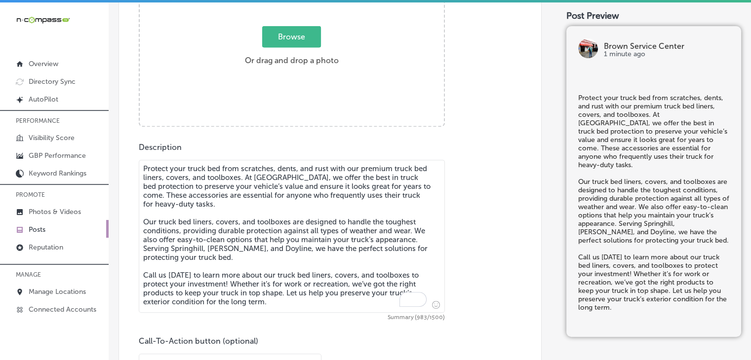
type textarea "Protect your truck bed from scratches, dents, and rust with our premium truck b…"
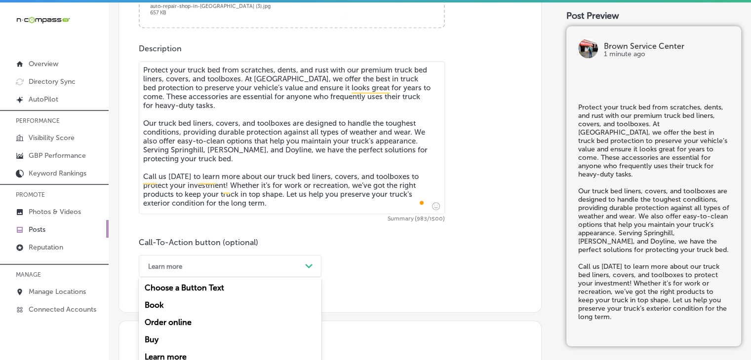
click at [225, 261] on div "option Learn more, selected. option Book focused, 2 of 7. 7 results available. …" at bounding box center [230, 266] width 183 height 22
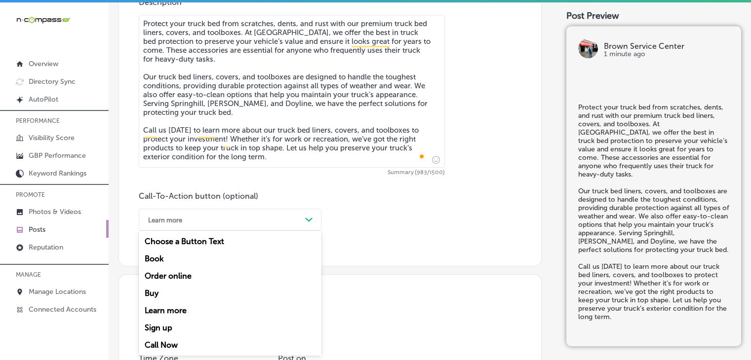
click at [185, 339] on div "Call Now" at bounding box center [230, 345] width 183 height 17
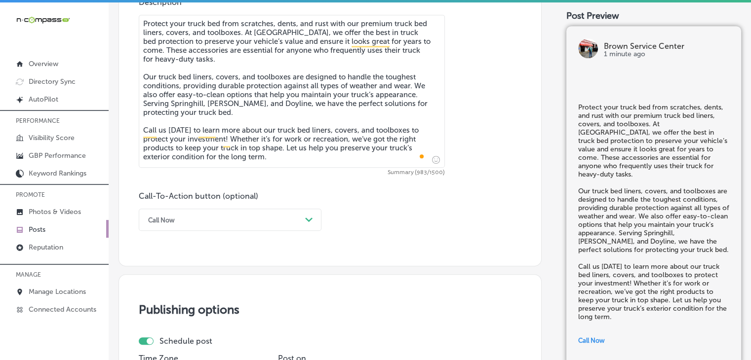
scroll to position [774, 0]
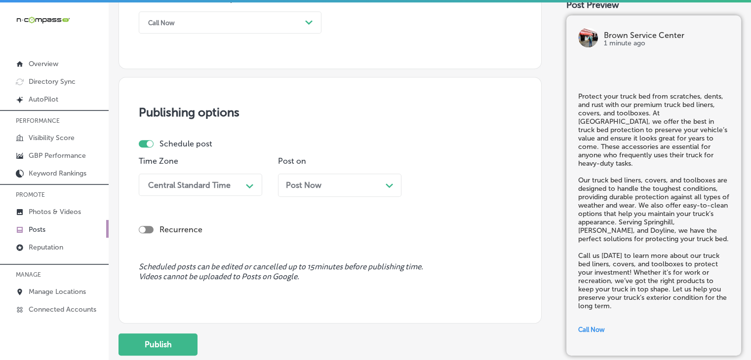
click at [207, 182] on div "Central Standard Time" at bounding box center [189, 184] width 82 height 9
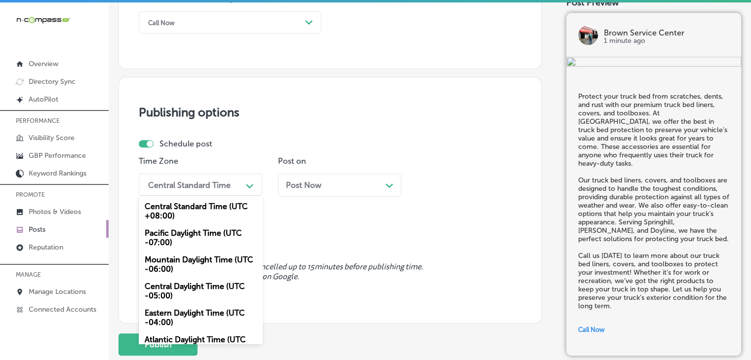
click at [189, 261] on div "Mountain Daylight Time (UTC -06:00)" at bounding box center [200, 264] width 123 height 27
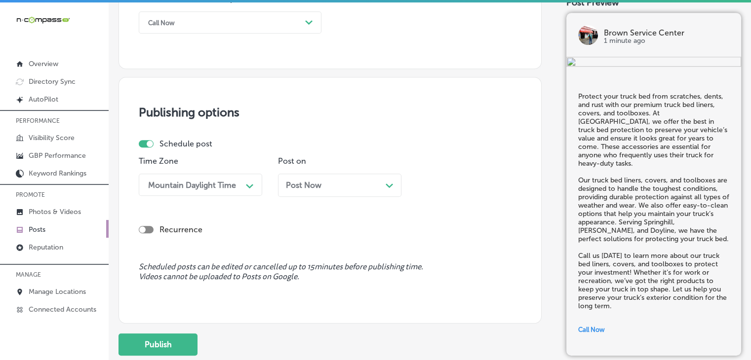
click at [302, 190] on span "Post Now" at bounding box center [304, 185] width 36 height 9
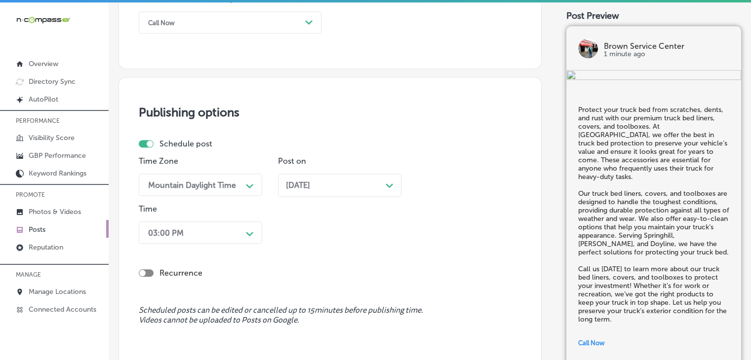
click at [215, 242] on div "03:00 PM Path Created with Sketch." at bounding box center [200, 233] width 123 height 22
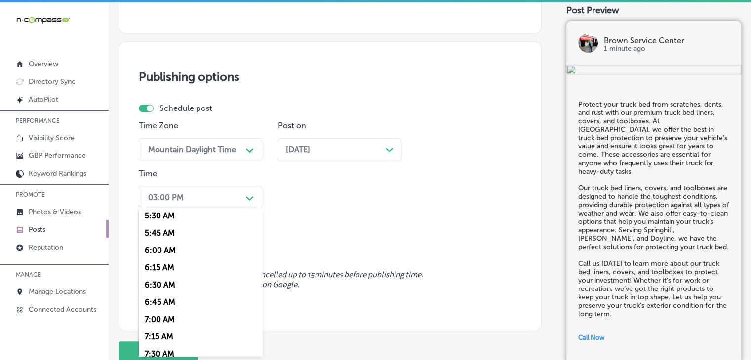
scroll to position [395, 0]
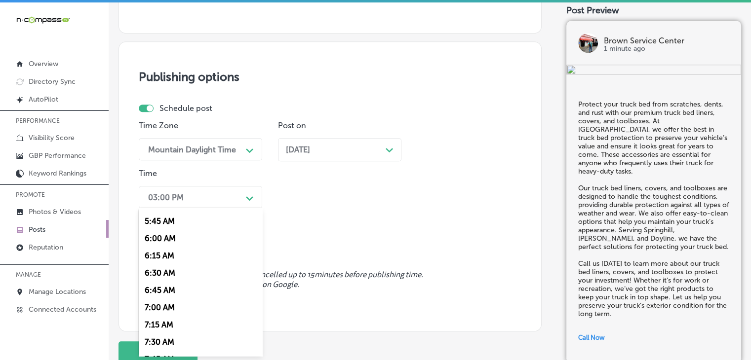
click at [150, 315] on div "7:00 AM" at bounding box center [200, 307] width 123 height 17
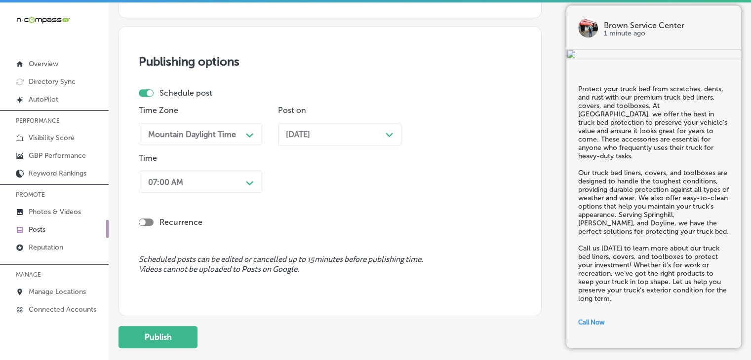
scroll to position [885, 0]
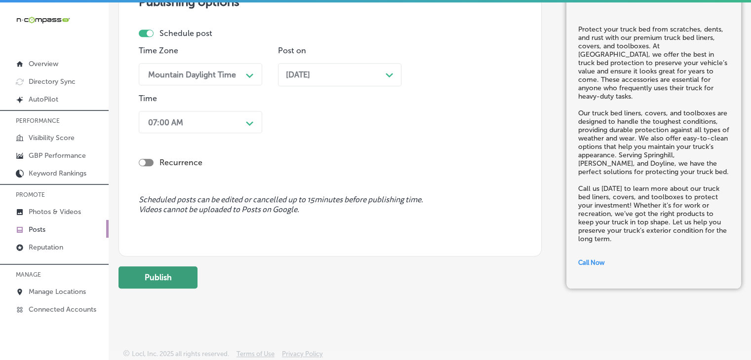
click at [174, 282] on button "Publish" at bounding box center [158, 278] width 79 height 22
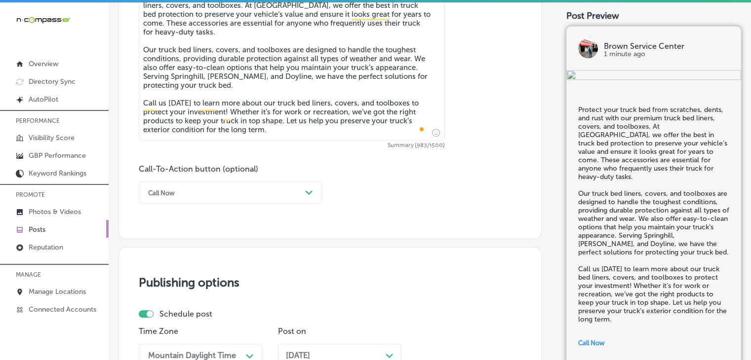
scroll to position [505, 0]
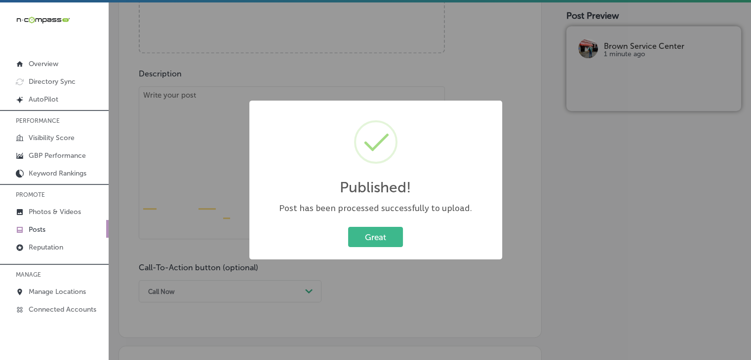
click at [240, 129] on div "Published! × Post has been processed successfully to upload. Great Cancel" at bounding box center [375, 180] width 751 height 360
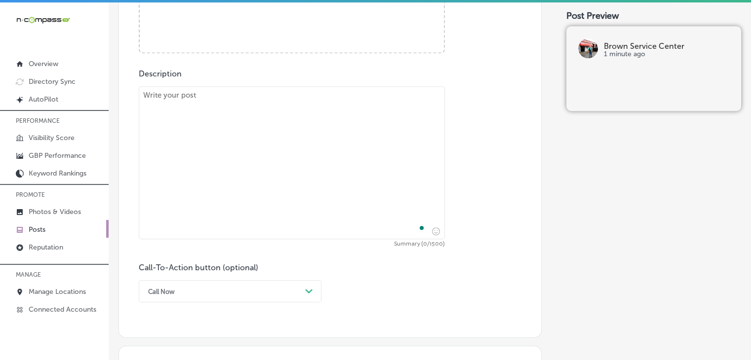
click at [242, 121] on textarea "To enrich screen reader interactions, please activate Accessibility in Grammarl…" at bounding box center [292, 162] width 306 height 153
paste textarea "Don’t wait until it’s too late—regular oil changes are crucial to keeping your …"
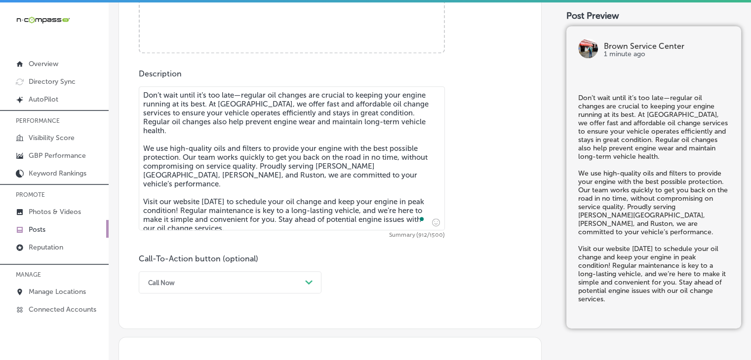
type textarea "Don’t wait until it’s too late—regular oil changes are crucial to keeping your …"
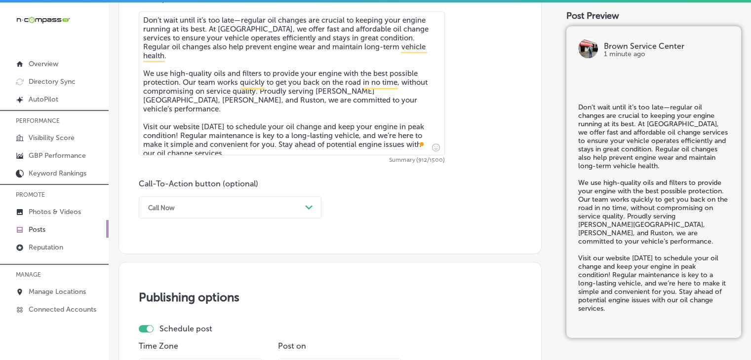
scroll to position [603, 0]
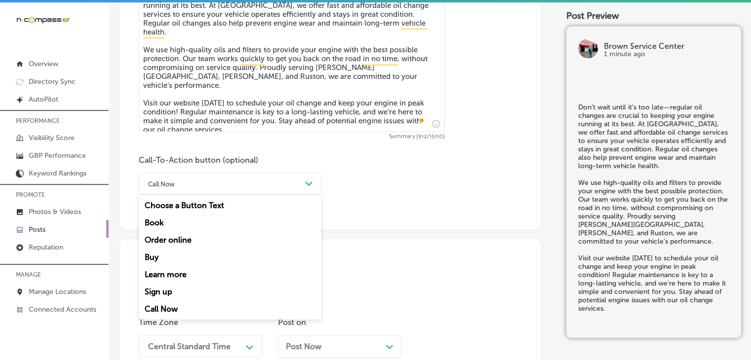
click at [219, 188] on div "Call Now" at bounding box center [222, 183] width 158 height 15
click at [180, 219] on div "Book" at bounding box center [230, 222] width 183 height 17
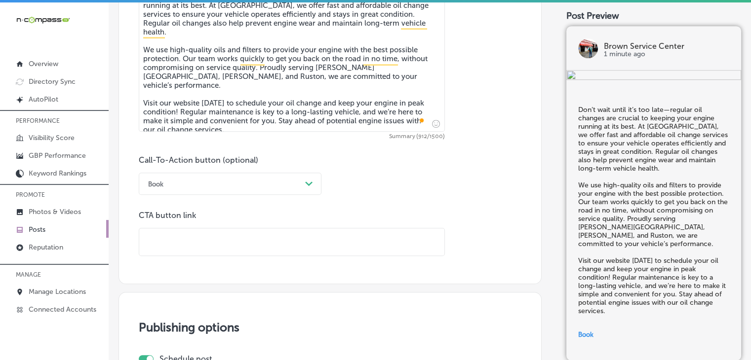
click at [186, 225] on div "CTA button link" at bounding box center [292, 233] width 306 height 45
click at [189, 241] on input "text" at bounding box center [291, 242] width 305 height 27
paste input "[URL][DOMAIN_NAME]"
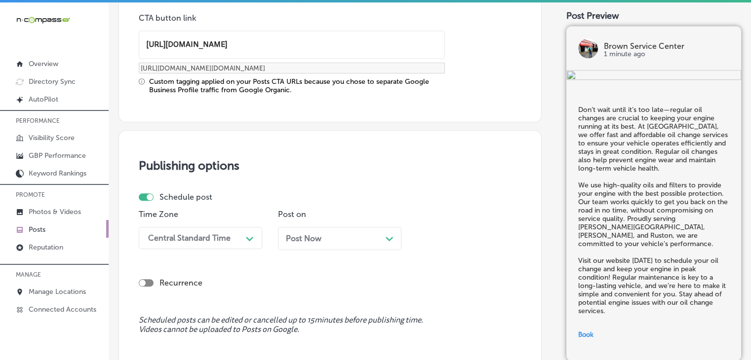
type input "[URL][DOMAIN_NAME]"
click at [201, 258] on div "Recurrence" at bounding box center [330, 275] width 383 height 35
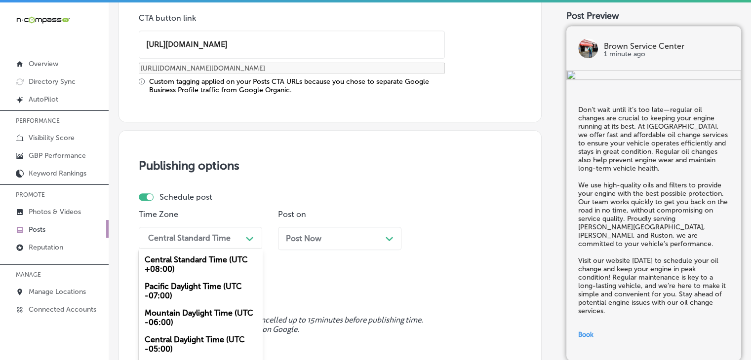
click at [204, 235] on div "option Mountain Daylight Time (UTC -06:00), selected. option Central Standard T…" at bounding box center [200, 238] width 123 height 22
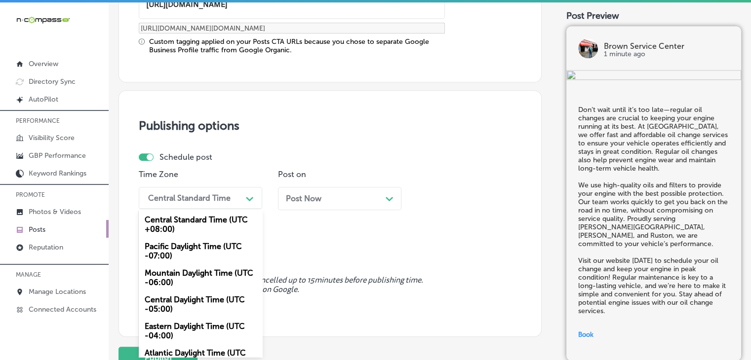
click at [185, 278] on div "Mountain Daylight Time (UTC -06:00)" at bounding box center [200, 278] width 123 height 27
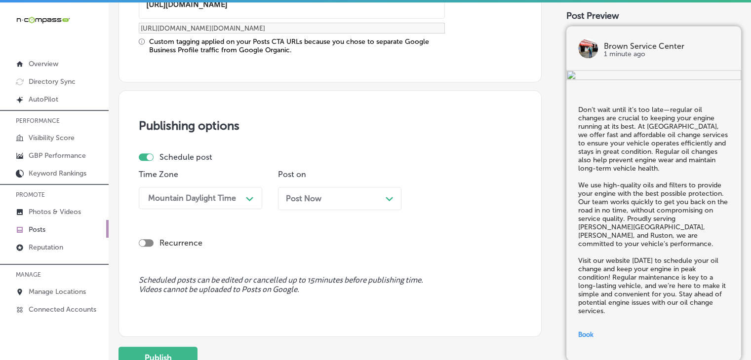
click at [336, 200] on div "Post Now Path Created with Sketch." at bounding box center [340, 198] width 108 height 9
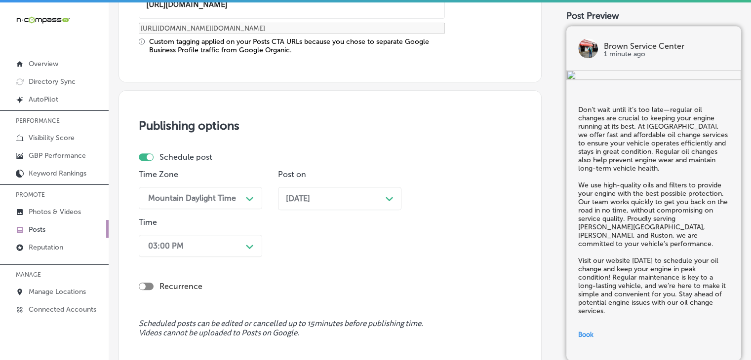
click at [208, 262] on div "Recurrence" at bounding box center [330, 278] width 383 height 35
click at [213, 253] on div "03:00 PM Path Created with Sketch." at bounding box center [200, 246] width 123 height 22
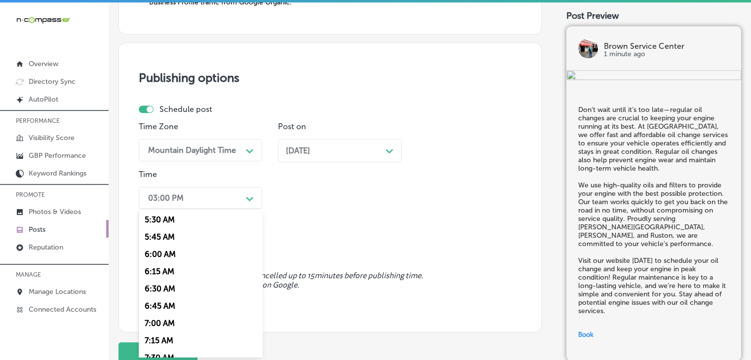
scroll to position [395, 0]
click at [170, 307] on div "7:00 AM" at bounding box center [200, 308] width 123 height 17
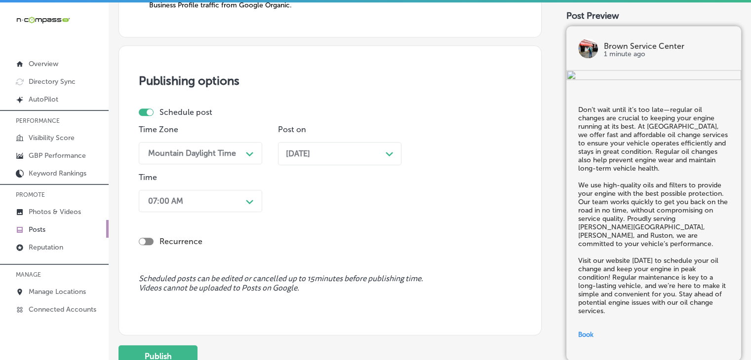
scroll to position [964, 0]
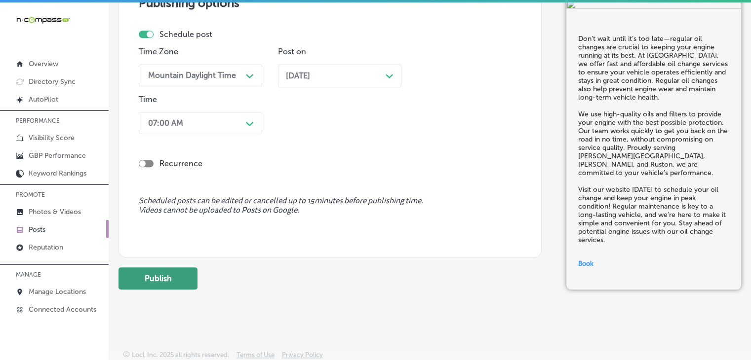
click at [170, 285] on button "Publish" at bounding box center [158, 279] width 79 height 22
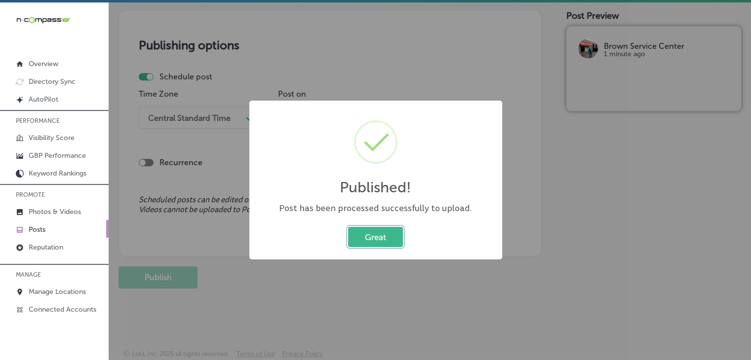
scroll to position [832, 0]
click at [449, 53] on div "Published! × Post has been processed successfully to upload. Great Cancel" at bounding box center [375, 180] width 751 height 360
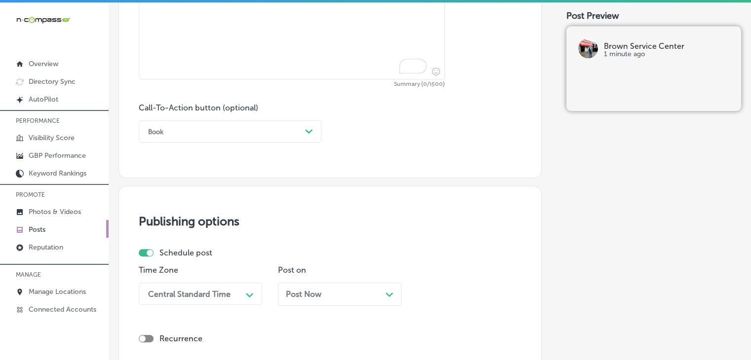
scroll to position [635, 0]
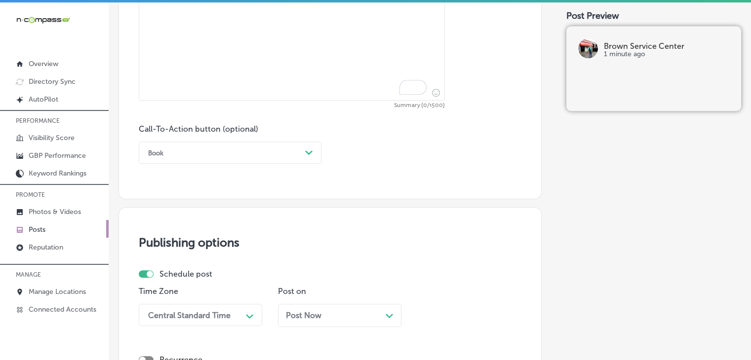
click at [350, 47] on textarea "To enrich screen reader interactions, please activate Accessibility in Grammarl…" at bounding box center [292, 29] width 306 height 144
paste textarea "Looking to make a statement with your truck? At [GEOGRAPHIC_DATA], we offer cus…"
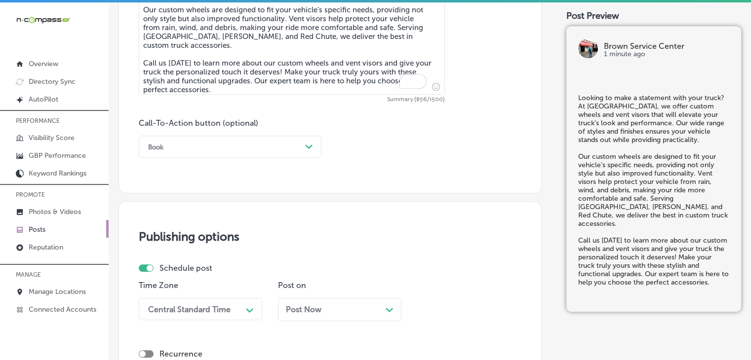
type textarea "Looking to make a statement with your truck? At [GEOGRAPHIC_DATA], we offer cus…"
click at [203, 218] on div "Publishing options Schedule post Time Zone Central Standard Time Path Created w…" at bounding box center [330, 324] width 423 height 247
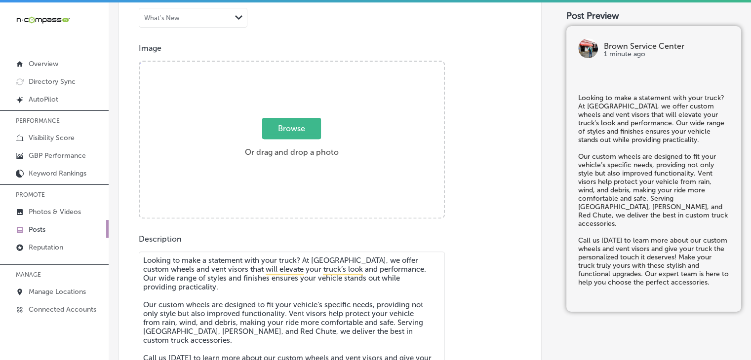
scroll to position [338, 0]
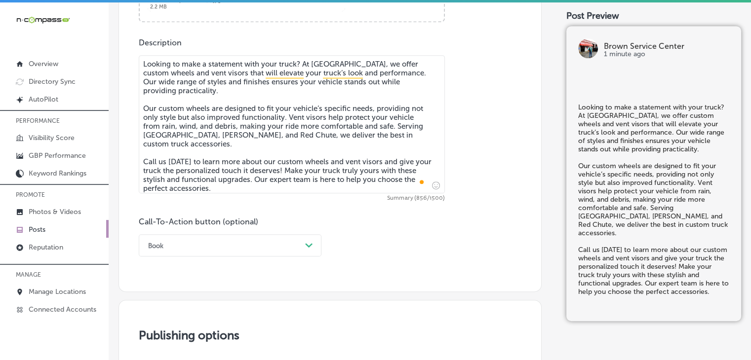
click at [198, 256] on div "Book Path Created with Sketch." at bounding box center [230, 246] width 183 height 22
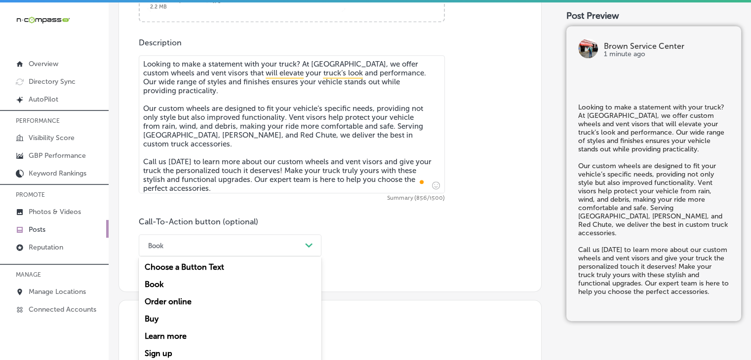
scroll to position [561, 0]
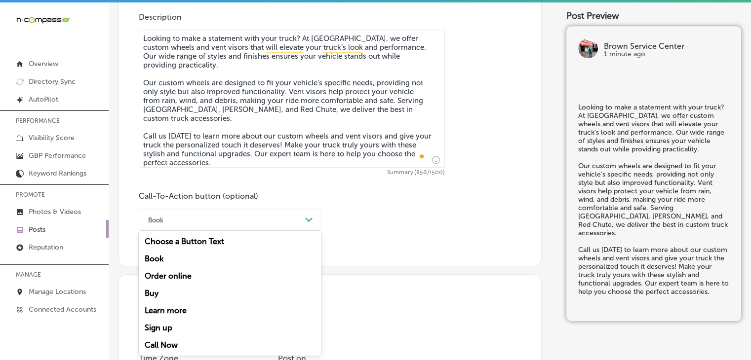
click at [194, 257] on div "Book" at bounding box center [230, 258] width 183 height 17
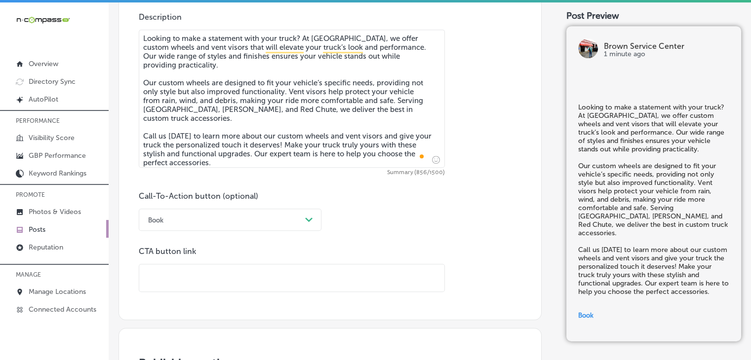
click at [193, 229] on div "Book Path Created with Sketch." at bounding box center [230, 220] width 183 height 22
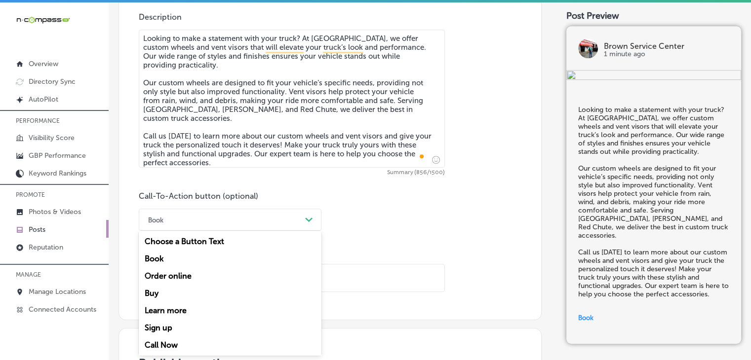
click at [168, 350] on div "Call Now" at bounding box center [230, 345] width 183 height 17
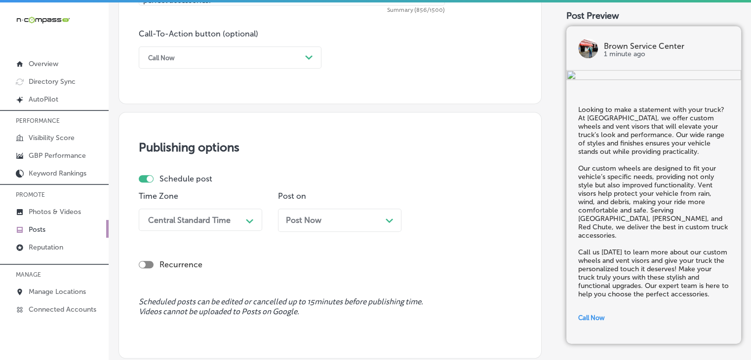
scroll to position [759, 0]
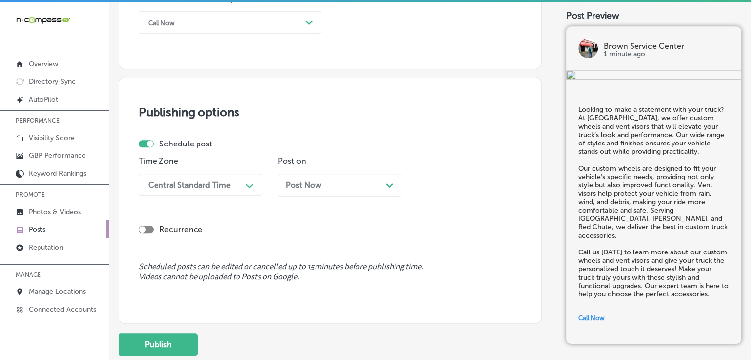
click at [236, 178] on div "Central Standard Time" at bounding box center [192, 184] width 99 height 17
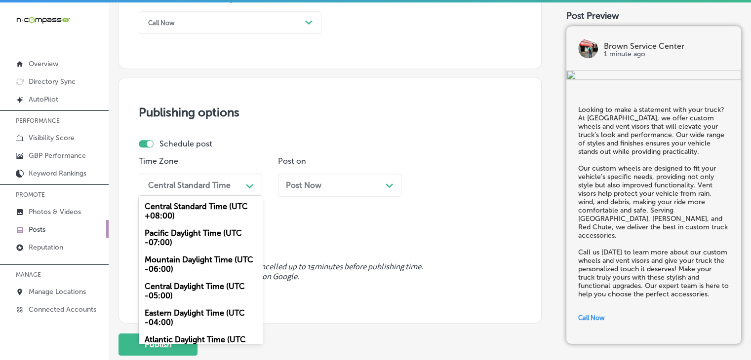
click at [199, 263] on div "Mountain Daylight Time (UTC -06:00)" at bounding box center [200, 264] width 123 height 27
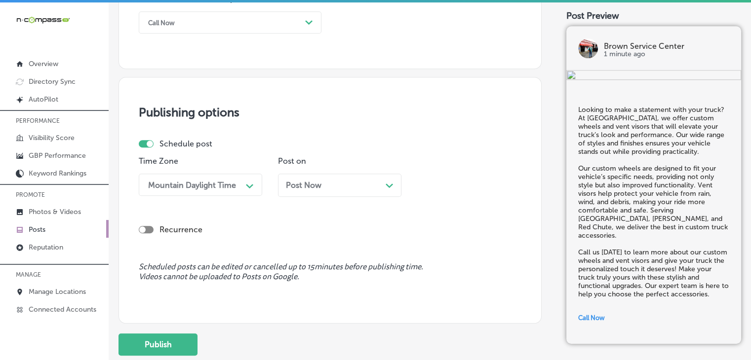
click at [344, 171] on div "Post on Post Now Path Created with Sketch." at bounding box center [339, 181] width 123 height 48
click at [343, 183] on div "Post Now Path Created with Sketch." at bounding box center [340, 185] width 108 height 9
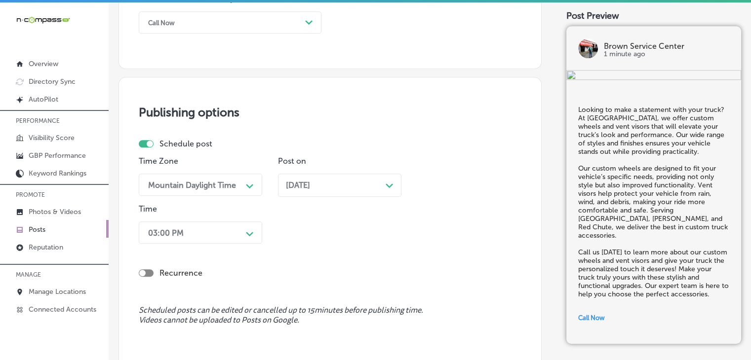
click at [223, 220] on div "Time 03:00 PM Path Created with Sketch." at bounding box center [200, 225] width 123 height 43
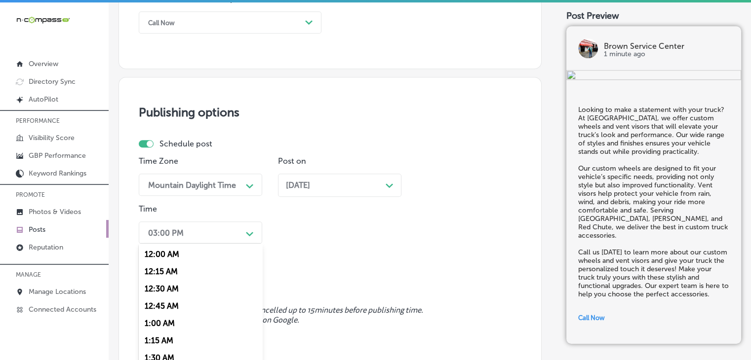
click at [221, 224] on div "option 7:00 AM, selected. option 12:00 AM focused, 1 of 96. 96 results availabl…" at bounding box center [200, 233] width 123 height 22
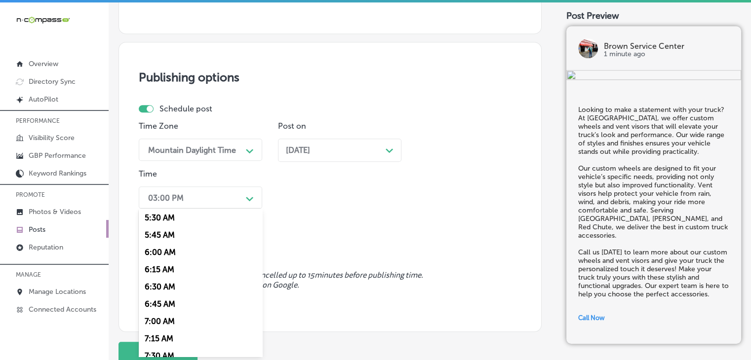
scroll to position [395, 0]
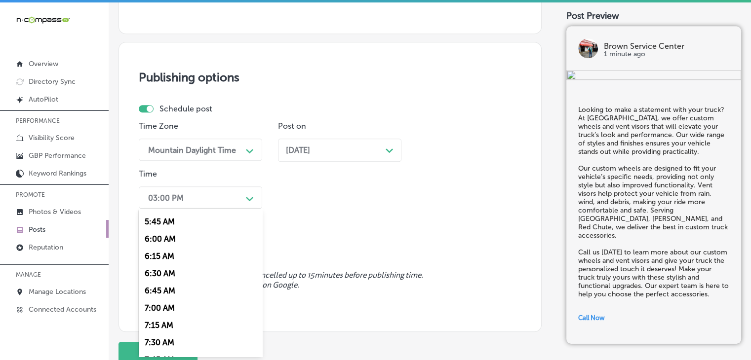
click at [162, 310] on div "7:00 AM" at bounding box center [200, 308] width 123 height 17
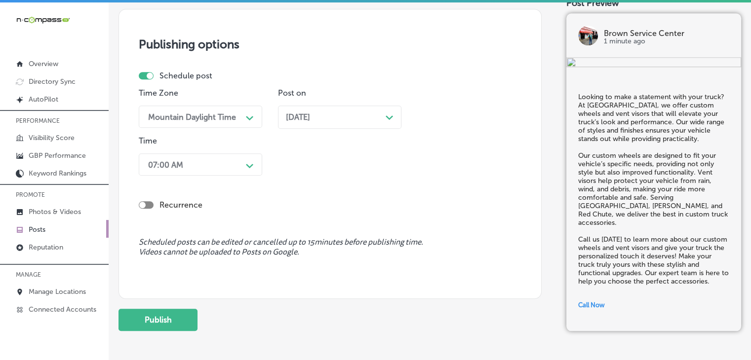
scroll to position [870, 0]
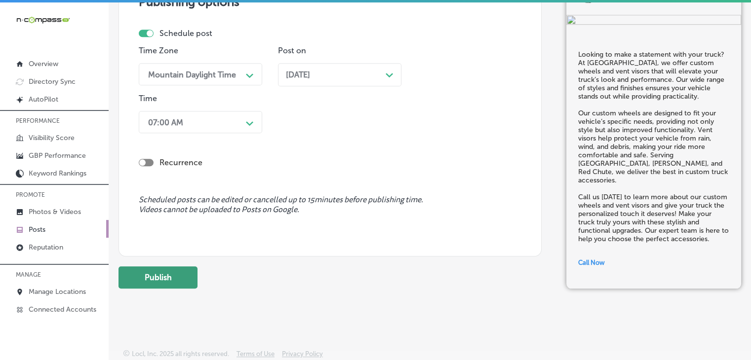
click at [180, 285] on button "Publish" at bounding box center [158, 278] width 79 height 22
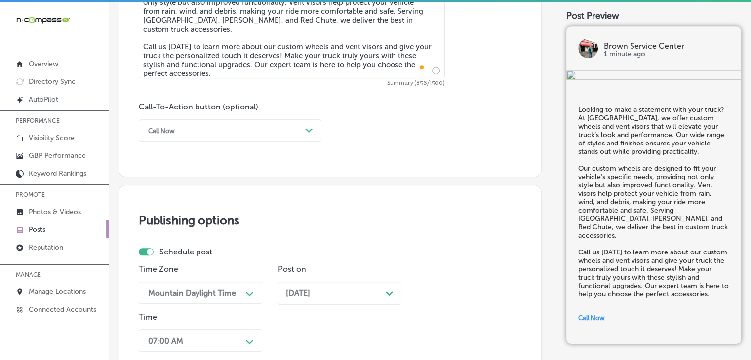
scroll to position [475, 0]
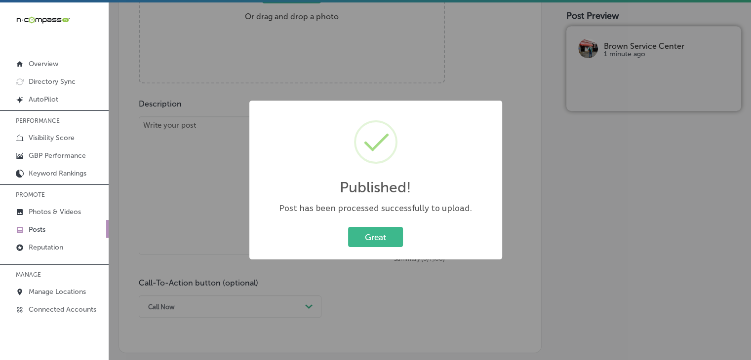
click at [259, 78] on div "Published! × Post has been processed successfully to upload. Great Cancel" at bounding box center [375, 180] width 751 height 360
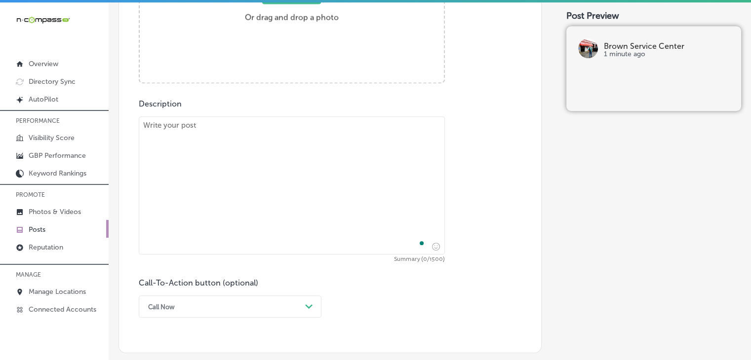
click at [201, 172] on textarea "To enrich screen reader interactions, please activate Accessibility in Grammarl…" at bounding box center [292, 186] width 306 height 138
paste textarea "A smooth ride and improved handling are just a suspension repair away. At [GEOG…"
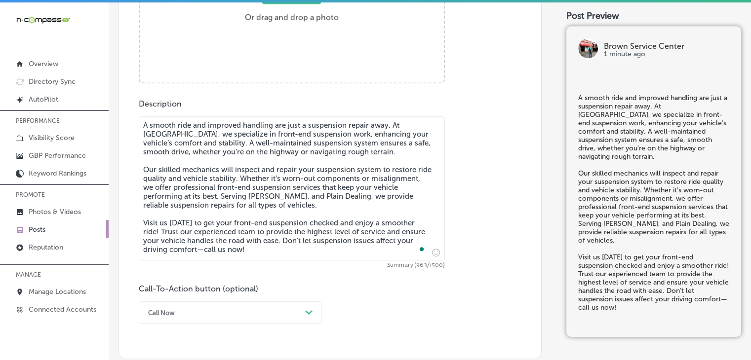
type textarea "A smooth ride and improved handling are just a suspension repair away. At [GEOG…"
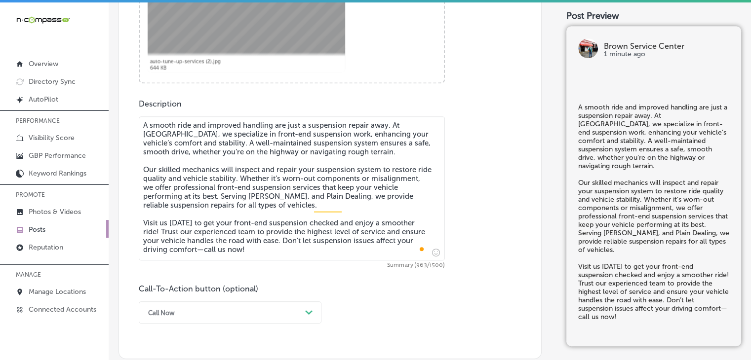
click at [192, 295] on div "Call-To-Action button (optional) Call Now Path Created with Sketch." at bounding box center [230, 304] width 183 height 40
click at [186, 311] on div "Call Now Path Created with Sketch." at bounding box center [230, 313] width 183 height 22
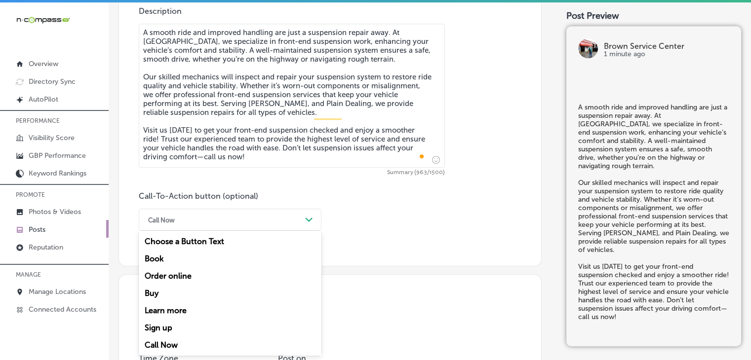
click at [185, 308] on div "Learn more" at bounding box center [230, 310] width 183 height 17
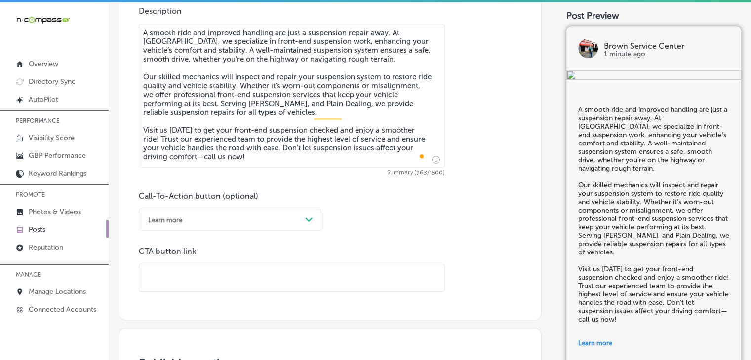
click at [322, 282] on input "text" at bounding box center [291, 278] width 305 height 27
paste input "[URL][DOMAIN_NAME]"
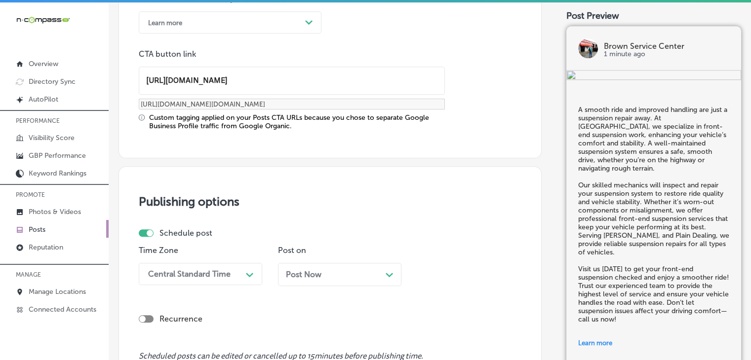
type input "[URL][DOMAIN_NAME]"
click at [225, 287] on div "Time Zone Central Standard Time Path Created with Sketch." at bounding box center [200, 270] width 123 height 48
click at [225, 280] on div "Central Standard Time Path Created with Sketch." at bounding box center [200, 274] width 123 height 22
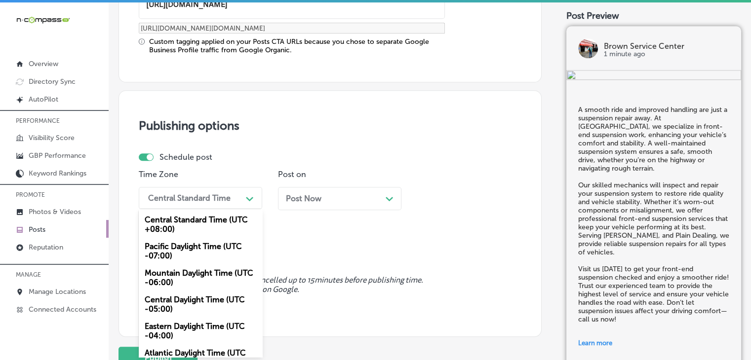
click at [202, 281] on div "Mountain Daylight Time (UTC -06:00)" at bounding box center [200, 278] width 123 height 27
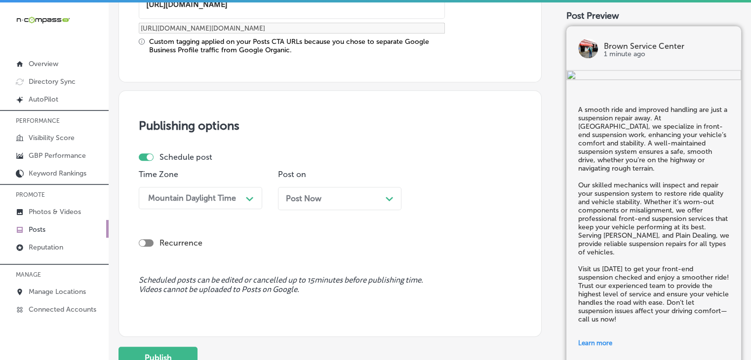
click at [335, 192] on div "Post Now Path Created with Sketch." at bounding box center [339, 198] width 123 height 23
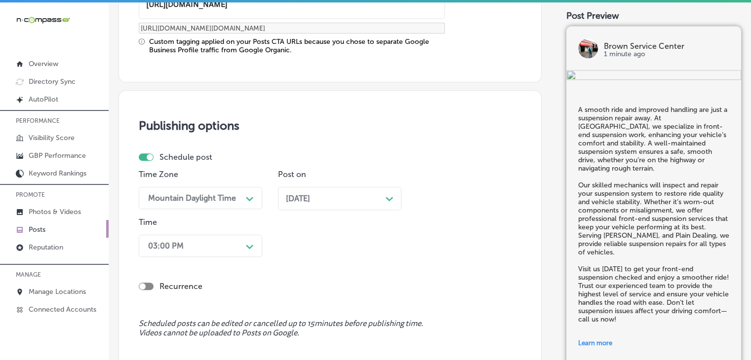
click at [241, 244] on div "03:00 PM Path Created with Sketch." at bounding box center [200, 246] width 123 height 22
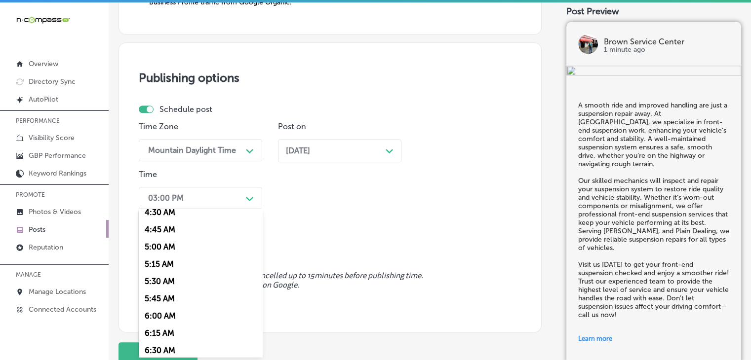
scroll to position [395, 0]
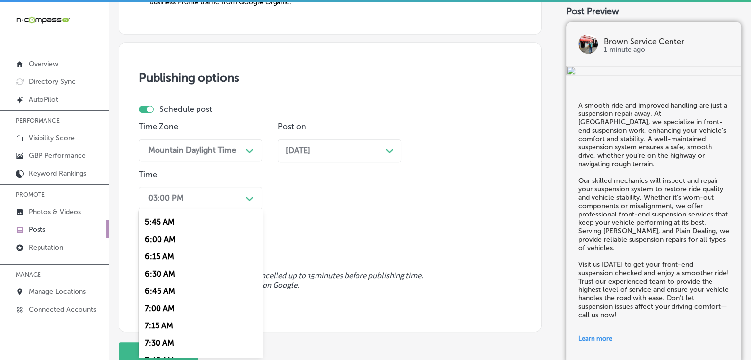
click at [152, 312] on div "7:00 AM" at bounding box center [200, 308] width 123 height 17
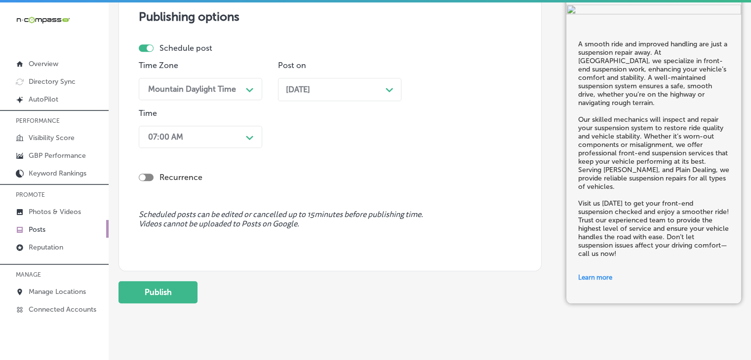
scroll to position [964, 0]
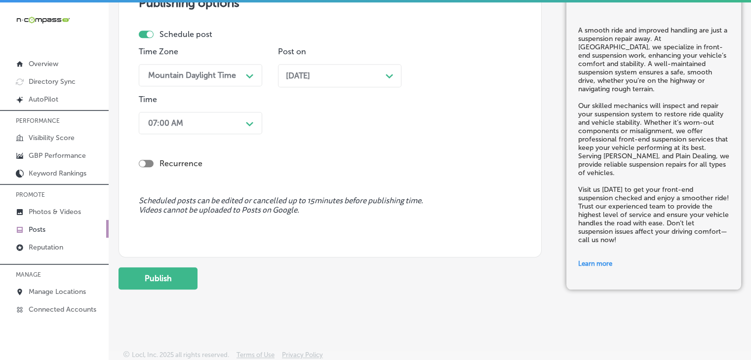
click at [157, 274] on button "Publish" at bounding box center [158, 279] width 79 height 22
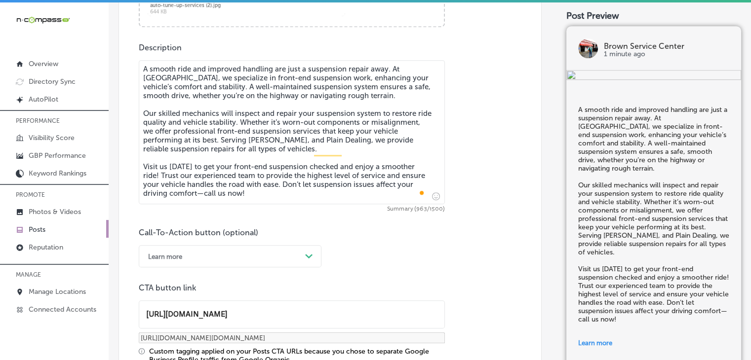
scroll to position [470, 0]
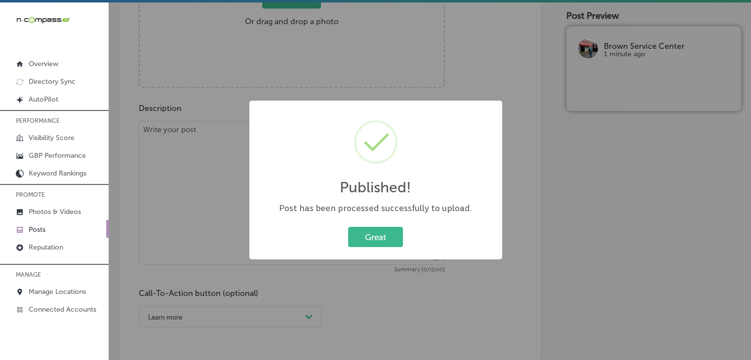
click at [211, 165] on div "Published! × Post has been processed successfully to upload. Great Cancel" at bounding box center [375, 180] width 751 height 360
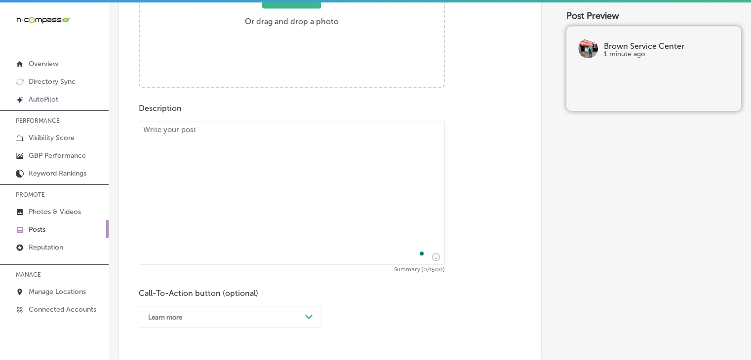
click at [218, 154] on textarea "To enrich screen reader interactions, please activate Accessibility in Grammarl…" at bounding box center [292, 193] width 306 height 144
paste textarea "Whether you need to haul heavy loads for work or recreation, a high-quality goo…"
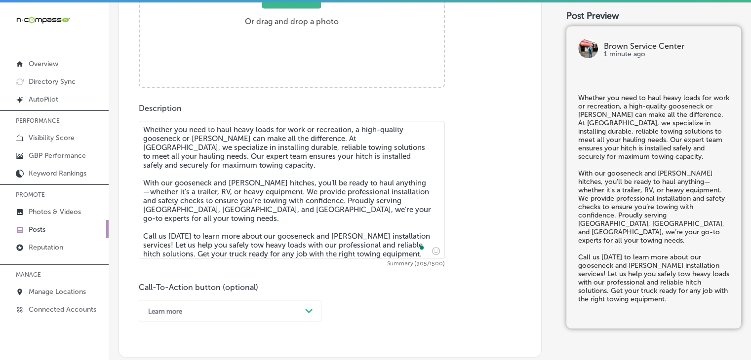
type textarea "Whether you need to haul heavy loads for work or recreation, a high-quality goo…"
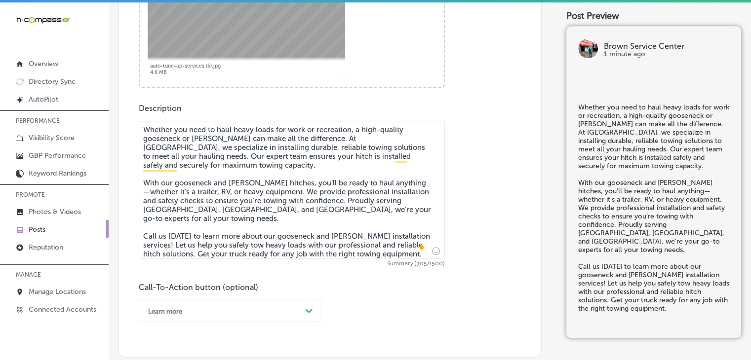
click at [195, 302] on div "Learn more Path Created with Sketch." at bounding box center [230, 311] width 183 height 22
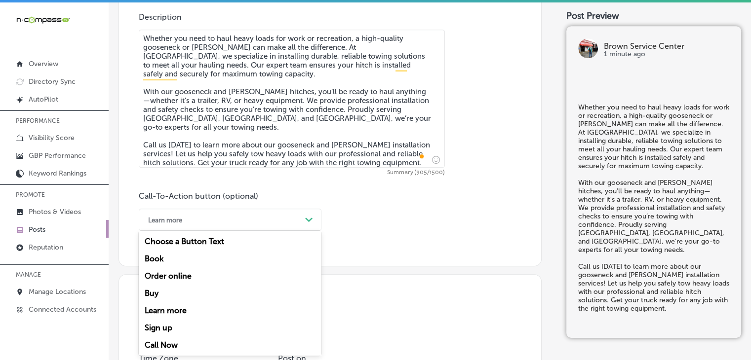
click at [184, 337] on div "Choose a Button Text Book Order online Buy Learn more Sign up Call Now" at bounding box center [230, 293] width 183 height 125
click at [178, 344] on div "Call Now" at bounding box center [230, 345] width 183 height 17
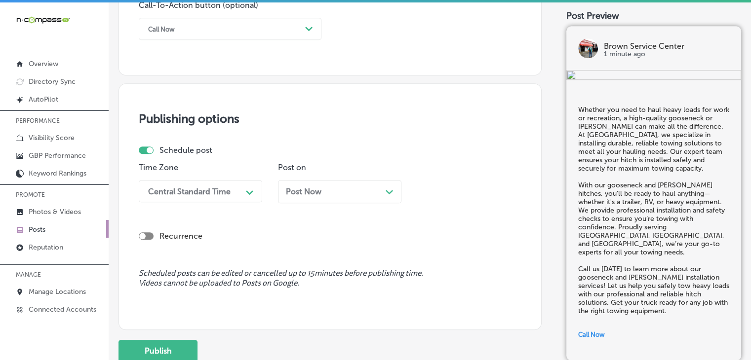
scroll to position [759, 0]
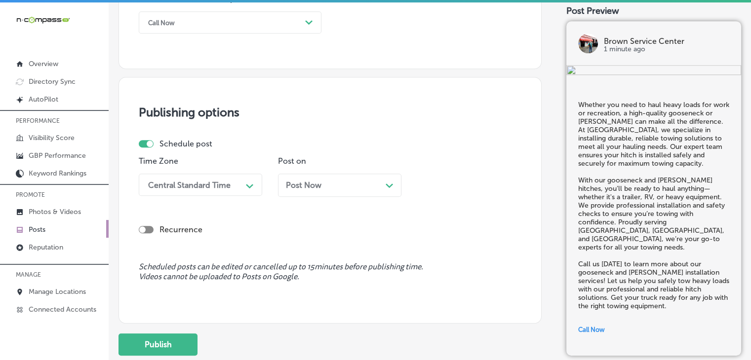
click at [231, 195] on div "Central Standard Time Path Created with Sketch." at bounding box center [200, 185] width 123 height 22
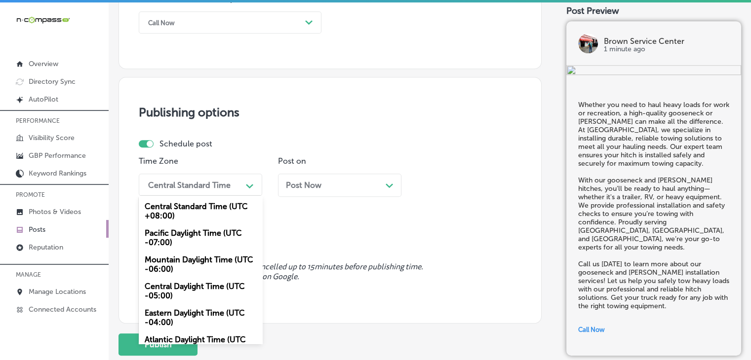
click at [188, 266] on div "Mountain Daylight Time (UTC -06:00)" at bounding box center [200, 264] width 123 height 27
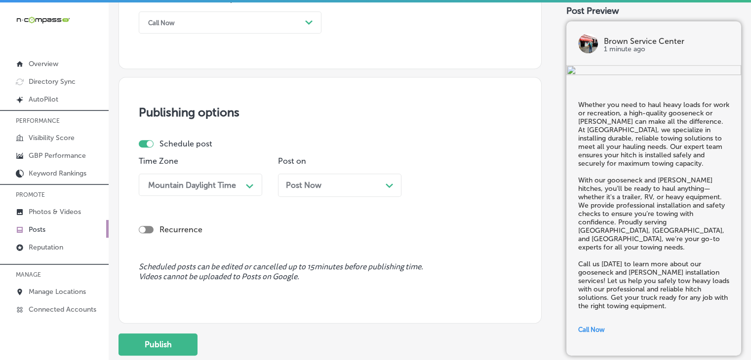
click at [280, 179] on div "Post Now Path Created with Sketch." at bounding box center [339, 185] width 123 height 23
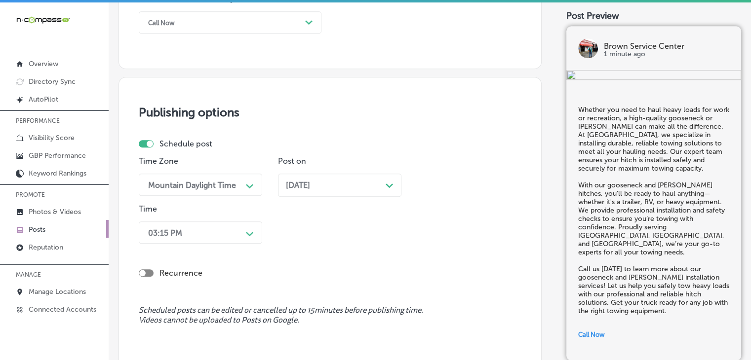
click at [229, 257] on div "Recurrence" at bounding box center [330, 265] width 383 height 35
click at [229, 240] on div "03:15 PM Path Created with Sketch." at bounding box center [200, 233] width 123 height 22
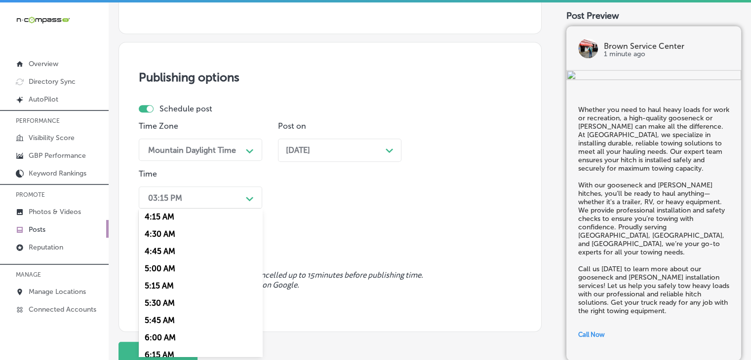
scroll to position [395, 0]
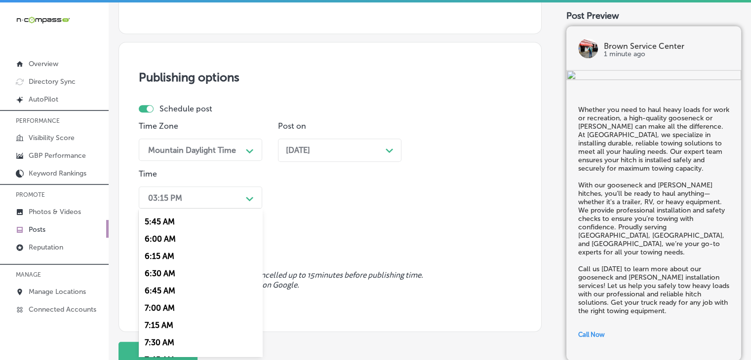
click at [173, 303] on div "7:00 AM" at bounding box center [200, 308] width 123 height 17
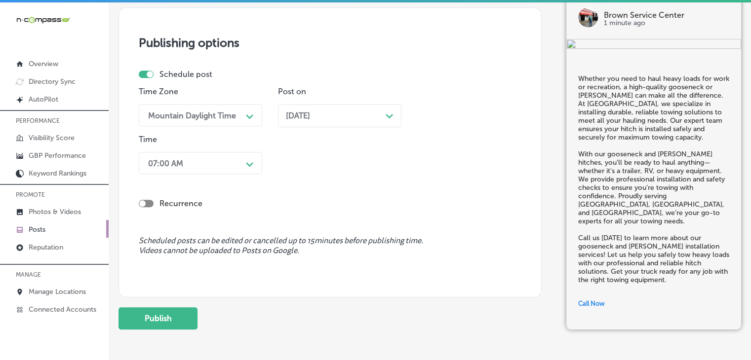
scroll to position [870, 0]
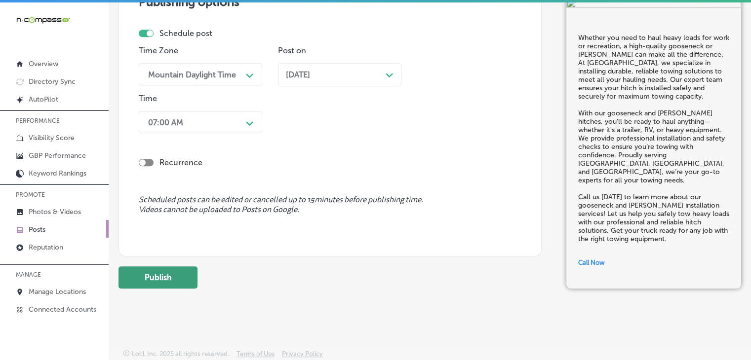
click at [164, 279] on button "Publish" at bounding box center [158, 278] width 79 height 22
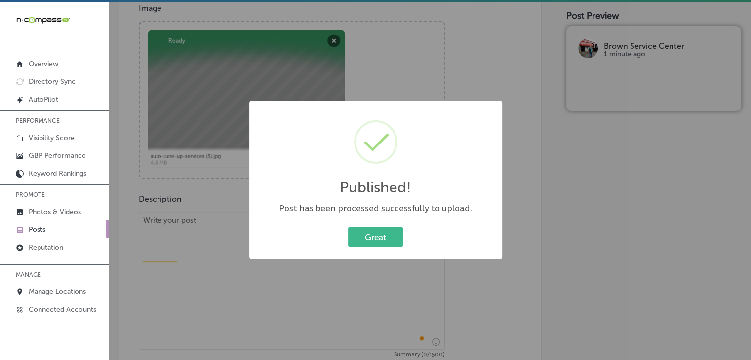
scroll to position [376, 0]
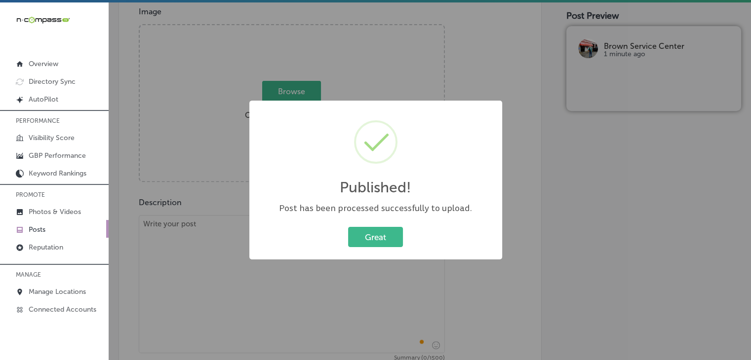
click at [217, 241] on div "Published! × Post has been processed successfully to upload. Great Cancel" at bounding box center [375, 180] width 751 height 360
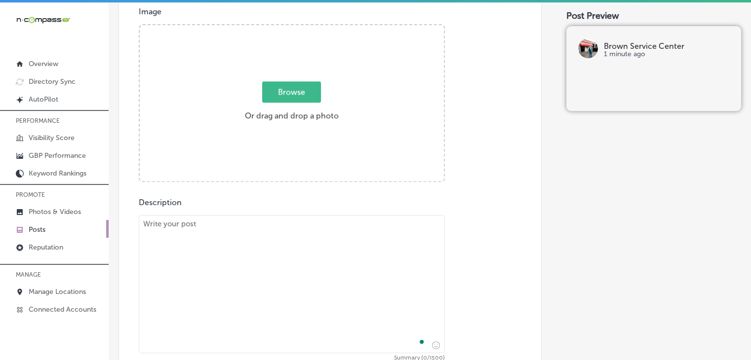
click at [220, 263] on textarea "To enrich screen reader interactions, please activate Accessibility in Grammarl…" at bounding box center [292, 284] width 306 height 138
paste textarea "Routine maintenance is the key to a long-lasting, reliable vehicle. At [GEOGRAP…"
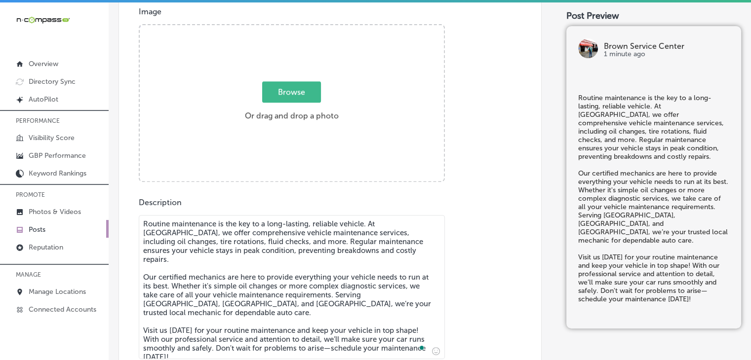
type textarea "Routine maintenance is the key to a long-lasting, reliable vehicle. At [GEOGRAP…"
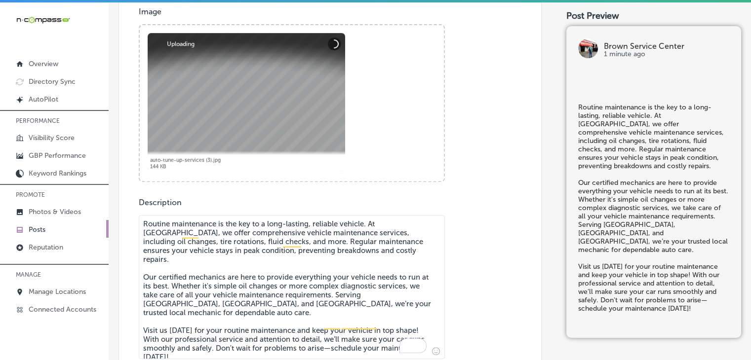
scroll to position [573, 0]
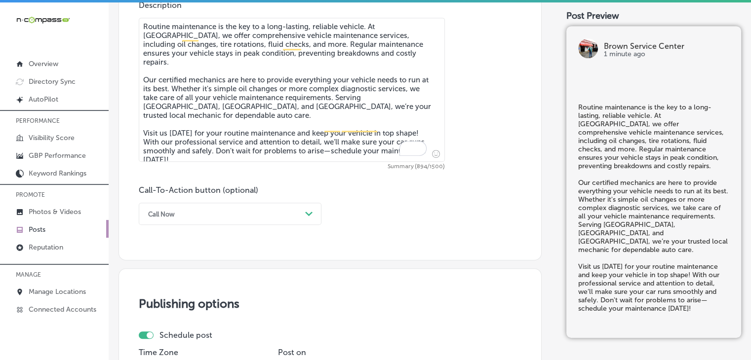
click at [205, 223] on div "Call Now Path Created with Sketch." at bounding box center [230, 214] width 183 height 22
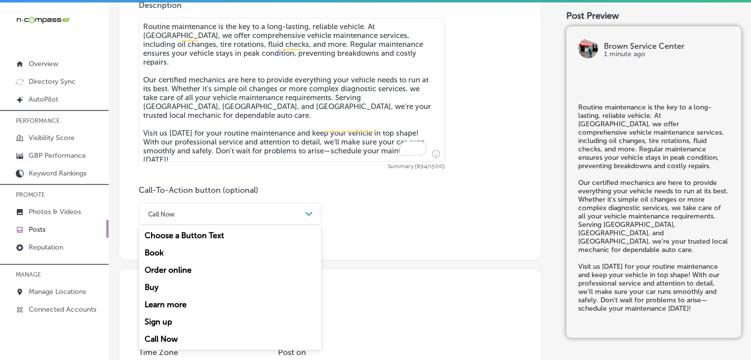
click at [183, 263] on div "Order online" at bounding box center [230, 270] width 183 height 17
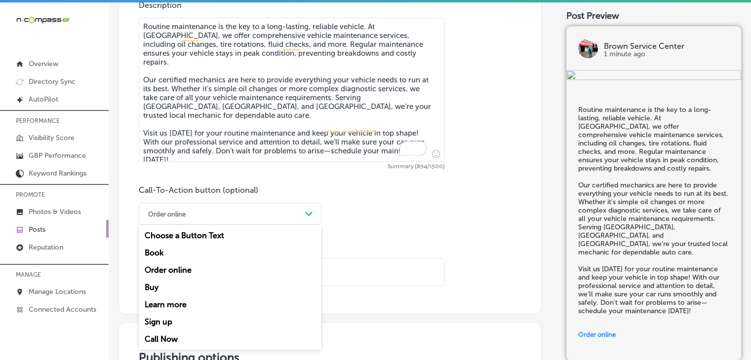
click at [201, 218] on div "Order online" at bounding box center [222, 213] width 158 height 15
click at [179, 254] on div "Book" at bounding box center [230, 252] width 183 height 17
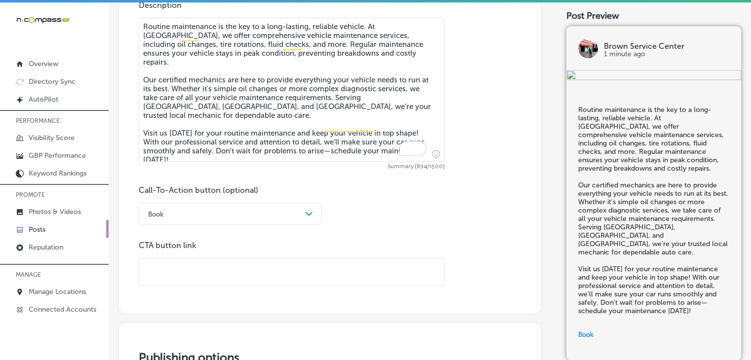
click at [298, 273] on input "text" at bounding box center [291, 272] width 305 height 27
paste input "[URL][DOMAIN_NAME]"
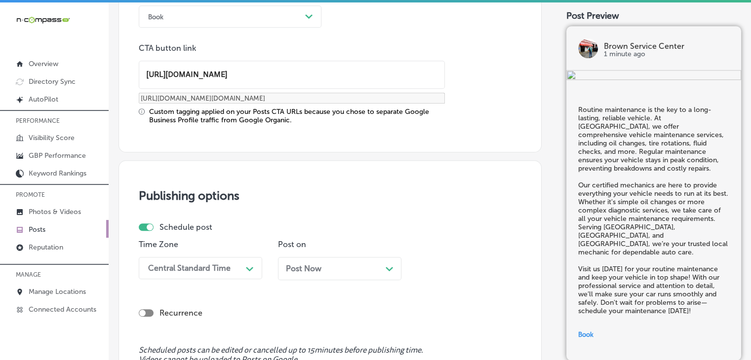
type input "[URL][DOMAIN_NAME]"
click at [235, 267] on div "Central Standard Time Path Created with Sketch." at bounding box center [200, 268] width 123 height 22
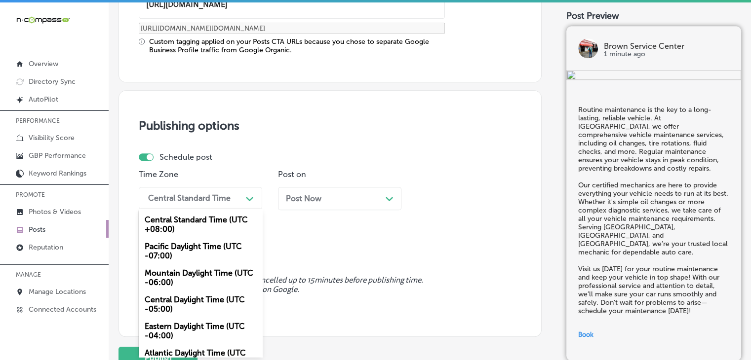
click at [220, 282] on div "Mountain Daylight Time (UTC -06:00)" at bounding box center [200, 278] width 123 height 27
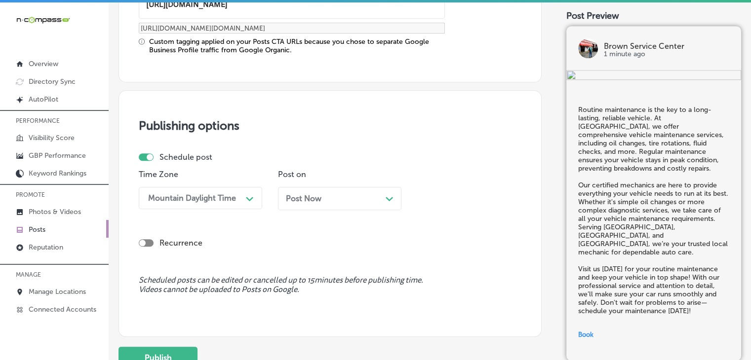
click at [288, 227] on div "Recurrence" at bounding box center [330, 235] width 383 height 35
click at [303, 203] on div "Post Now Path Created with Sketch." at bounding box center [339, 198] width 123 height 23
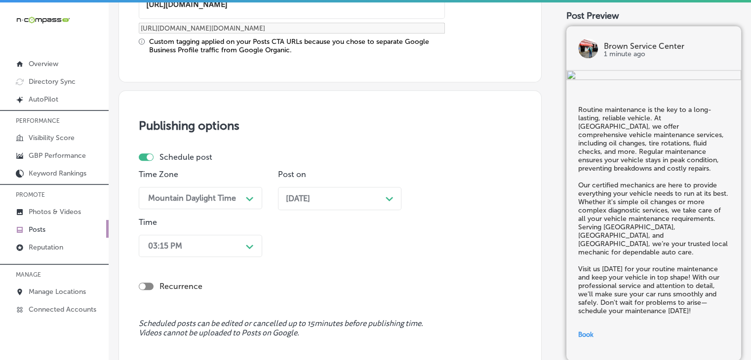
click at [235, 243] on div "03:15 PM Path Created with Sketch." at bounding box center [200, 246] width 123 height 22
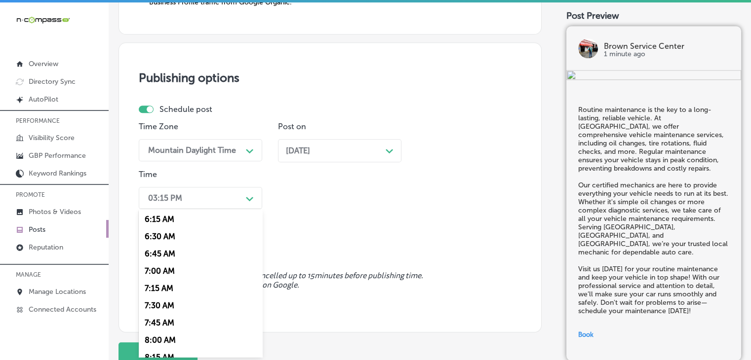
scroll to position [494, 0]
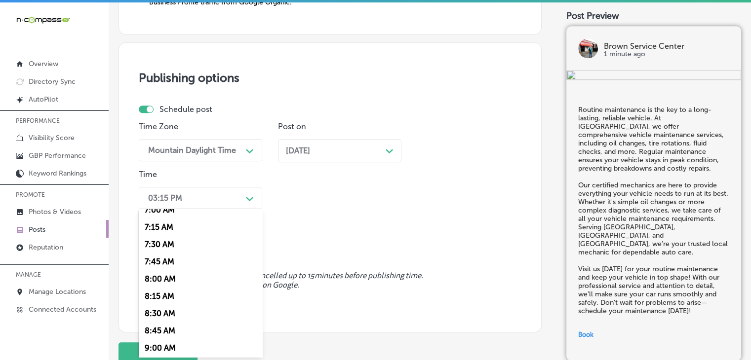
click at [174, 214] on div "7:00 AM" at bounding box center [200, 209] width 123 height 17
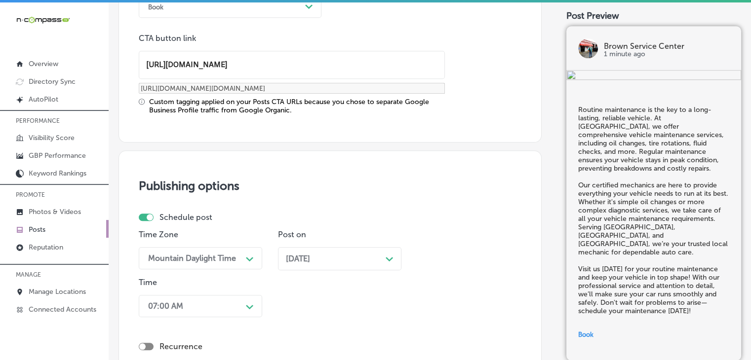
scroll to position [964, 0]
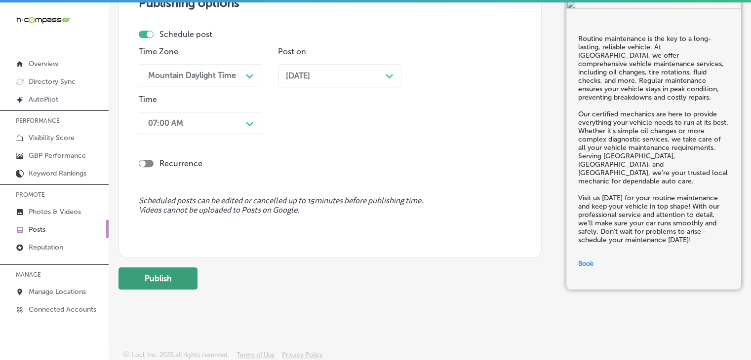
click at [169, 278] on button "Publish" at bounding box center [158, 279] width 79 height 22
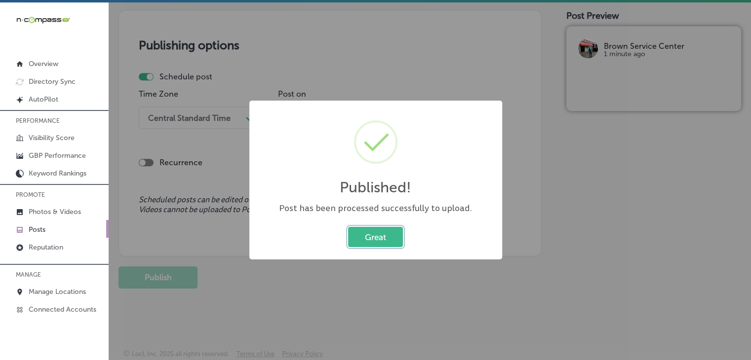
scroll to position [832, 0]
click at [398, 73] on div "Published! × Post has been processed successfully to upload. Great Cancel" at bounding box center [375, 180] width 751 height 360
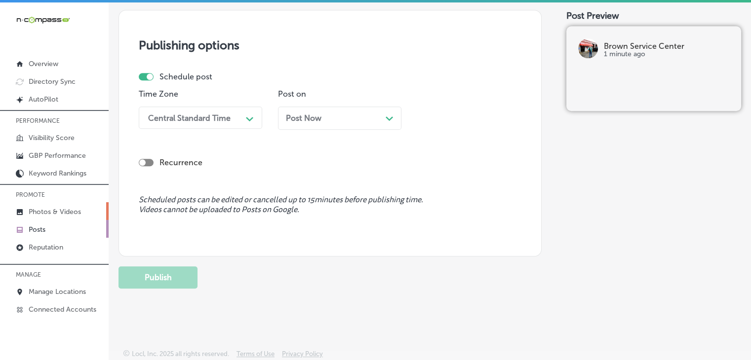
click at [100, 208] on link "Photos & Videos" at bounding box center [54, 211] width 109 height 18
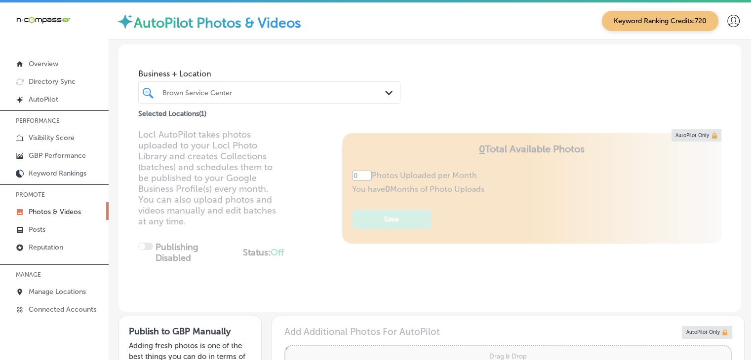
type input "5"
click at [67, 148] on link "GBP Performance" at bounding box center [54, 155] width 109 height 18
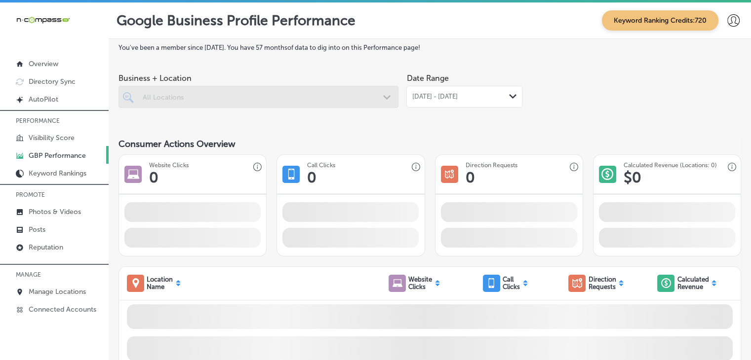
click at [435, 99] on span "[DATE] - [DATE]" at bounding box center [434, 97] width 45 height 8
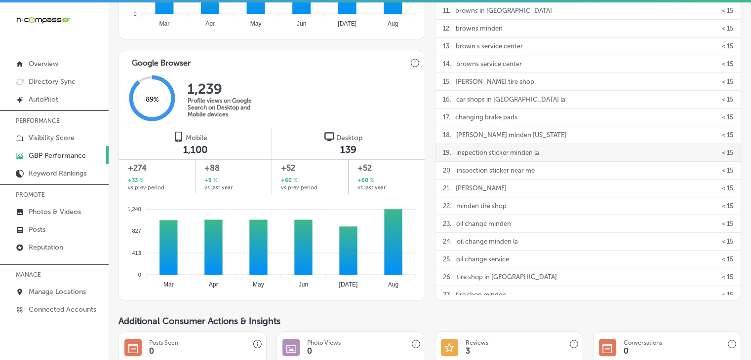
scroll to position [395, 0]
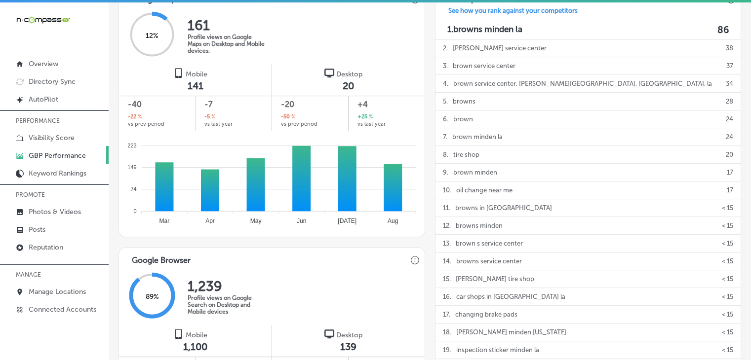
click at [209, 73] on div "Mobile 141" at bounding box center [195, 80] width 43 height 24
click at [77, 209] on p "Photos & Videos" at bounding box center [55, 212] width 52 height 8
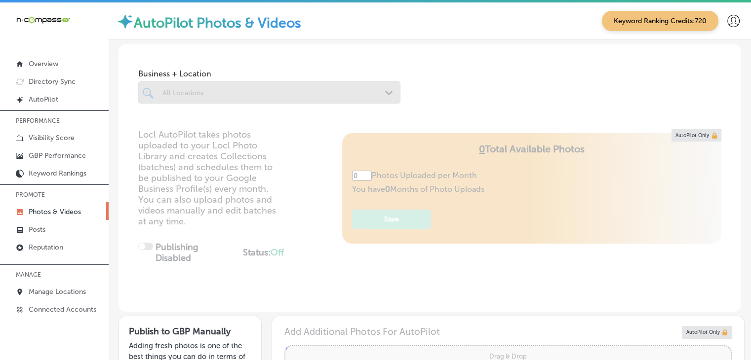
type input "5"
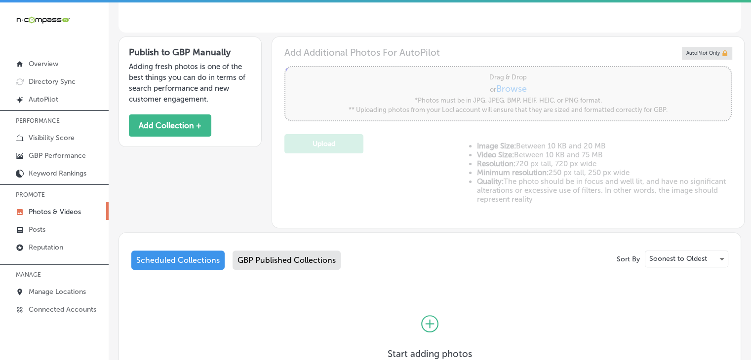
scroll to position [296, 0]
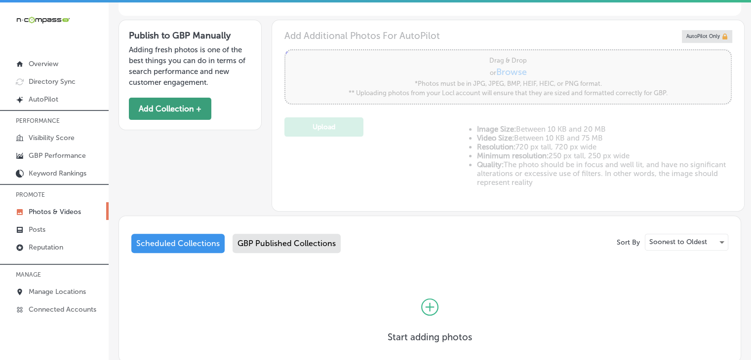
click at [207, 114] on button "Add Collection +" at bounding box center [170, 109] width 82 height 22
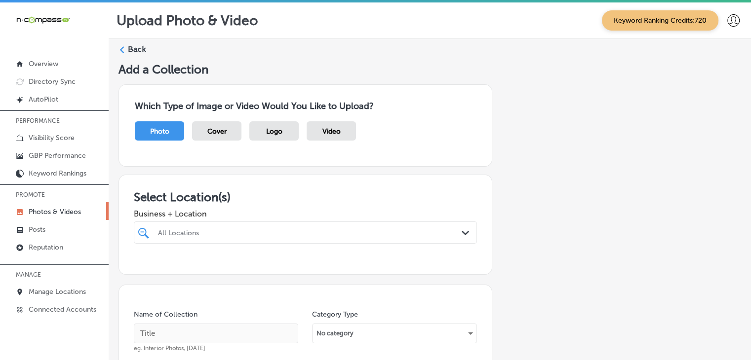
scroll to position [99, 0]
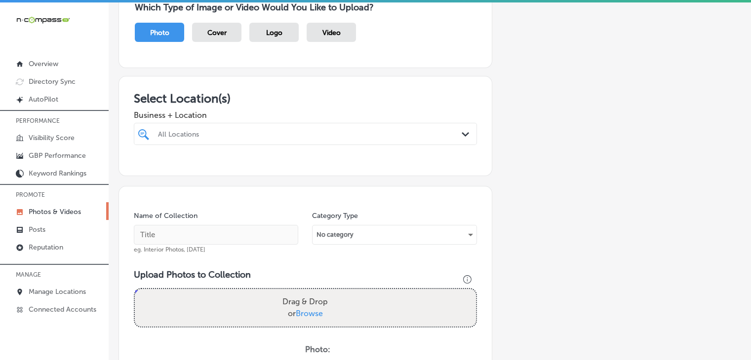
click at [324, 112] on span "Business + Location" at bounding box center [305, 115] width 343 height 9
click at [328, 132] on div "All Locations" at bounding box center [310, 134] width 305 height 8
click at [274, 121] on div "Business + Location 0 results available. Select is focused ,type to refine list…" at bounding box center [305, 126] width 343 height 40
click at [273, 126] on div "All Locations Path Created with Sketch." at bounding box center [305, 134] width 343 height 22
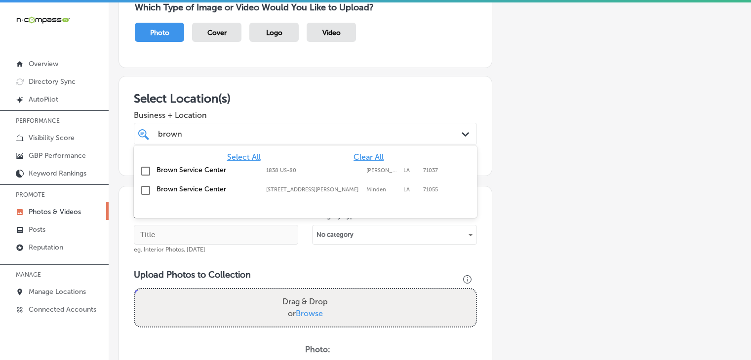
click at [272, 188] on label "[STREET_ADDRESS][PERSON_NAME]" at bounding box center [313, 190] width 95 height 6
type input "brown"
click at [327, 104] on h3 "Select Location(s)" at bounding box center [305, 98] width 343 height 14
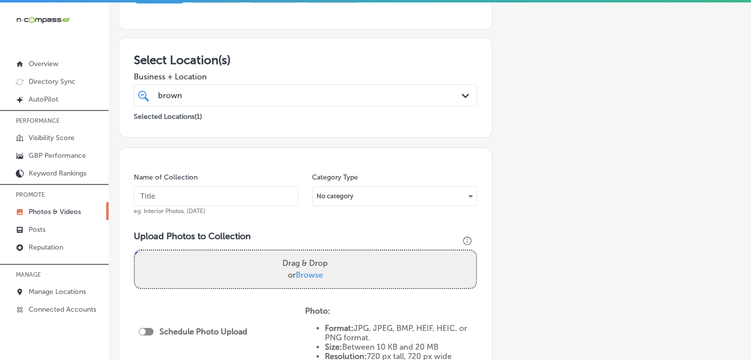
scroll to position [198, 0]
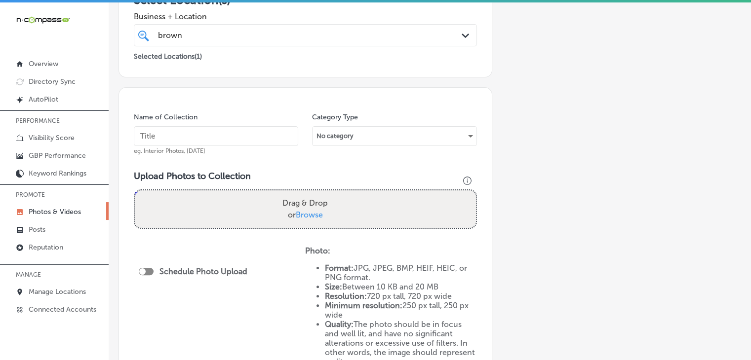
click at [235, 139] on input "text" at bounding box center [216, 136] width 164 height 20
type input "Brown Service Center - [GEOGRAPHIC_DATA], [DATE], Week 1"
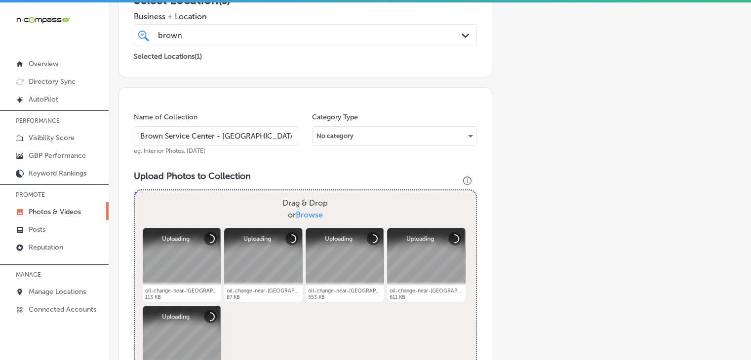
scroll to position [395, 0]
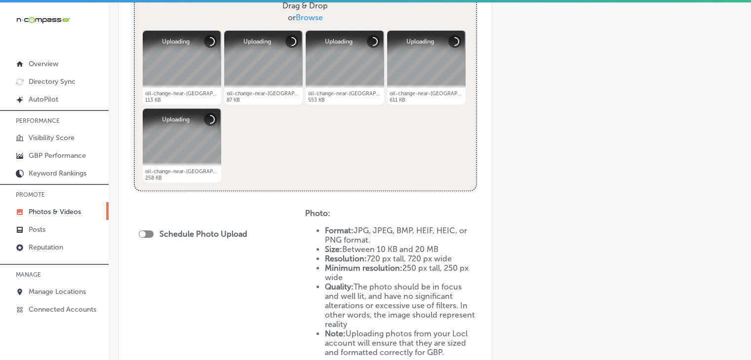
click at [149, 234] on div at bounding box center [146, 234] width 15 height 7
checkbox input "true"
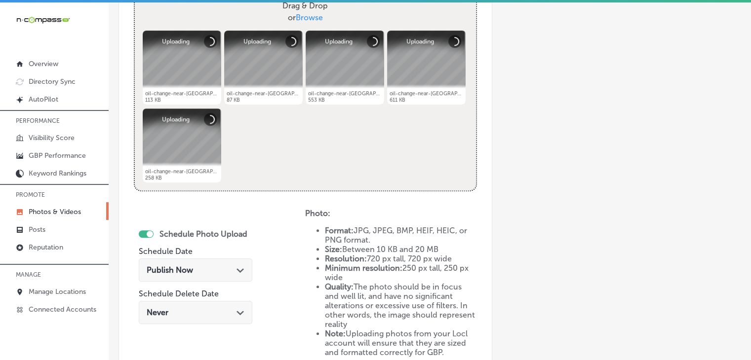
drag, startPoint x: 194, startPoint y: 251, endPoint x: 197, endPoint y: 261, distance: 9.8
click at [194, 253] on div "Schedule Photo Upload Schedule Date Publish Now Path Created with Sketch. Sched…" at bounding box center [196, 278] width 114 height 107
click at [198, 264] on div "Publish Now Path Created with Sketch." at bounding box center [196, 270] width 114 height 23
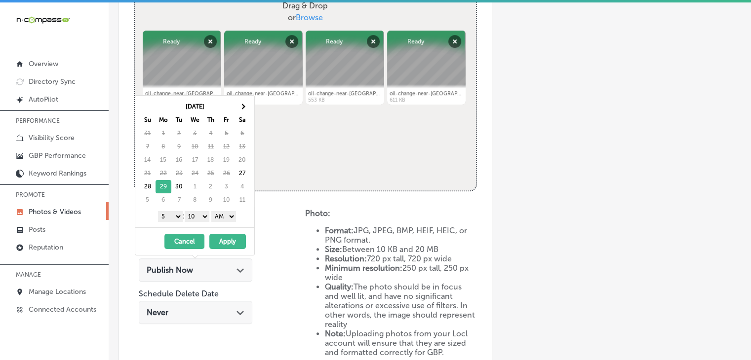
click at [182, 212] on div "1 2 3 4 5 6 7 8 9 10 11 12 : 00 10 20 30 40 50 AM PM" at bounding box center [196, 216] width 115 height 15
click at [181, 211] on div "1 2 3 4 5 6 7 8 9 10 11 12 : 00 10 20 30 40 50 AM PM" at bounding box center [196, 216] width 115 height 15
click at [179, 215] on select "1 2 3 4 5 6 7 8 9 10 11 12" at bounding box center [170, 216] width 25 height 11
click at [201, 215] on select "00 10 20 30 40 50" at bounding box center [197, 216] width 25 height 11
click at [201, 220] on select "00 10 20 30 40 50" at bounding box center [197, 216] width 25 height 11
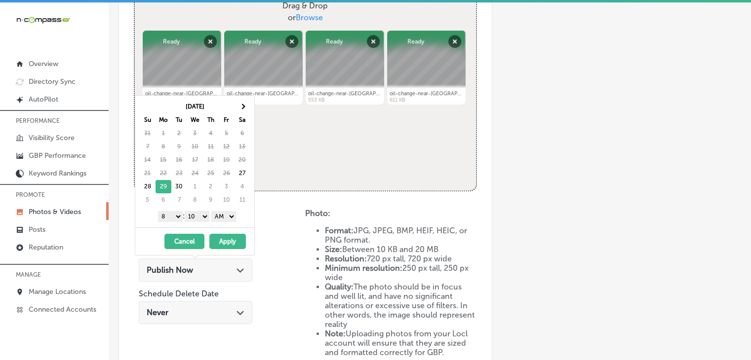
click at [203, 214] on select "00 10 20 30 40 50" at bounding box center [197, 216] width 25 height 11
click at [235, 239] on button "Apply" at bounding box center [227, 241] width 37 height 15
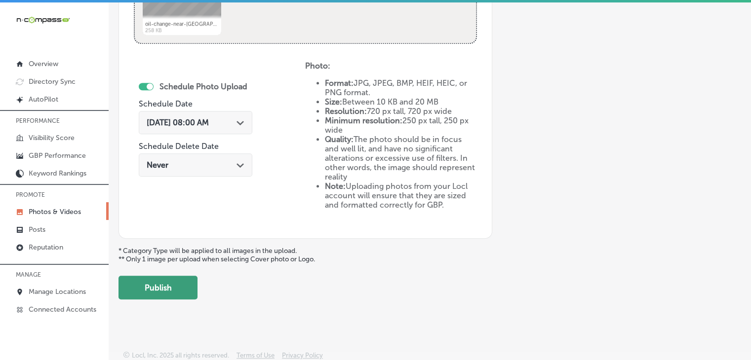
click at [170, 287] on button "Publish" at bounding box center [158, 288] width 79 height 24
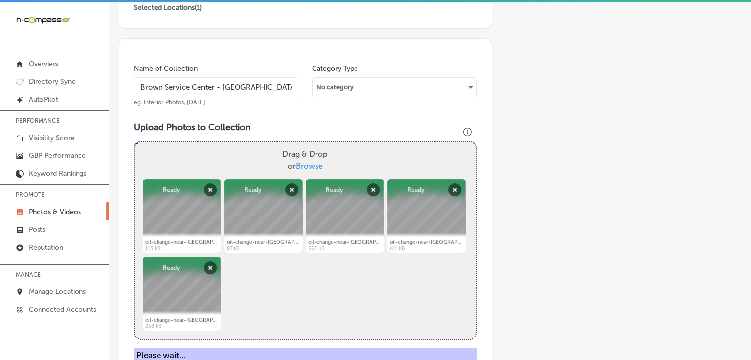
scroll to position [162, 0]
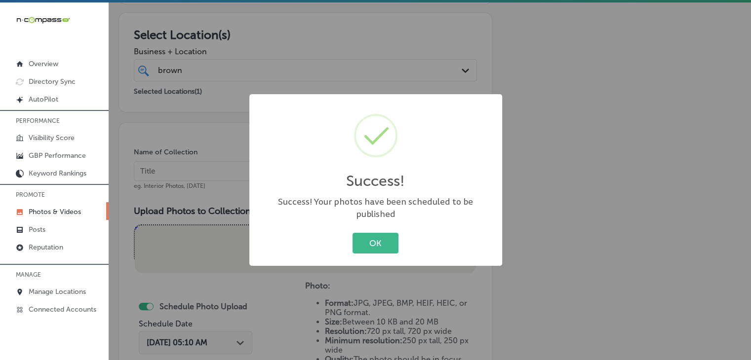
click at [195, 181] on div "Success! × Success! Your photos have been scheduled to be published OK Cancel" at bounding box center [375, 180] width 751 height 360
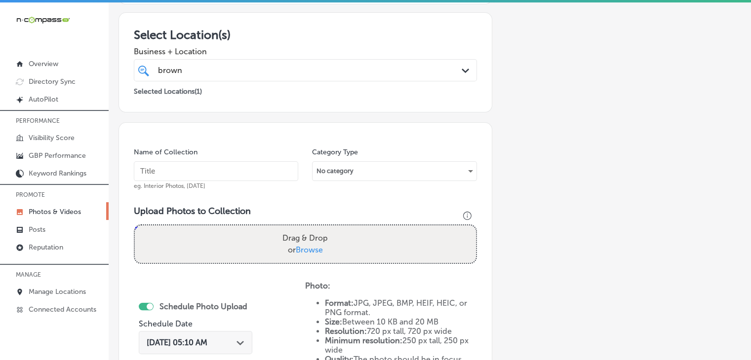
click at [212, 164] on input "text" at bounding box center [216, 171] width 164 height 20
paste input "Brown Service Center - [GEOGRAPHIC_DATA], [DATE], Week"
type input "Brown Service Center - [GEOGRAPHIC_DATA], [DATE], Week 2"
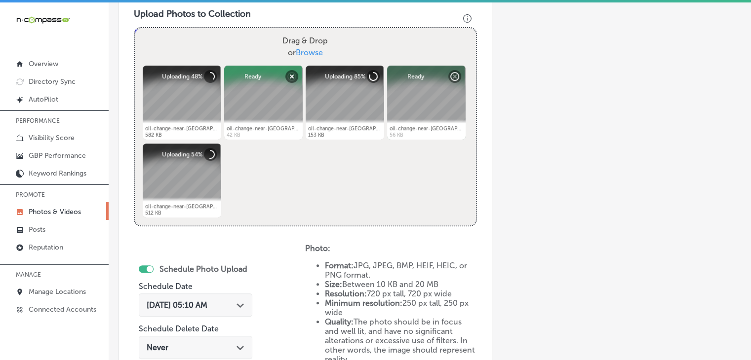
scroll to position [459, 0]
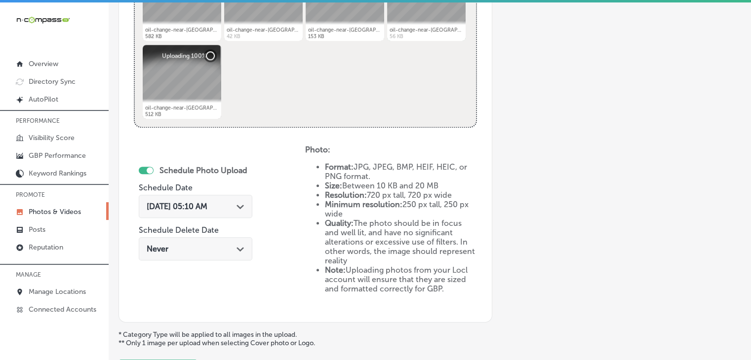
click at [235, 213] on div "[DATE] 05:10 AM Path Created with Sketch." at bounding box center [196, 206] width 114 height 23
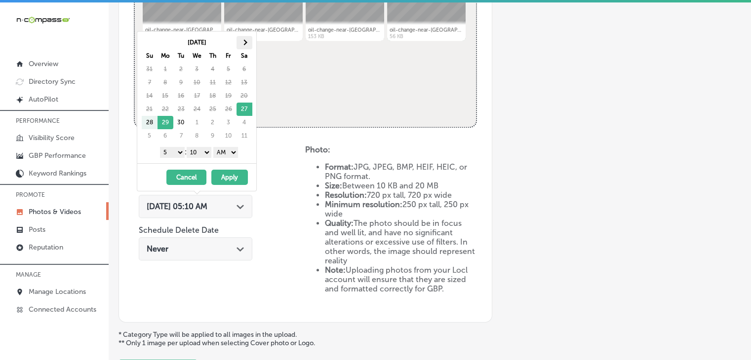
click at [247, 43] on th at bounding box center [245, 42] width 16 height 13
click at [169, 156] on select "1 2 3 4 5 6 7 8 9 10 11 12" at bounding box center [172, 152] width 25 height 11
click at [203, 150] on select "00 10 20 30 40 50" at bounding box center [199, 152] width 25 height 11
click at [229, 148] on select "AM PM" at bounding box center [225, 152] width 25 height 11
click at [318, 149] on strong "Photo:" at bounding box center [317, 149] width 25 height 9
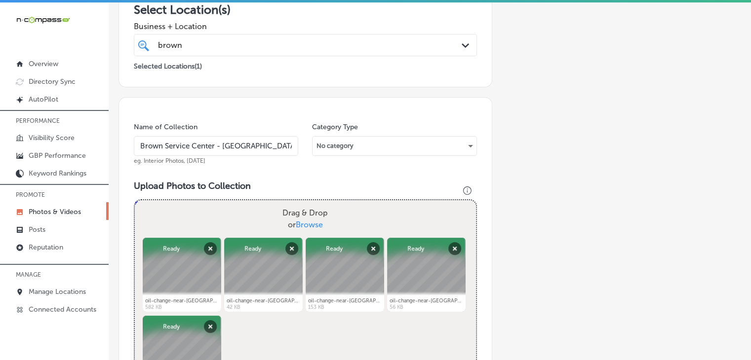
scroll to position [162, 0]
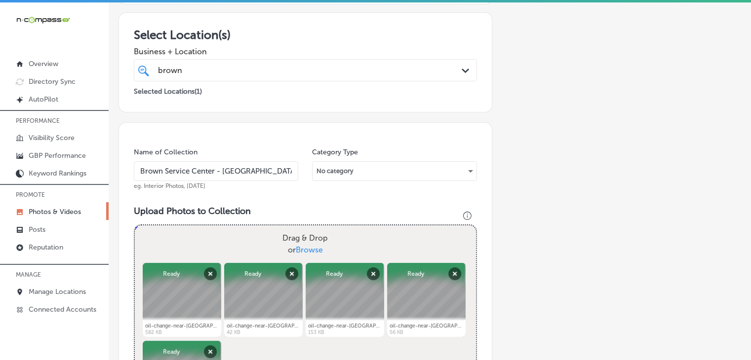
click at [82, 210] on link "Photos & Videos" at bounding box center [54, 211] width 109 height 18
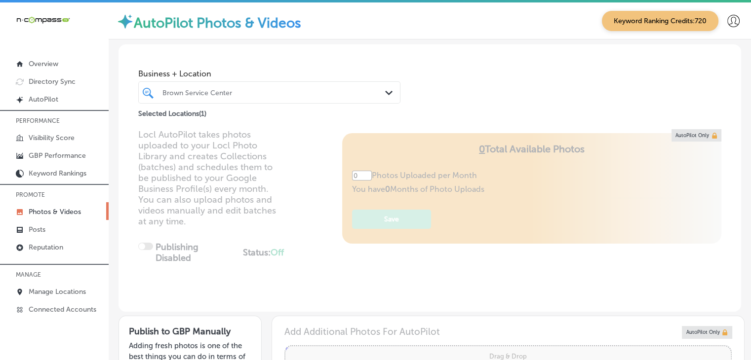
type input "5"
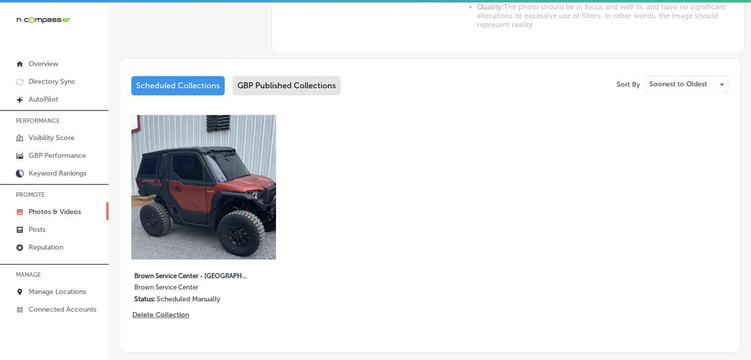
scroll to position [505, 0]
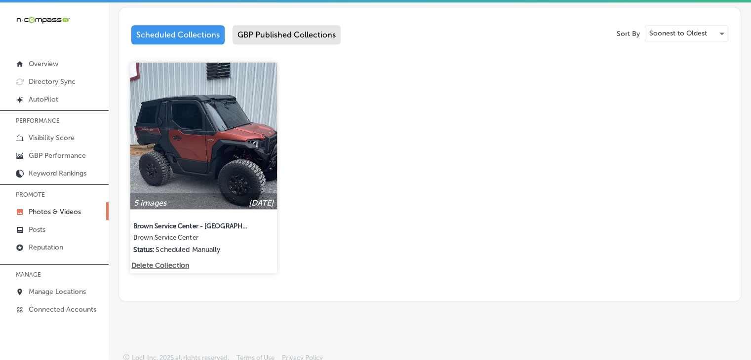
click at [177, 263] on p "Delete Collection" at bounding box center [159, 266] width 56 height 8
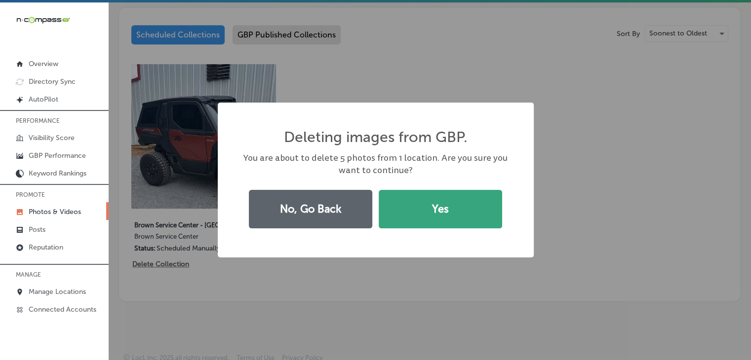
click at [457, 208] on button "Yes" at bounding box center [440, 209] width 123 height 39
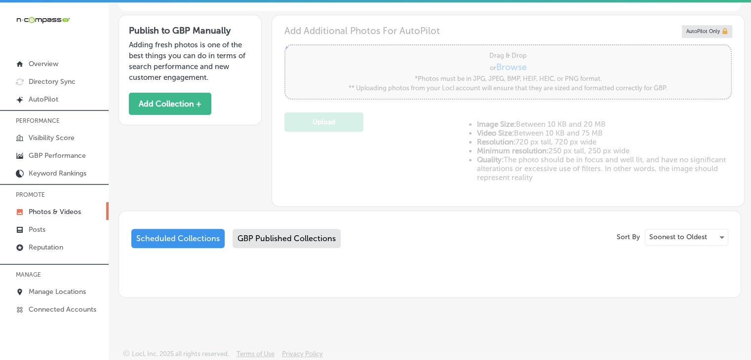
scroll to position [0, 0]
click at [185, 109] on button "Add Collection +" at bounding box center [170, 104] width 82 height 22
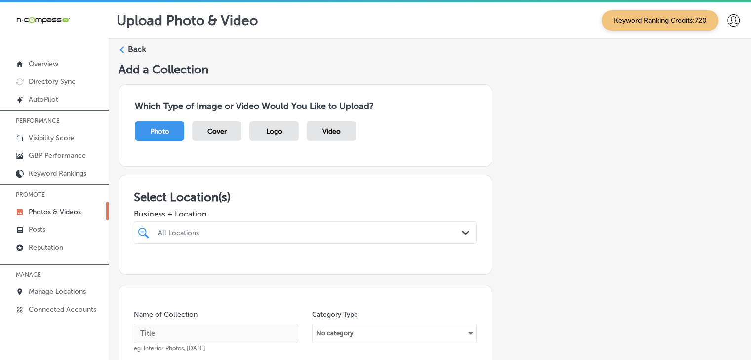
click at [246, 242] on div "All Locations Path Created with Sketch." at bounding box center [305, 233] width 343 height 22
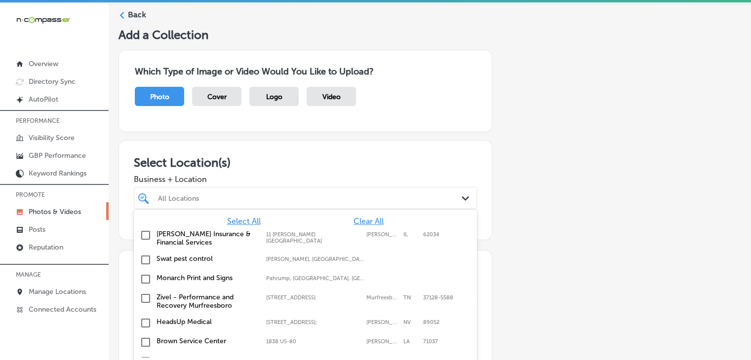
click at [246, 253] on div "Swat pest control [PERSON_NAME], [GEOGRAPHIC_DATA], [GEOGRAPHIC_DATA] | Hosston…" at bounding box center [305, 260] width 335 height 15
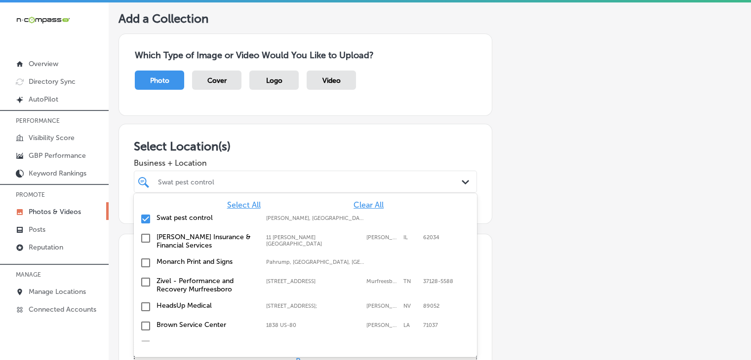
scroll to position [51, 0]
click at [354, 203] on span "Clear All" at bounding box center [369, 204] width 30 height 9
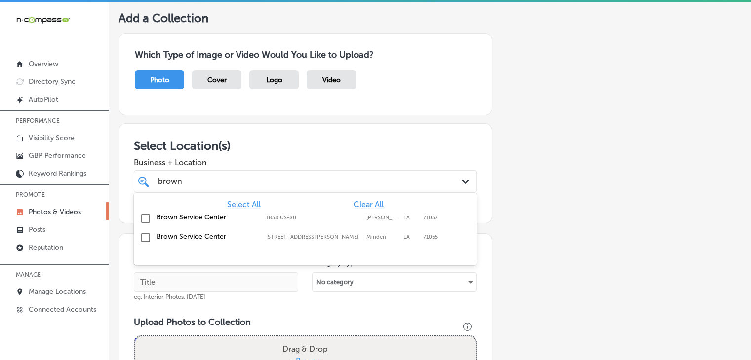
click at [340, 241] on div "Brown Service Center [STREET_ADDRESS][GEOGRAPHIC_DATA][PERSON_NAME][STREET_ADDR…" at bounding box center [305, 238] width 335 height 15
type input "brown"
click at [348, 163] on span "Business + Location" at bounding box center [305, 162] width 343 height 9
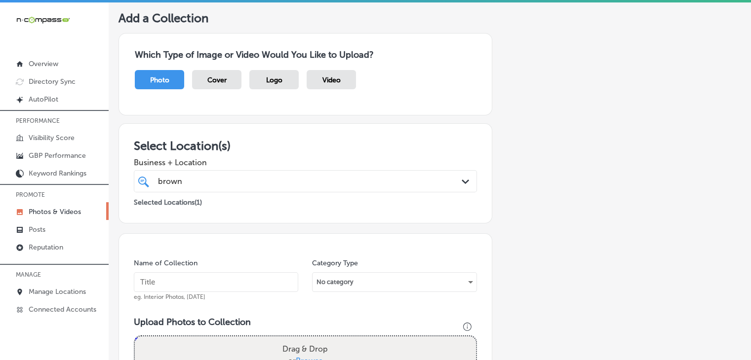
click at [247, 276] on input "text" at bounding box center [216, 283] width 164 height 20
paste input "Brown Service Center - [GEOGRAPHIC_DATA], [DATE], Week"
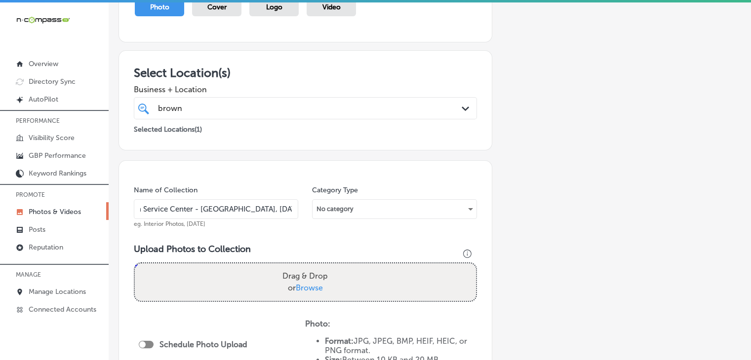
scroll to position [249, 0]
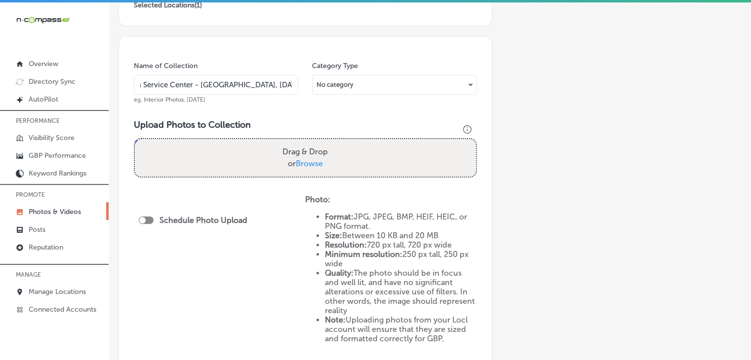
type input "Brown Service Center - [GEOGRAPHIC_DATA], [DATE], Week 1"
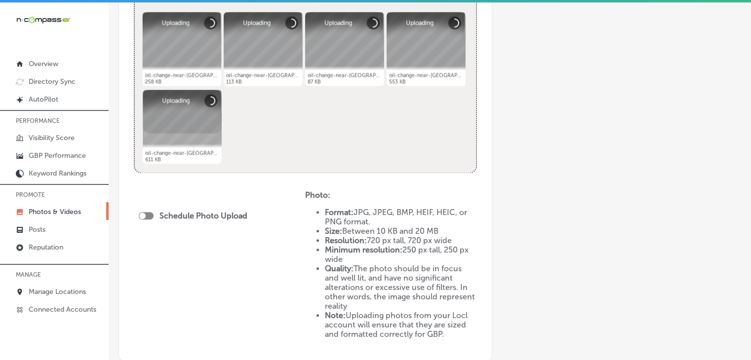
scroll to position [446, 0]
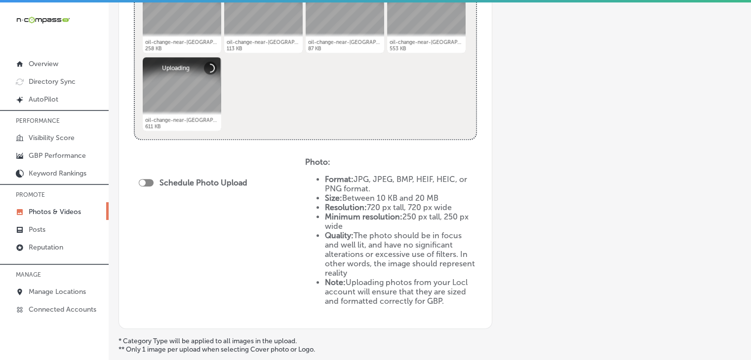
click at [150, 183] on div at bounding box center [146, 182] width 15 height 7
checkbox input "true"
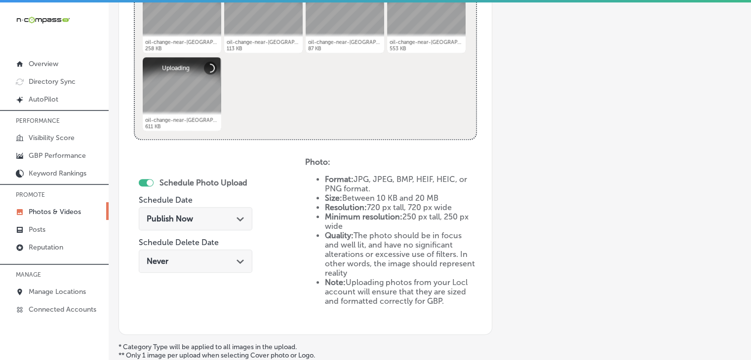
click at [180, 226] on div "Publish Now Path Created with Sketch." at bounding box center [196, 218] width 114 height 23
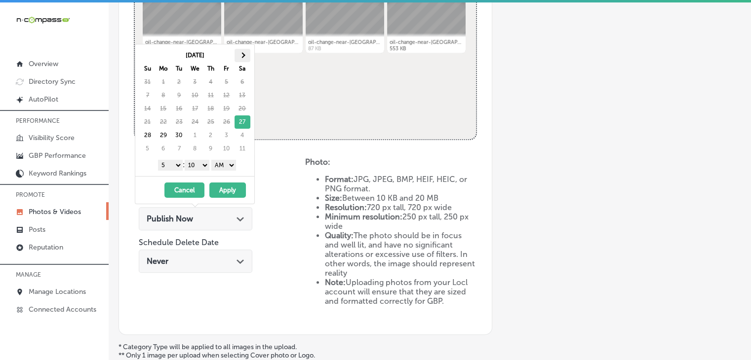
click at [236, 59] on th at bounding box center [243, 55] width 16 height 13
click at [178, 166] on select "1 2 3 4 5 6 7 8 9 10 11 12" at bounding box center [170, 165] width 25 height 11
click at [200, 165] on select "00 10 20 30 40 50" at bounding box center [197, 165] width 25 height 11
click at [236, 166] on select "AM PM" at bounding box center [223, 165] width 25 height 11
click at [226, 184] on button "Apply" at bounding box center [227, 190] width 37 height 15
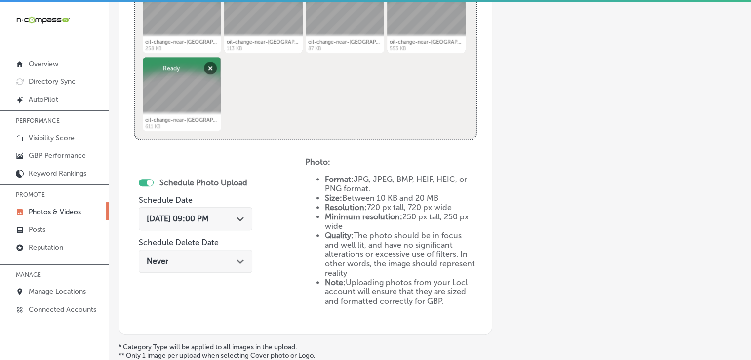
click at [196, 225] on div "[DATE] 09:00 PM Path Created with Sketch." at bounding box center [196, 218] width 114 height 23
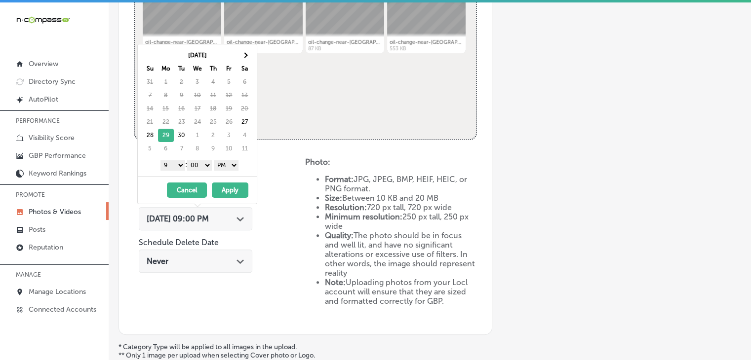
click at [229, 188] on button "Apply" at bounding box center [230, 190] width 37 height 15
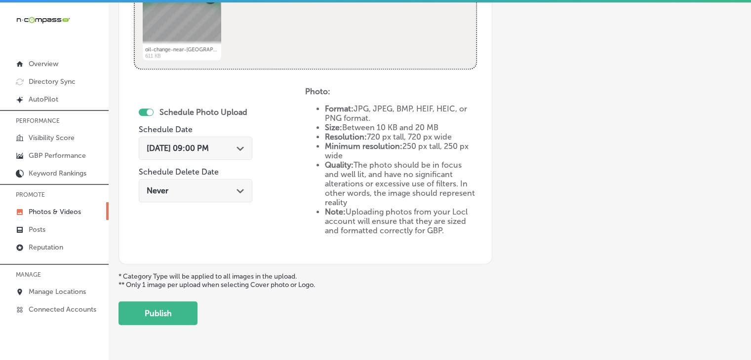
scroll to position [543, 0]
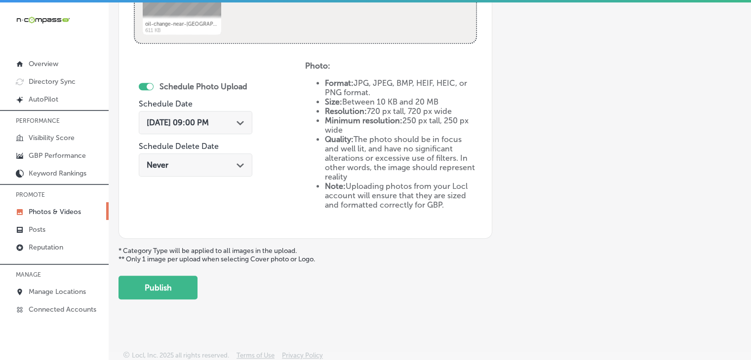
drag, startPoint x: 166, startPoint y: 267, endPoint x: 165, endPoint y: 272, distance: 5.5
click at [166, 278] on button "Publish" at bounding box center [158, 288] width 79 height 24
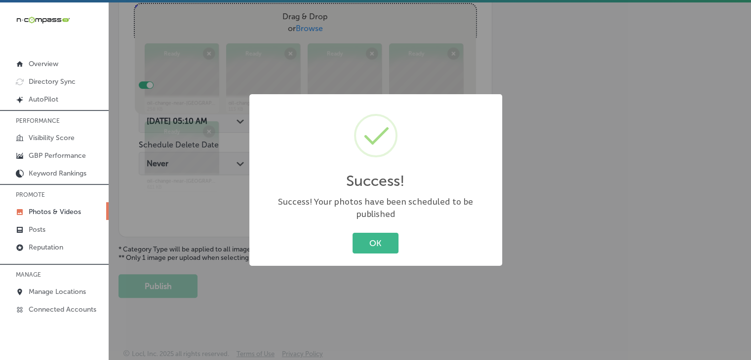
scroll to position [155, 0]
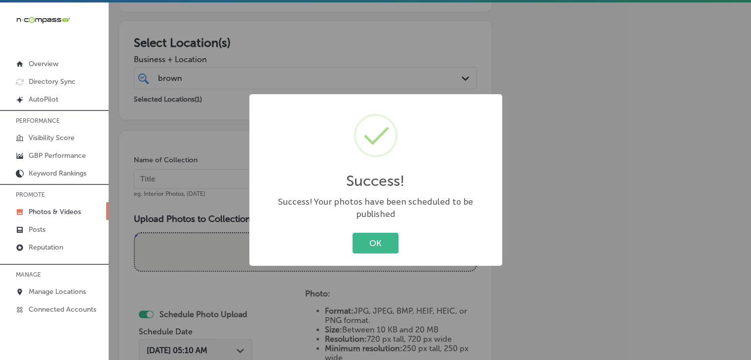
click at [271, 70] on div "Success! × Success! Your photos have been scheduled to be published OK Cancel" at bounding box center [375, 180] width 751 height 360
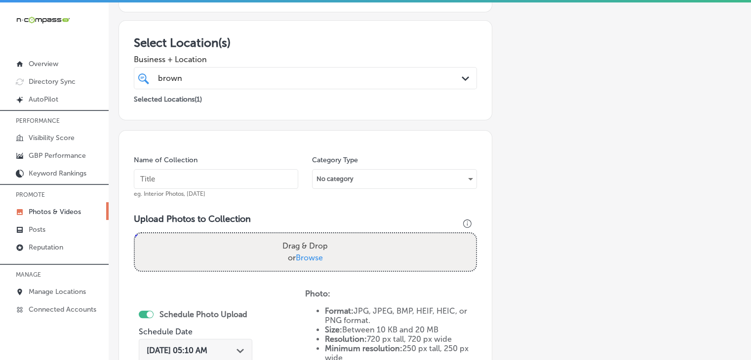
drag, startPoint x: 218, startPoint y: 166, endPoint x: 217, endPoint y: 176, distance: 9.9
click at [217, 169] on div "Name of Collection eg. Interior Photos, [DATE]" at bounding box center [216, 177] width 164 height 42
click at [217, 176] on input "text" at bounding box center [216, 179] width 164 height 20
paste input "Brown Service Center - [GEOGRAPHIC_DATA], [DATE], Week"
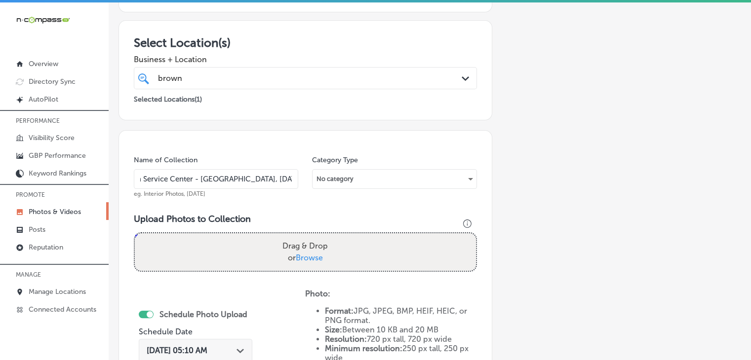
type input "Brown Service Center - [GEOGRAPHIC_DATA], [DATE], Week 2"
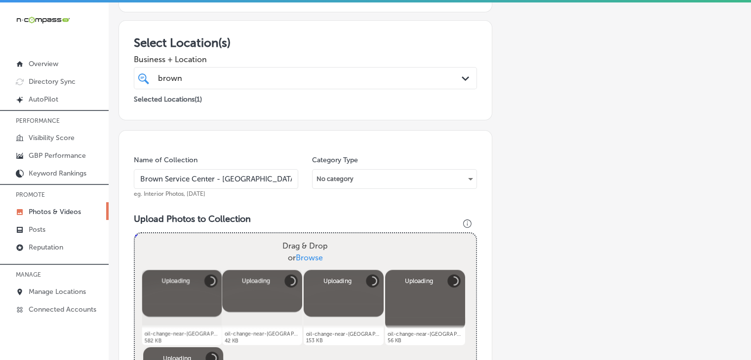
scroll to position [352, 0]
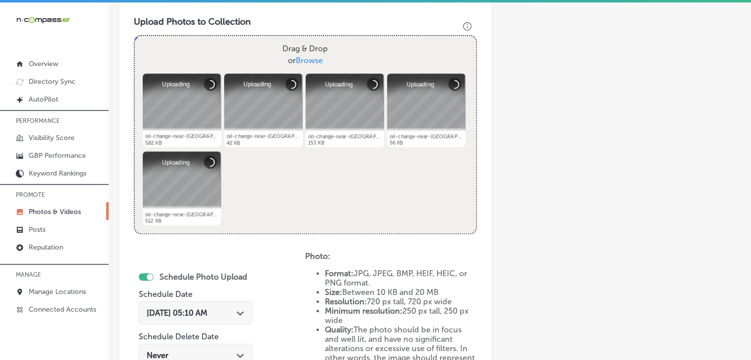
drag, startPoint x: 212, startPoint y: 313, endPoint x: 214, endPoint y: 286, distance: 26.7
click at [207, 314] on span "[DATE] 05:10 AM" at bounding box center [177, 313] width 61 height 9
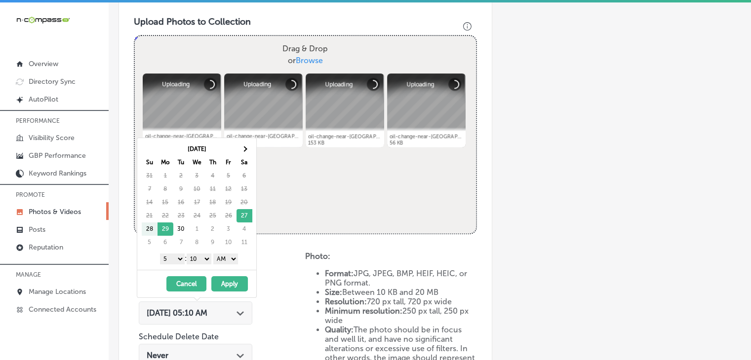
click at [245, 137] on div at bounding box center [263, 111] width 79 height 74
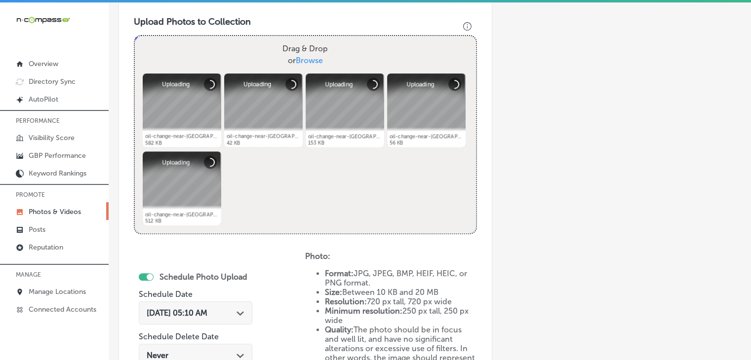
click at [207, 316] on span "[DATE] 05:10 AM" at bounding box center [177, 313] width 61 height 9
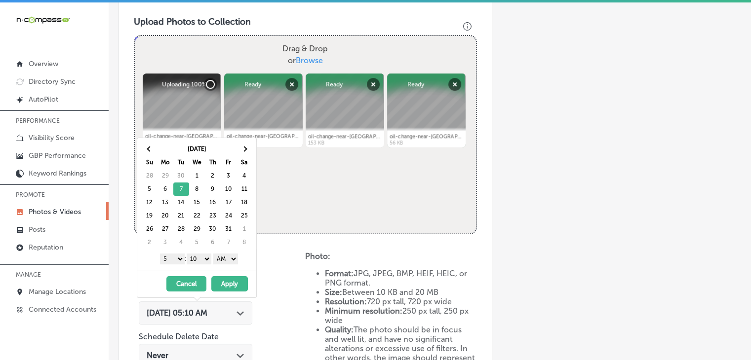
click at [178, 260] on select "1 2 3 4 5 6 7 8 9 10 11 12" at bounding box center [172, 259] width 25 height 11
click at [211, 258] on select "00 10 20 30 40 50" at bounding box center [199, 259] width 25 height 11
click at [226, 263] on select "AM PM" at bounding box center [225, 259] width 25 height 11
click at [229, 279] on button "Apply" at bounding box center [229, 284] width 37 height 15
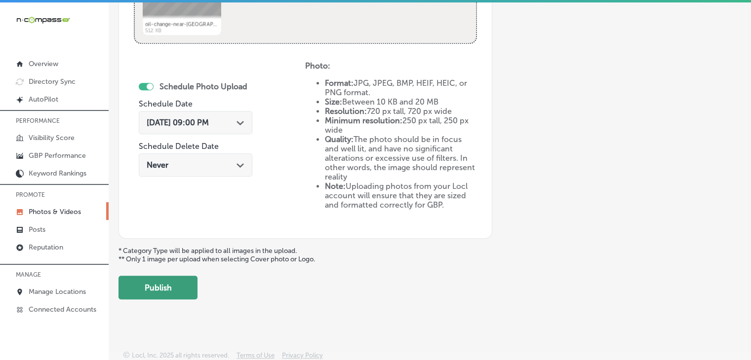
click at [172, 281] on button "Publish" at bounding box center [158, 288] width 79 height 24
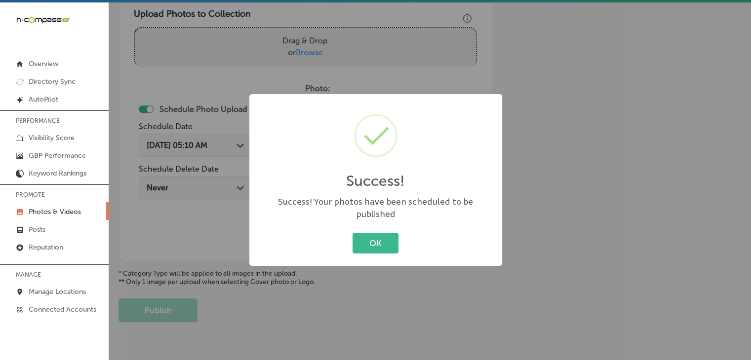
click at [233, 129] on div "Success! × Success! Your photos have been scheduled to be published OK Cancel" at bounding box center [375, 180] width 751 height 360
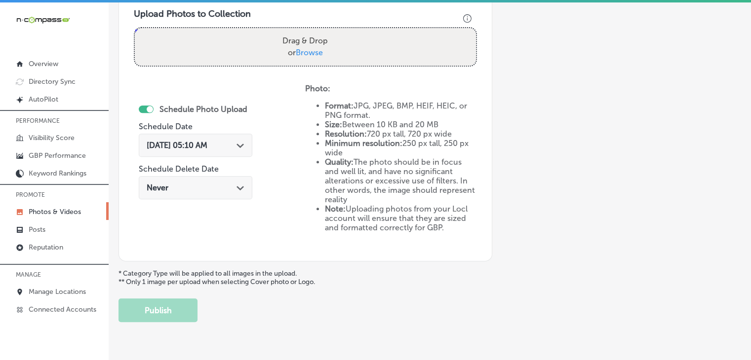
scroll to position [261, 0]
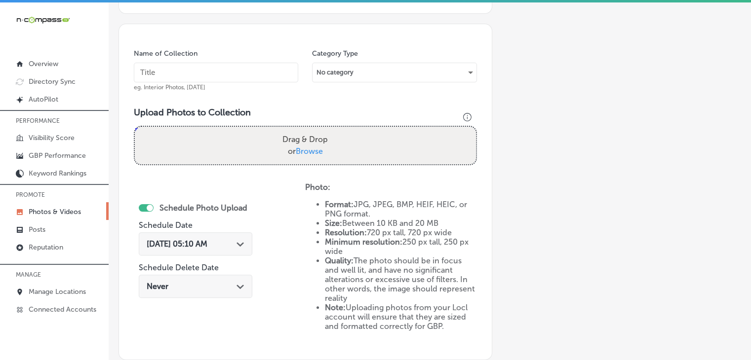
click at [242, 80] on input "text" at bounding box center [216, 73] width 164 height 20
paste input "Brown Service Center - [GEOGRAPHIC_DATA], [DATE], Week"
type input "Brown Service Center - [GEOGRAPHIC_DATA], [DATE], Week 3"
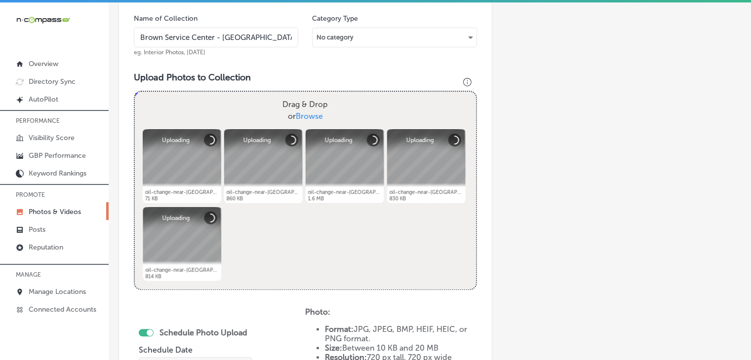
scroll to position [494, 0]
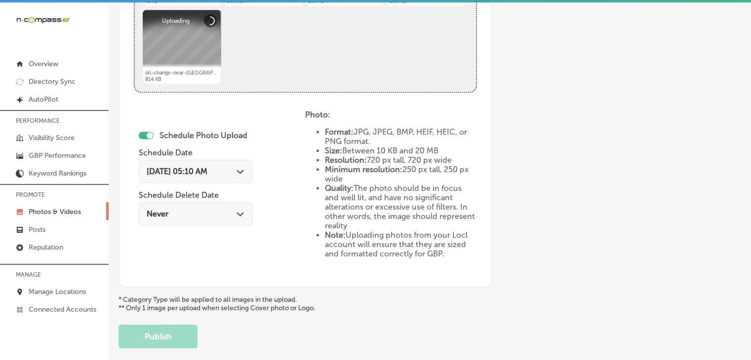
click at [225, 156] on div "Schedule Photo Upload Schedule Date [DATE] 05:10 AM Path Created with Sketch. S…" at bounding box center [196, 179] width 114 height 107
click at [225, 158] on div "[DATE] 05:10 AM Path Created with Sketch." at bounding box center [196, 174] width 114 height 33
click at [217, 161] on div "[DATE] 05:10 AM Path Created with Sketch." at bounding box center [196, 171] width 114 height 23
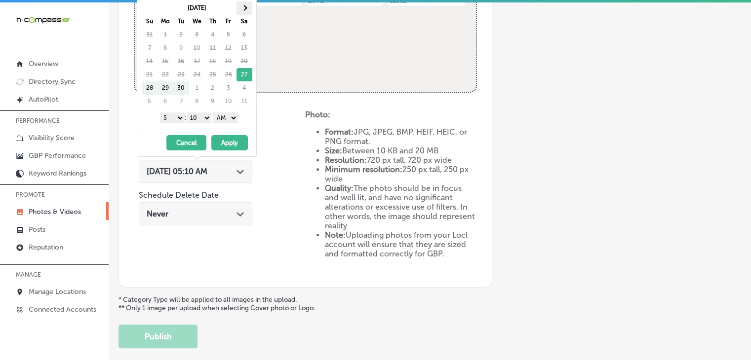
click at [246, 6] on th at bounding box center [245, 7] width 16 height 13
click at [176, 119] on select "1 2 3 4 5 6 7 8 9 10 11 12" at bounding box center [172, 118] width 25 height 11
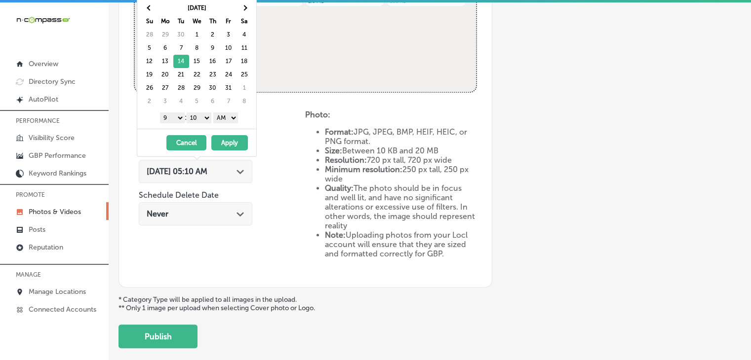
click at [201, 115] on select "00 10 20 30 40 50" at bounding box center [199, 118] width 25 height 11
drag, startPoint x: 215, startPoint y: 114, endPoint x: 221, endPoint y: 121, distance: 9.8
click at [215, 114] on select "AM PM" at bounding box center [225, 118] width 25 height 11
click at [225, 143] on button "Apply" at bounding box center [229, 142] width 37 height 15
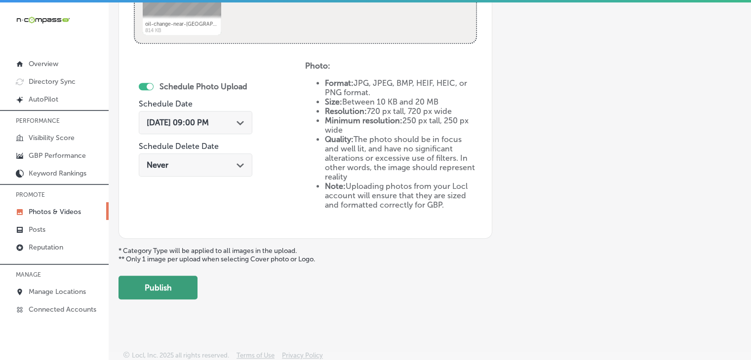
click at [147, 295] on button "Publish" at bounding box center [158, 288] width 79 height 24
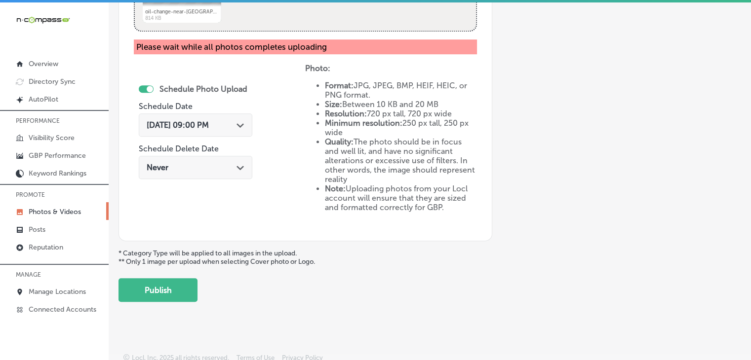
scroll to position [557, 0]
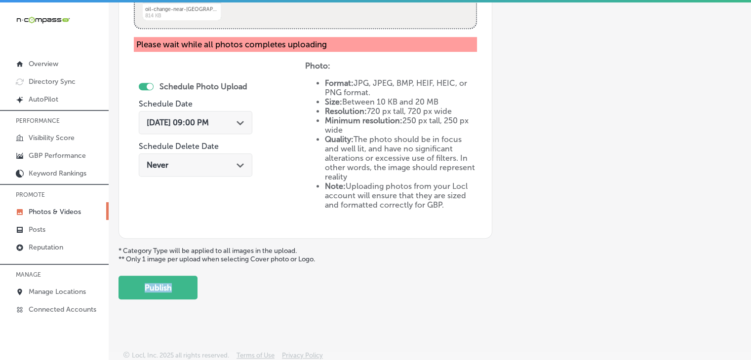
drag, startPoint x: 194, startPoint y: 274, endPoint x: 203, endPoint y: 272, distance: 9.0
click at [168, 279] on button "Publish" at bounding box center [158, 288] width 79 height 24
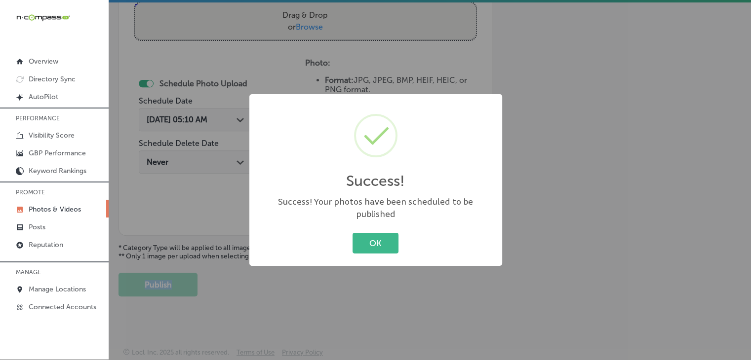
scroll to position [0, 0]
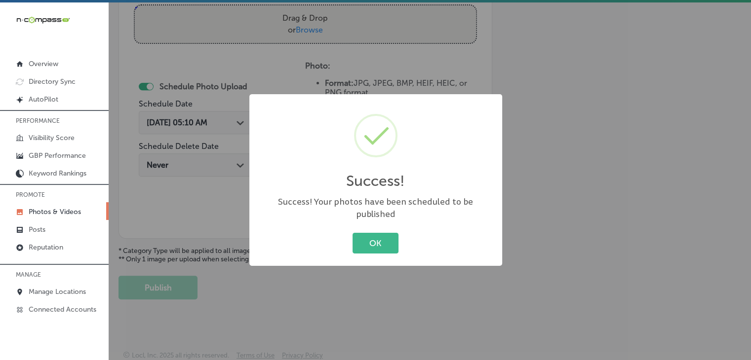
click at [310, 73] on div "Success! × Success! Your photos have been scheduled to be published OK Cancel" at bounding box center [375, 180] width 751 height 360
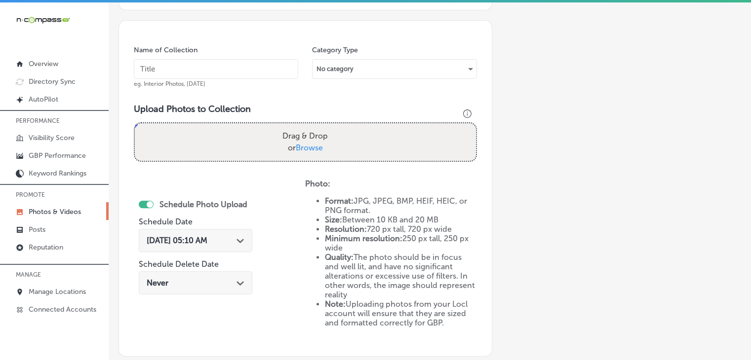
scroll to position [185, 0]
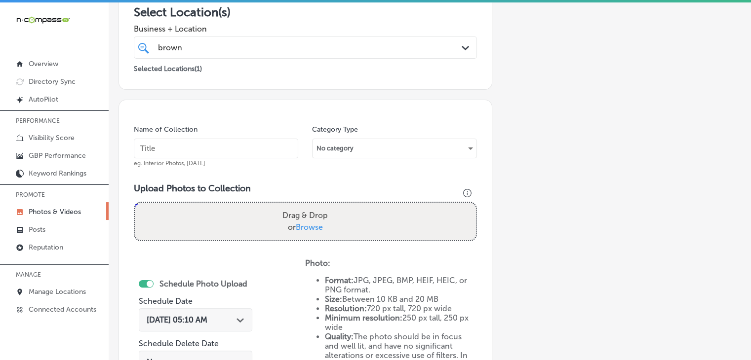
drag, startPoint x: 263, startPoint y: 131, endPoint x: 261, endPoint y: 148, distance: 16.4
click at [263, 132] on div "Name of Collection eg. Interior Photos, [DATE]" at bounding box center [216, 146] width 164 height 42
click at [261, 148] on input "text" at bounding box center [216, 149] width 164 height 20
paste input "Brown Service Center - [GEOGRAPHIC_DATA], [DATE], Week"
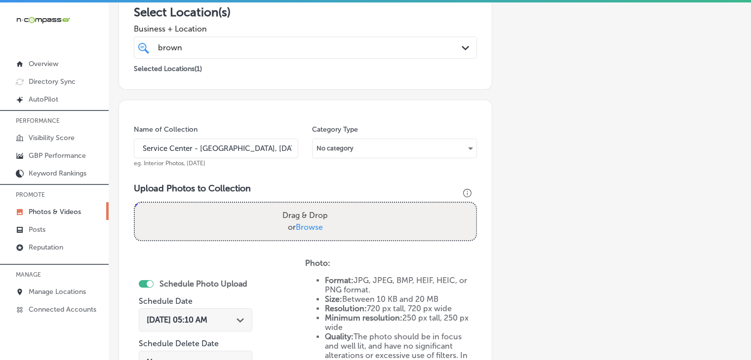
type input "Brown Service Center - [GEOGRAPHIC_DATA], [DATE], Week 4"
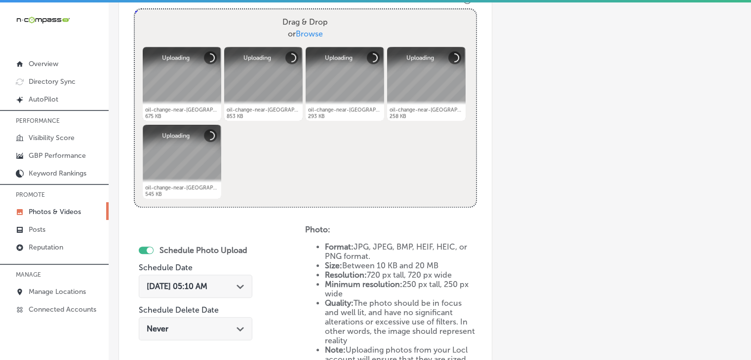
scroll to position [383, 0]
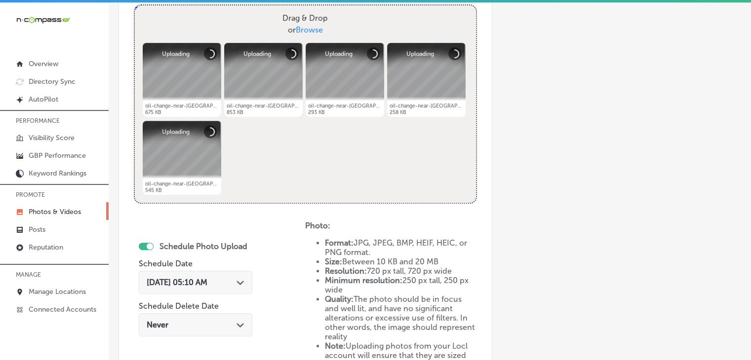
click at [207, 280] on span "[DATE] 05:10 AM" at bounding box center [177, 282] width 61 height 9
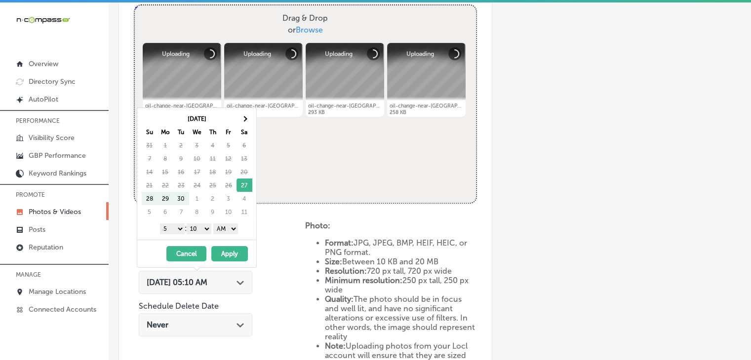
click at [240, 127] on th "Sa" at bounding box center [245, 131] width 16 height 13
click at [241, 123] on th at bounding box center [245, 118] width 16 height 13
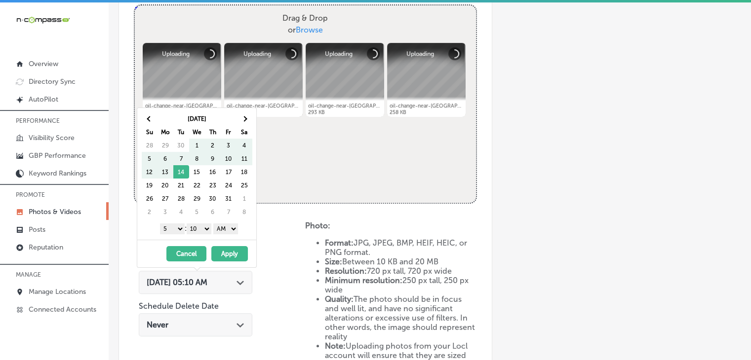
click at [241, 123] on th at bounding box center [245, 118] width 16 height 13
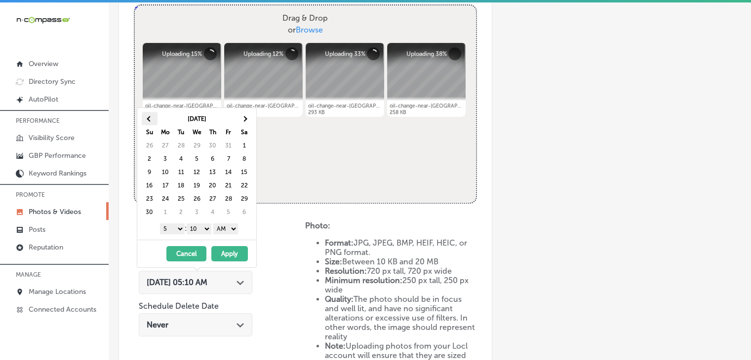
click at [142, 114] on th at bounding box center [150, 118] width 16 height 13
click at [173, 230] on select "1 2 3 4 5 6 7 8 9 10 11 12" at bounding box center [172, 229] width 25 height 11
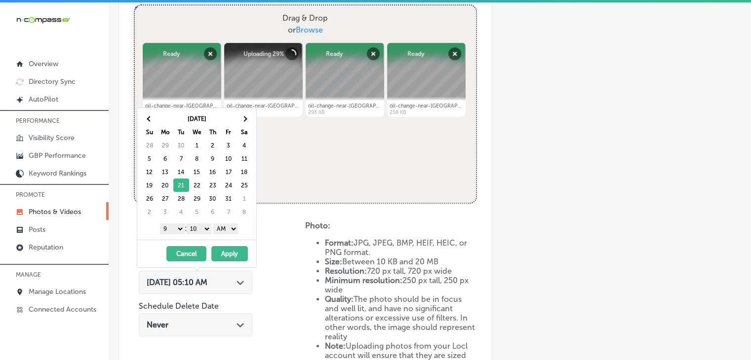
click at [205, 229] on select "00 10 20 30 40 50" at bounding box center [199, 229] width 25 height 11
click at [233, 230] on select "AM PM" at bounding box center [225, 229] width 25 height 11
click at [229, 247] on button "Apply" at bounding box center [229, 253] width 37 height 15
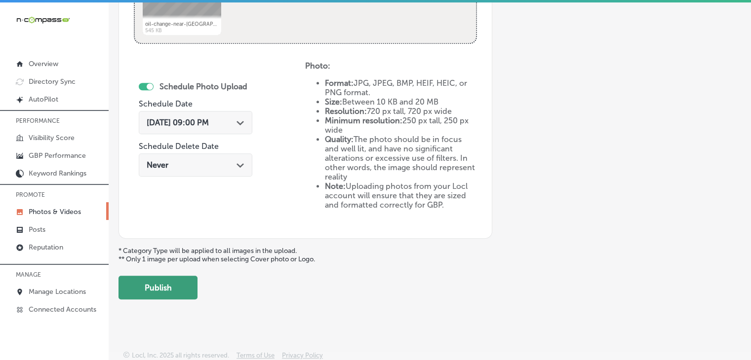
click at [190, 292] on button "Publish" at bounding box center [158, 288] width 79 height 24
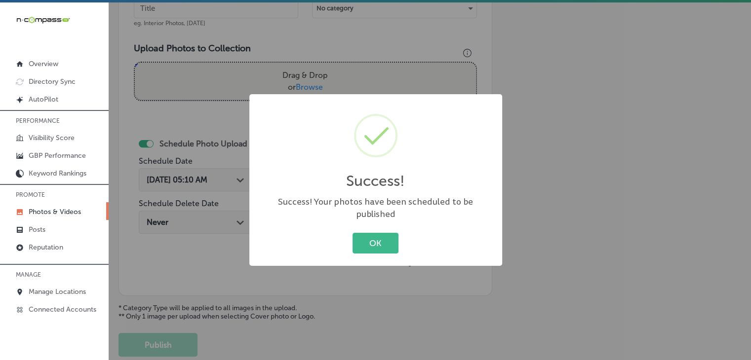
scroll to position [323, 0]
click at [279, 74] on div "Success! × Success! Your photos have been scheduled to be published OK Cancel" at bounding box center [375, 180] width 751 height 360
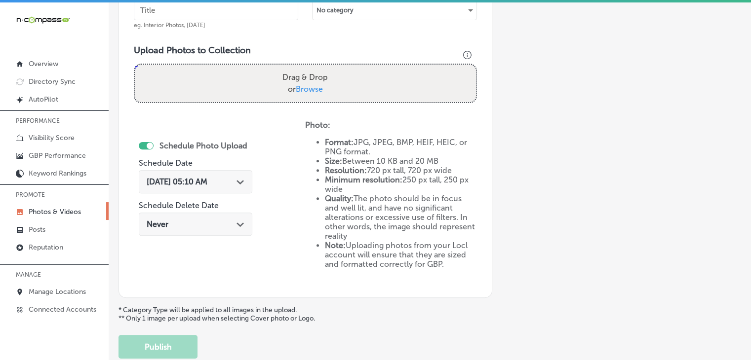
click at [273, 26] on div "Name of Collection eg. Interior Photos, [DATE]" at bounding box center [216, 8] width 164 height 42
click at [272, 18] on input "text" at bounding box center [216, 10] width 164 height 20
paste input "Brown Service Center - [GEOGRAPHIC_DATA], [DATE], Week"
type input "Brown Service Center - [GEOGRAPHIC_DATA], [DATE], Week 5"
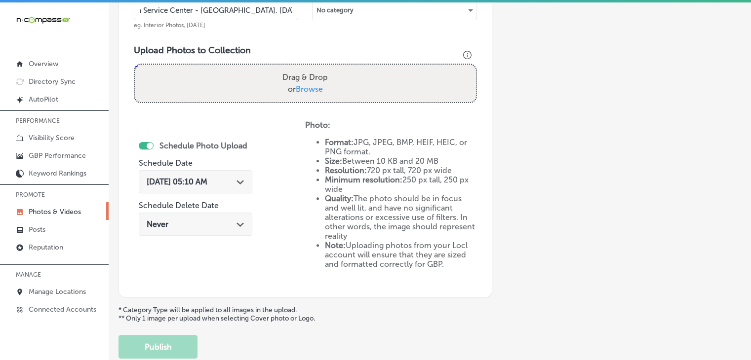
scroll to position [0, 0]
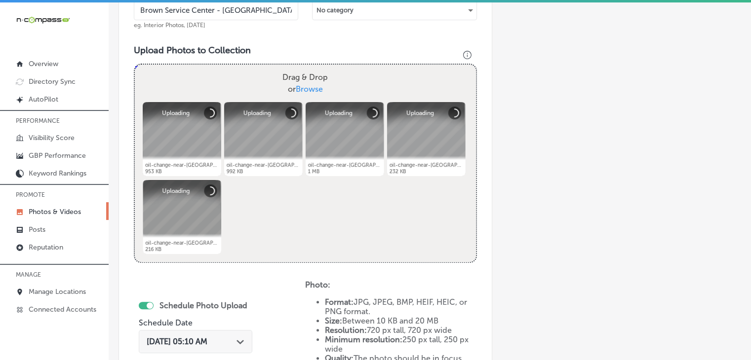
click at [233, 346] on div "[DATE] 05:10 AM Path Created with Sketch." at bounding box center [196, 341] width 114 height 23
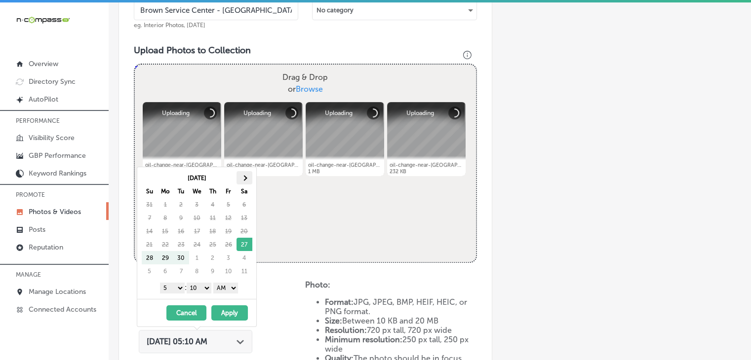
click at [242, 181] on th at bounding box center [245, 177] width 16 height 13
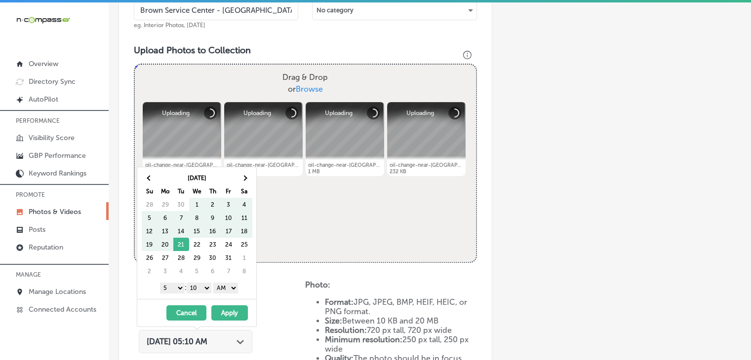
click at [242, 181] on th at bounding box center [245, 177] width 16 height 13
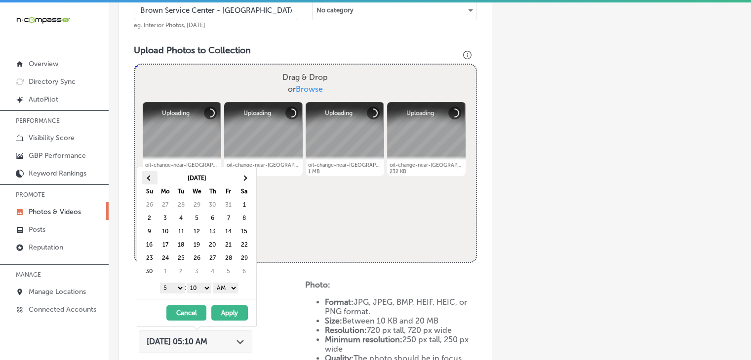
click at [150, 179] on th at bounding box center [150, 177] width 16 height 13
click at [173, 283] on select "1 2 3 4 5 6 7 8 9 10 11 12" at bounding box center [172, 288] width 25 height 11
click at [205, 287] on select "00 10 20 30 40 50" at bounding box center [199, 288] width 25 height 11
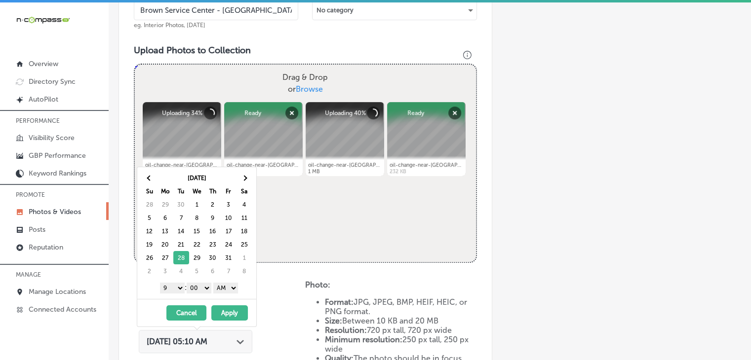
click at [232, 288] on select "AM PM" at bounding box center [225, 288] width 25 height 11
drag, startPoint x: 230, startPoint y: 308, endPoint x: 234, endPoint y: 303, distance: 6.7
click at [231, 308] on button "Apply" at bounding box center [229, 313] width 37 height 15
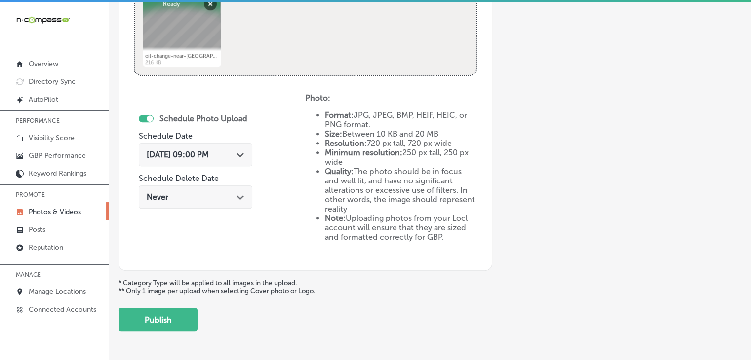
scroll to position [521, 0]
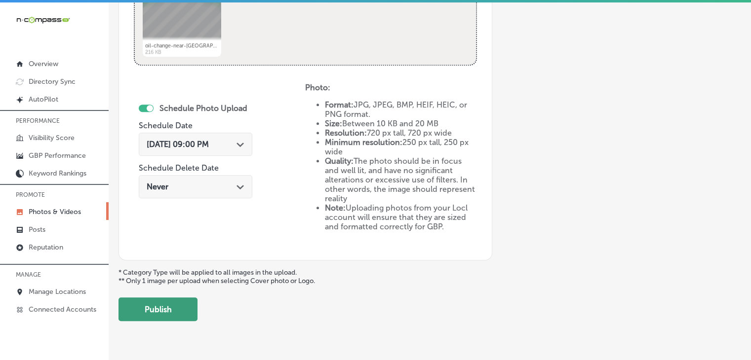
click at [157, 304] on button "Publish" at bounding box center [158, 310] width 79 height 24
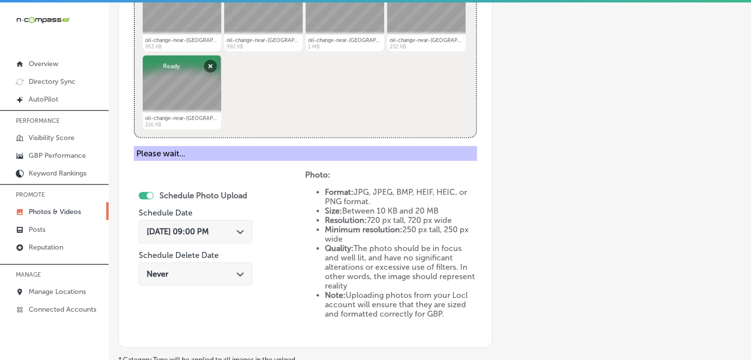
scroll to position [225, 0]
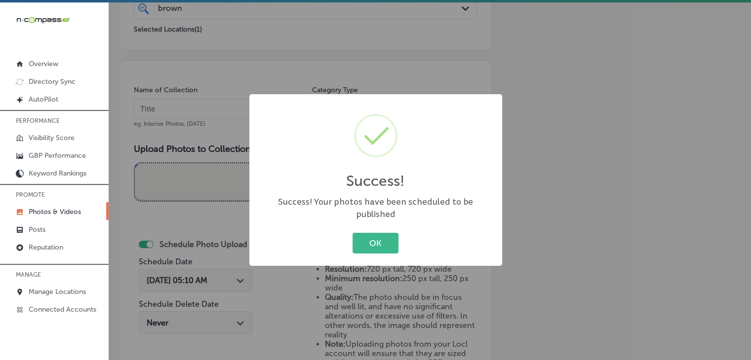
click at [205, 123] on div "Success! × Success! Your photos have been scheduled to be published OK Cancel" at bounding box center [375, 180] width 751 height 360
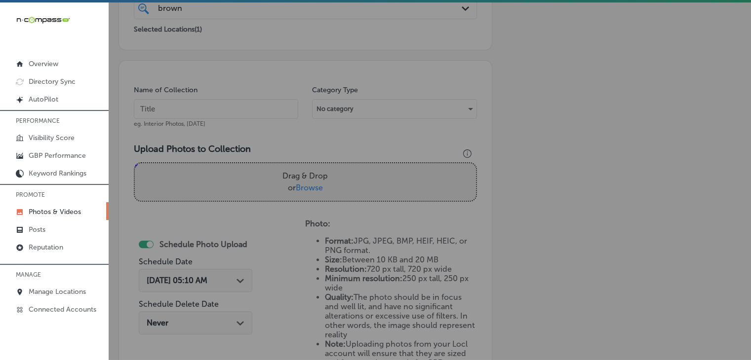
click at [206, 101] on input "text" at bounding box center [216, 109] width 164 height 20
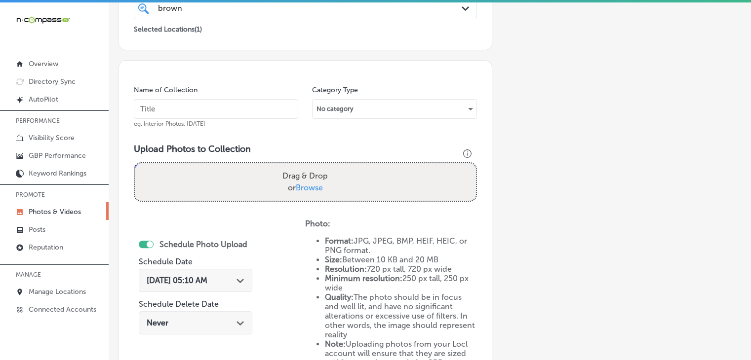
paste input "Brown Service Center - [GEOGRAPHIC_DATA], [DATE], Week"
click at [239, 108] on input "Brown Service Center - [GEOGRAPHIC_DATA], [DATE], Week" at bounding box center [216, 109] width 164 height 20
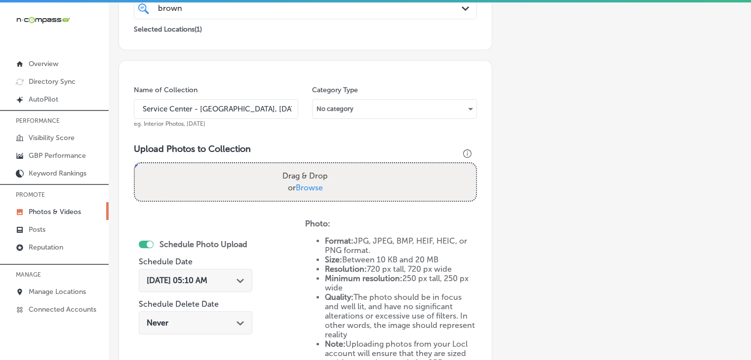
type input "Brown Service Center - [GEOGRAPHIC_DATA], [DATE], Week 1"
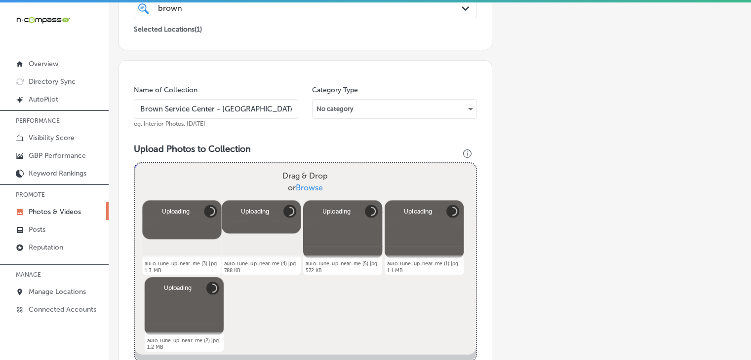
scroll to position [422, 0]
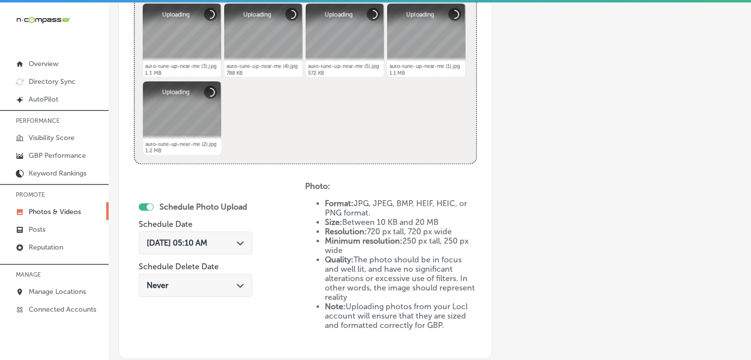
click at [206, 232] on div "[DATE] 05:10 AM Path Created with Sketch." at bounding box center [196, 243] width 114 height 23
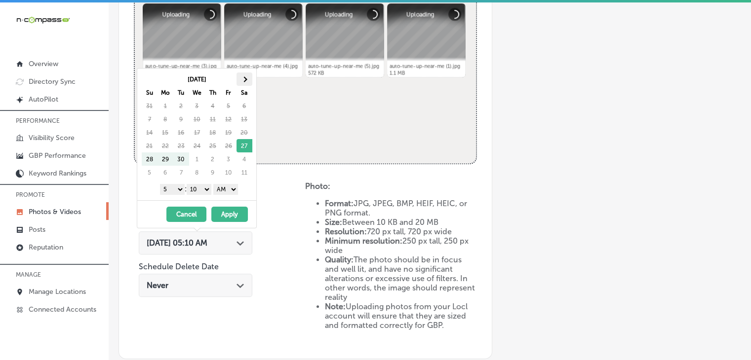
click at [247, 83] on th at bounding box center [245, 79] width 16 height 13
click at [172, 186] on select "1 2 3 4 5 6 7 8 9 10 11 12" at bounding box center [172, 189] width 25 height 11
click at [202, 190] on select "00 10 20 30 40 50" at bounding box center [199, 189] width 25 height 11
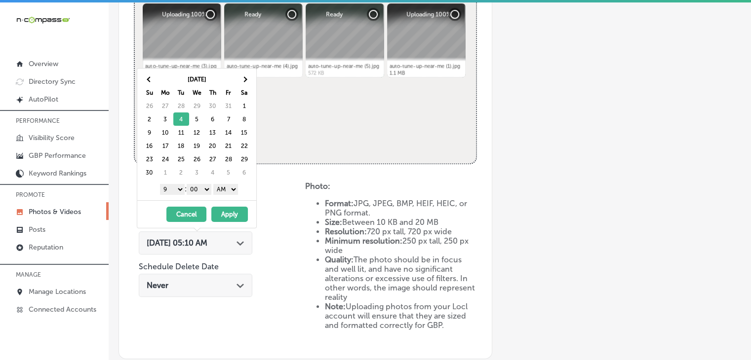
click at [240, 186] on div "1 2 3 4 5 6 7 8 9 10 11 12 : 00 10 20 30 40 50 AM PM" at bounding box center [198, 189] width 115 height 15
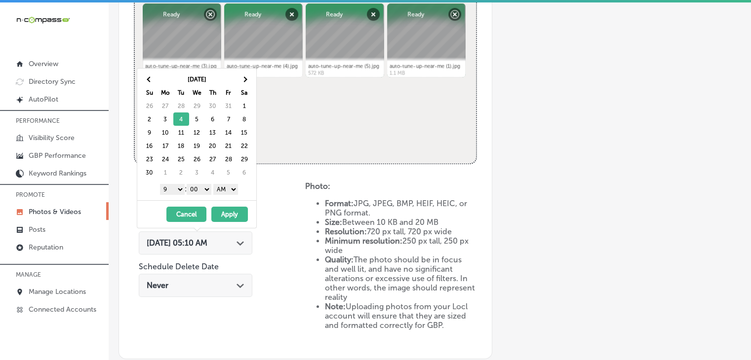
click at [228, 188] on select "AM PM" at bounding box center [225, 189] width 25 height 11
click at [225, 208] on button "Apply" at bounding box center [229, 214] width 37 height 15
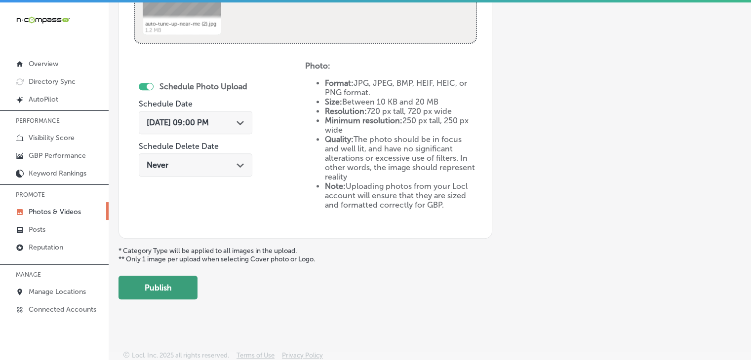
click at [185, 279] on button "Publish" at bounding box center [158, 288] width 79 height 24
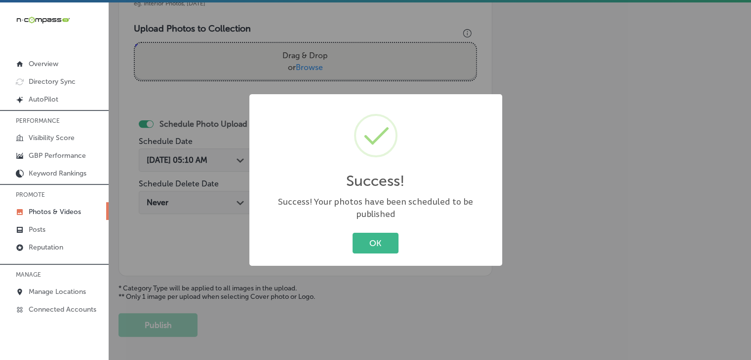
click at [220, 21] on div "Success! × Success! Your photos have been scheduled to be published OK Cancel" at bounding box center [375, 180] width 751 height 360
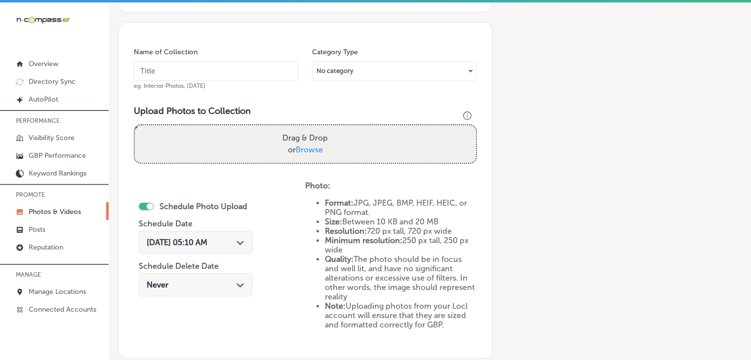
scroll to position [246, 0]
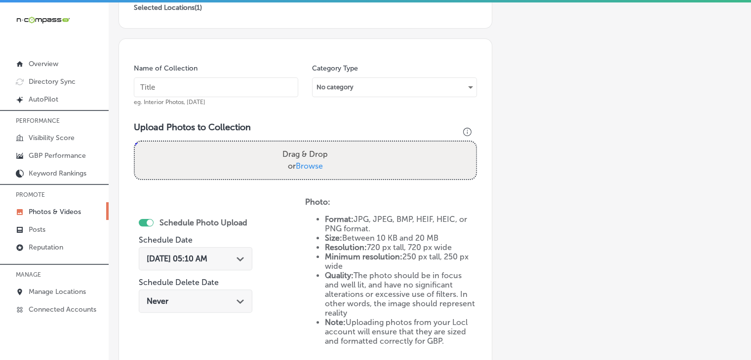
click at [247, 87] on input "text" at bounding box center [216, 88] width 164 height 20
paste input "Brown Service Center - [GEOGRAPHIC_DATA], [DATE], Week"
type input "Brown Service Center - [GEOGRAPHIC_DATA], [DATE], Week 2"
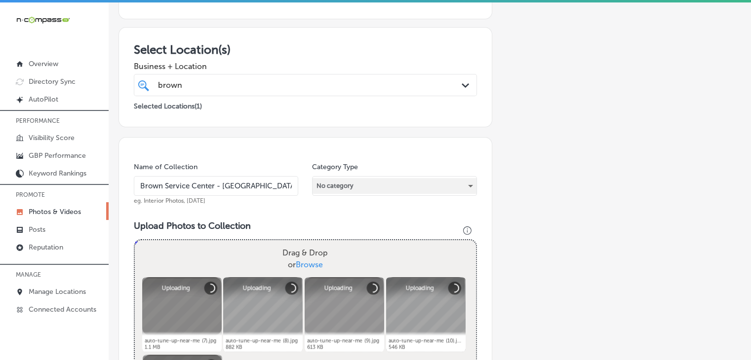
scroll to position [345, 0]
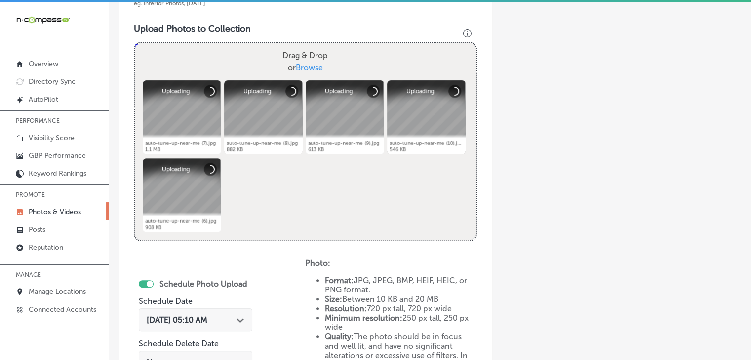
drag, startPoint x: 202, startPoint y: 314, endPoint x: 204, endPoint y: 294, distance: 19.9
click at [202, 315] on div "[DATE] 05:10 AM Path Created with Sketch." at bounding box center [196, 320] width 114 height 23
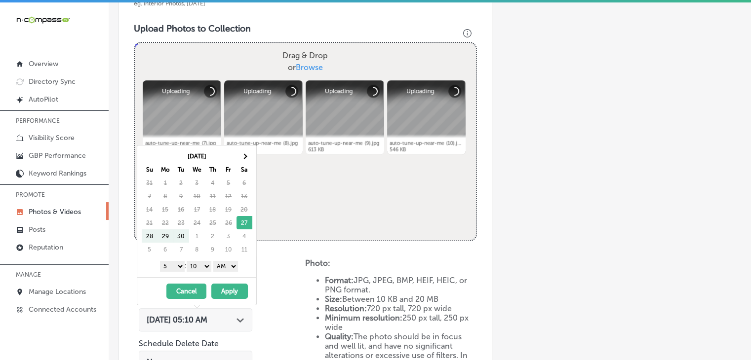
click at [242, 163] on th "Sa" at bounding box center [245, 169] width 16 height 13
click at [243, 160] on th at bounding box center [245, 156] width 16 height 13
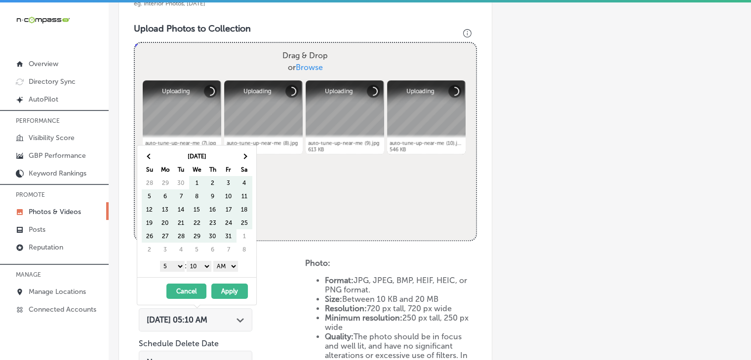
click at [243, 160] on th at bounding box center [245, 156] width 16 height 13
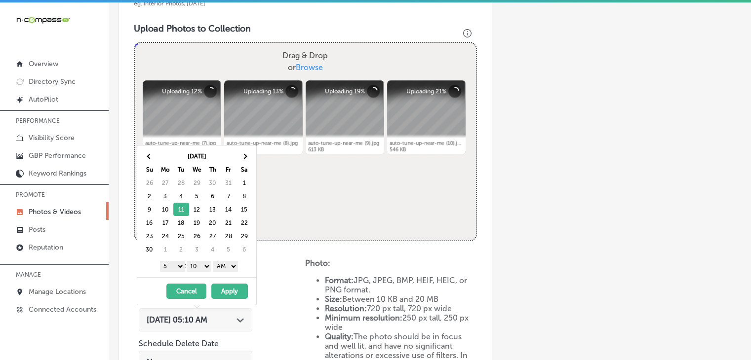
click at [171, 271] on div "1 2 3 4 5 6 7 8 9 10 11 12 : 00 10 20 30 40 50 AM PM" at bounding box center [198, 266] width 115 height 15
click at [172, 269] on select "1 2 3 4 5 6 7 8 9 10 11 12" at bounding box center [172, 266] width 25 height 11
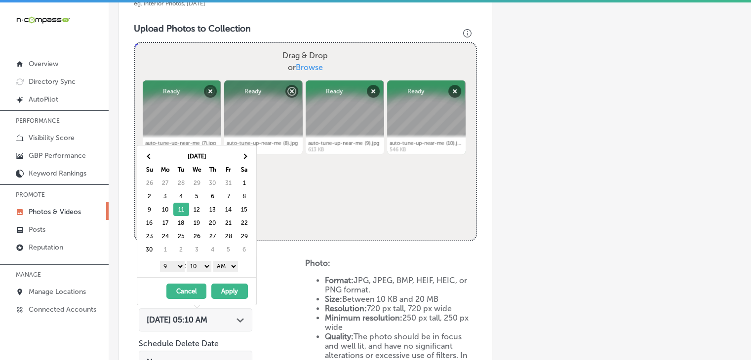
drag, startPoint x: 199, startPoint y: 262, endPoint x: 201, endPoint y: 267, distance: 5.5
click at [199, 262] on select "00 10 20 30 40 50" at bounding box center [199, 266] width 25 height 11
click at [245, 265] on div "1 2 3 4 5 6 7 8 9 10 11 12 : 00 10 20 30 40 50 AM PM" at bounding box center [198, 266] width 115 height 15
click at [231, 266] on select "AM PM" at bounding box center [225, 266] width 25 height 11
click at [223, 293] on button "Apply" at bounding box center [229, 291] width 37 height 15
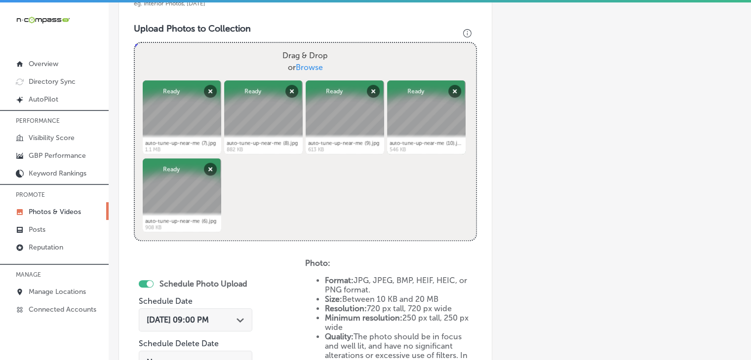
scroll to position [543, 0]
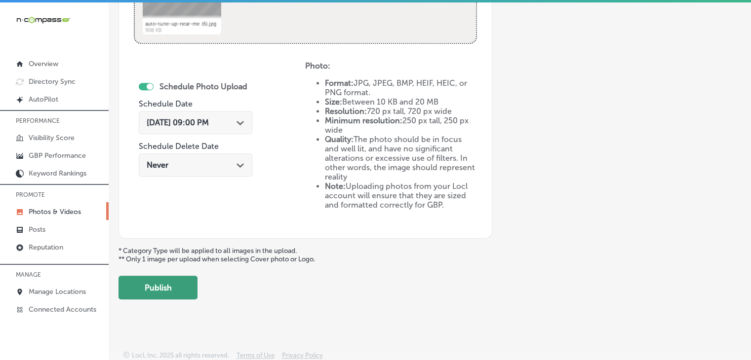
click at [184, 280] on button "Publish" at bounding box center [158, 288] width 79 height 24
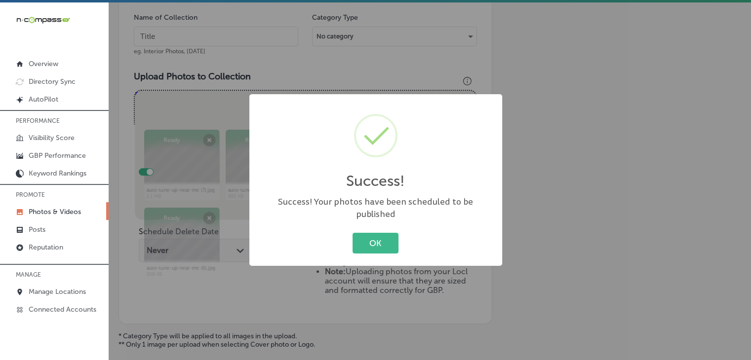
scroll to position [236, 0]
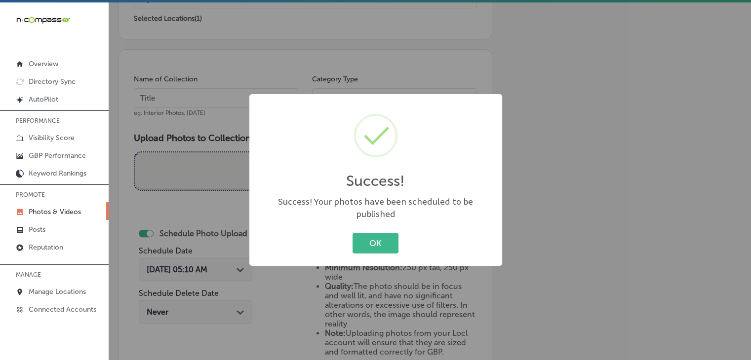
click at [229, 85] on div "Success! × Success! Your photos have been scheduled to be published OK Cancel" at bounding box center [375, 180] width 751 height 360
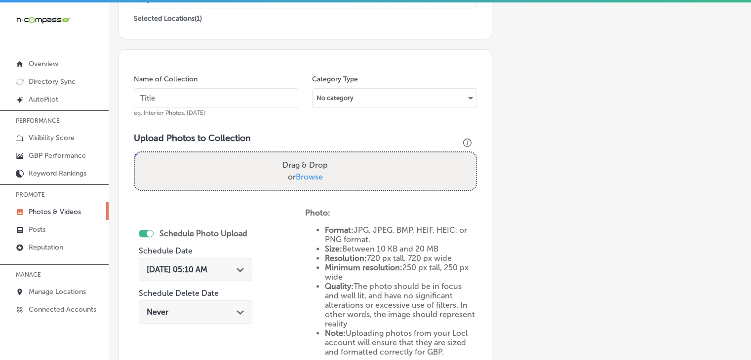
click at [227, 89] on input "text" at bounding box center [216, 98] width 164 height 20
paste input "Brown Service Center - [GEOGRAPHIC_DATA], [DATE], Week"
type input "Brown Service Center - [GEOGRAPHIC_DATA], [DATE], Week 3"
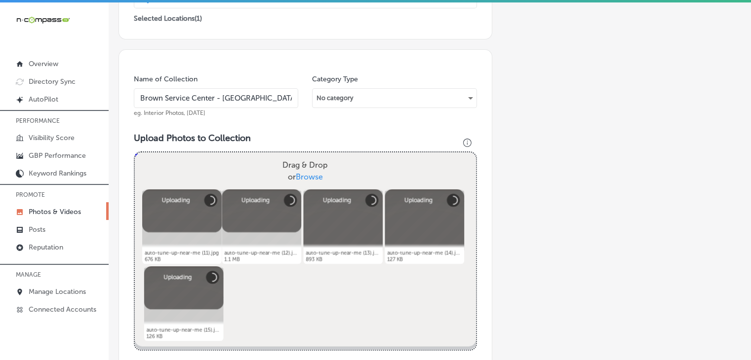
scroll to position [433, 0]
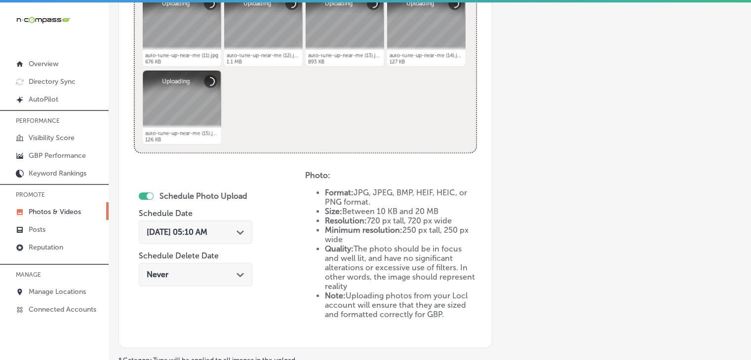
drag, startPoint x: 229, startPoint y: 228, endPoint x: 229, endPoint y: 215, distance: 12.3
click at [229, 229] on div "[DATE] 05:10 AM Path Created with Sketch." at bounding box center [196, 232] width 98 height 9
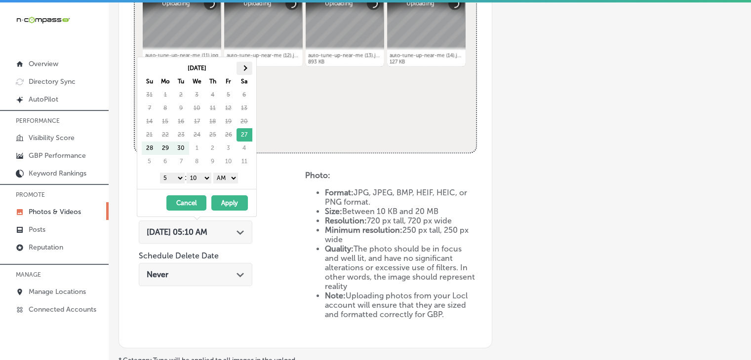
click at [247, 70] on th at bounding box center [245, 68] width 16 height 13
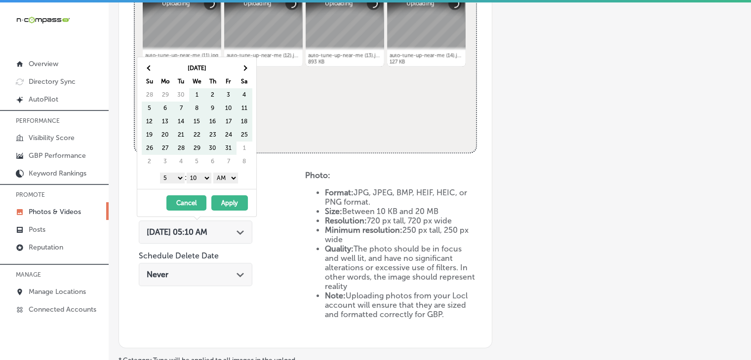
click at [247, 70] on th at bounding box center [245, 68] width 16 height 13
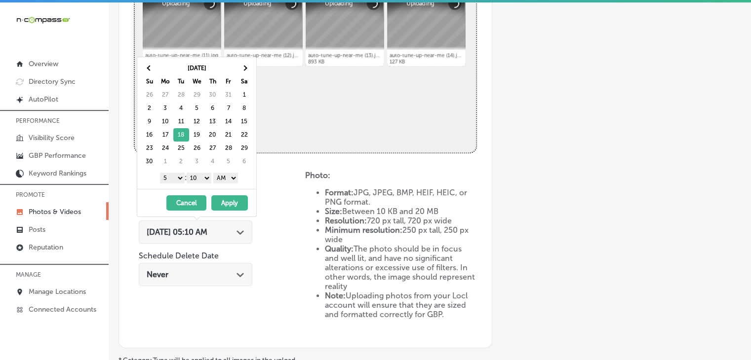
click at [172, 178] on select "1 2 3 4 5 6 7 8 9 10 11 12" at bounding box center [172, 178] width 25 height 11
click at [205, 182] on select "00 10 20 30 40 50" at bounding box center [199, 178] width 25 height 11
click at [233, 177] on select "AM PM" at bounding box center [225, 178] width 25 height 11
click at [226, 200] on button "Apply" at bounding box center [229, 203] width 37 height 15
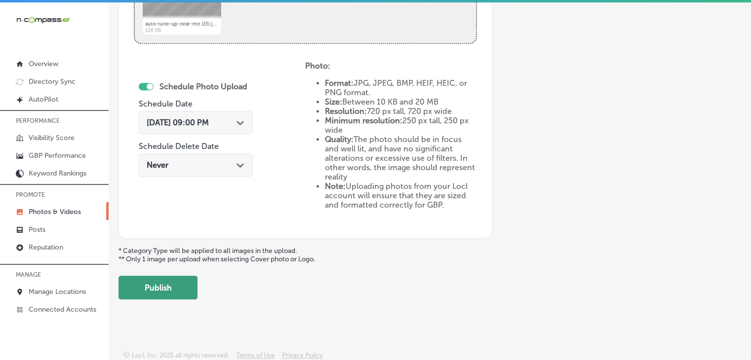
click at [180, 297] on button "Publish" at bounding box center [158, 288] width 79 height 24
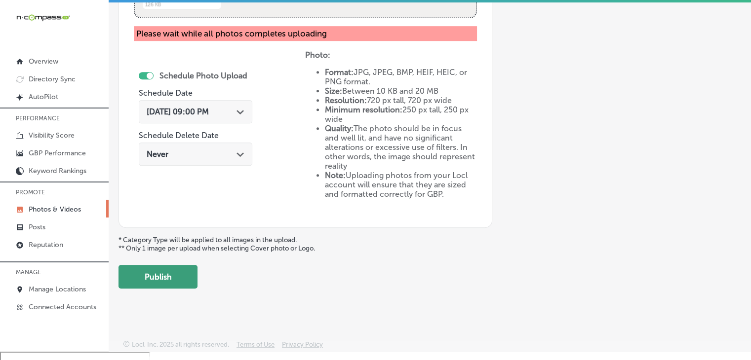
scroll to position [14, 0]
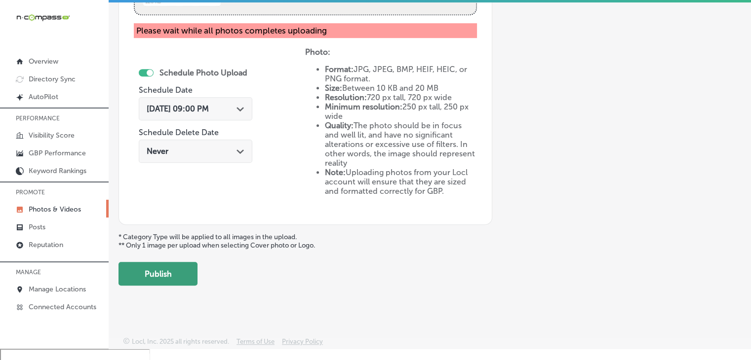
click at [193, 267] on button "Publish" at bounding box center [158, 274] width 79 height 24
click at [170, 277] on button "Publish" at bounding box center [158, 274] width 79 height 24
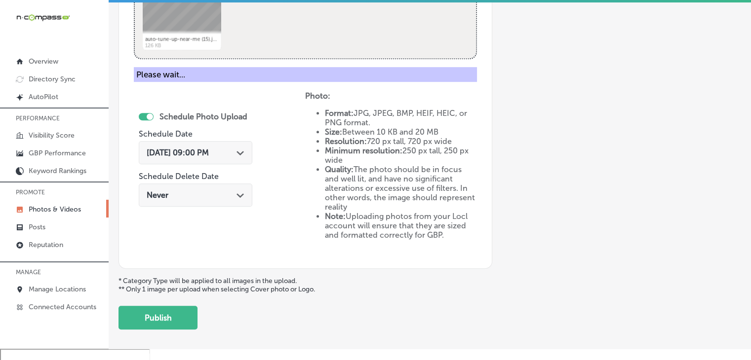
scroll to position [328, 0]
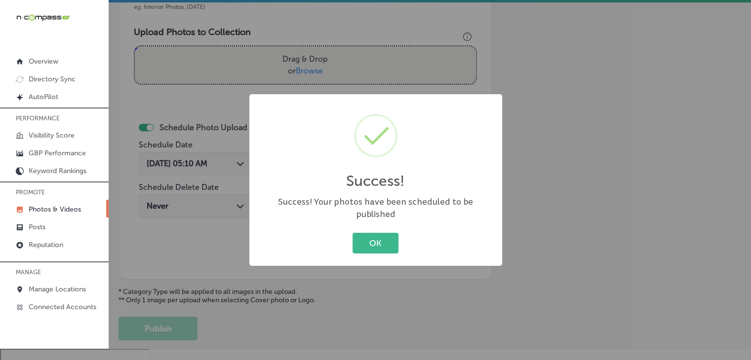
click at [219, 56] on div "Success! × Success! Your photos have been scheduled to be published OK Cancel" at bounding box center [375, 180] width 751 height 360
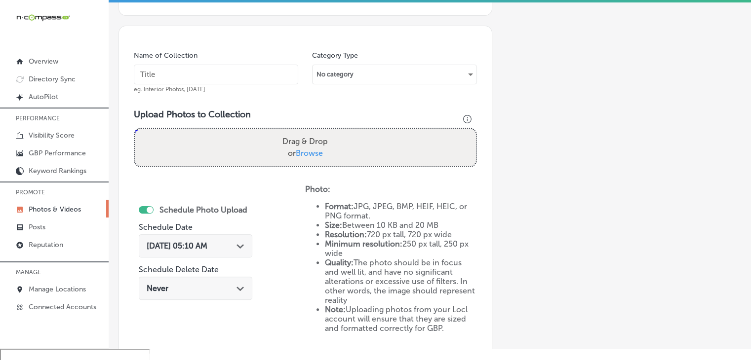
scroll to position [229, 0]
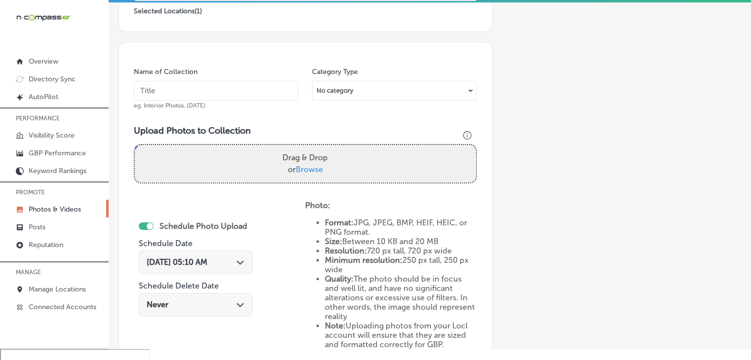
click at [256, 100] on div "Name of Collection eg. Interior Photos, [DATE]" at bounding box center [216, 88] width 164 height 42
click at [257, 96] on input "text" at bounding box center [216, 91] width 164 height 20
paste input "Brown Service Center - [GEOGRAPHIC_DATA], [DATE], Week"
type input "Brown Service Center - [GEOGRAPHIC_DATA], [DATE], Week 4"
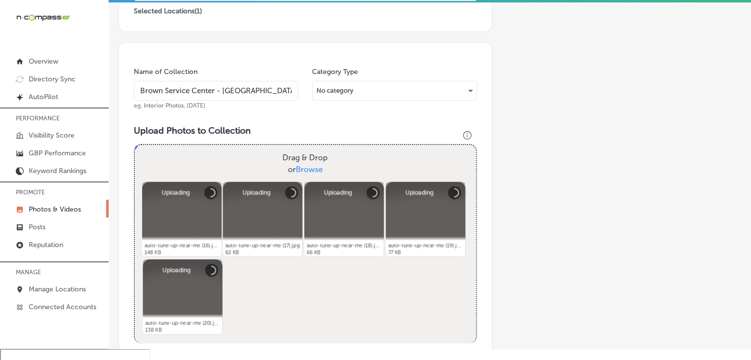
scroll to position [328, 0]
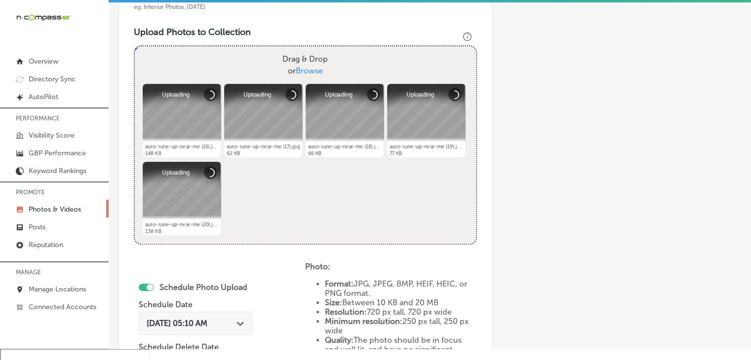
drag, startPoint x: 225, startPoint y: 317, endPoint x: 225, endPoint y: 304, distance: 12.8
click at [225, 317] on div "[DATE] 05:10 AM Path Created with Sketch." at bounding box center [196, 323] width 114 height 23
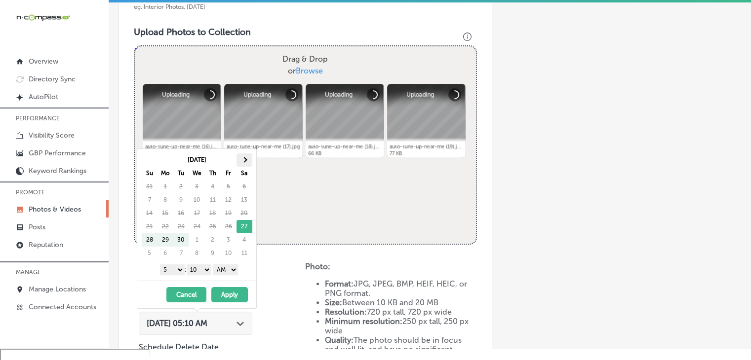
click at [238, 162] on th at bounding box center [245, 160] width 16 height 13
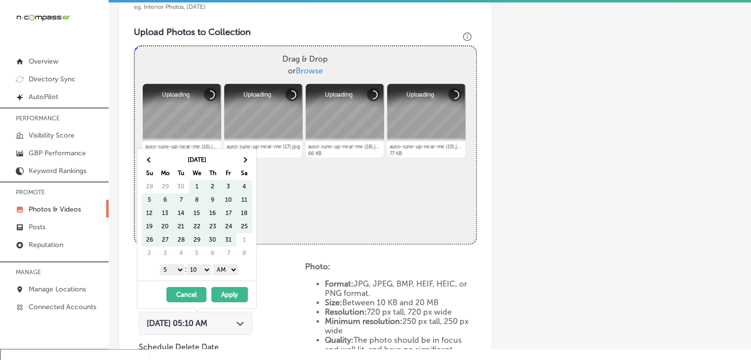
click at [238, 162] on th at bounding box center [245, 160] width 16 height 13
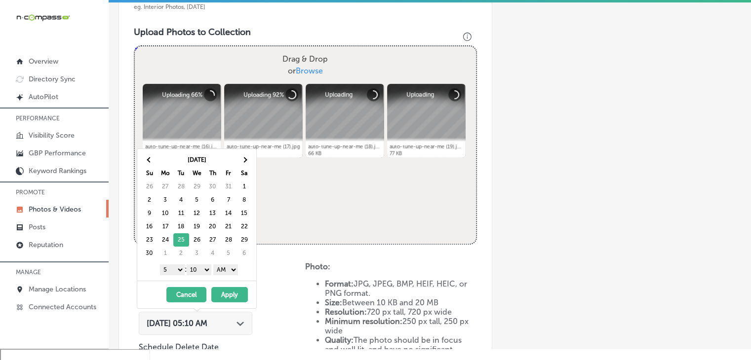
click at [180, 266] on select "1 2 3 4 5 6 7 8 9 10 11 12" at bounding box center [172, 270] width 25 height 11
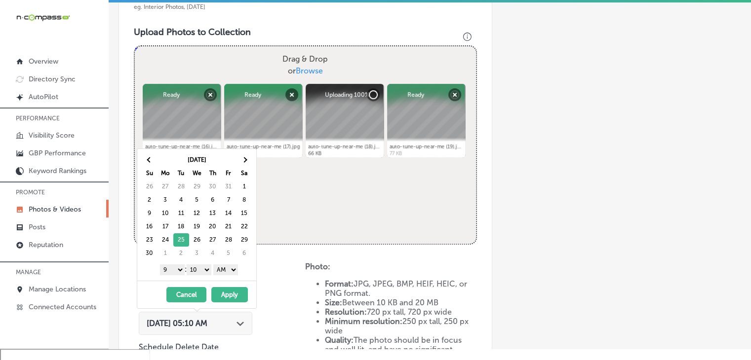
click at [208, 276] on div "[DATE] Su Mo Tu We Th Fr Sa 26 27 28 29 30 31 1 2 3 4 5 6 7 8 9 10 11 12 13 14 …" at bounding box center [196, 215] width 119 height 132
click at [207, 272] on select "00 10 20 30 40 50" at bounding box center [199, 270] width 25 height 11
click at [188, 265] on select "00 10 20 30 40 50" at bounding box center [199, 270] width 25 height 11
click at [202, 271] on select "00 10 20 30 40 50" at bounding box center [199, 270] width 25 height 11
click at [225, 270] on select "AM PM" at bounding box center [225, 270] width 25 height 11
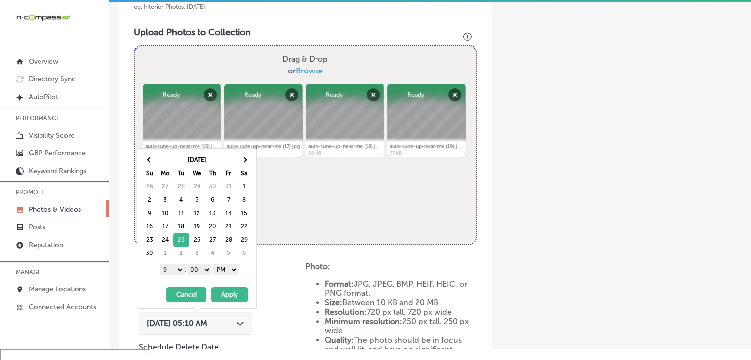
click at [225, 291] on button "Apply" at bounding box center [229, 294] width 37 height 15
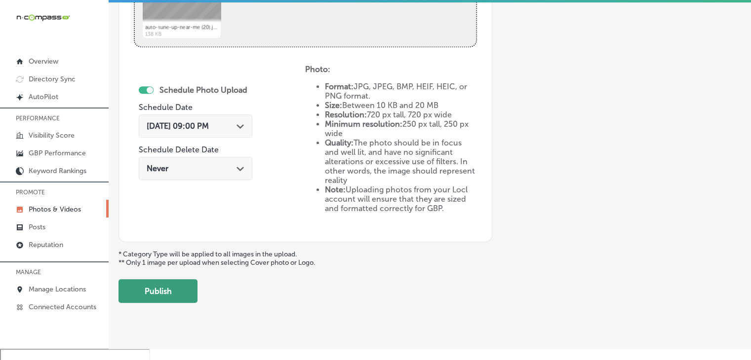
click at [164, 293] on button "Publish" at bounding box center [158, 291] width 79 height 24
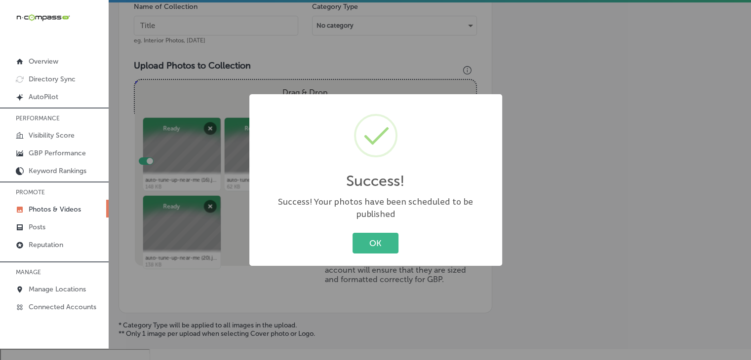
scroll to position [229, 0]
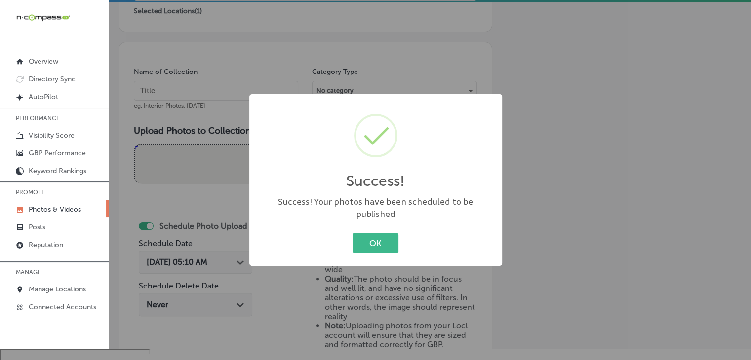
click at [243, 138] on div "Success! × Success! Your photos have been scheduled to be published OK Cancel" at bounding box center [375, 180] width 751 height 360
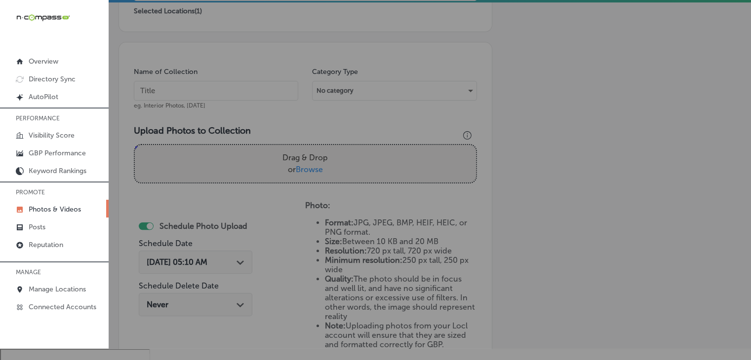
click at [238, 99] on input "text" at bounding box center [216, 91] width 164 height 20
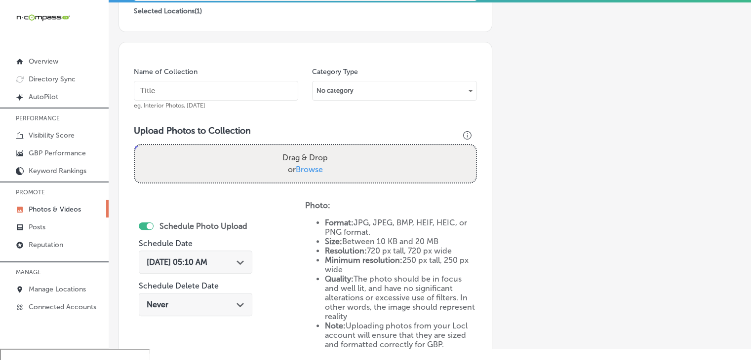
paste input "Brown Service Center - [GEOGRAPHIC_DATA], [DATE], Week"
click at [236, 92] on input "Brown Service Center - [GEOGRAPHIC_DATA], [DATE], Week" at bounding box center [216, 91] width 164 height 20
type input "Brown Service Center - [GEOGRAPHIC_DATA], [DATE], Week 1"
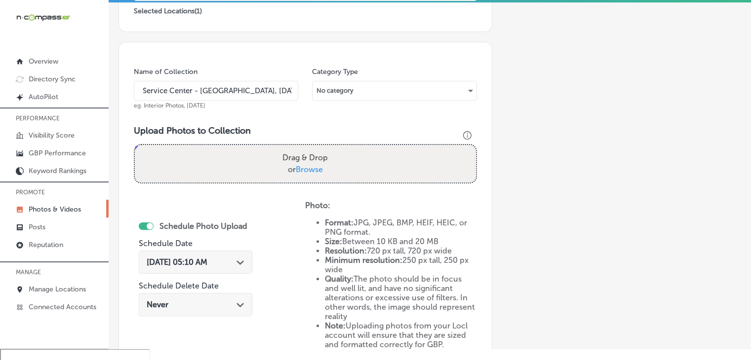
scroll to position [0, 0]
click at [202, 96] on input "Brown Service Center - [GEOGRAPHIC_DATA], [DATE], Week 1" at bounding box center [216, 91] width 164 height 20
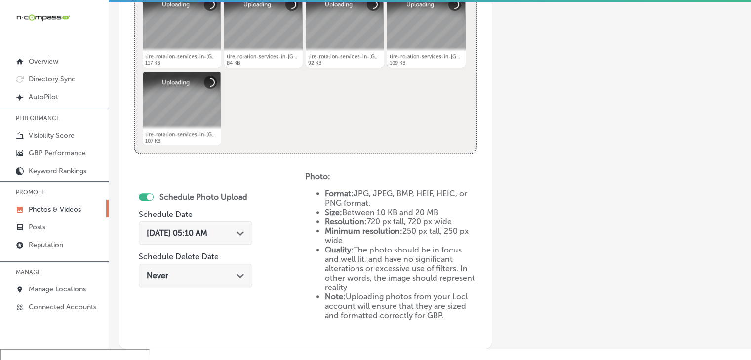
scroll to position [328, 0]
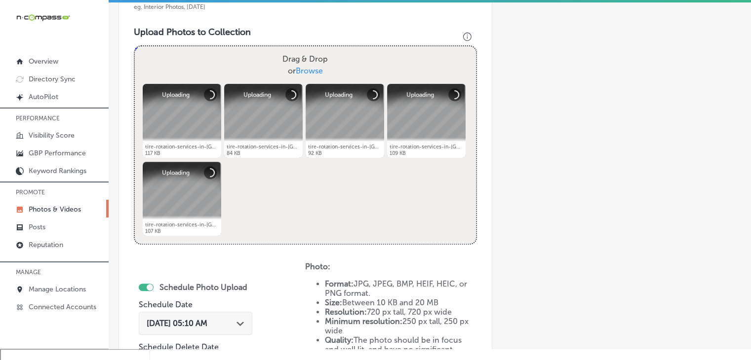
click at [207, 320] on span "[DATE] 05:10 AM" at bounding box center [177, 323] width 61 height 9
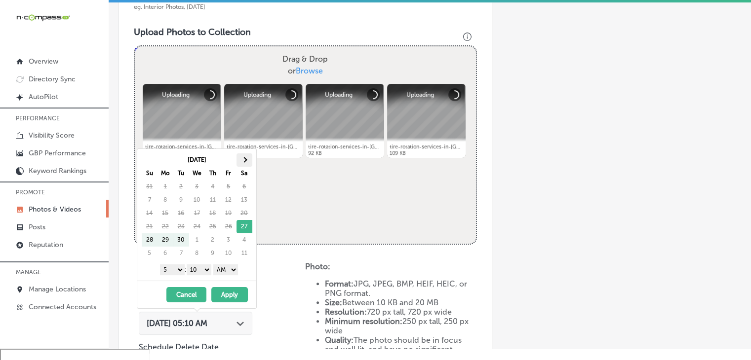
click at [242, 154] on th at bounding box center [245, 160] width 16 height 13
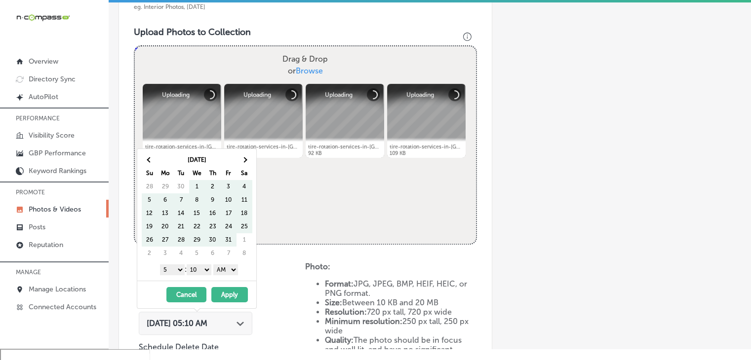
click at [242, 154] on th at bounding box center [245, 160] width 16 height 13
click at [175, 262] on div "1 2 3 4 5 6 7 8 9 10 11 12 : 00 10 20 30 40 50 AM PM" at bounding box center [198, 269] width 115 height 15
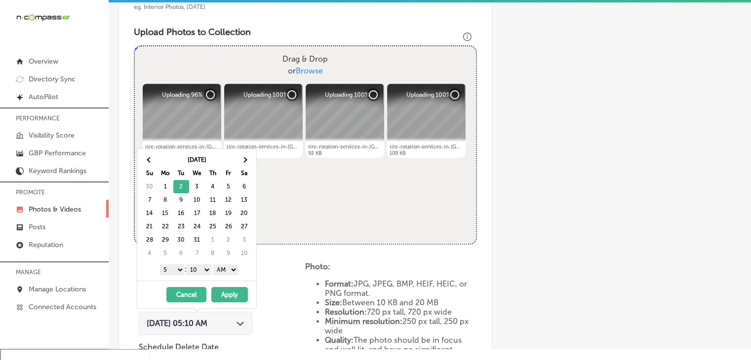
click at [174, 265] on select "1 2 3 4 5 6 7 8 9 10 11 12" at bounding box center [172, 270] width 25 height 11
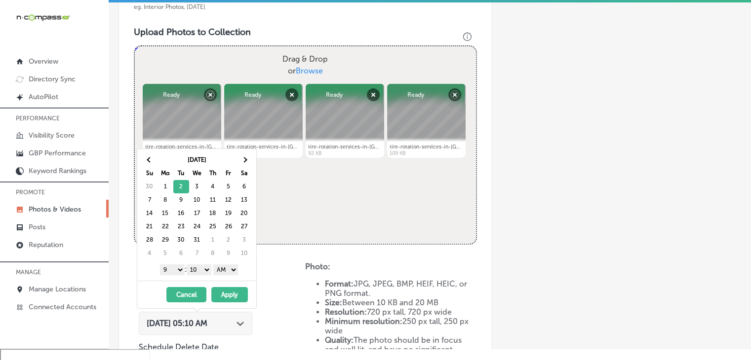
click at [196, 268] on select "00 10 20 30 40 50" at bounding box center [199, 270] width 25 height 11
drag, startPoint x: 213, startPoint y: 275, endPoint x: 226, endPoint y: 273, distance: 13.1
click at [225, 272] on select "AM PM" at bounding box center [225, 270] width 25 height 11
click at [225, 291] on button "Apply" at bounding box center [229, 294] width 37 height 15
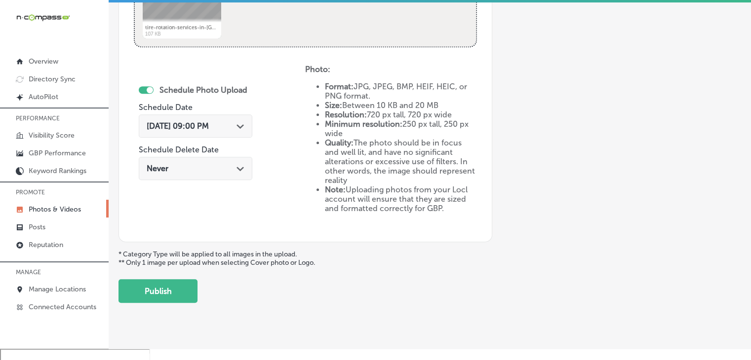
click at [172, 283] on button "Publish" at bounding box center [158, 291] width 79 height 24
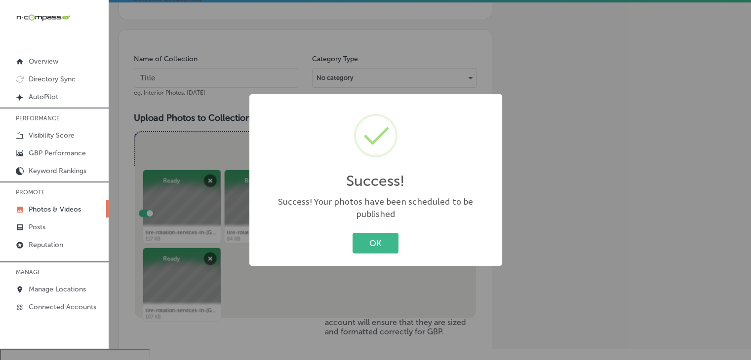
scroll to position [229, 0]
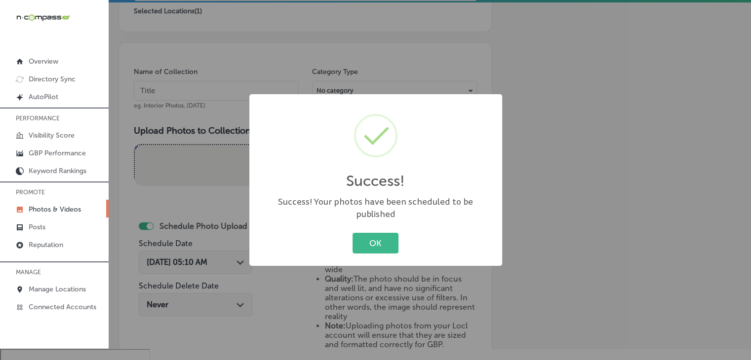
click at [208, 138] on div "Success! × Success! Your photos have been scheduled to be published OK Cancel" at bounding box center [375, 180] width 751 height 360
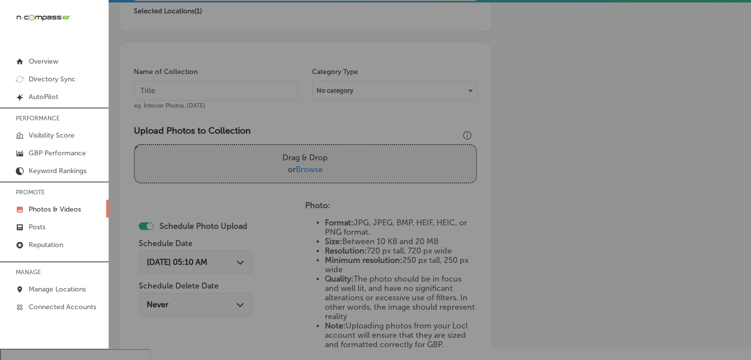
click at [232, 90] on input "text" at bounding box center [216, 91] width 164 height 20
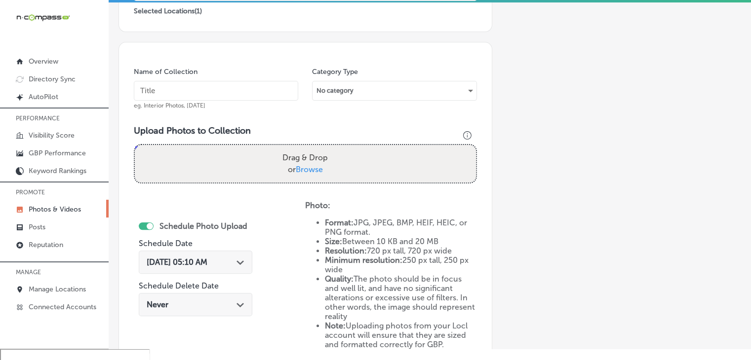
paste input "Brown Service Center - [GEOGRAPHIC_DATA], [DATE], Week"
type input "Brown Service Center - [GEOGRAPHIC_DATA], [DATE], Week 2"
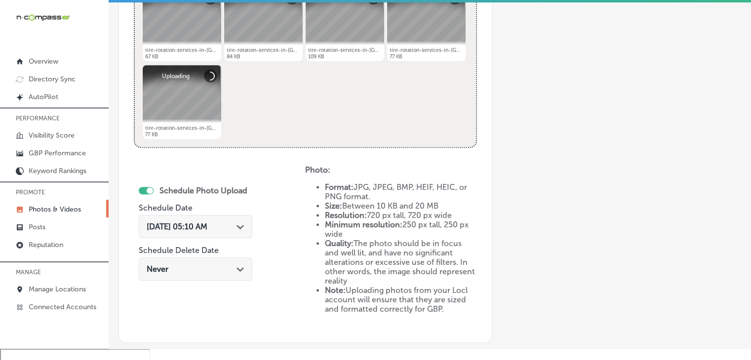
scroll to position [427, 0]
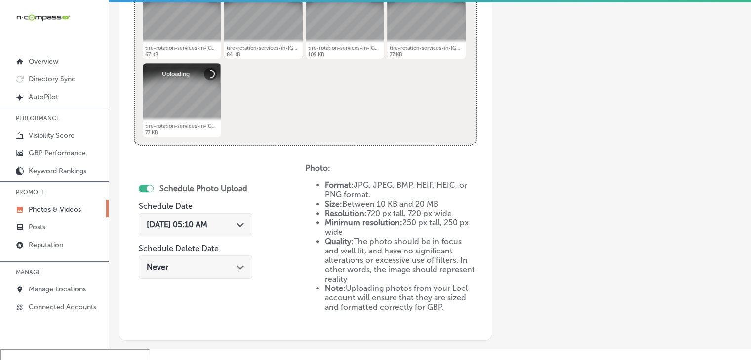
click at [212, 217] on div "[DATE] 05:10 AM Path Created with Sketch." at bounding box center [196, 224] width 114 height 23
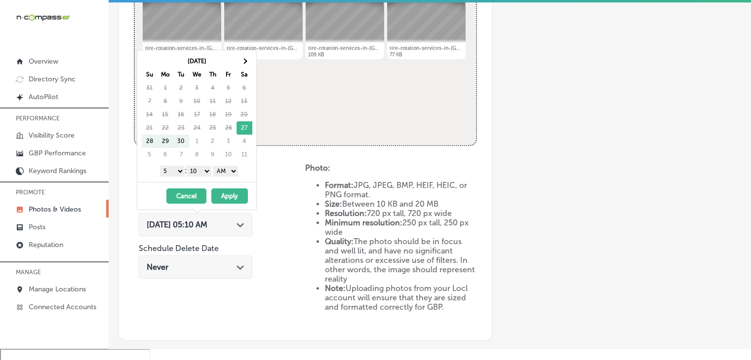
click at [250, 68] on th "Sa" at bounding box center [245, 74] width 16 height 13
click at [249, 65] on th at bounding box center [245, 61] width 16 height 13
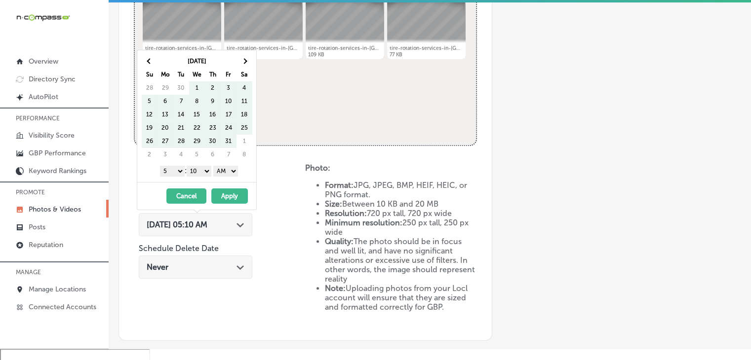
click at [249, 65] on th at bounding box center [245, 61] width 16 height 13
click at [241, 65] on th at bounding box center [245, 61] width 16 height 13
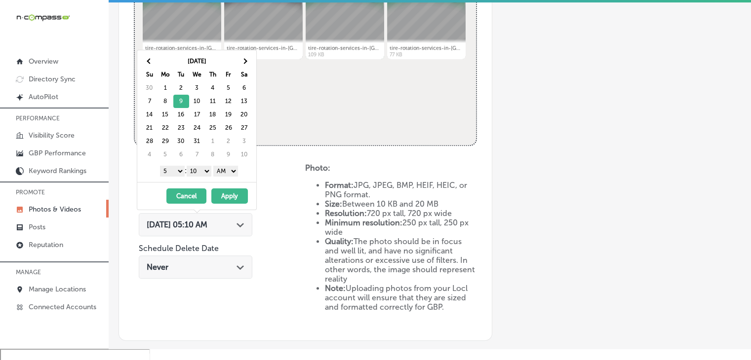
click at [172, 170] on select "1 2 3 4 5 6 7 8 9 10 11 12" at bounding box center [172, 171] width 25 height 11
click at [199, 172] on select "00 10 20 30 40 50" at bounding box center [199, 171] width 25 height 11
click at [226, 174] on select "AM PM" at bounding box center [225, 171] width 25 height 11
click at [224, 197] on button "Apply" at bounding box center [229, 196] width 37 height 15
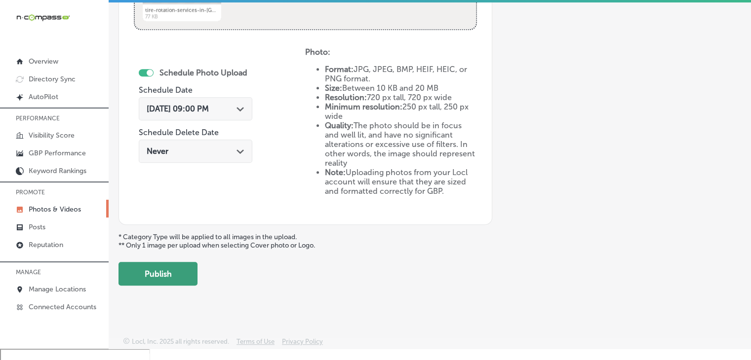
click at [154, 282] on button "Publish" at bounding box center [158, 274] width 79 height 24
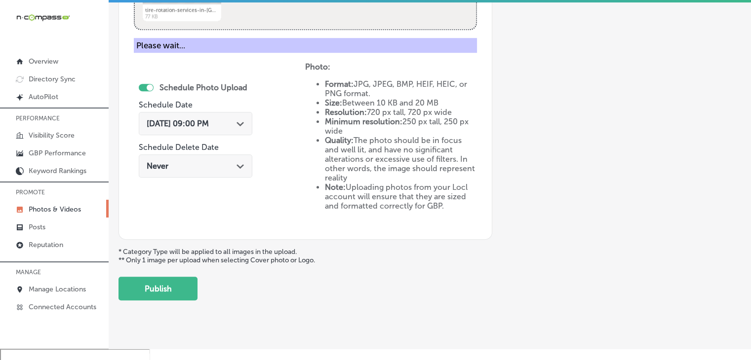
click at [162, 262] on p "* Category Type will be applied to all images in the upload. ** Only 1 image pe…" at bounding box center [430, 256] width 623 height 17
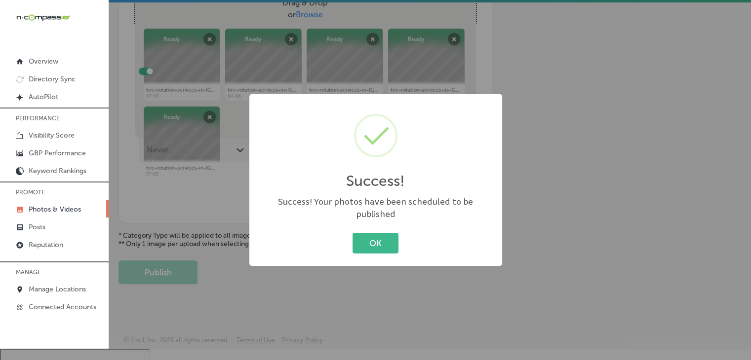
scroll to position [171, 0]
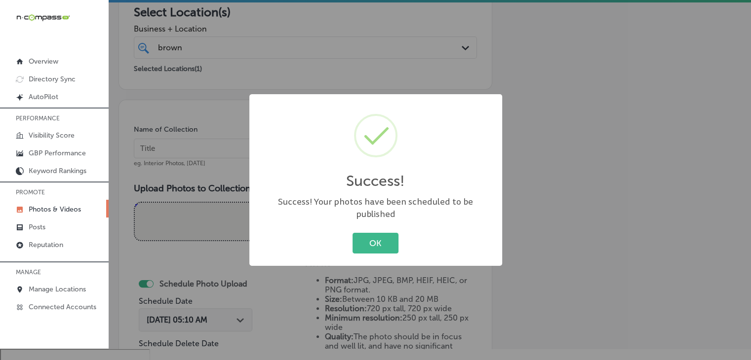
click at [172, 83] on div "Success! × Success! Your photos have been scheduled to be published OK Cancel" at bounding box center [375, 180] width 751 height 360
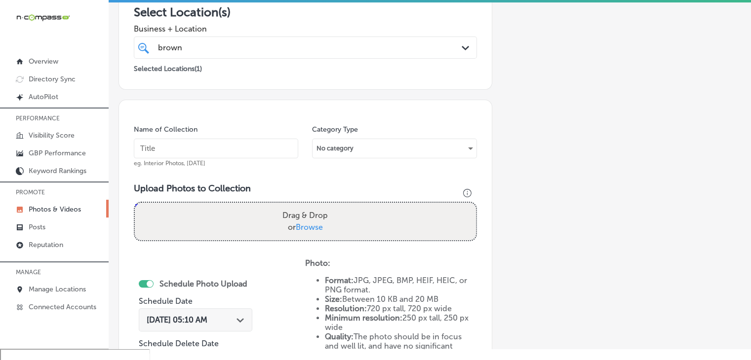
click at [202, 147] on input "text" at bounding box center [216, 149] width 164 height 20
paste input "Brown Service Center - [GEOGRAPHIC_DATA], [DATE], Week"
type input "Brown Service Center - [GEOGRAPHIC_DATA], [DATE], Week 3"
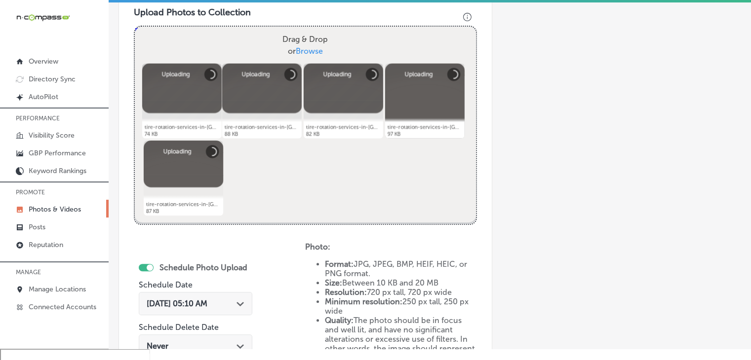
scroll to position [369, 0]
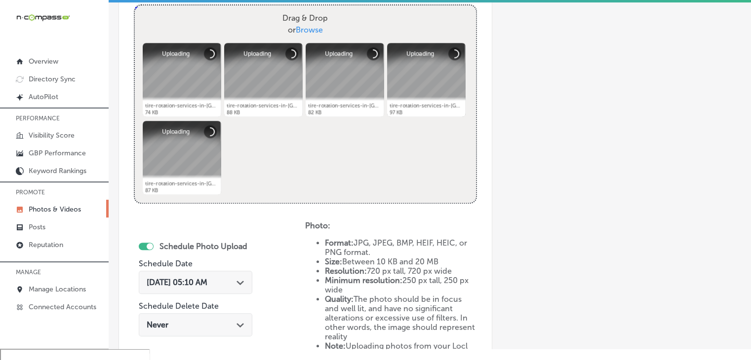
click at [213, 271] on div "[DATE] 05:10 AM Path Created with Sketch." at bounding box center [196, 282] width 114 height 23
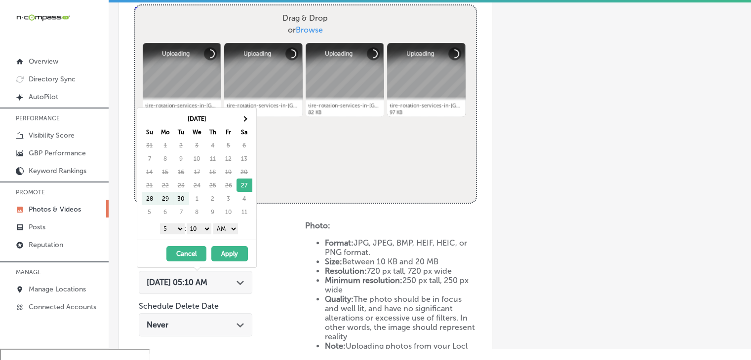
click at [213, 272] on div "[DATE] 05:10 AM Path Created with Sketch." at bounding box center [196, 282] width 114 height 23
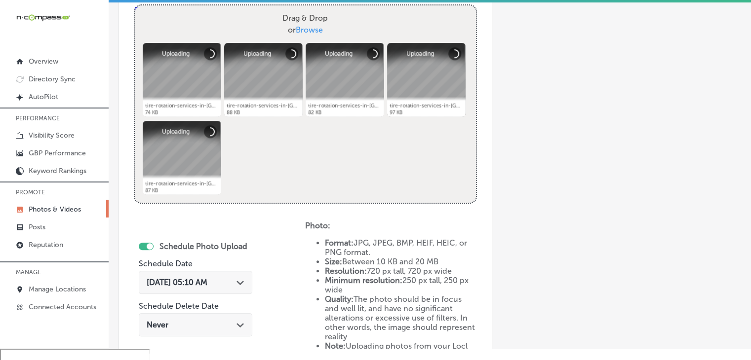
click at [222, 287] on div "[DATE] 05:10 AM Path Created with Sketch." at bounding box center [196, 282] width 114 height 23
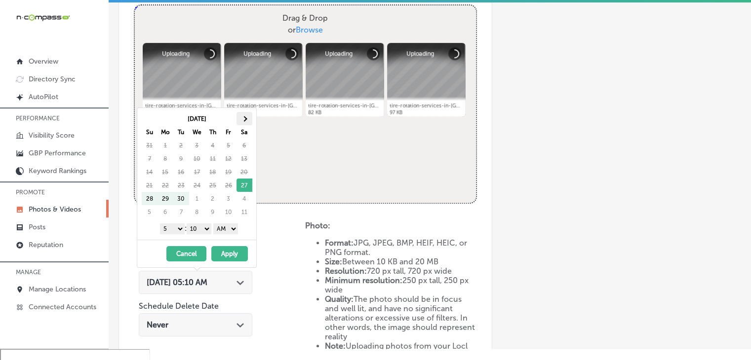
click at [242, 123] on th at bounding box center [245, 118] width 16 height 13
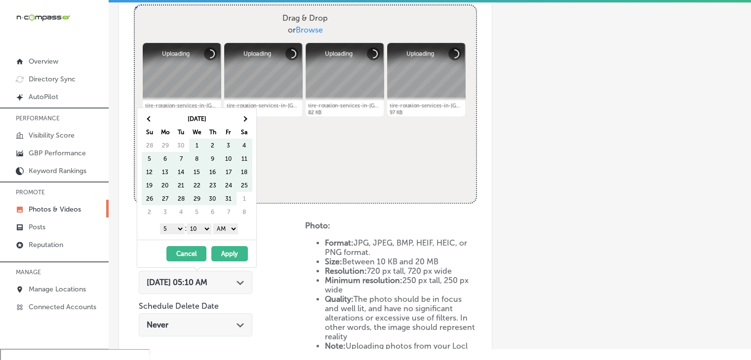
click at [242, 123] on th at bounding box center [245, 118] width 16 height 13
click at [234, 112] on th "[DATE]" at bounding box center [197, 118] width 79 height 13
click at [240, 116] on th at bounding box center [245, 118] width 16 height 13
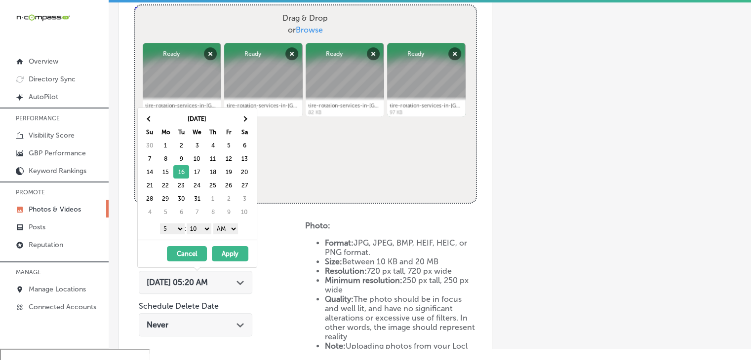
click at [167, 234] on div "1 2 3 4 5 6 7 8 9 10 11 12 : 00 10 20 30 40 50 AM PM" at bounding box center [199, 228] width 115 height 15
click at [172, 227] on select "1 2 3 4 5 6 7 8 9 10 11 12" at bounding box center [172, 229] width 25 height 11
click at [194, 230] on select "00 10 20 30 40 50" at bounding box center [199, 229] width 25 height 11
click at [237, 224] on select "AM PM" at bounding box center [225, 229] width 25 height 11
click at [228, 246] on button "Apply" at bounding box center [230, 253] width 37 height 15
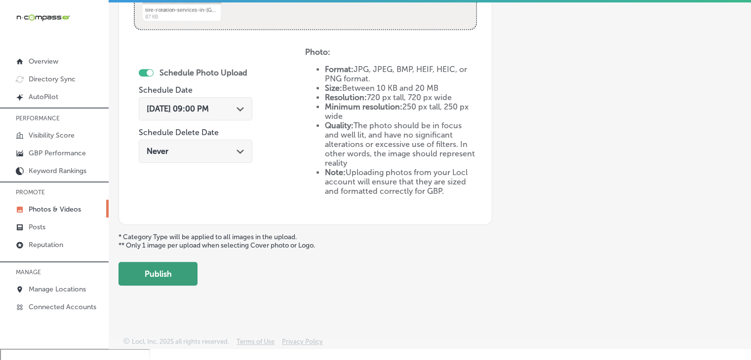
click at [190, 271] on button "Publish" at bounding box center [158, 274] width 79 height 24
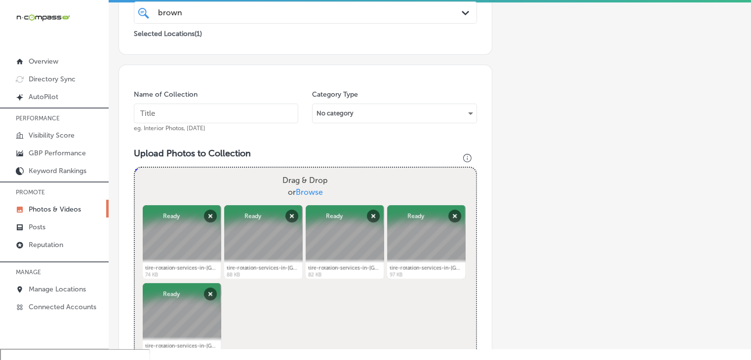
scroll to position [148, 0]
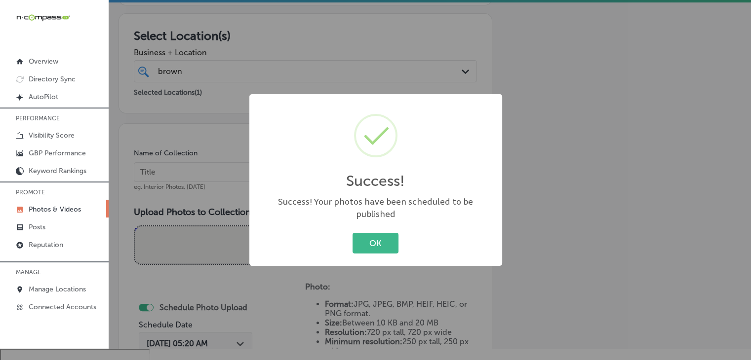
click at [224, 184] on div "Success! × Success! Your photos have been scheduled to be published OK Cancel" at bounding box center [375, 180] width 751 height 360
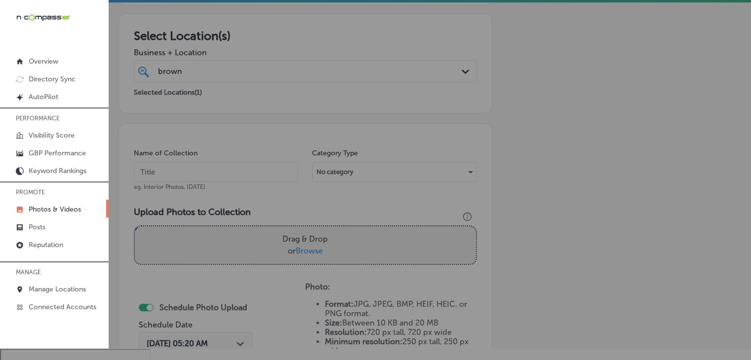
click at [226, 172] on input "text" at bounding box center [216, 172] width 164 height 20
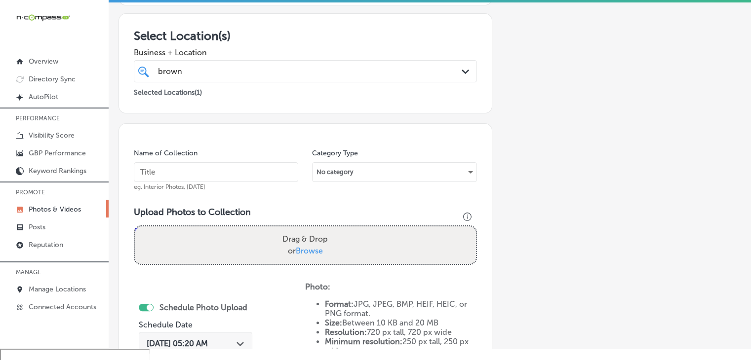
paste input "Brown Service Center - [GEOGRAPHIC_DATA], [DATE], Week"
type input "Brown Service Center - [GEOGRAPHIC_DATA], [DATE], Week 4"
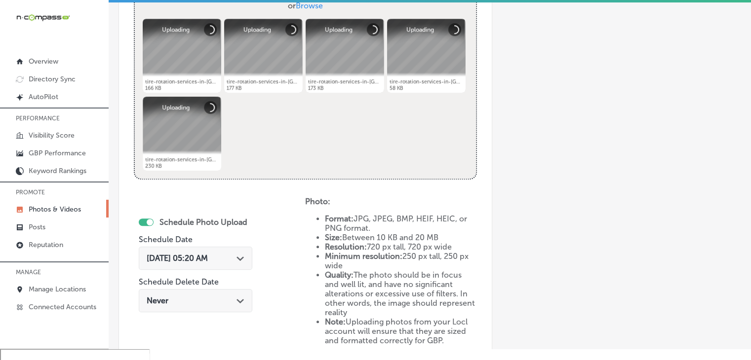
scroll to position [444, 0]
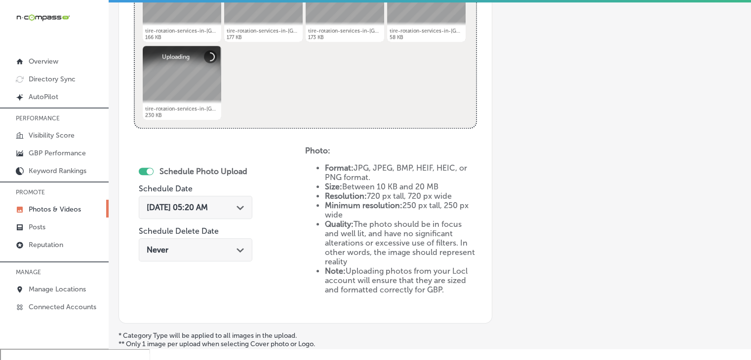
click at [225, 214] on div "[DATE] 05:20 AM Path Created with Sketch." at bounding box center [196, 207] width 114 height 23
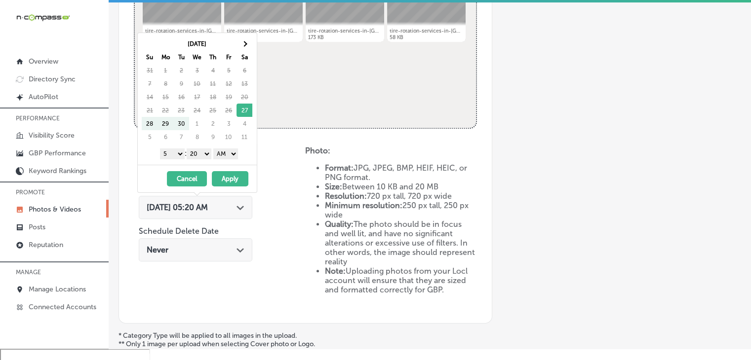
click at [244, 53] on th "Sa" at bounding box center [245, 56] width 16 height 13
click at [244, 48] on th at bounding box center [245, 43] width 16 height 13
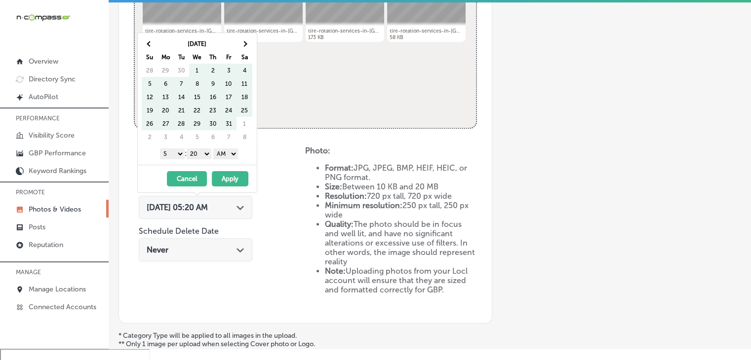
click at [244, 48] on th at bounding box center [245, 43] width 16 height 13
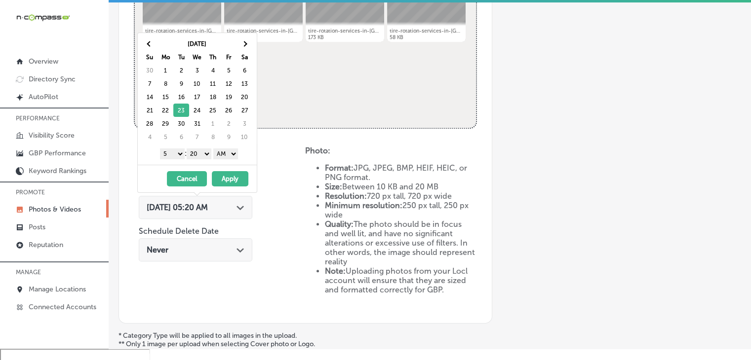
click at [166, 154] on select "1 2 3 4 5 6 7 8 9 10 11 12" at bounding box center [172, 154] width 25 height 11
click at [208, 156] on select "00 10 20 30 40 50" at bounding box center [199, 154] width 25 height 11
drag, startPoint x: 214, startPoint y: 159, endPoint x: 227, endPoint y: 157, distance: 12.9
click at [227, 155] on select "AM PM" at bounding box center [225, 154] width 25 height 11
click at [227, 175] on button "Apply" at bounding box center [230, 178] width 37 height 15
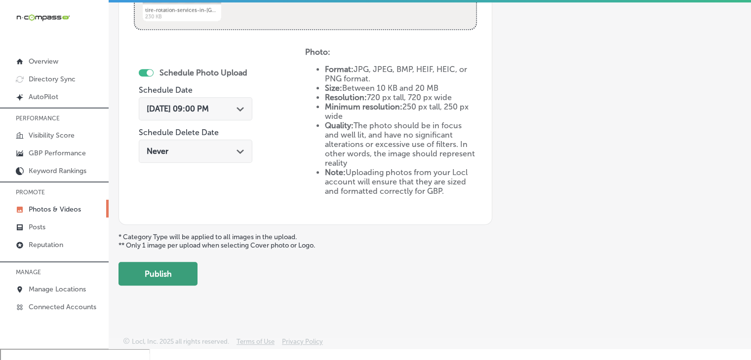
click at [185, 271] on button "Publish" at bounding box center [158, 274] width 79 height 24
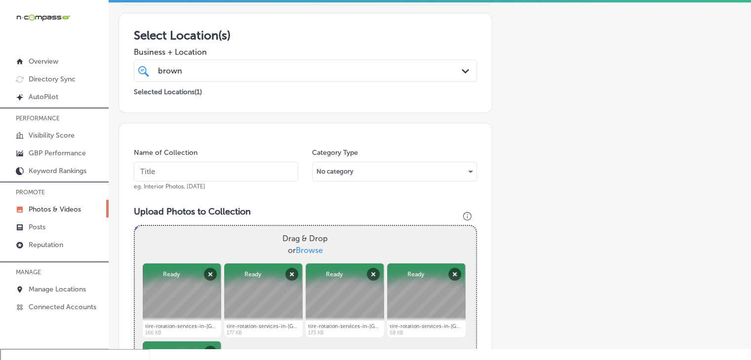
scroll to position [148, 0]
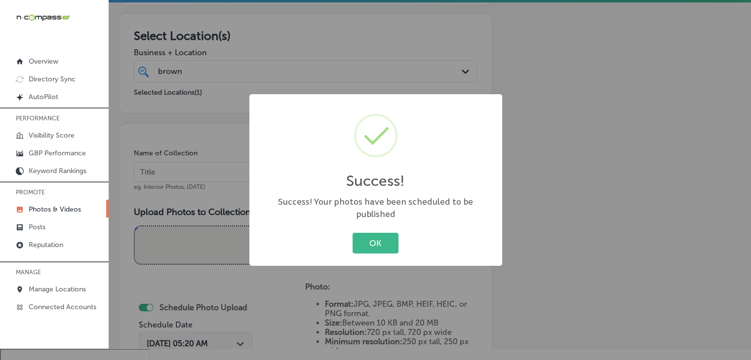
click at [231, 188] on div "Success! × Success! Your photos have been scheduled to be published OK Cancel" at bounding box center [375, 180] width 751 height 360
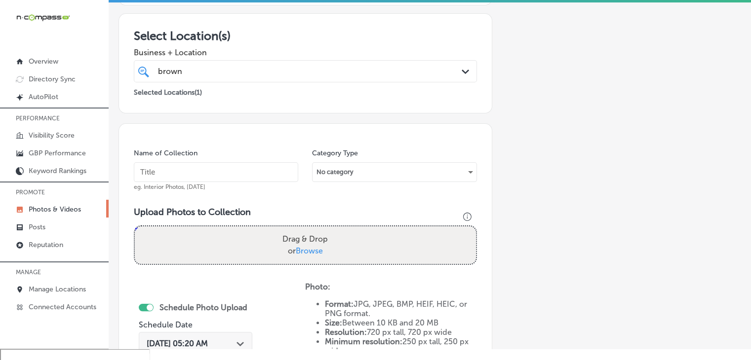
click at [236, 166] on input "text" at bounding box center [216, 172] width 164 height 20
paste input "Brown Service Center - [GEOGRAPHIC_DATA], [DATE], Week"
type input "Brown Service Center - [GEOGRAPHIC_DATA], [DATE], Week 5"
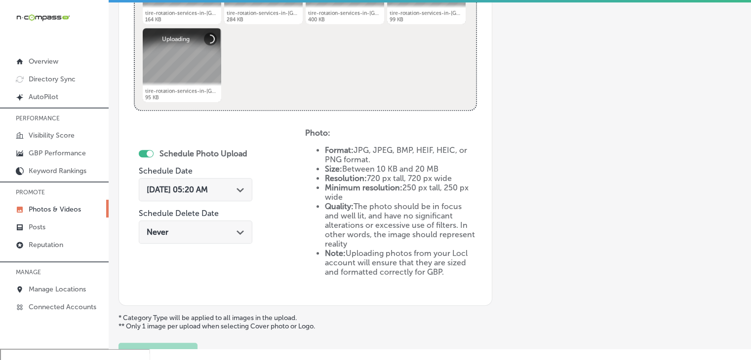
scroll to position [543, 0]
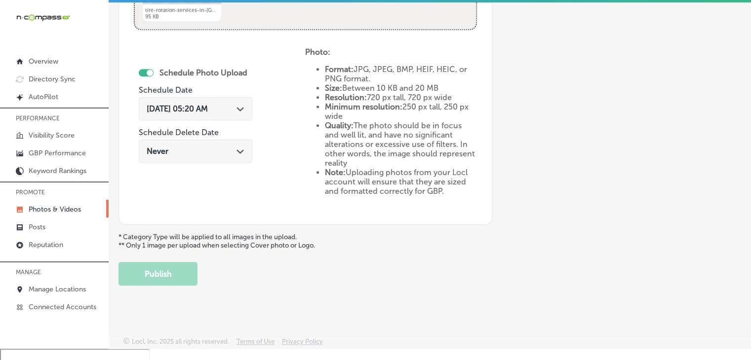
click at [222, 120] on div "[DATE] 05:20 AM Path Created with Sketch." at bounding box center [196, 111] width 114 height 33
click at [354, 107] on strong "Minimum resolution:" at bounding box center [364, 106] width 78 height 9
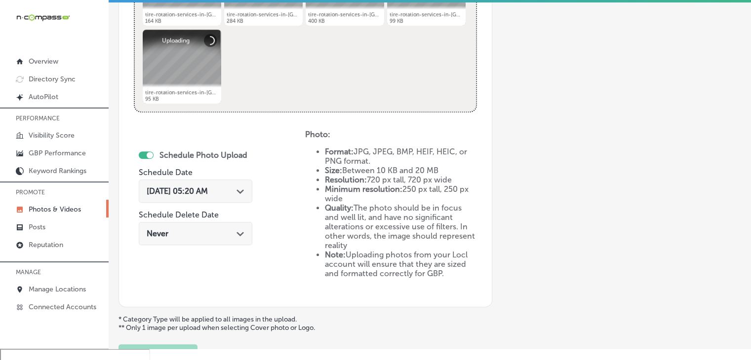
scroll to position [444, 0]
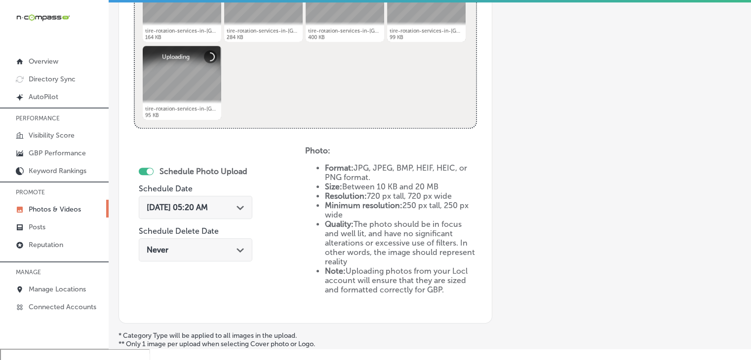
click at [231, 210] on div "[DATE] 05:20 AM Path Created with Sketch." at bounding box center [196, 207] width 98 height 9
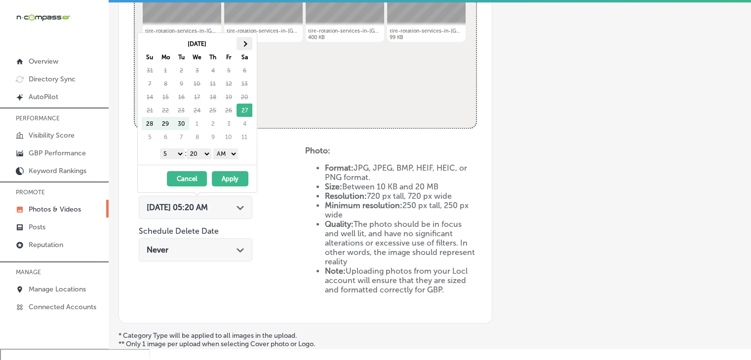
click at [243, 39] on th at bounding box center [245, 43] width 16 height 13
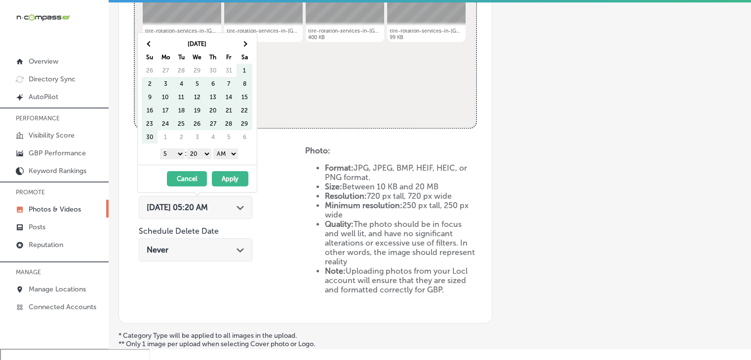
click at [243, 39] on th at bounding box center [245, 43] width 16 height 13
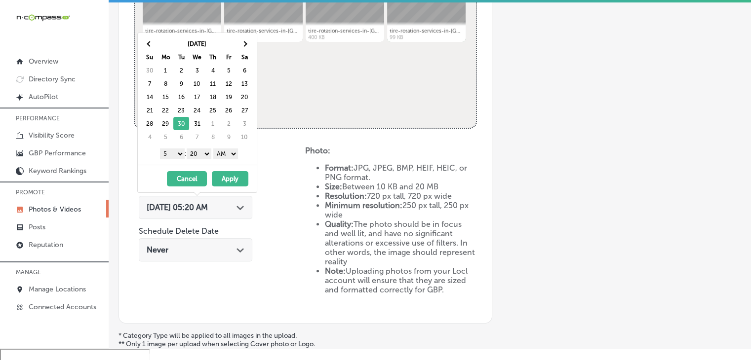
click at [180, 153] on select "1 2 3 4 5 6 7 8 9 10 11 12" at bounding box center [172, 154] width 25 height 11
drag, startPoint x: 207, startPoint y: 149, endPoint x: 207, endPoint y: 157, distance: 7.9
click at [207, 149] on select "00 10 20 30 40 50" at bounding box center [199, 154] width 25 height 11
drag, startPoint x: 227, startPoint y: 159, endPoint x: 235, endPoint y: 157, distance: 7.8
click at [235, 157] on select "AM PM" at bounding box center [225, 154] width 25 height 11
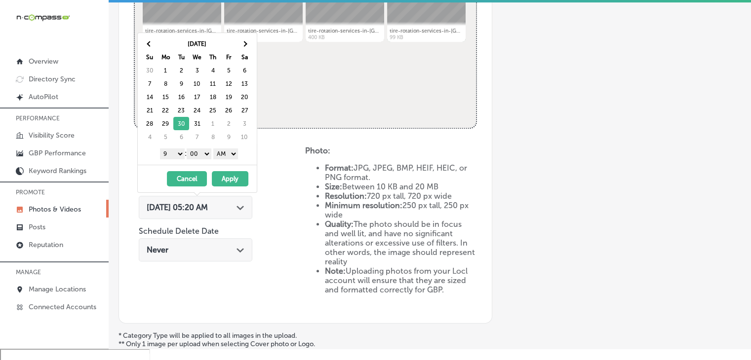
click at [215, 149] on select "AM PM" at bounding box center [225, 154] width 25 height 11
click at [229, 154] on select "AM PM" at bounding box center [225, 154] width 25 height 11
click at [227, 178] on button "Apply" at bounding box center [230, 178] width 37 height 15
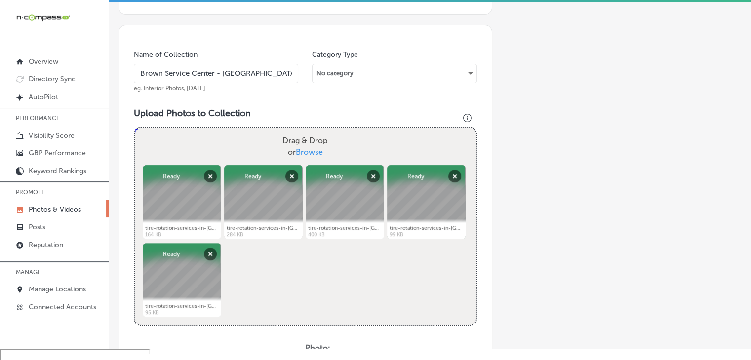
scroll to position [543, 0]
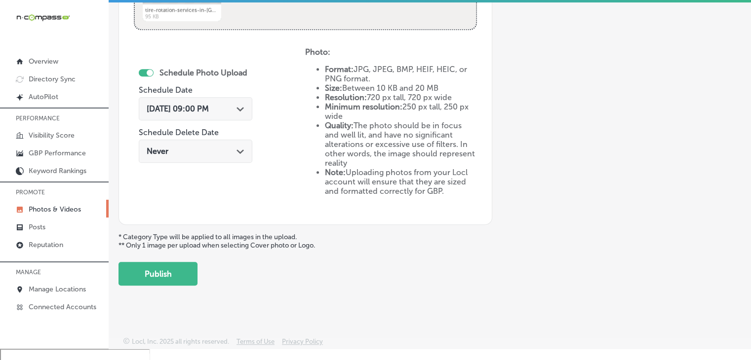
click at [186, 267] on button "Publish" at bounding box center [158, 274] width 79 height 24
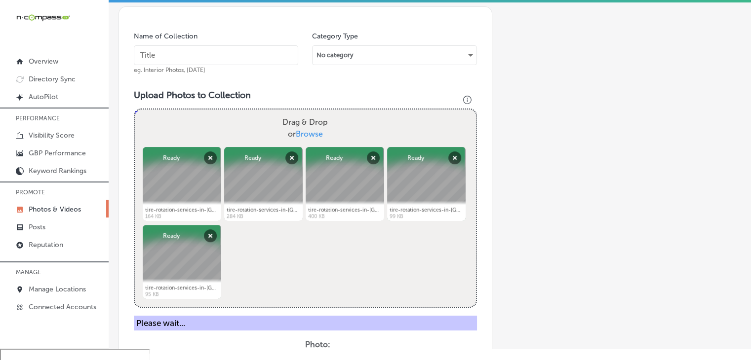
scroll to position [261, 0]
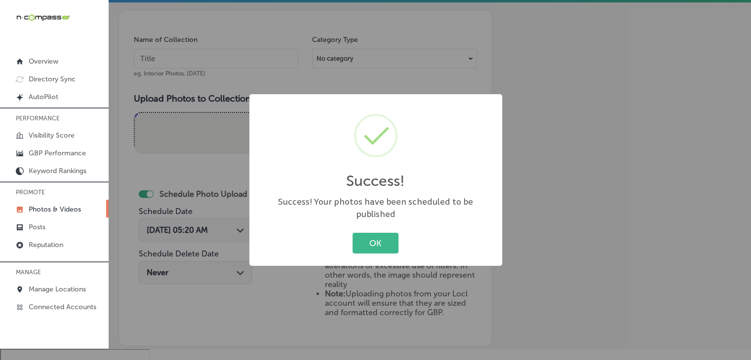
click at [216, 83] on div "Success! × Success! Your photos have been scheduled to be published OK Cancel" at bounding box center [375, 180] width 751 height 360
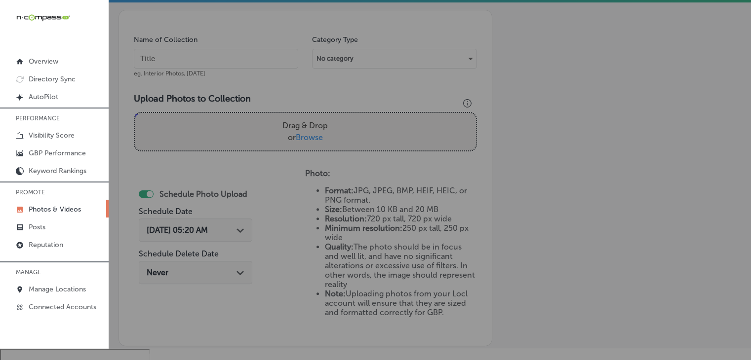
click at [224, 56] on input "text" at bounding box center [216, 59] width 164 height 20
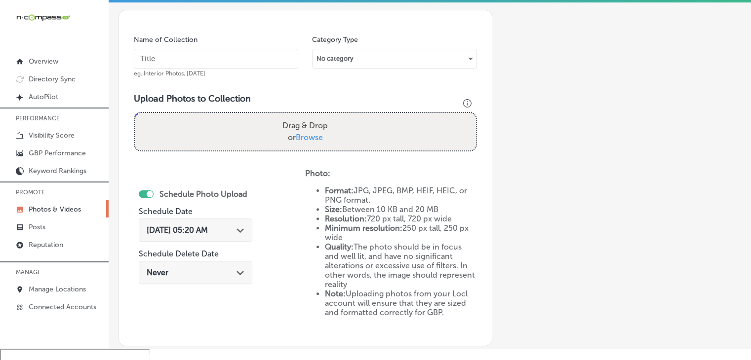
paste input "Brown Service Center - [GEOGRAPHIC_DATA], [DATE], Week"
click at [243, 59] on input "Brown Service Center - [GEOGRAPHIC_DATA], [DATE], Week" at bounding box center [216, 59] width 164 height 20
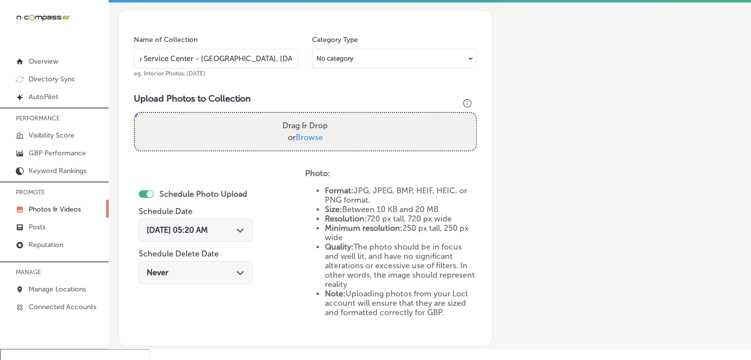
type input "Brown Service Center - [GEOGRAPHIC_DATA], [DATE], Week 1"
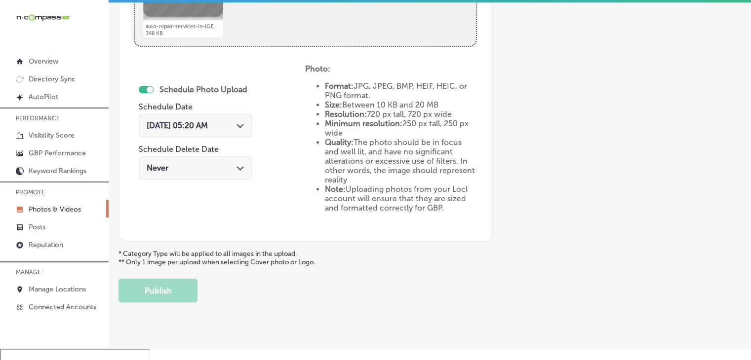
scroll to position [543, 0]
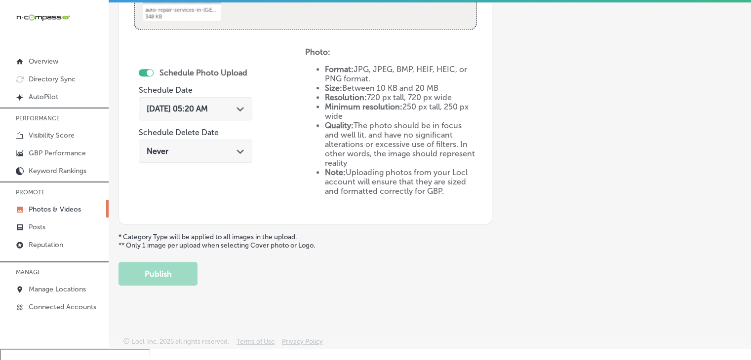
click at [208, 105] on span "[DATE] 05:20 AM" at bounding box center [177, 108] width 61 height 9
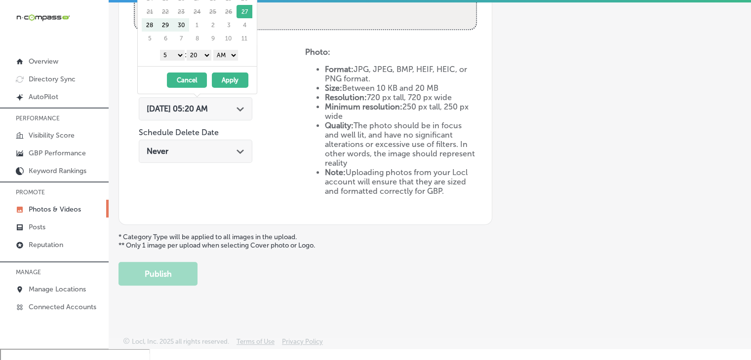
click at [356, 129] on li "Quality: The photo should be in focus and well lit, and have no significant alt…" at bounding box center [401, 144] width 152 height 47
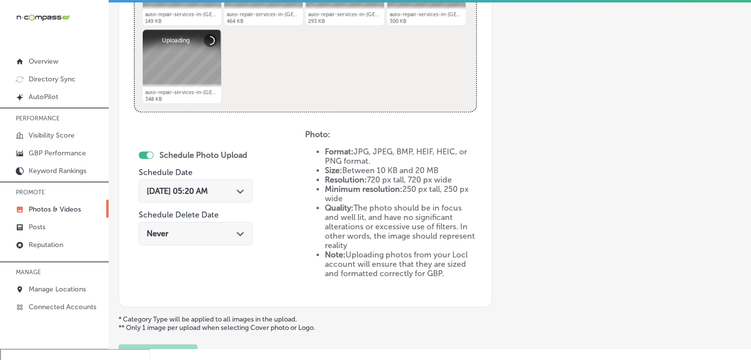
scroll to position [444, 0]
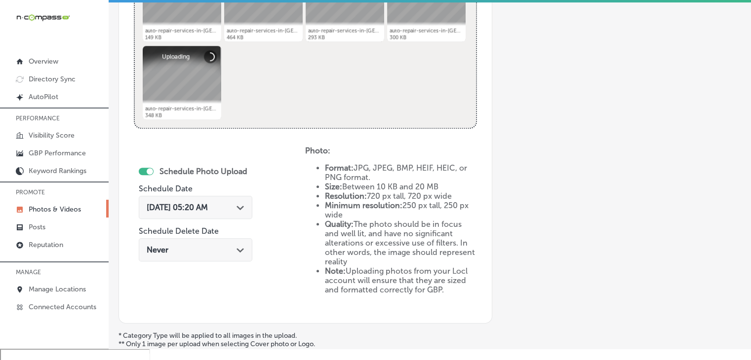
click at [208, 204] on span "[DATE] 05:20 AM" at bounding box center [177, 207] width 61 height 9
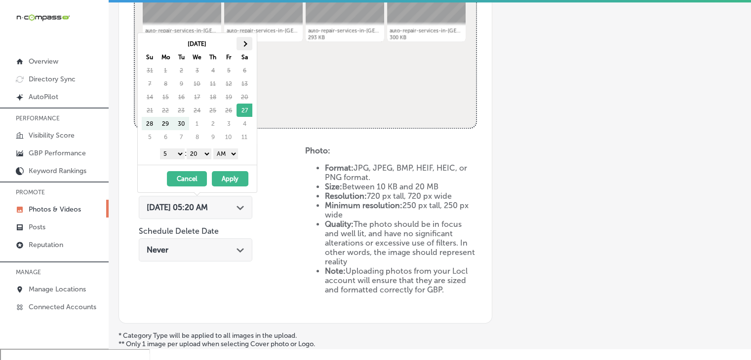
click at [236, 42] on th "[DATE]" at bounding box center [197, 43] width 79 height 13
click at [237, 42] on th at bounding box center [245, 43] width 16 height 13
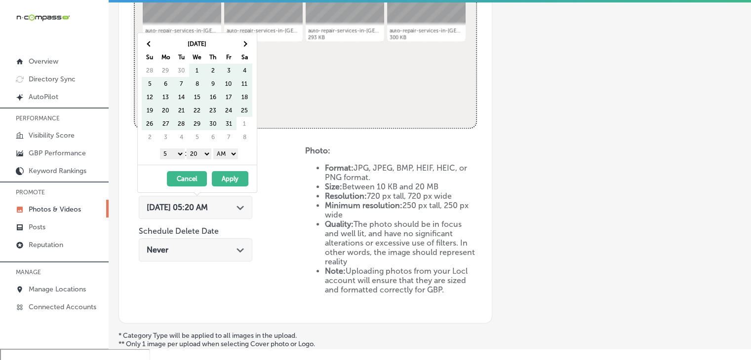
click at [237, 42] on th at bounding box center [245, 43] width 16 height 13
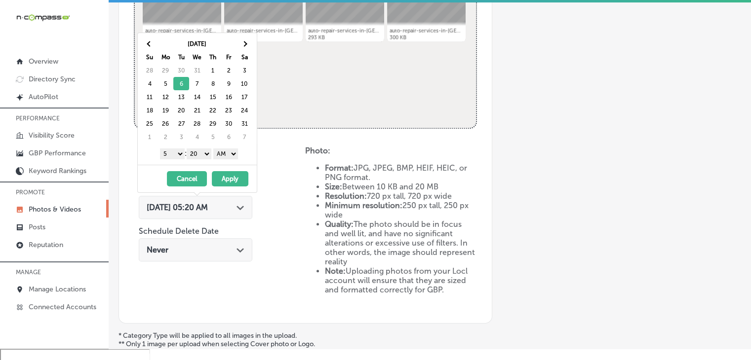
click at [177, 151] on select "1 2 3 4 5 6 7 8 9 10 11 12" at bounding box center [172, 154] width 25 height 11
click at [174, 155] on select "1 2 3 4 5 6 7 8 9 10 11 12" at bounding box center [172, 154] width 25 height 11
click at [208, 155] on select "00 10 20 30 40 50" at bounding box center [199, 154] width 25 height 11
click at [226, 157] on select "AM PM" at bounding box center [225, 154] width 25 height 11
click at [226, 172] on button "Apply" at bounding box center [230, 178] width 37 height 15
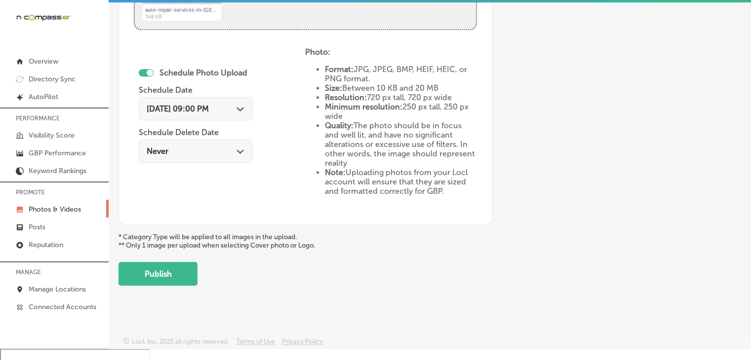
click at [145, 275] on button "Publish" at bounding box center [158, 274] width 79 height 24
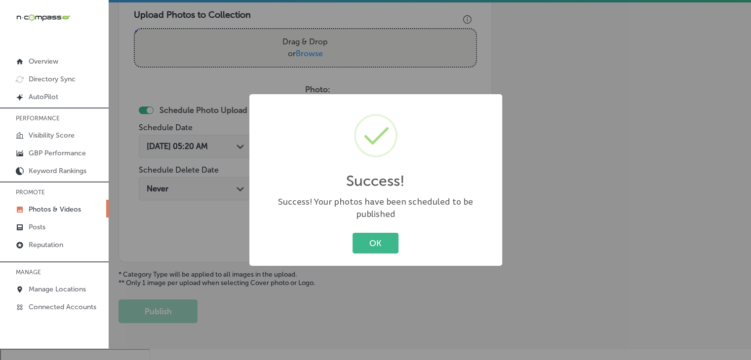
drag, startPoint x: 216, startPoint y: 48, endPoint x: 228, endPoint y: 48, distance: 11.9
click at [219, 52] on div "Success! × Success! Your photos have been scheduled to be published OK Cancel" at bounding box center [375, 180] width 751 height 360
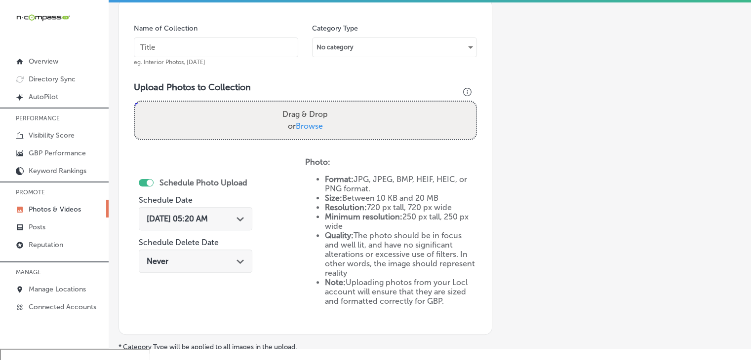
scroll to position [246, 0]
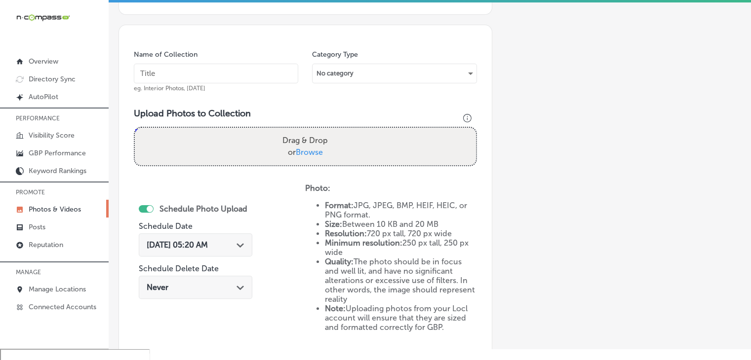
click at [264, 83] on div "Name of Collection eg. Interior Photos, [DATE]" at bounding box center [216, 71] width 164 height 42
drag, startPoint x: 266, startPoint y: 82, endPoint x: 269, endPoint y: 77, distance: 5.8
click at [266, 82] on input "text" at bounding box center [216, 74] width 164 height 20
paste input "Brown Service Center - [GEOGRAPHIC_DATA], [DATE], Week"
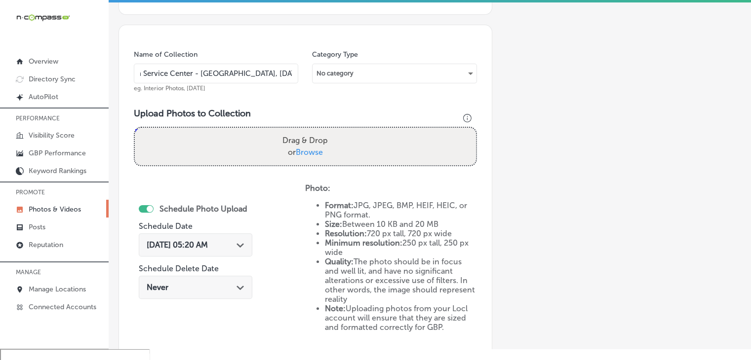
type input "Brown Service Center - [GEOGRAPHIC_DATA], [DATE], Week 2"
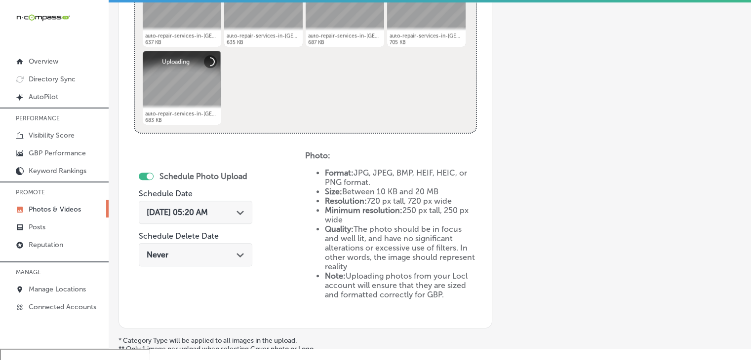
scroll to position [444, 0]
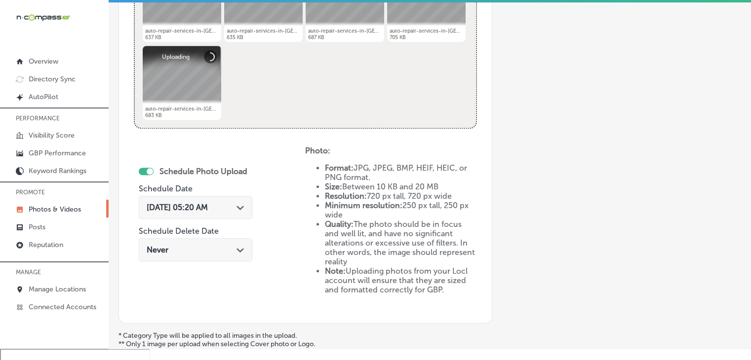
click at [226, 196] on div "[DATE] 05:20 AM Path Created with Sketch." at bounding box center [196, 207] width 114 height 23
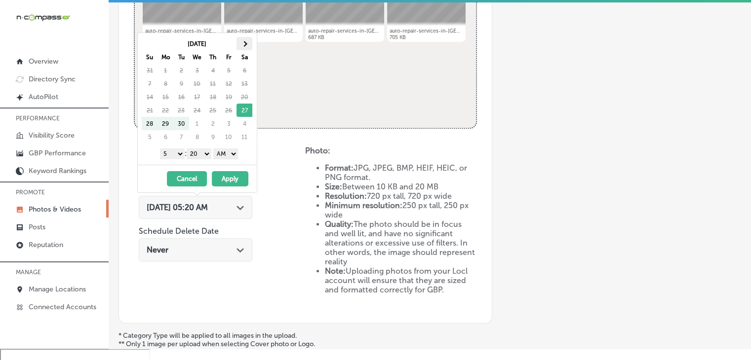
click at [238, 43] on th at bounding box center [245, 43] width 16 height 13
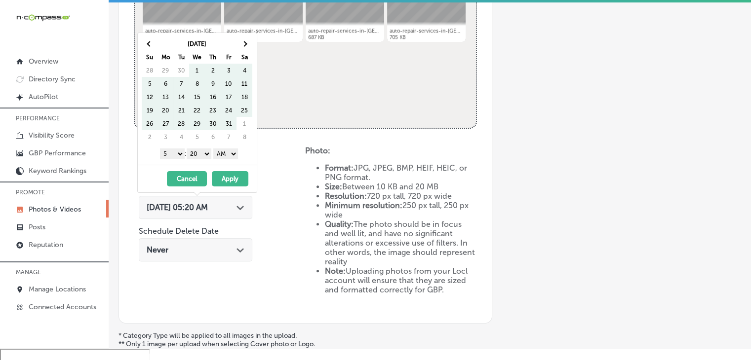
click at [238, 43] on th at bounding box center [245, 43] width 16 height 13
click at [247, 41] on th at bounding box center [245, 43] width 16 height 13
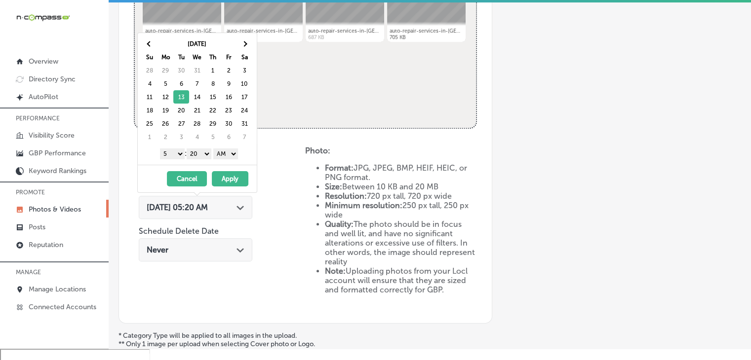
click at [173, 154] on select "1 2 3 4 5 6 7 8 9 10 11 12" at bounding box center [172, 154] width 25 height 11
click at [172, 155] on select "1 2 3 4 5 6 7 8 9 10 11 12" at bounding box center [172, 154] width 25 height 11
click at [195, 154] on select "00 10 20 30 40 50" at bounding box center [199, 154] width 25 height 11
click at [225, 154] on select "AM PM" at bounding box center [225, 154] width 25 height 11
click at [212, 180] on button "Apply" at bounding box center [230, 178] width 37 height 15
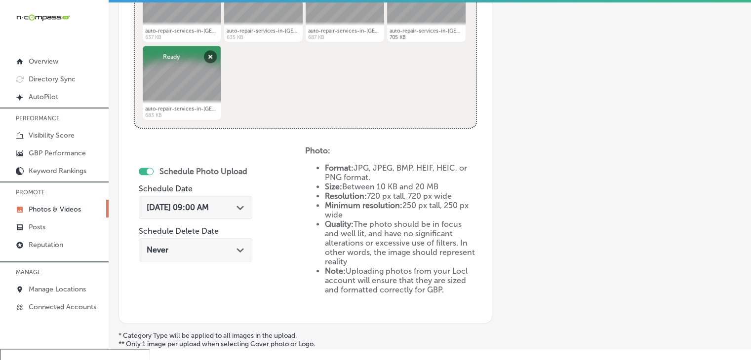
drag, startPoint x: 218, startPoint y: 223, endPoint x: 218, endPoint y: 212, distance: 10.4
click at [218, 222] on div "[DATE] 09:00 AM Path Created with Sketch." at bounding box center [196, 210] width 114 height 33
click at [209, 210] on span "[DATE] 09:00 AM" at bounding box center [178, 207] width 62 height 9
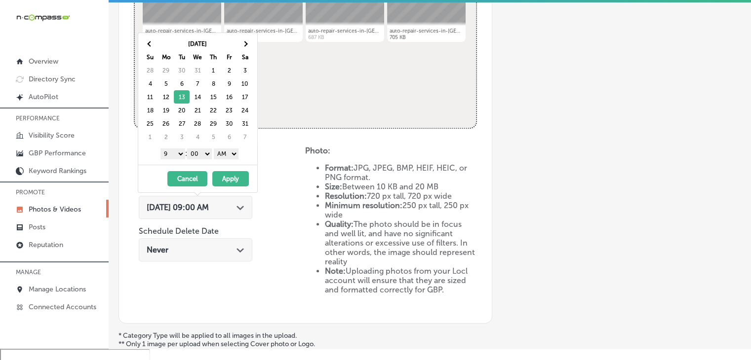
click at [232, 156] on select "AM PM" at bounding box center [226, 154] width 25 height 11
click at [235, 178] on button "Apply" at bounding box center [230, 178] width 37 height 15
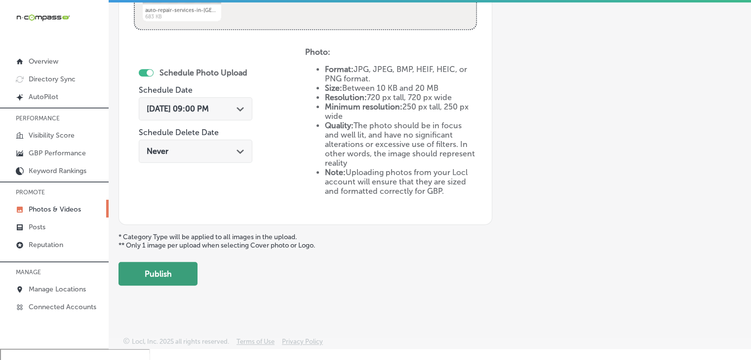
click at [189, 275] on button "Publish" at bounding box center [158, 274] width 79 height 24
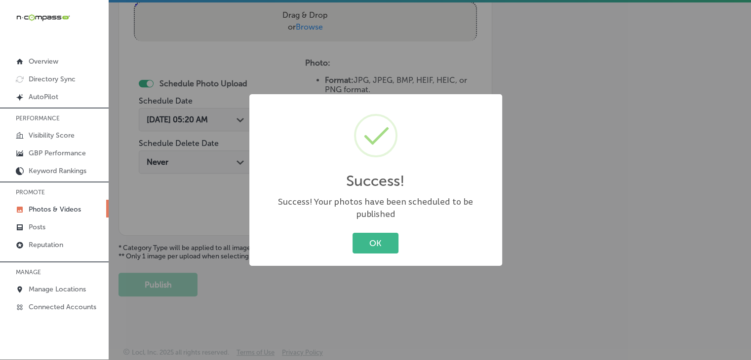
scroll to position [0, 0]
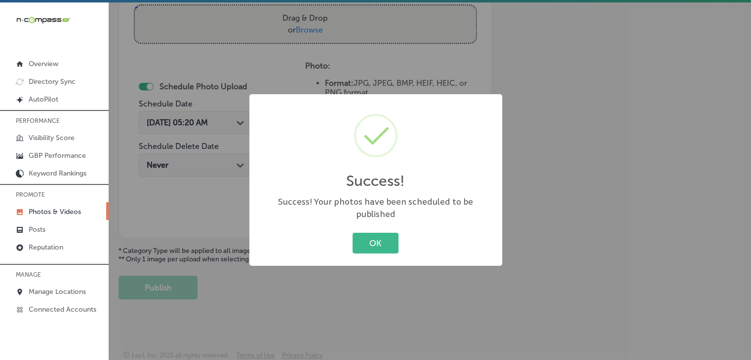
click at [280, 56] on div "Success! × Success! Your photos have been scheduled to be published OK Cancel" at bounding box center [375, 180] width 751 height 360
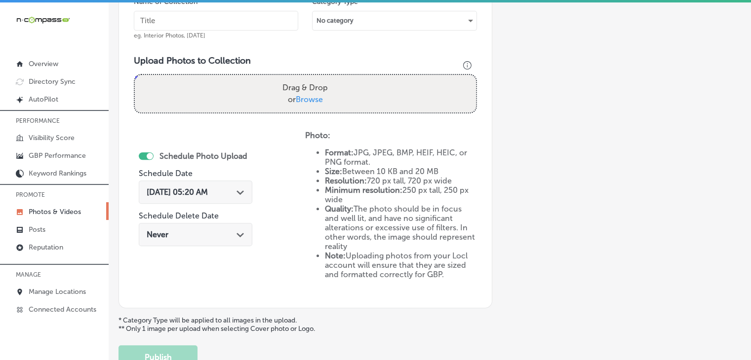
scroll to position [284, 0]
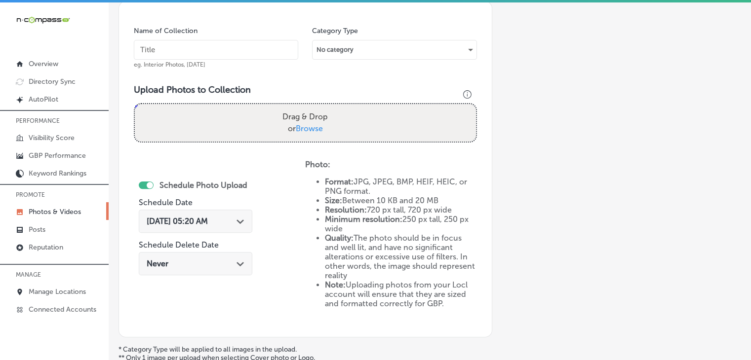
click at [267, 52] on input "text" at bounding box center [216, 50] width 164 height 20
paste input "Brown Service Center - [GEOGRAPHIC_DATA], [DATE], Week"
type input "Brown Service Center - [GEOGRAPHIC_DATA], [DATE], Week 3"
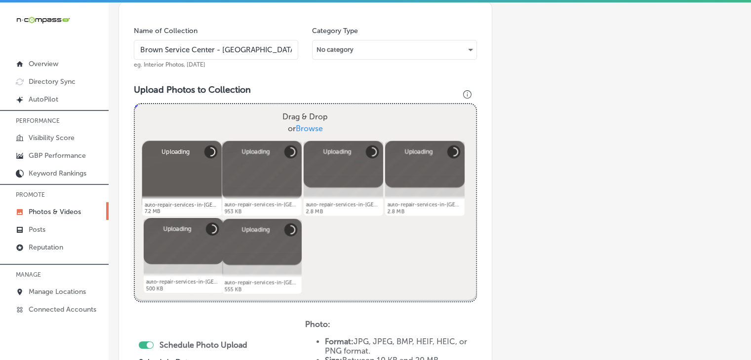
scroll to position [481, 0]
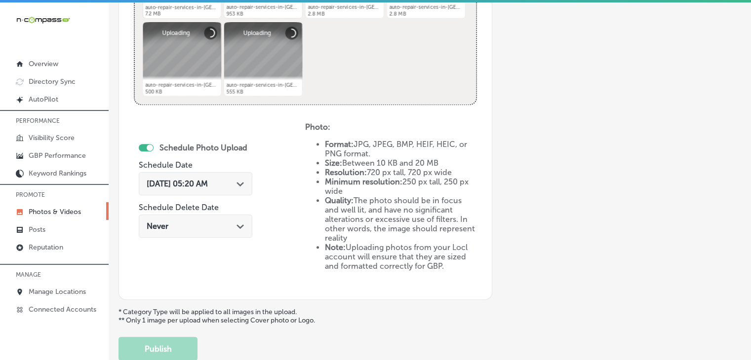
click at [209, 177] on div "[DATE] 05:20 AM Path Created with Sketch." at bounding box center [196, 183] width 114 height 23
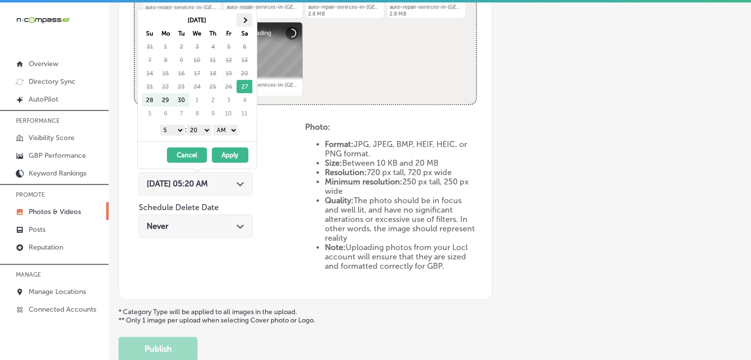
click at [241, 23] on th at bounding box center [245, 19] width 16 height 13
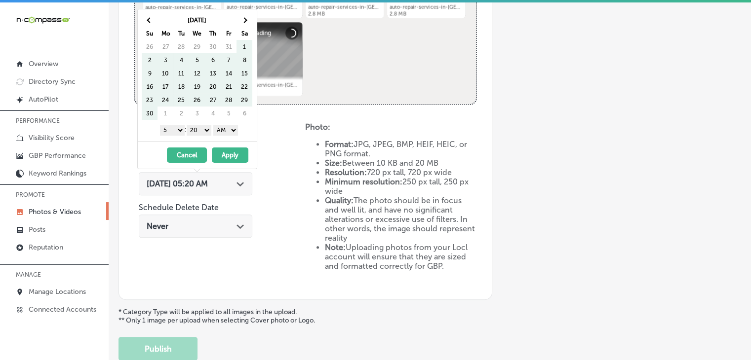
click at [241, 23] on th at bounding box center [245, 19] width 16 height 13
click at [239, 23] on th at bounding box center [245, 19] width 16 height 13
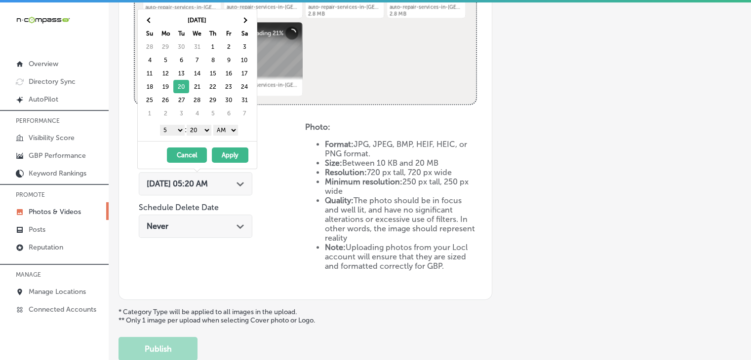
click at [170, 131] on select "1 2 3 4 5 6 7 8 9 10 11 12" at bounding box center [172, 130] width 25 height 11
click at [199, 127] on select "00 10 20 30 40 50" at bounding box center [199, 130] width 25 height 11
click at [223, 130] on select "AM PM" at bounding box center [225, 130] width 25 height 11
click at [219, 151] on button "Apply" at bounding box center [230, 155] width 37 height 15
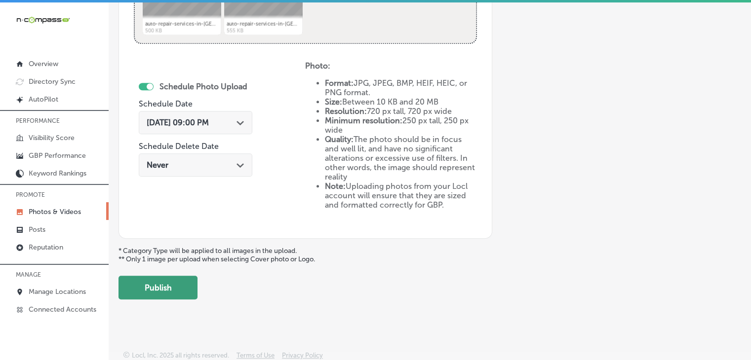
click at [164, 287] on button "Publish" at bounding box center [158, 288] width 79 height 24
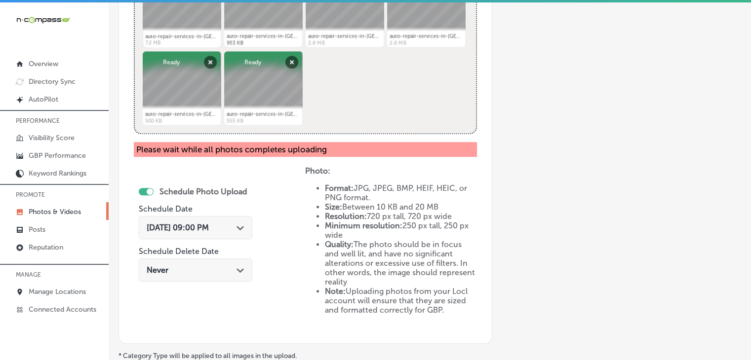
scroll to position [360, 0]
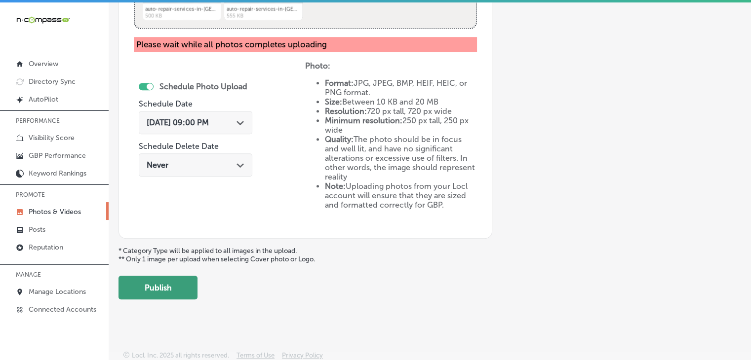
click at [175, 295] on button "Publish" at bounding box center [158, 288] width 79 height 24
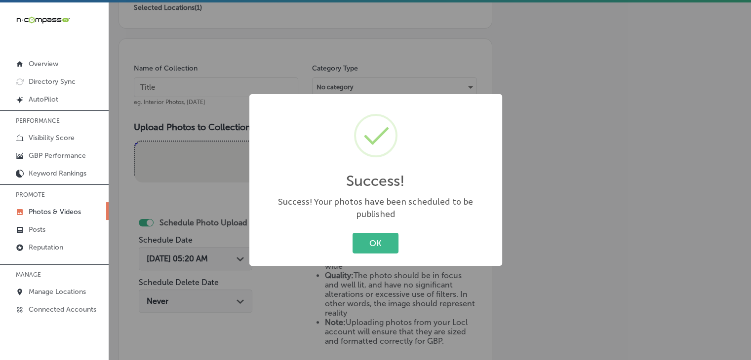
scroll to position [185, 0]
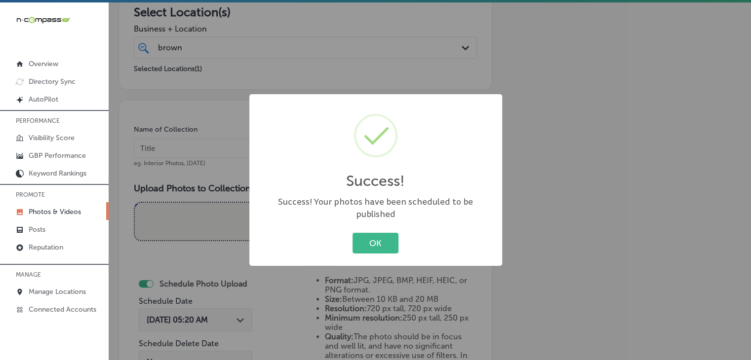
click at [310, 84] on div "Success! × Success! Your photos have been scheduled to be published OK Cancel" at bounding box center [375, 180] width 751 height 360
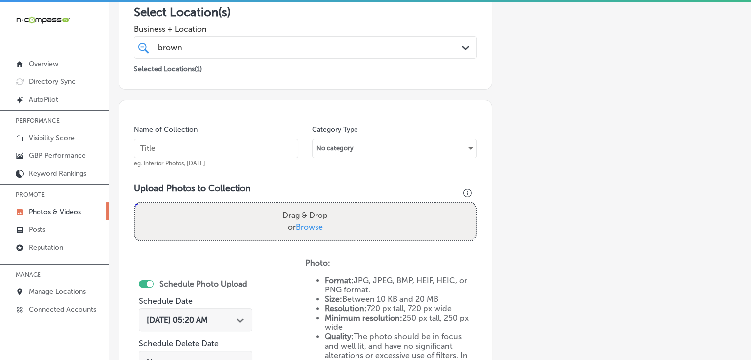
click at [249, 155] on input "text" at bounding box center [216, 149] width 164 height 20
paste input "Brown Service Center - [GEOGRAPHIC_DATA], [DATE], Week"
type input "Brown Service Center - [GEOGRAPHIC_DATA], [DATE], Week 4"
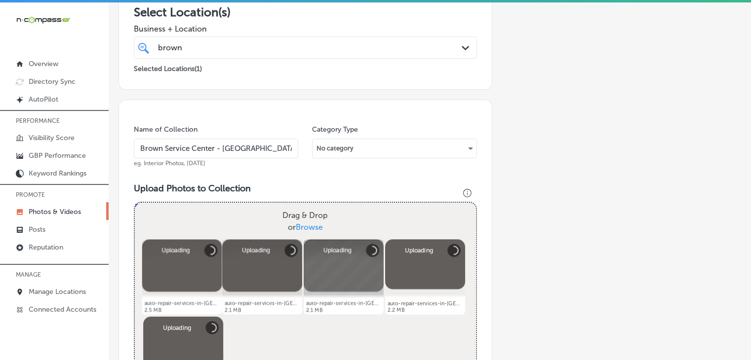
scroll to position [383, 0]
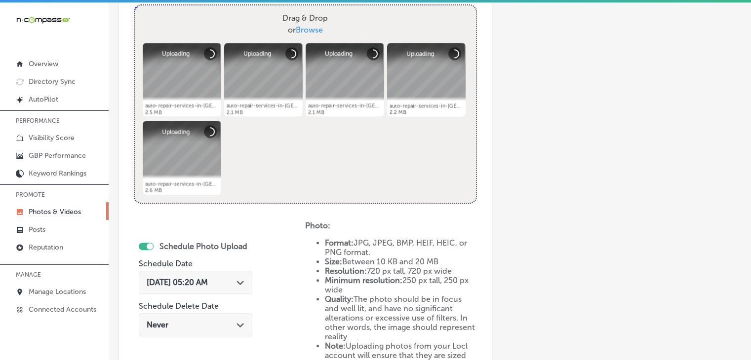
click at [236, 267] on div "Schedule Photo Upload Schedule Date [DATE] 05:20 AM Path Created with Sketch. S…" at bounding box center [196, 290] width 114 height 107
drag, startPoint x: 234, startPoint y: 275, endPoint x: 235, endPoint y: 247, distance: 28.2
click at [234, 275] on div "[DATE] 05:20 AM Path Created with Sketch." at bounding box center [196, 282] width 114 height 23
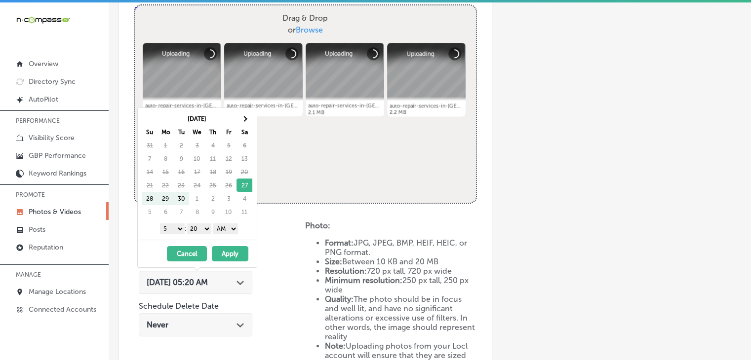
click at [253, 117] on div "[DATE] Su Mo Tu We Th Fr Sa 31 1 2 3 4 5 6 7 8 9 10 11 12 13 14 15 16 17 18 19 …" at bounding box center [199, 165] width 115 height 107
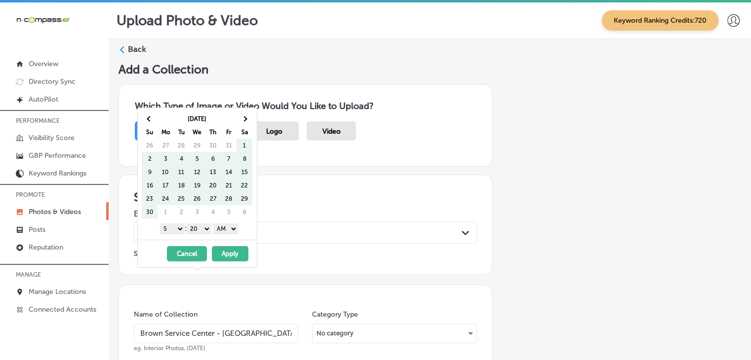
scroll to position [383, 0]
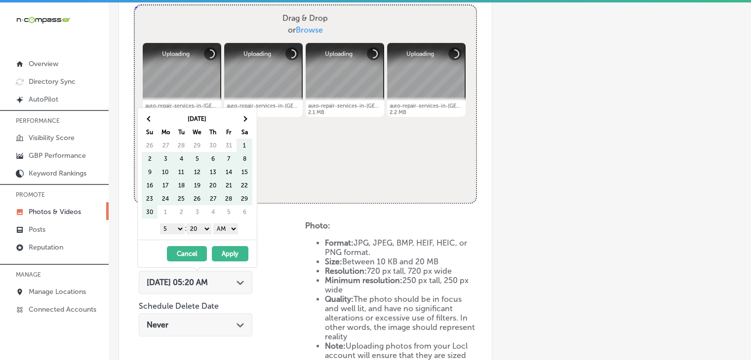
click at [249, 116] on th at bounding box center [245, 118] width 16 height 13
click at [249, 122] on th at bounding box center [245, 118] width 16 height 13
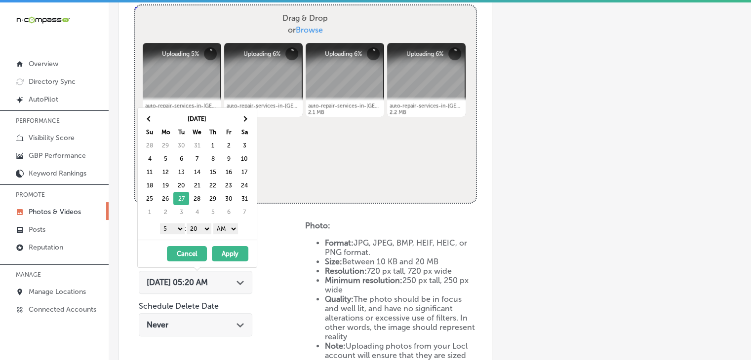
click at [173, 228] on select "1 2 3 4 5 6 7 8 9 10 11 12" at bounding box center [172, 229] width 25 height 11
click at [201, 230] on select "00 10 20 30 40 50" at bounding box center [199, 229] width 25 height 11
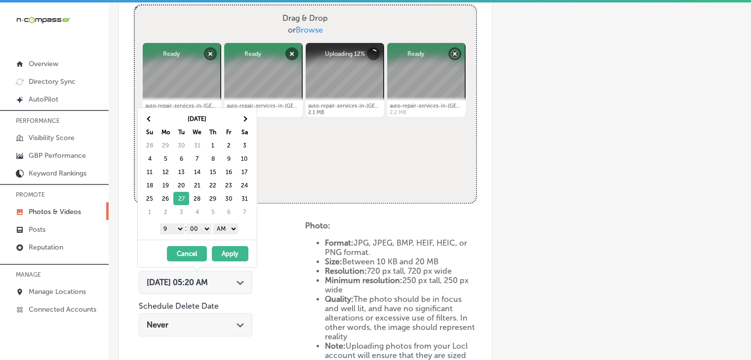
click at [229, 229] on select "AM PM" at bounding box center [225, 229] width 25 height 11
click at [228, 246] on button "Apply" at bounding box center [230, 253] width 37 height 15
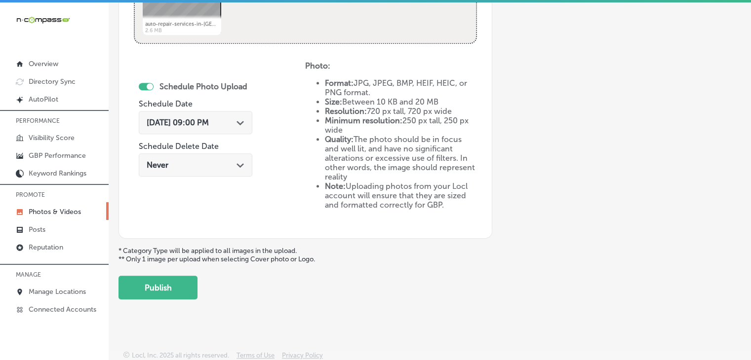
click at [168, 283] on button "Publish" at bounding box center [158, 288] width 79 height 24
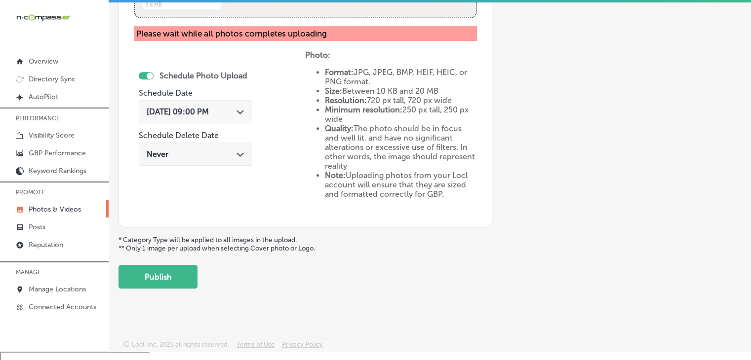
scroll to position [14, 0]
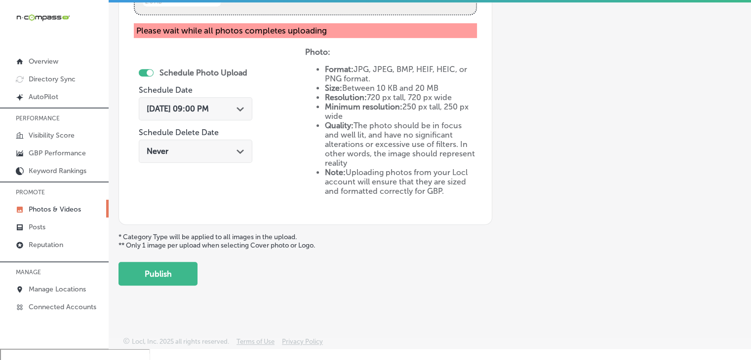
click at [196, 274] on button "Publish" at bounding box center [158, 274] width 79 height 24
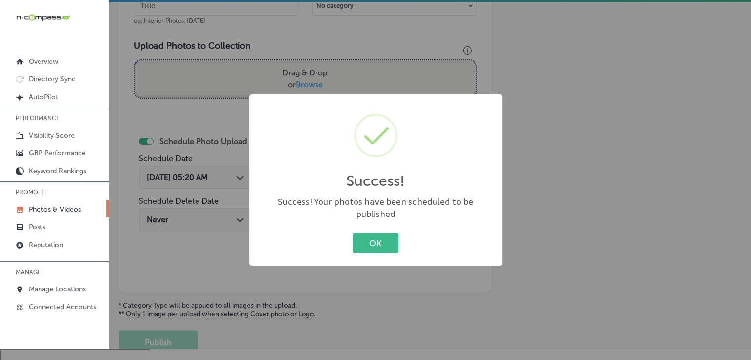
scroll to position [284, 0]
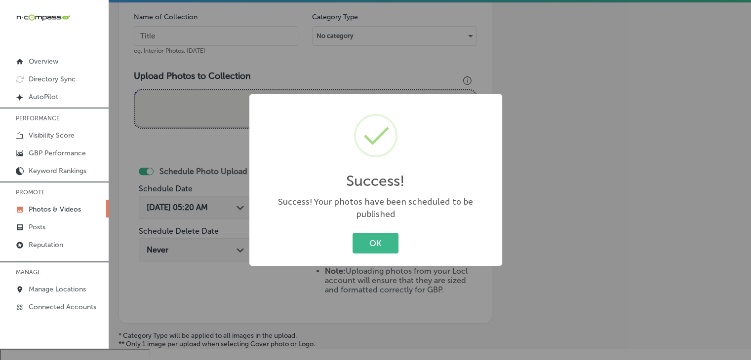
click at [284, 73] on div "Success! × Success! Your photos have been scheduled to be published OK Cancel" at bounding box center [375, 180] width 751 height 360
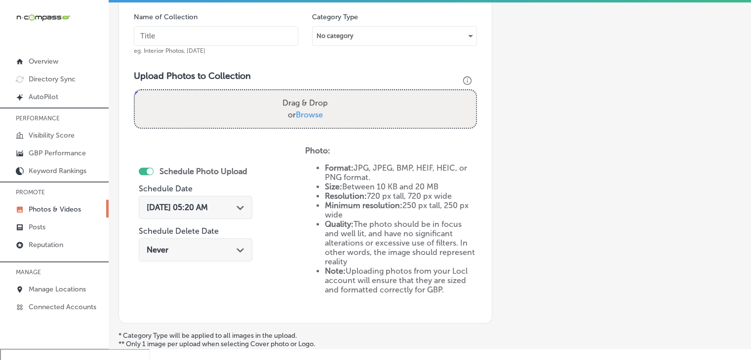
click at [263, 33] on input "text" at bounding box center [216, 36] width 164 height 20
paste input "Brown Service Center - [GEOGRAPHIC_DATA], [DATE], Week"
type input "Brown Service Center - Minden, Jan 2026, Week 5"
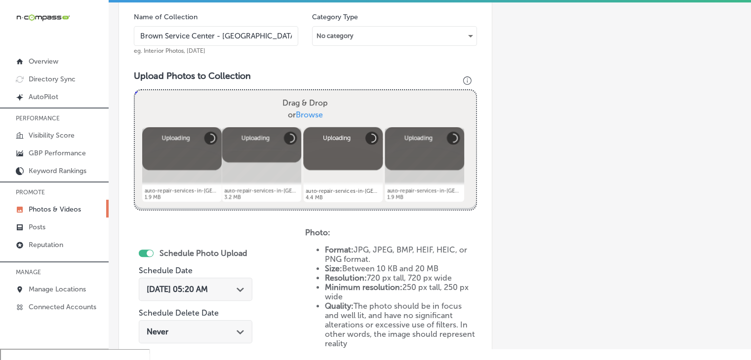
scroll to position [383, 0]
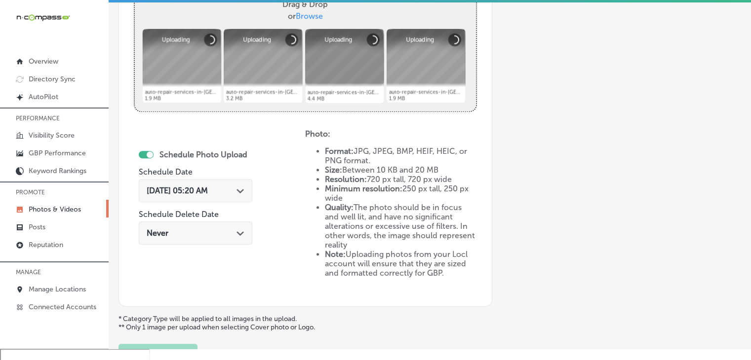
click at [227, 199] on div "[DATE] 05:20 AM Path Created with Sketch." at bounding box center [196, 190] width 114 height 23
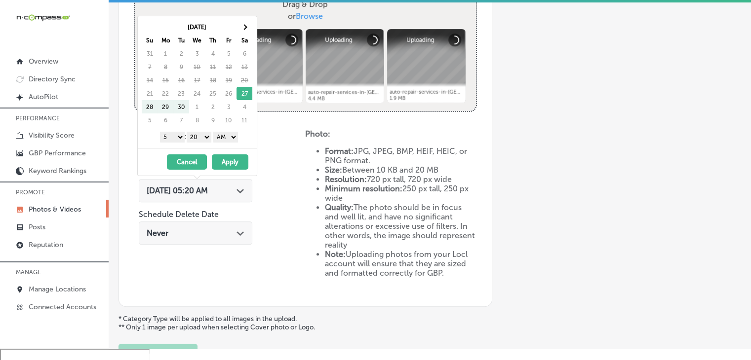
click at [241, 34] on th "Sa" at bounding box center [245, 40] width 16 height 13
click at [241, 31] on th at bounding box center [245, 26] width 16 height 13
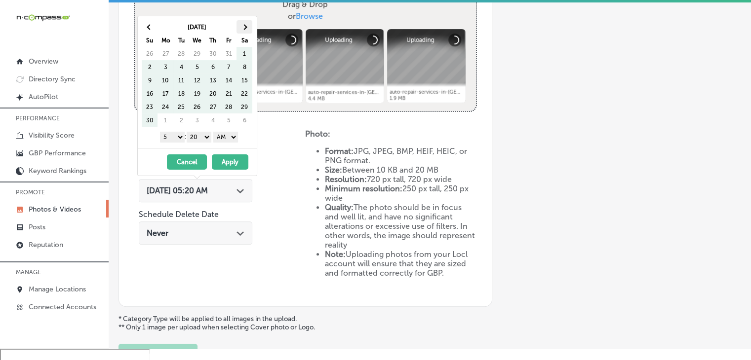
click at [242, 31] on th at bounding box center [245, 26] width 16 height 13
click at [243, 16] on div "Dec 2025 Su Mo Tu We Th Fr Sa 30 1 2 3 4 5 6 7 8 9 10 11 12 13 14 15 16 17 18 1…" at bounding box center [197, 82] width 119 height 132
click at [245, 24] on th at bounding box center [245, 26] width 16 height 13
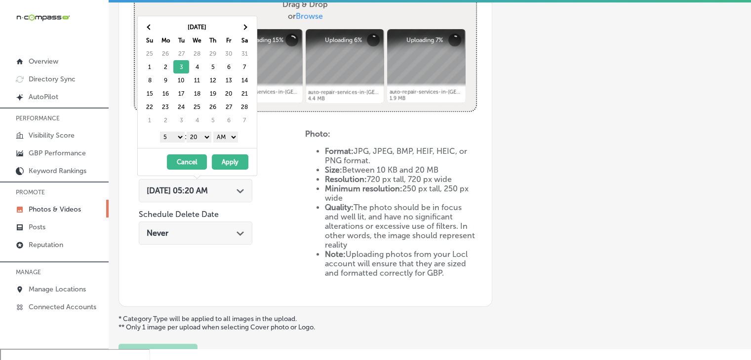
click at [175, 139] on select "1 2 3 4 5 6 7 8 9 10 11 12" at bounding box center [172, 137] width 25 height 11
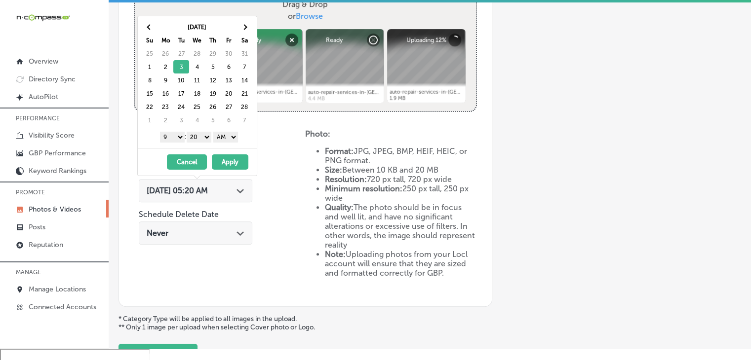
click at [191, 138] on select "00 10 20 30 40 50" at bounding box center [199, 137] width 25 height 11
click at [229, 141] on div "1 2 3 4 5 6 7 8 9 10 11 12 : 00 10 20 30 40 50 AM PM" at bounding box center [199, 136] width 115 height 15
click at [228, 143] on div "Feb 2026 Su Mo Tu We Th Fr Sa 25 26 27 28 29 30 31 1 2 3 4 5 6 7 8 9 10 11 12 1…" at bounding box center [197, 82] width 119 height 132
click at [231, 139] on select "AM PM" at bounding box center [225, 137] width 25 height 11
click at [227, 155] on button "Apply" at bounding box center [230, 162] width 37 height 15
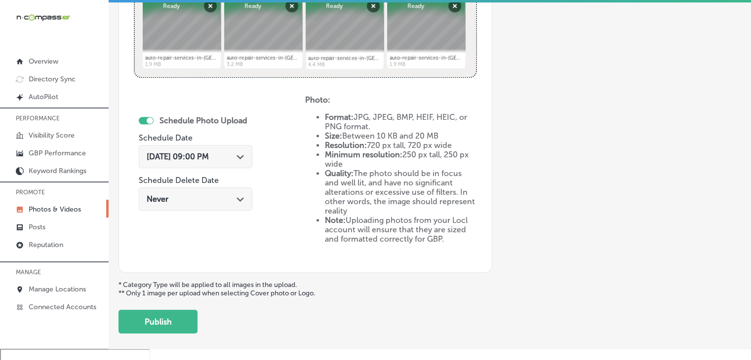
scroll to position [464, 0]
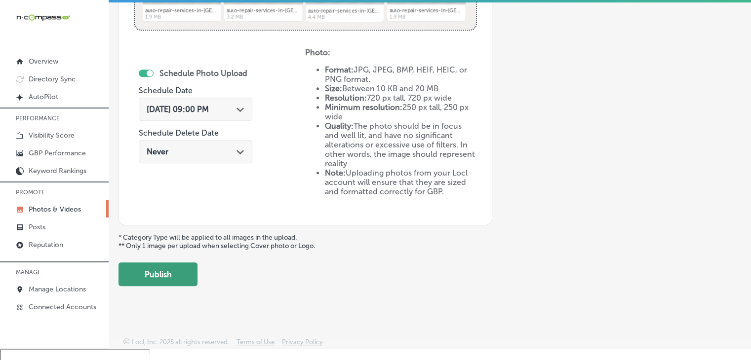
click at [195, 271] on button "Publish" at bounding box center [158, 275] width 79 height 24
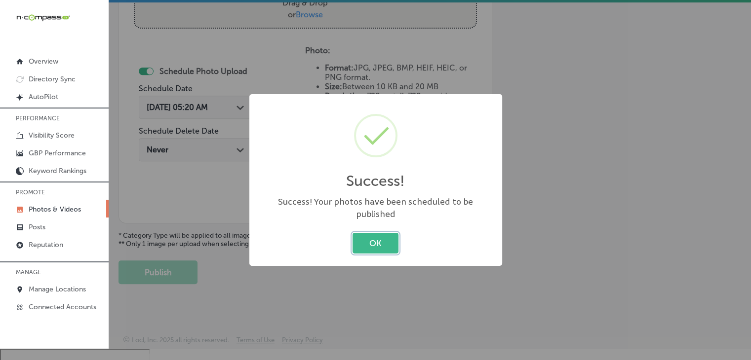
scroll to position [383, 0]
click at [78, 236] on link "Reputation" at bounding box center [54, 245] width 109 height 18
type textarea "x"
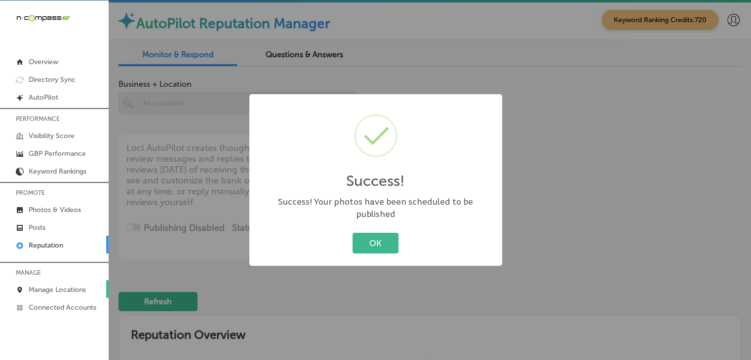
click at [67, 291] on p "Manage Locations" at bounding box center [57, 290] width 57 height 8
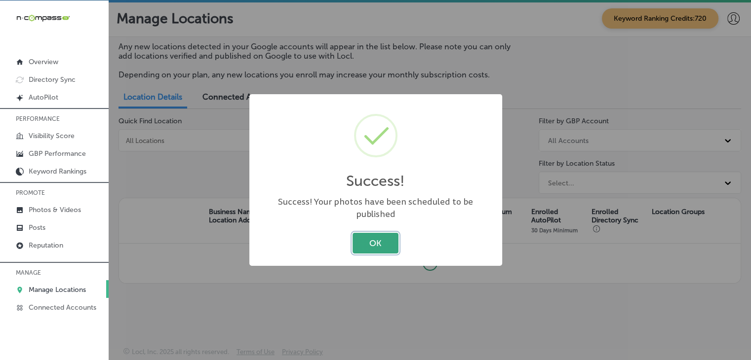
click at [374, 233] on button "OK" at bounding box center [376, 243] width 46 height 20
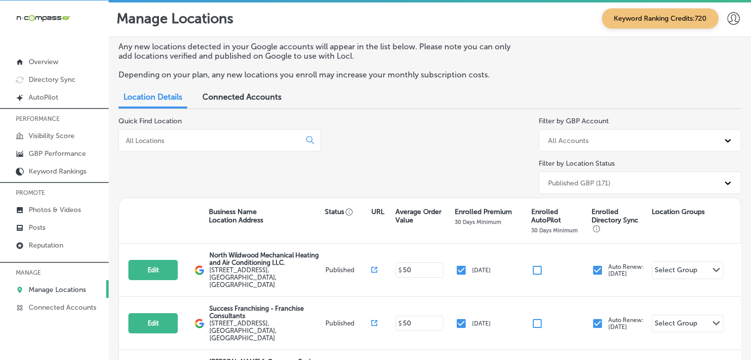
click at [207, 132] on div at bounding box center [220, 140] width 202 height 22
click at [207, 136] on div at bounding box center [220, 140] width 202 height 22
click at [191, 148] on div at bounding box center [220, 140] width 202 height 22
click at [192, 140] on input at bounding box center [211, 140] width 173 height 9
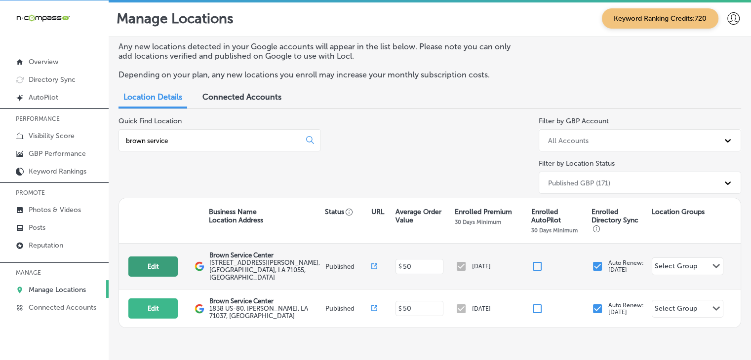
type input "brown service"
click at [172, 269] on button "Edit" at bounding box center [152, 267] width 49 height 20
select select "US"
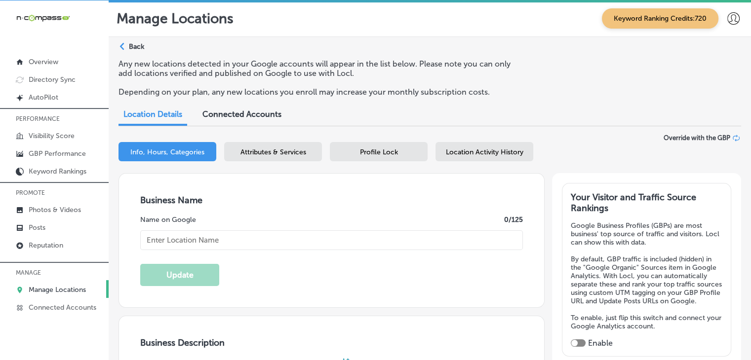
type input "Brown Service Center"
type input "[STREET_ADDRESS][PERSON_NAME]"
type input "Minden"
type input "71055"
type input "US"
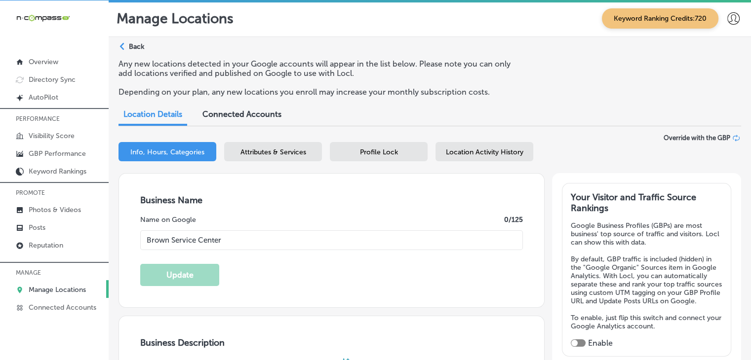
type input "[URL][DOMAIN_NAME]"
checkbox input "true"
type textarea "Brown Service Center in Minden is your reliable auto repair shop, dedicated to …"
type input "+1 318 390 1520"
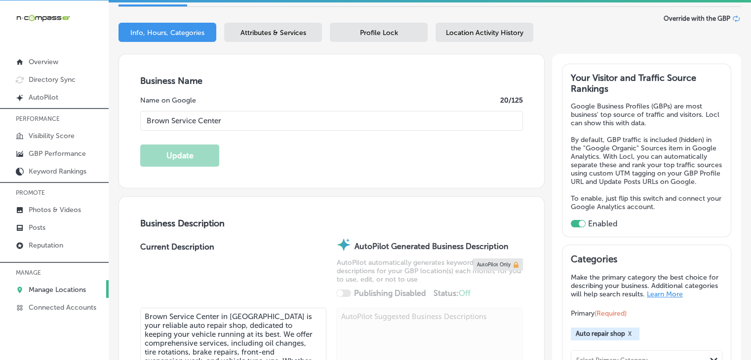
scroll to position [99, 0]
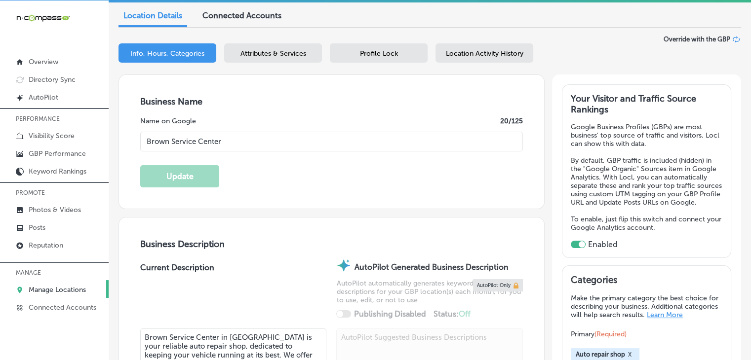
click at [312, 64] on div "Info, Hours, Categories Attributes & Services Profile Lock Location Activity Hi…" at bounding box center [430, 54] width 623 height 23
click at [323, 52] on div "Info, Hours, Categories Attributes & Services Profile Lock Location Activity Hi…" at bounding box center [430, 54] width 623 height 23
click at [269, 37] on div "Business + Location Brown Service Center Path Created with Sketch. Selected Loc…" at bounding box center [430, 55] width 623 height 39
click at [275, 50] on span "Attributes & Services" at bounding box center [273, 53] width 66 height 8
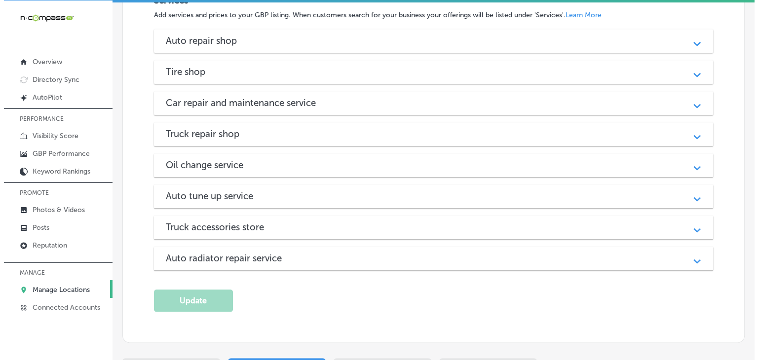
scroll to position [1055, 0]
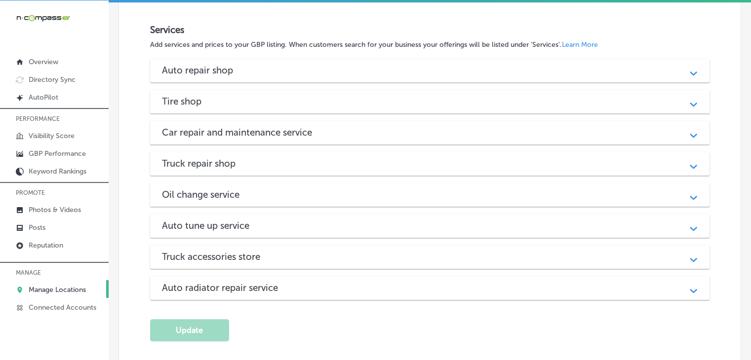
click at [271, 59] on div "Auto repair shop Path Created with Sketch." at bounding box center [429, 71] width 559 height 24
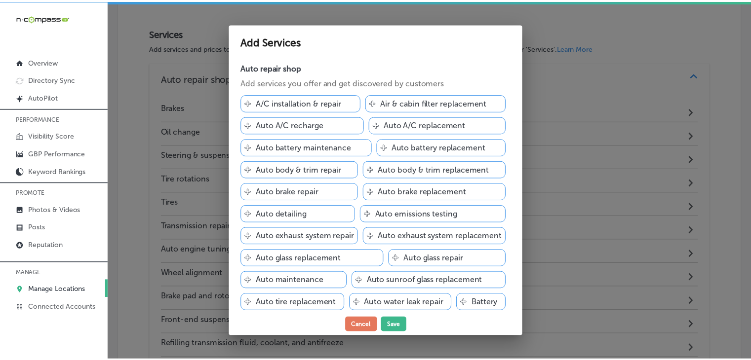
scroll to position [1058, 0]
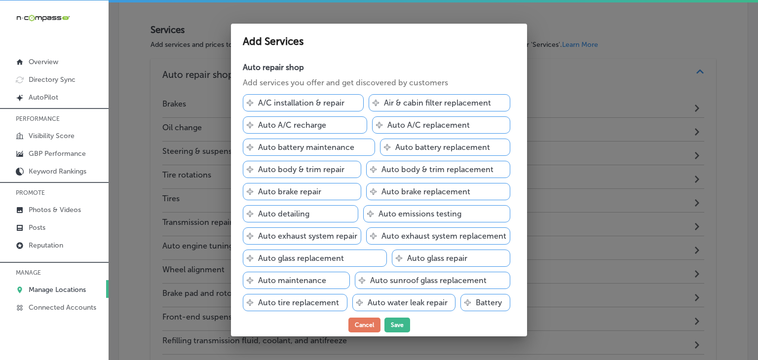
click at [338, 96] on div "Svg Vector Icons : http://www.onlinewebfonts.com/icon A/C installation & repair" at bounding box center [303, 102] width 121 height 17
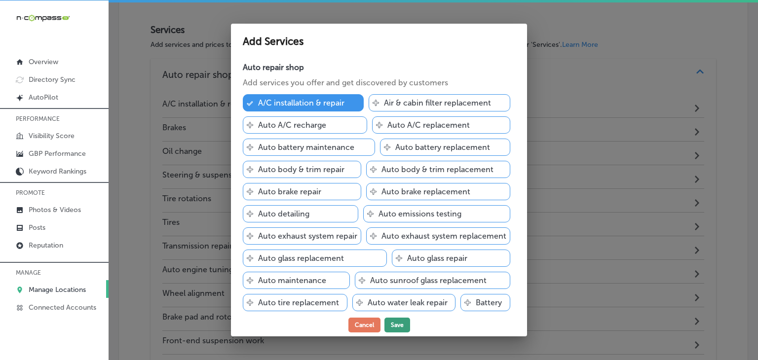
click at [402, 324] on button "Save" at bounding box center [398, 325] width 26 height 15
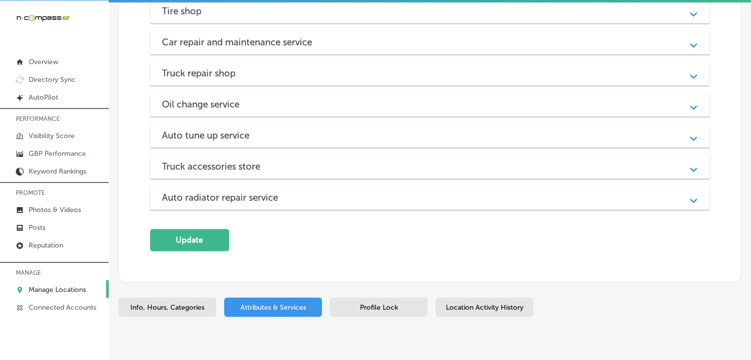
scroll to position [1488, 0]
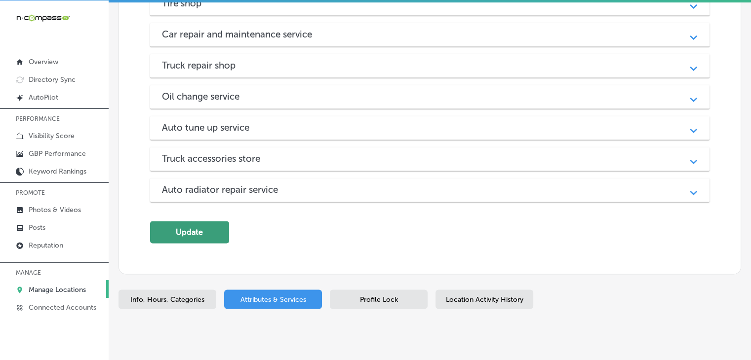
click at [209, 221] on button "Update" at bounding box center [189, 232] width 79 height 22
